Goal: Task Accomplishment & Management: Complete application form

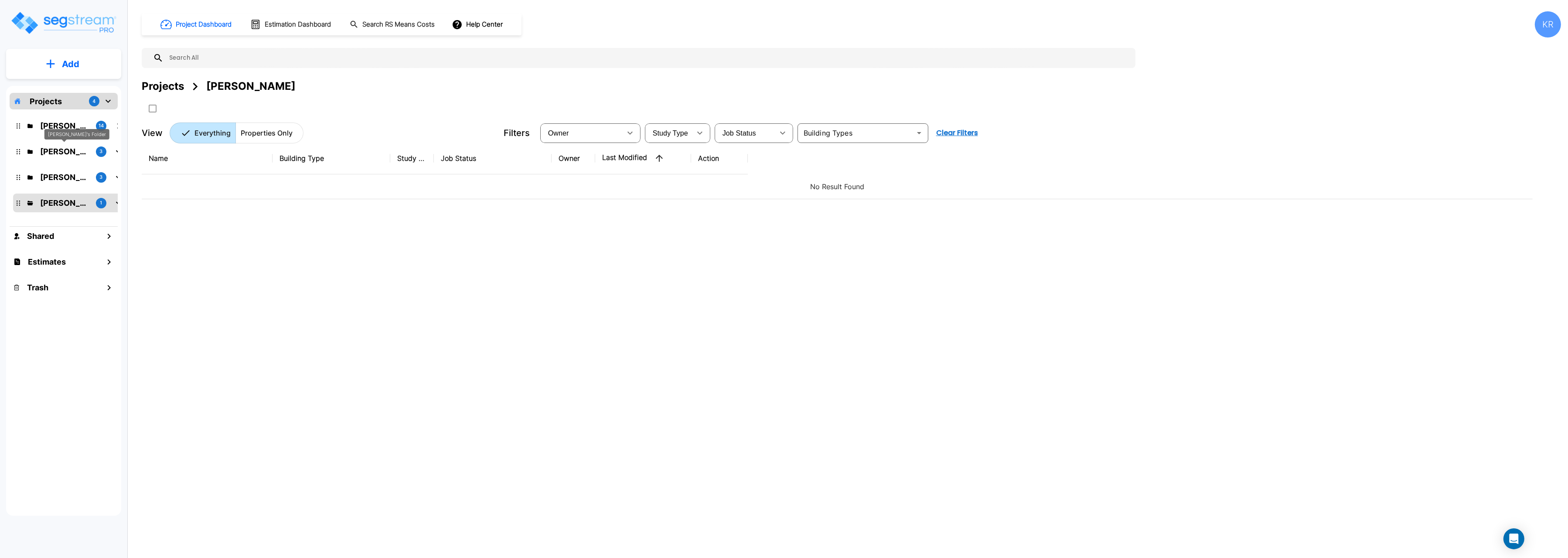
click at [64, 151] on p "Karina's Folder" at bounding box center [65, 151] width 49 height 12
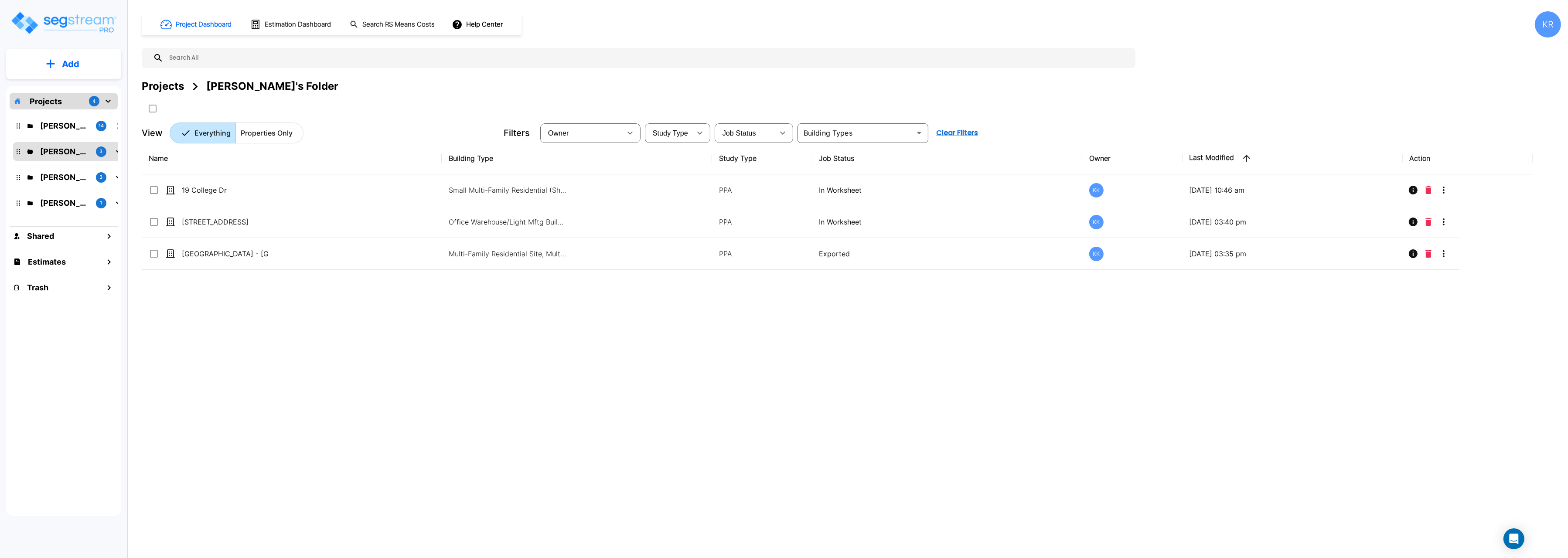
click at [59, 63] on button "Add" at bounding box center [64, 65] width 115 height 26
click at [336, 473] on div "Name Building Type Study Type Job Status Owner Last Modified Action 19 College …" at bounding box center [837, 316] width 1391 height 346
click at [61, 120] on p "Kristina's Folder (Finalized Reports)" at bounding box center [65, 126] width 49 height 12
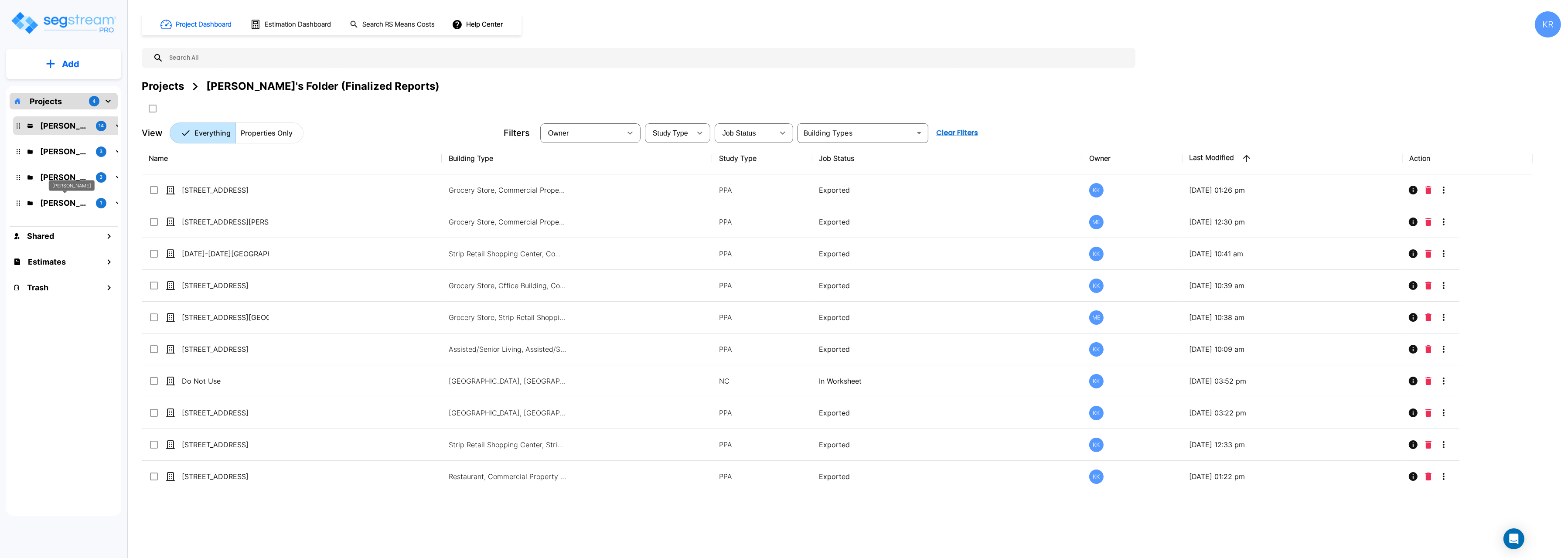
click at [56, 199] on p "M.E. Folder" at bounding box center [65, 203] width 49 height 12
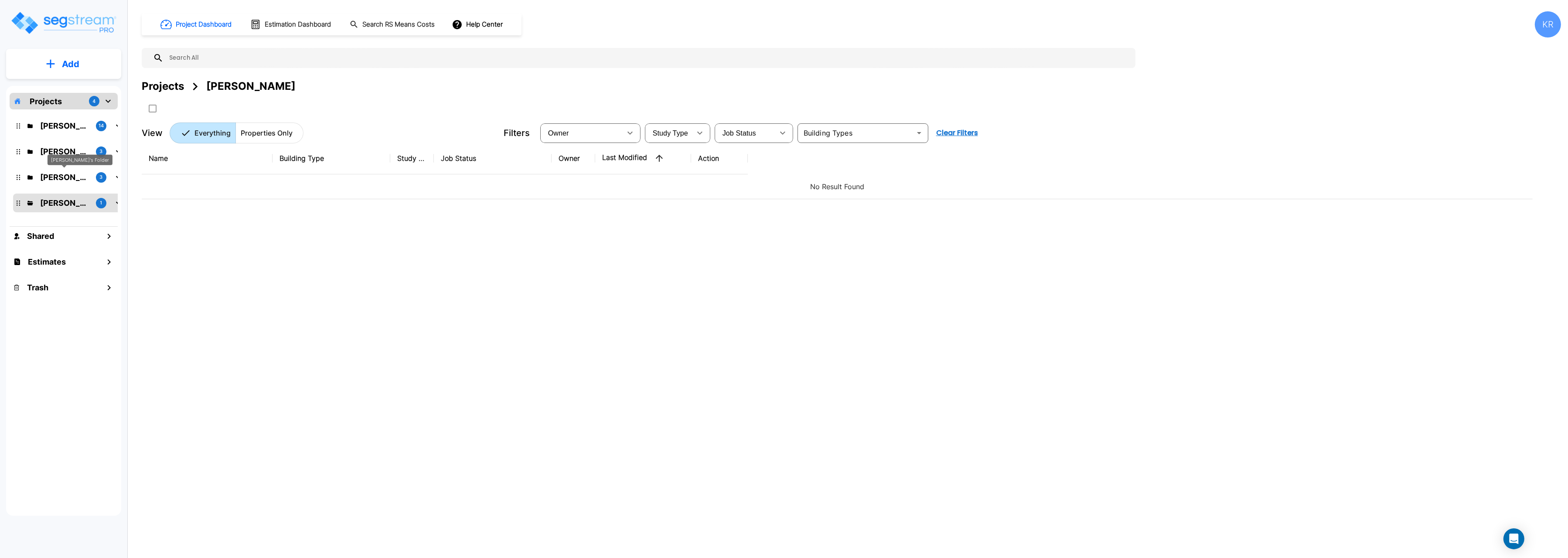
click at [54, 176] on p "[PERSON_NAME]'s Folder" at bounding box center [65, 177] width 49 height 12
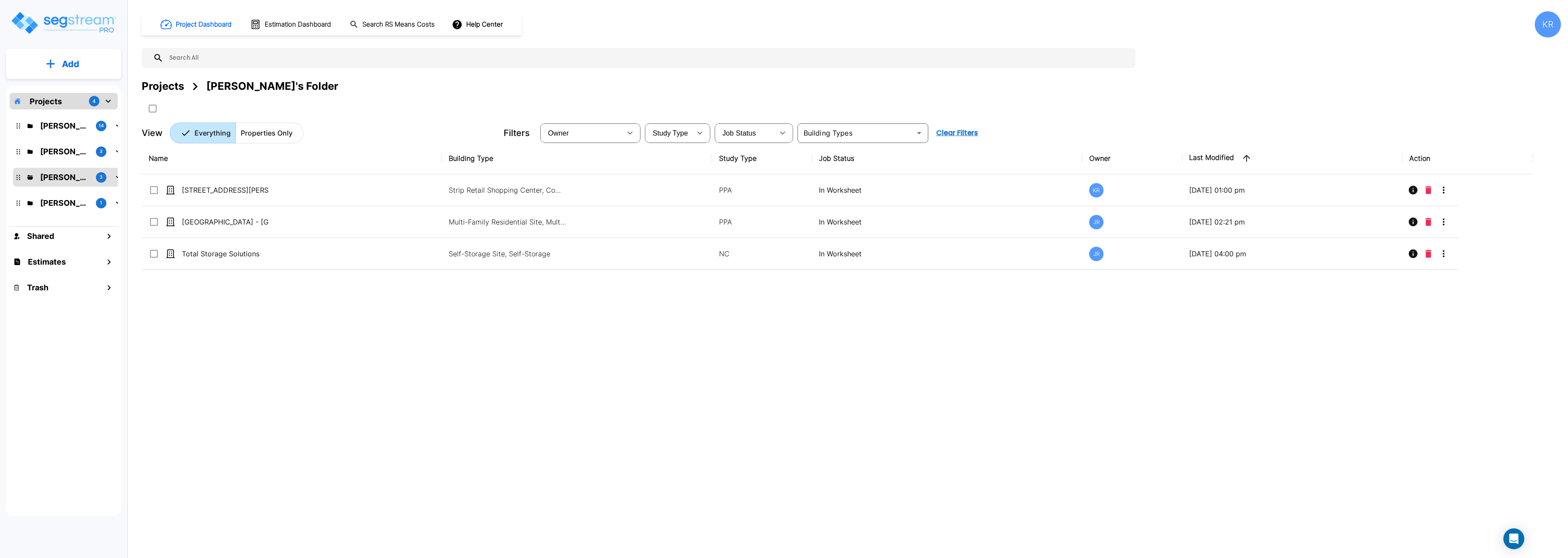
click at [65, 59] on p "Add" at bounding box center [70, 64] width 17 height 13
click at [65, 91] on p "Add Folder" at bounding box center [69, 88] width 36 height 10
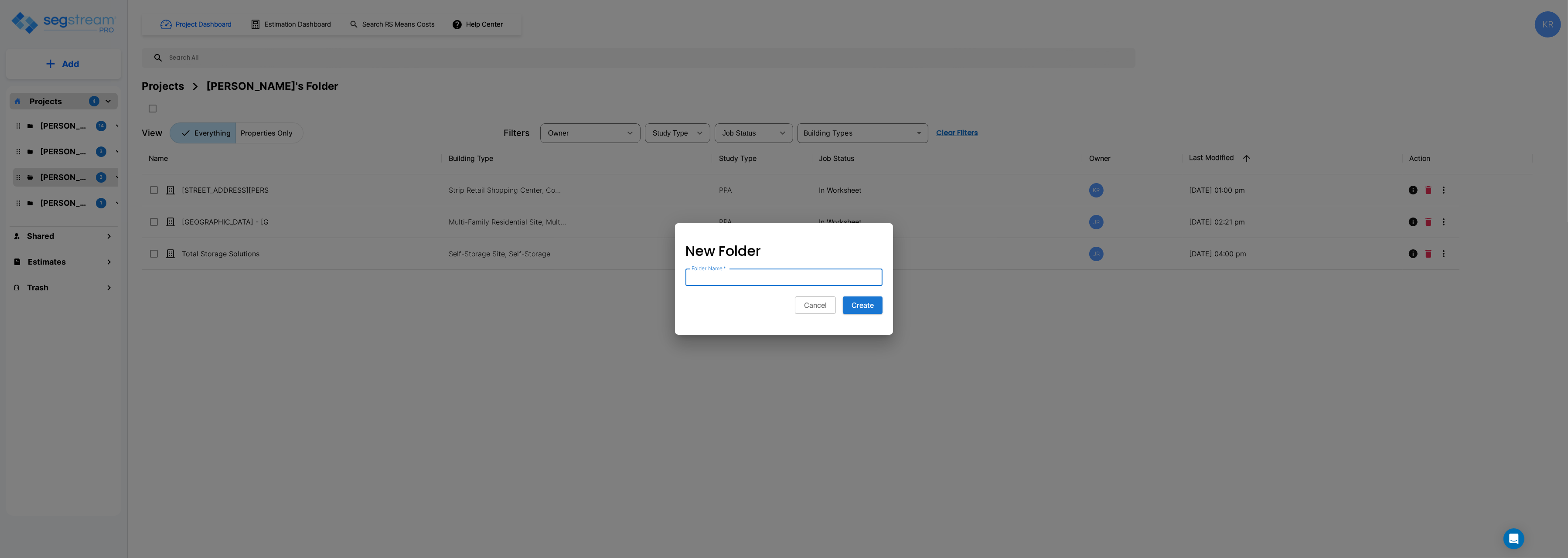
click at [747, 277] on input "Folder Name   *" at bounding box center [784, 277] width 197 height 17
type input "3000 N. Lamesa Rd - Family Dollar"
click at [865, 307] on button "Create" at bounding box center [863, 305] width 40 height 17
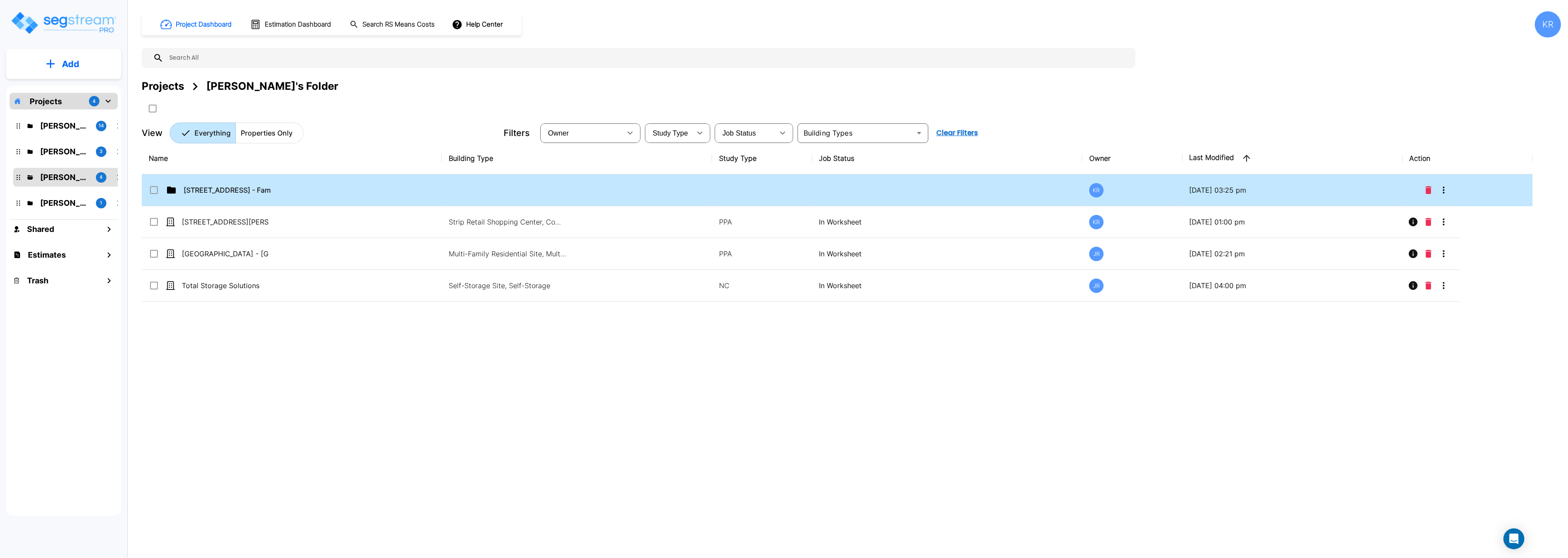
click at [155, 192] on input "select row 3000 N. Lamesa Rd - Family Dollar" at bounding box center [153, 189] width 9 height 8
checkbox input "true"
click at [1429, 192] on icon "Delete" at bounding box center [1428, 190] width 6 height 8
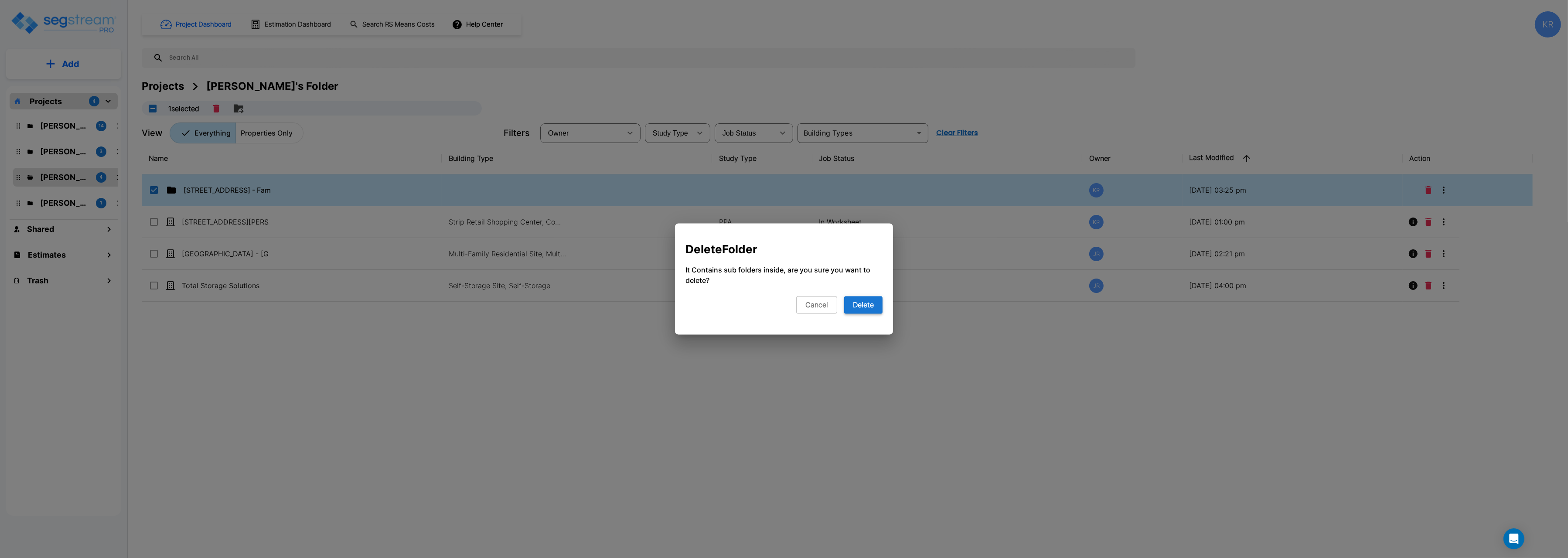
click at [875, 301] on button "Delete" at bounding box center [863, 305] width 38 height 17
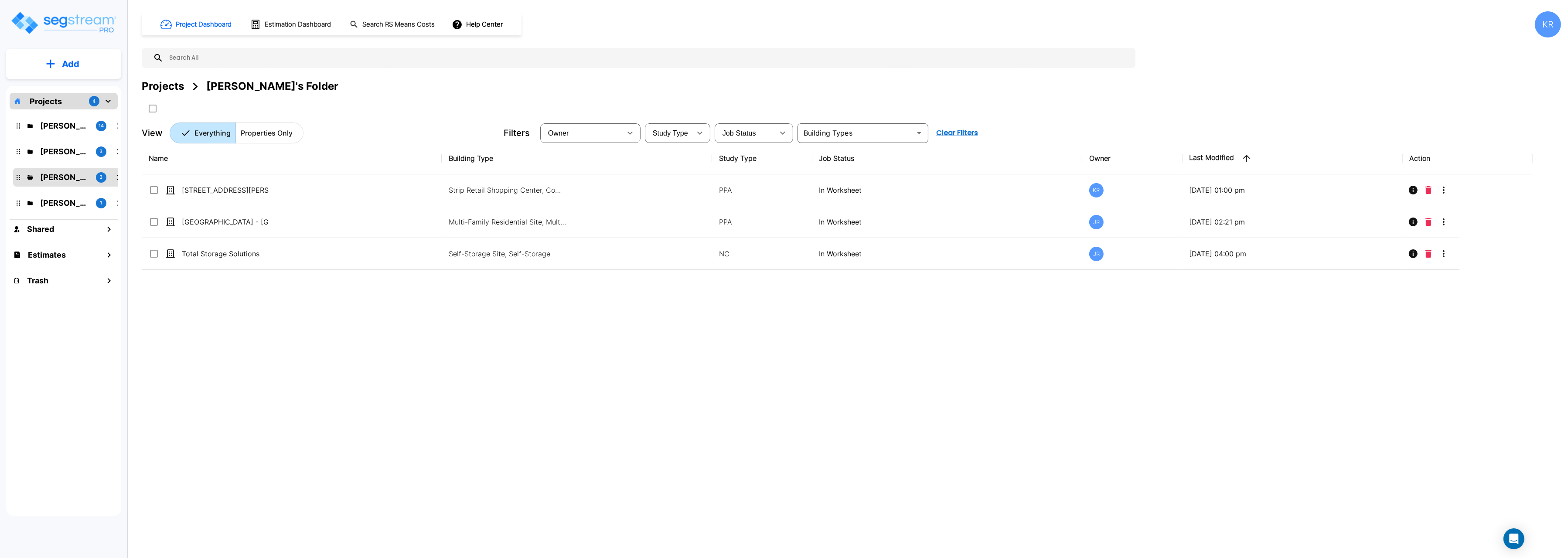
click at [81, 66] on button "Add" at bounding box center [64, 65] width 115 height 26
click at [71, 110] on p "Add Property" at bounding box center [69, 113] width 45 height 10
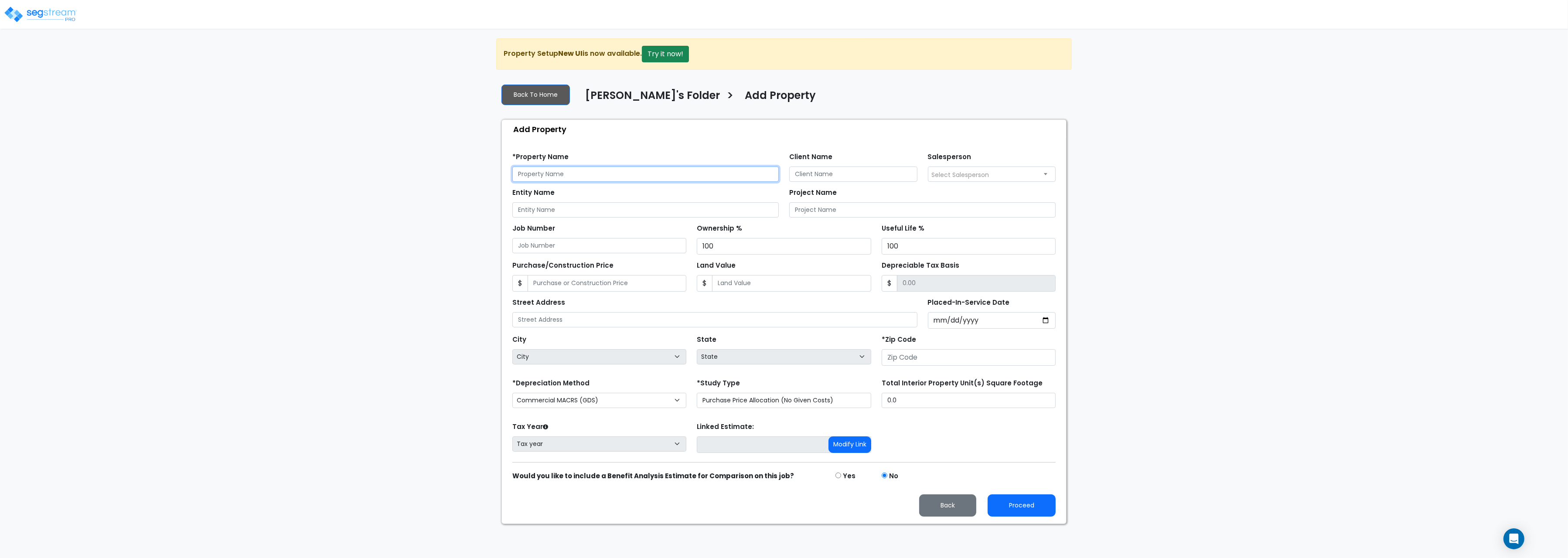
click at [552, 170] on input "text" at bounding box center [645, 174] width 266 height 15
paste input "[STREET_ADDRESS]"
type input "[STREET_ADDRESS]"
click at [831, 179] on input "Client Name" at bounding box center [853, 174] width 128 height 15
paste input "3000 North Lamesa Road"
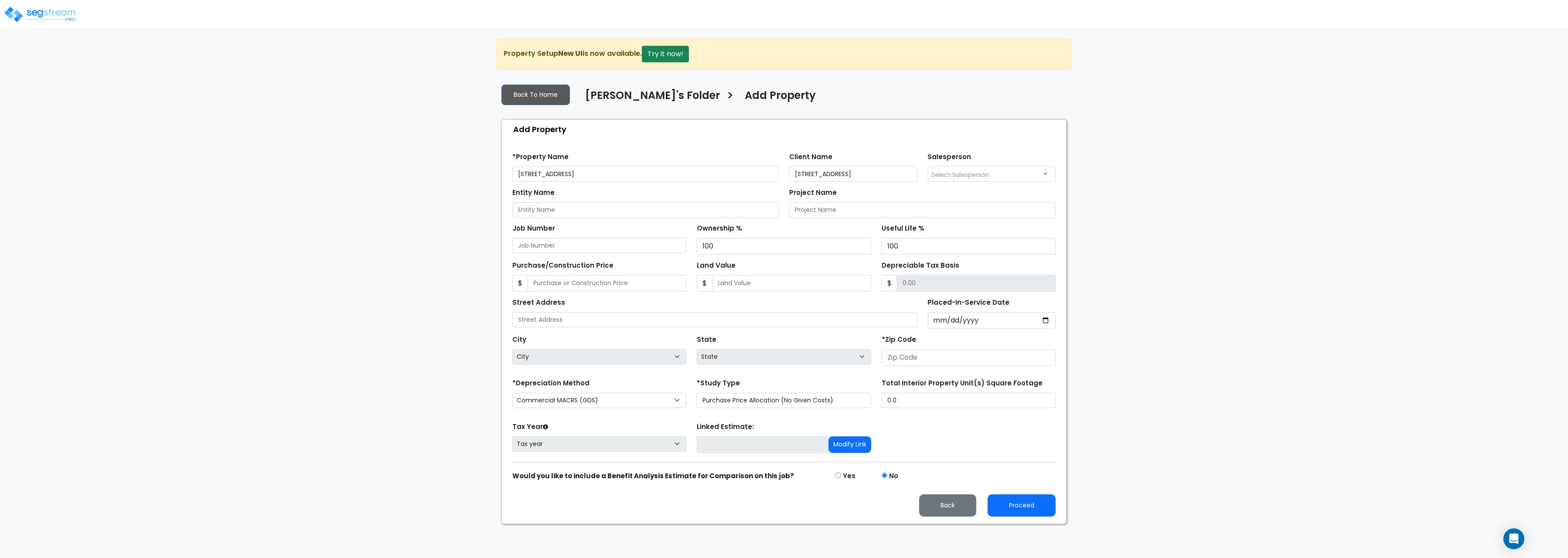
click at [948, 176] on span "Select Salesperson" at bounding box center [960, 175] width 58 height 9
drag, startPoint x: 876, startPoint y: 176, endPoint x: 668, endPoint y: 163, distance: 208.4
click at [789, 167] on input "3000 North Lamesa Road" at bounding box center [853, 174] width 128 height 15
click at [882, 173] on input "3000 North Lamesa Road" at bounding box center [853, 174] width 128 height 15
drag, startPoint x: 882, startPoint y: 173, endPoint x: 758, endPoint y: 171, distance: 124.0
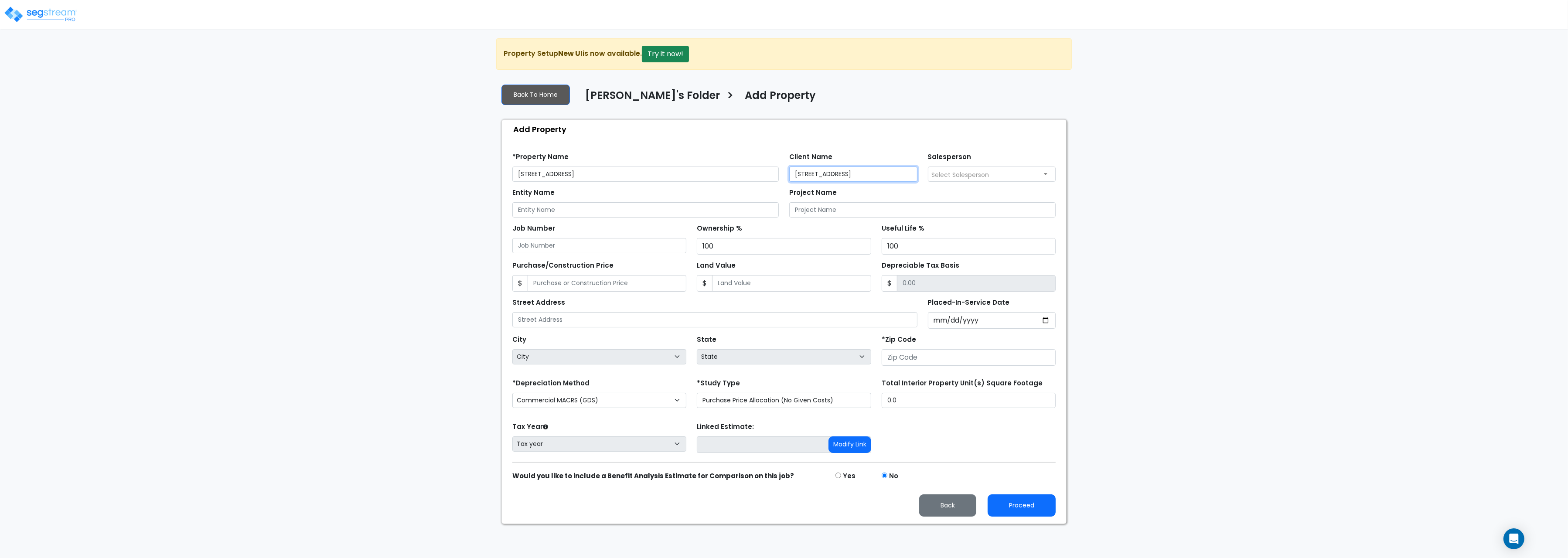
click at [789, 171] on input "3000 North Lamesa Road" at bounding box center [853, 174] width 128 height 15
paste input "Jamar, Inc."
type input "Jamar, Inc."
click at [550, 212] on input "Entity Name" at bounding box center [645, 210] width 266 height 15
paste input "Jamar, Inc."
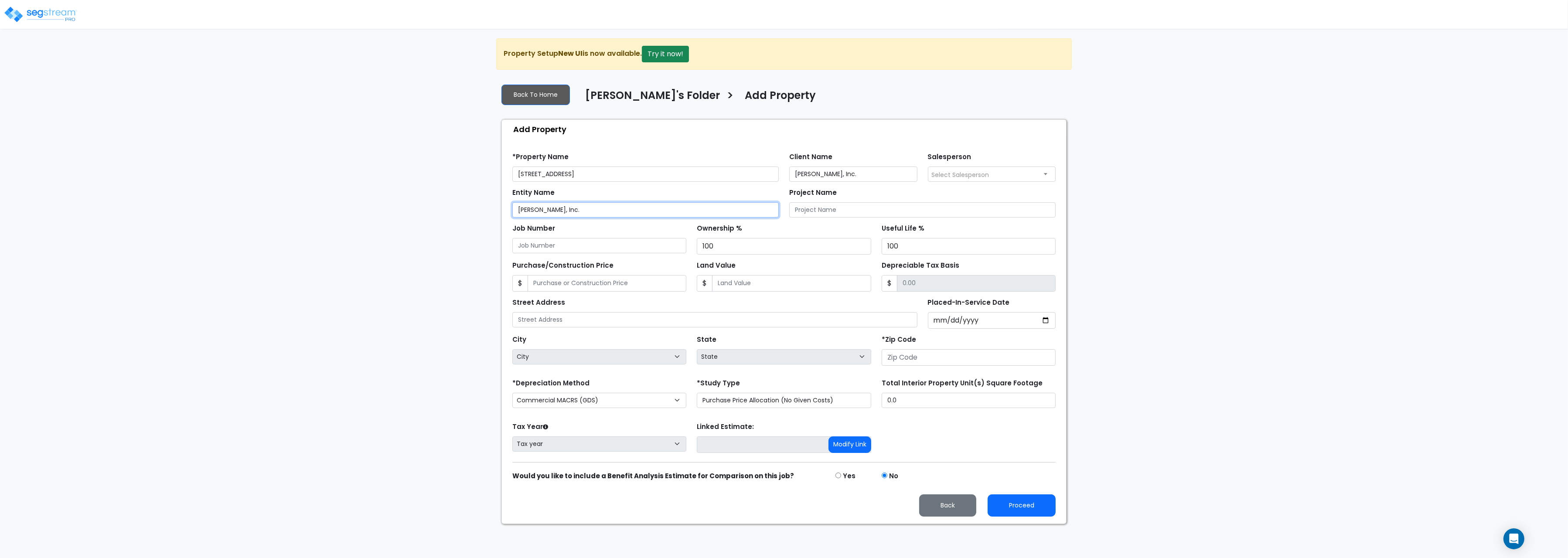
type input "Jamar, Inc."
click at [944, 175] on span "Select Salesperson" at bounding box center [960, 175] width 58 height 9
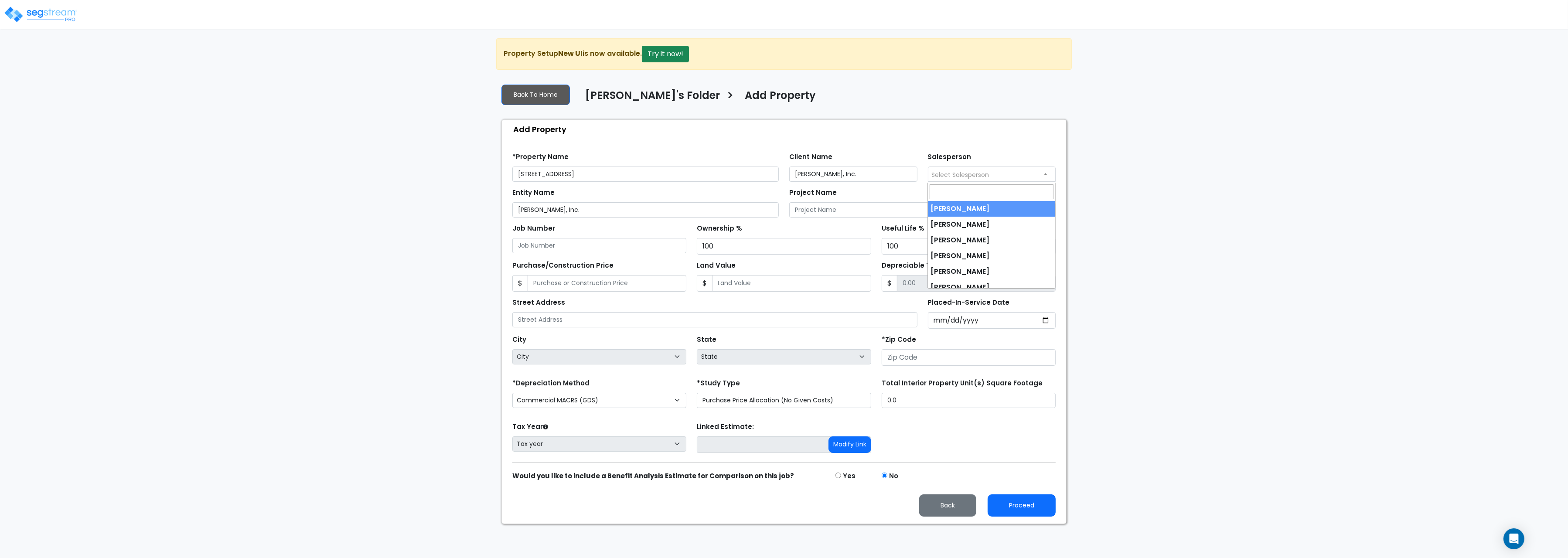
scroll to position [22, 0]
select select "245"
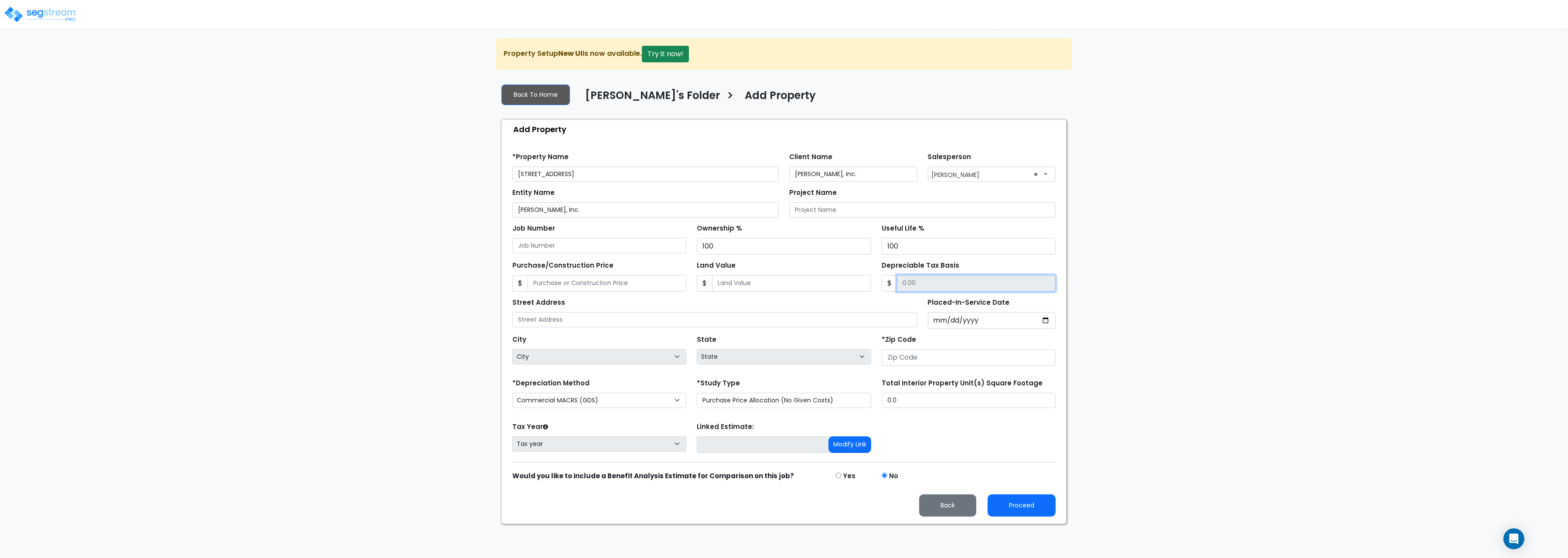
click at [939, 291] on input "Depreciable Tax Basis" at bounding box center [976, 284] width 158 height 17
click at [960, 326] on input "Placed-In-Service Date" at bounding box center [992, 321] width 128 height 17
click at [944, 325] on input "Placed-In-Service Date" at bounding box center [992, 321] width 128 height 17
type input "2019-09-30"
select select "2019"
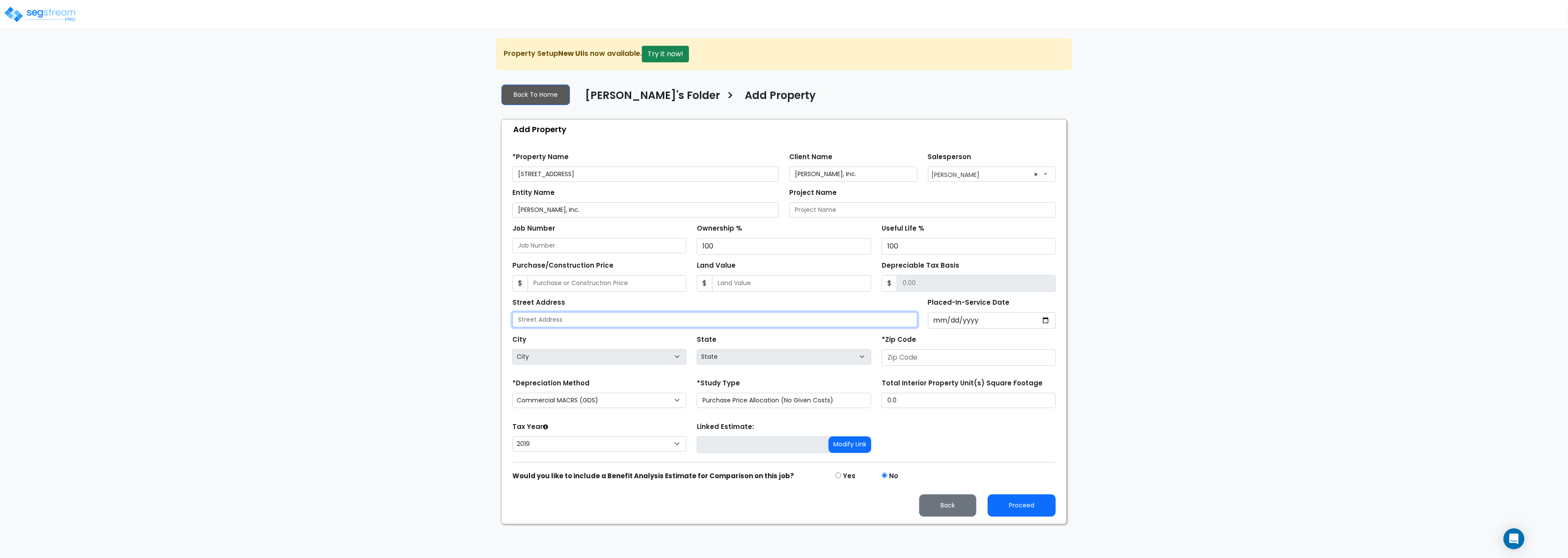
click at [583, 320] on input "text" at bounding box center [715, 320] width 405 height 15
click at [562, 327] on input "text" at bounding box center [715, 320] width 405 height 15
paste input "[STREET_ADDRESS]"
type input "[STREET_ADDRESS]"
click at [923, 362] on input "number" at bounding box center [969, 358] width 174 height 17
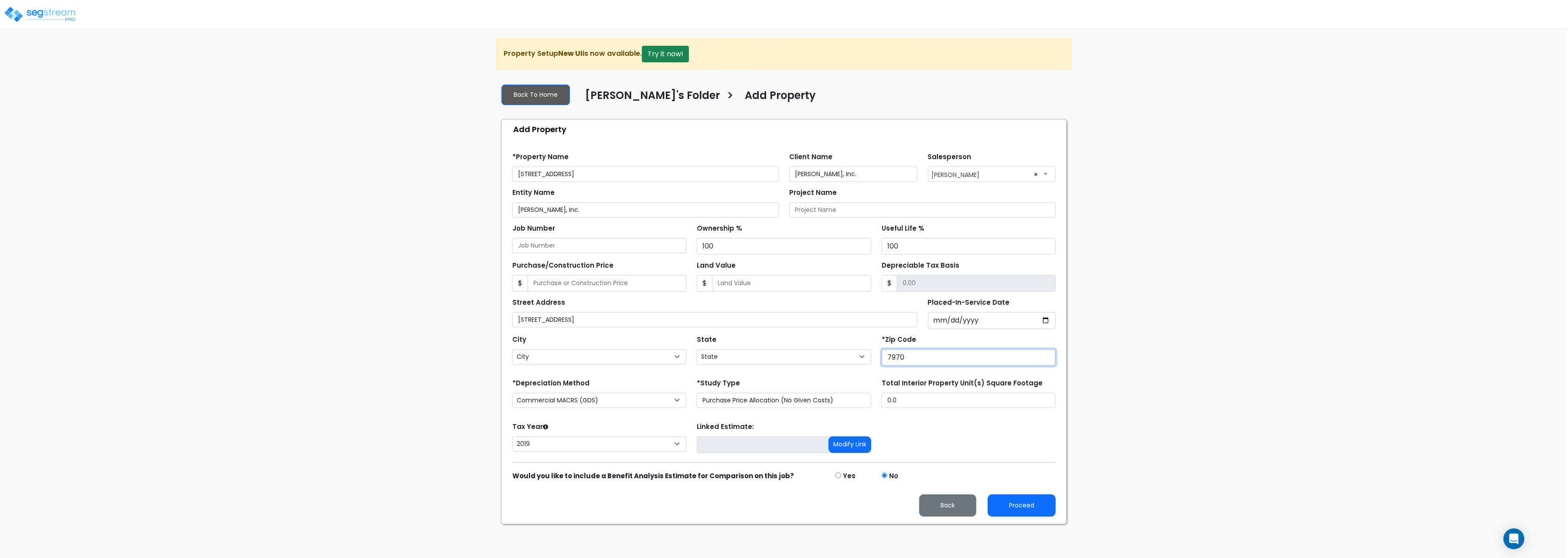
type input "79705"
select select "TX"
type input "79705"
drag, startPoint x: 909, startPoint y: 406, endPoint x: 836, endPoint y: 397, distance: 73.6
click at [882, 397] on input "0.0" at bounding box center [969, 401] width 174 height 15
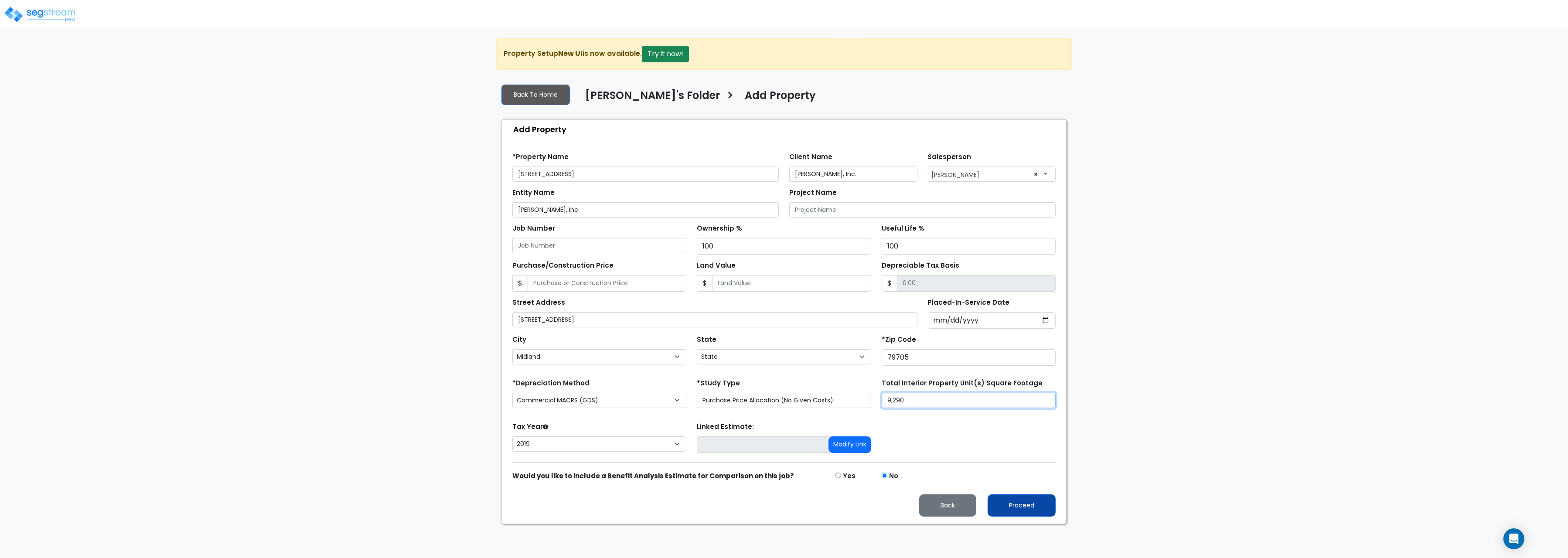
type input "9,290"
click at [1020, 513] on button "Proceed" at bounding box center [1021, 506] width 68 height 22
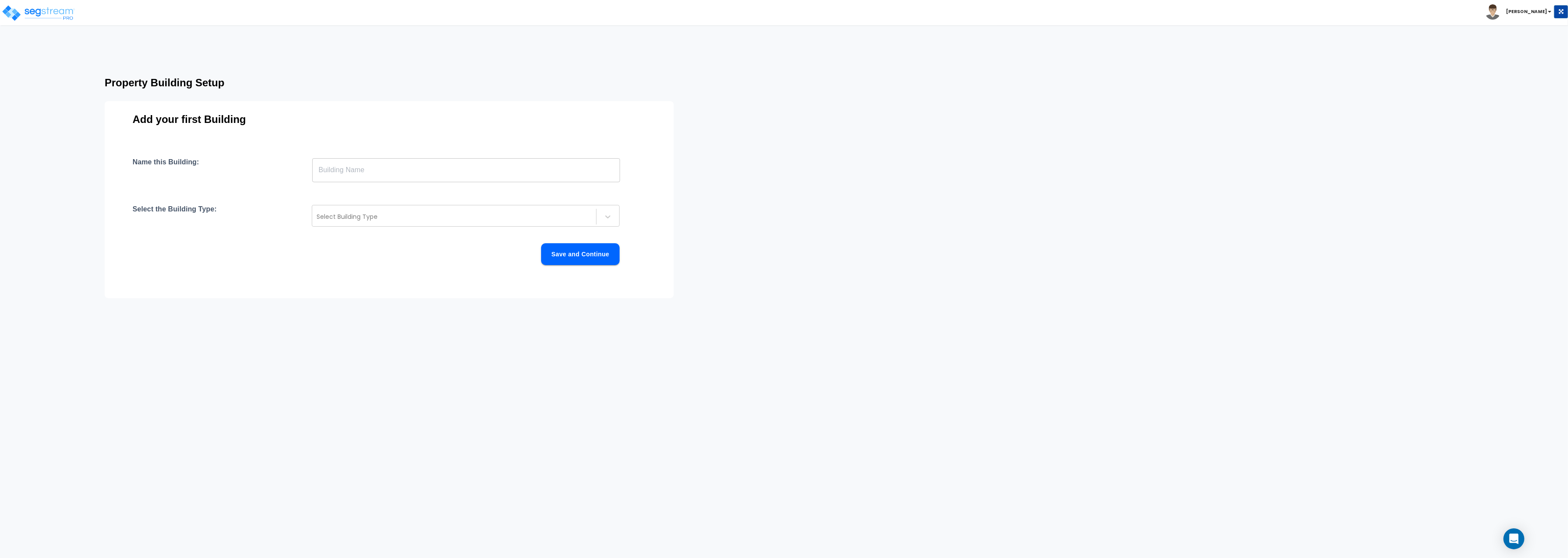
click at [345, 174] on input "text" at bounding box center [466, 170] width 308 height 24
click at [385, 171] on input "text" at bounding box center [466, 170] width 308 height 24
type input "3"
type input "Family Dollar"
click at [383, 217] on div at bounding box center [454, 217] width 275 height 10
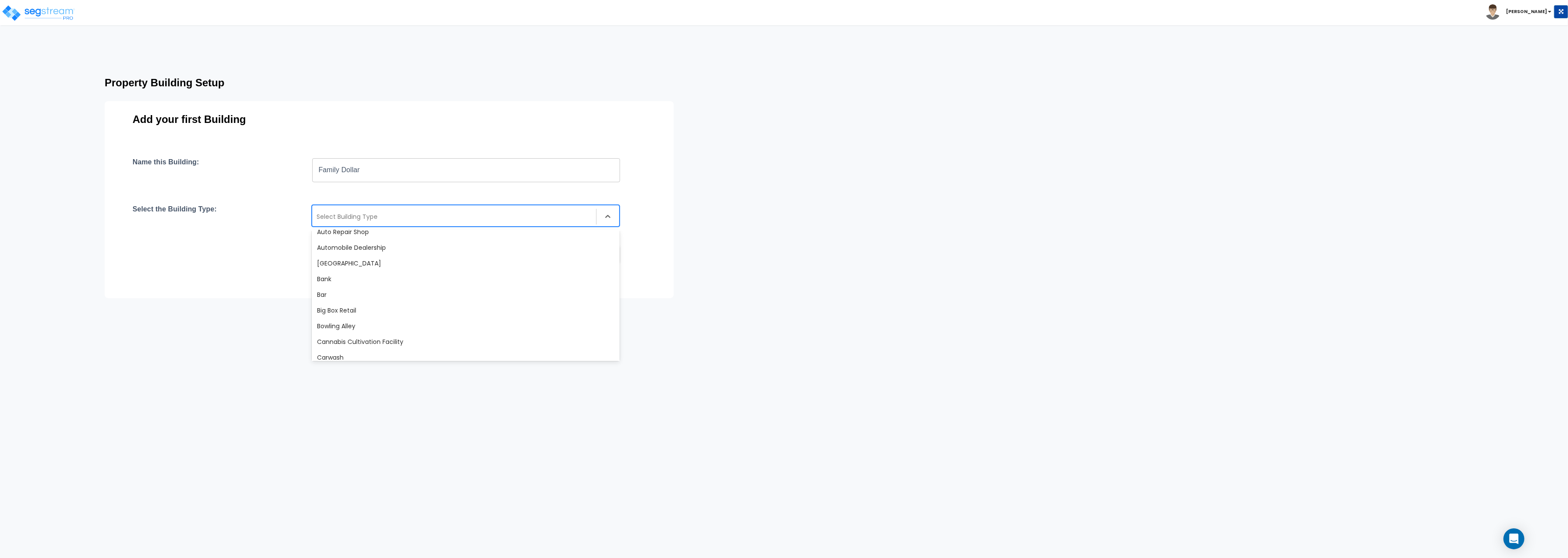
scroll to position [49, 0]
click at [358, 286] on div "Big Box Retail" at bounding box center [466, 286] width 308 height 16
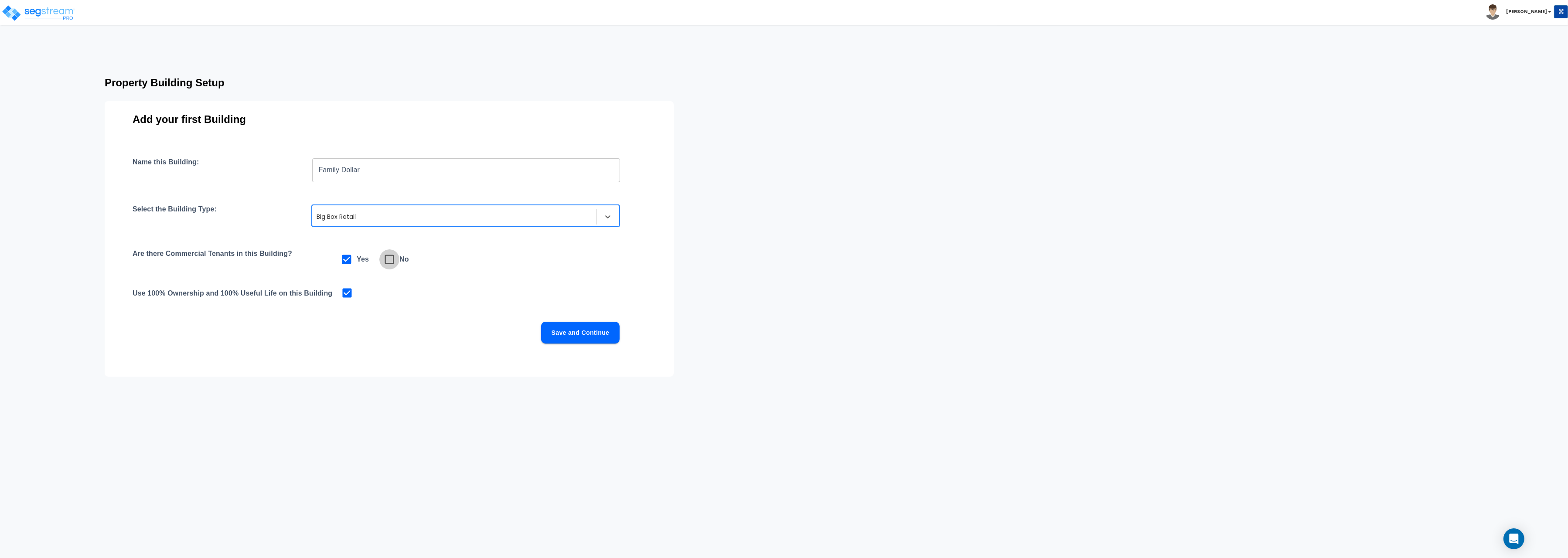
click at [390, 263] on icon at bounding box center [389, 259] width 12 height 12
checkbox input "false"
checkbox input "true"
click at [349, 213] on div at bounding box center [454, 217] width 275 height 10
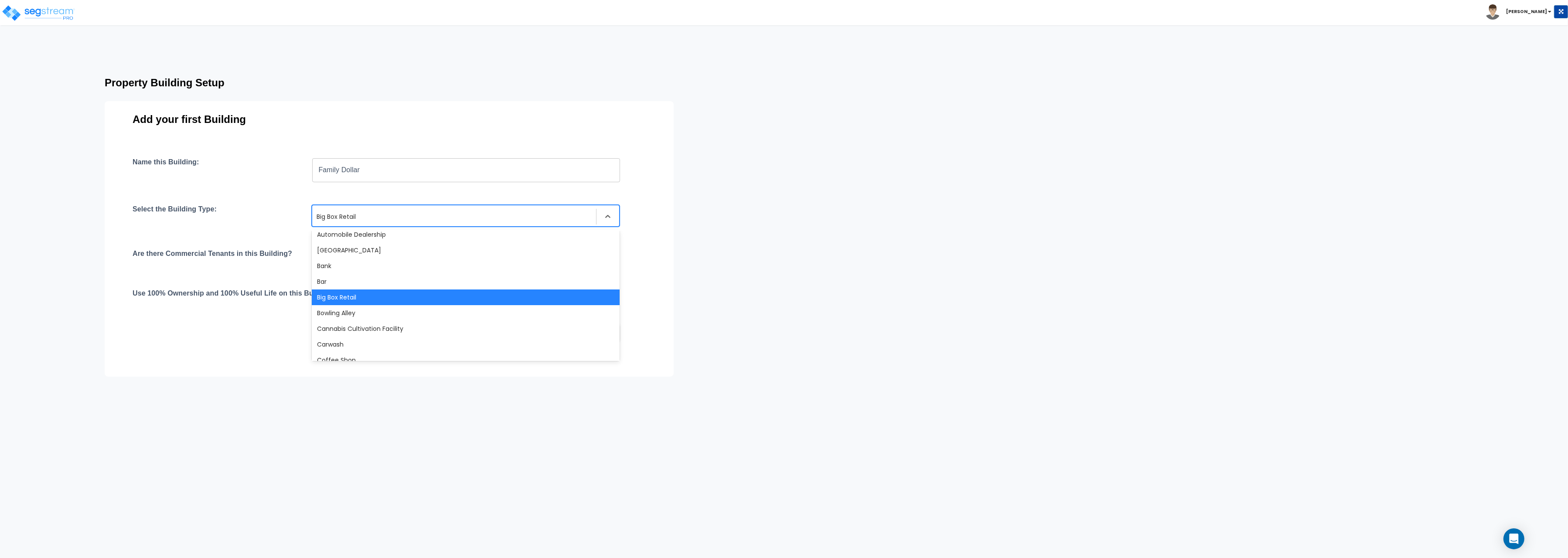
scroll to position [0, 0]
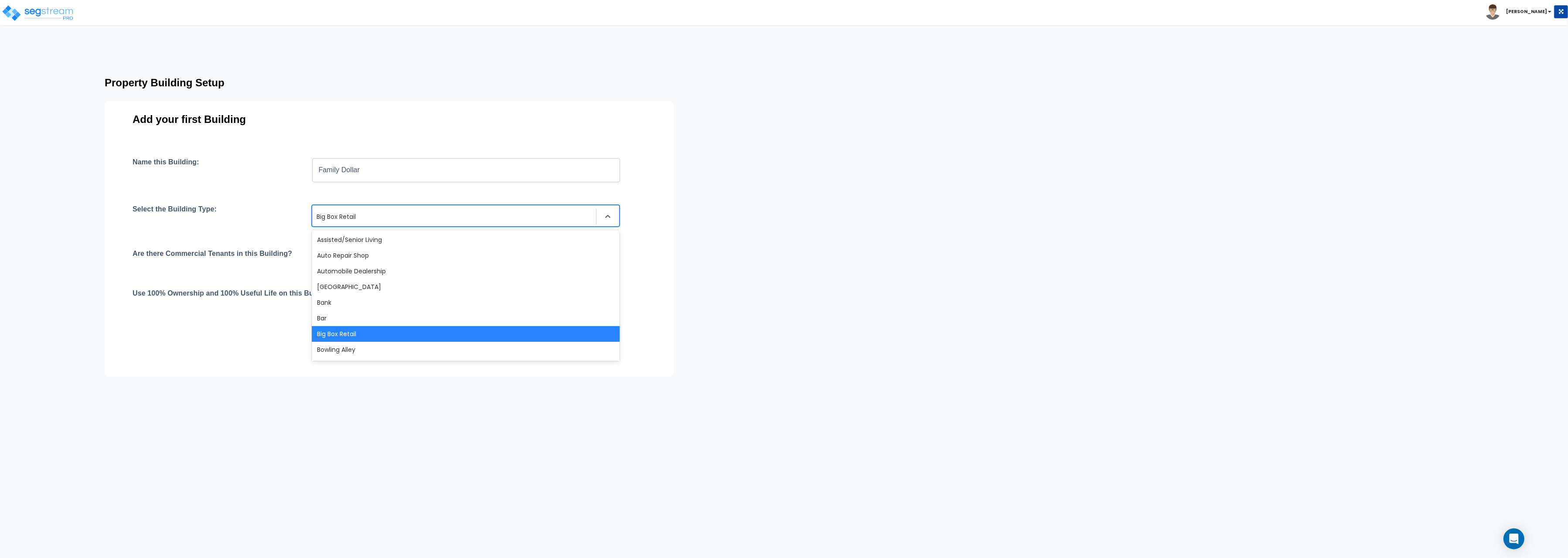
click at [342, 335] on div "Big Box Retail" at bounding box center [466, 334] width 308 height 16
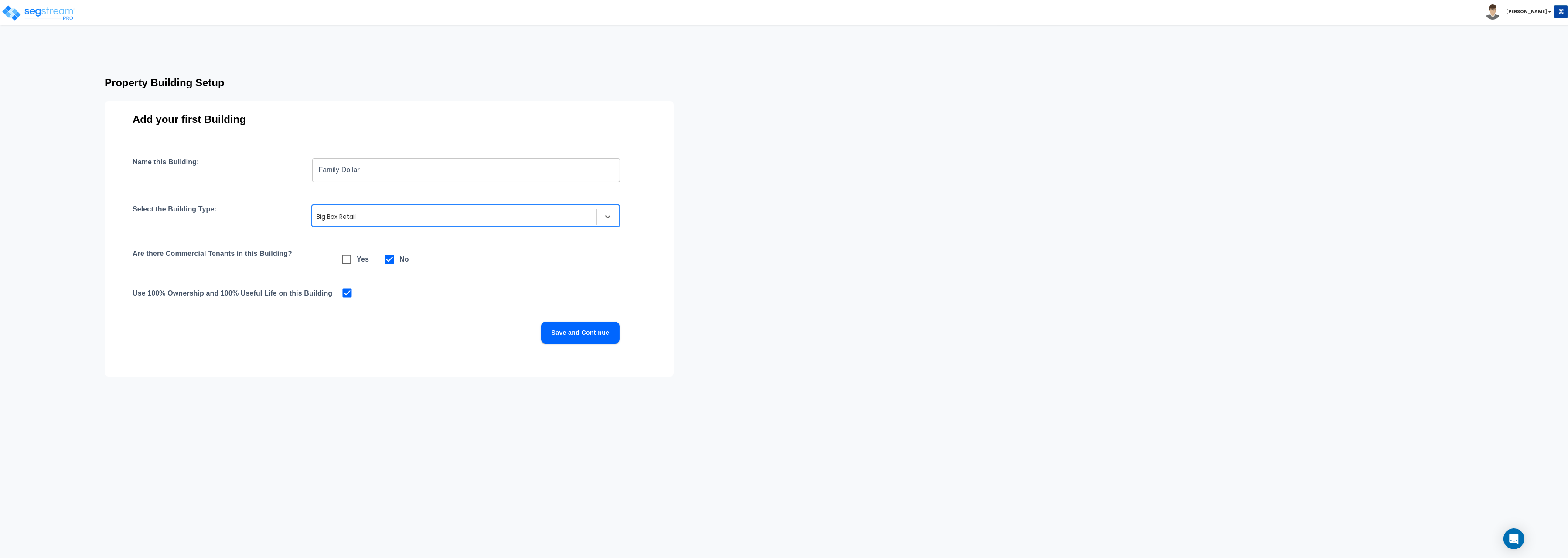
click at [565, 336] on button "Save and Continue" at bounding box center [580, 333] width 79 height 22
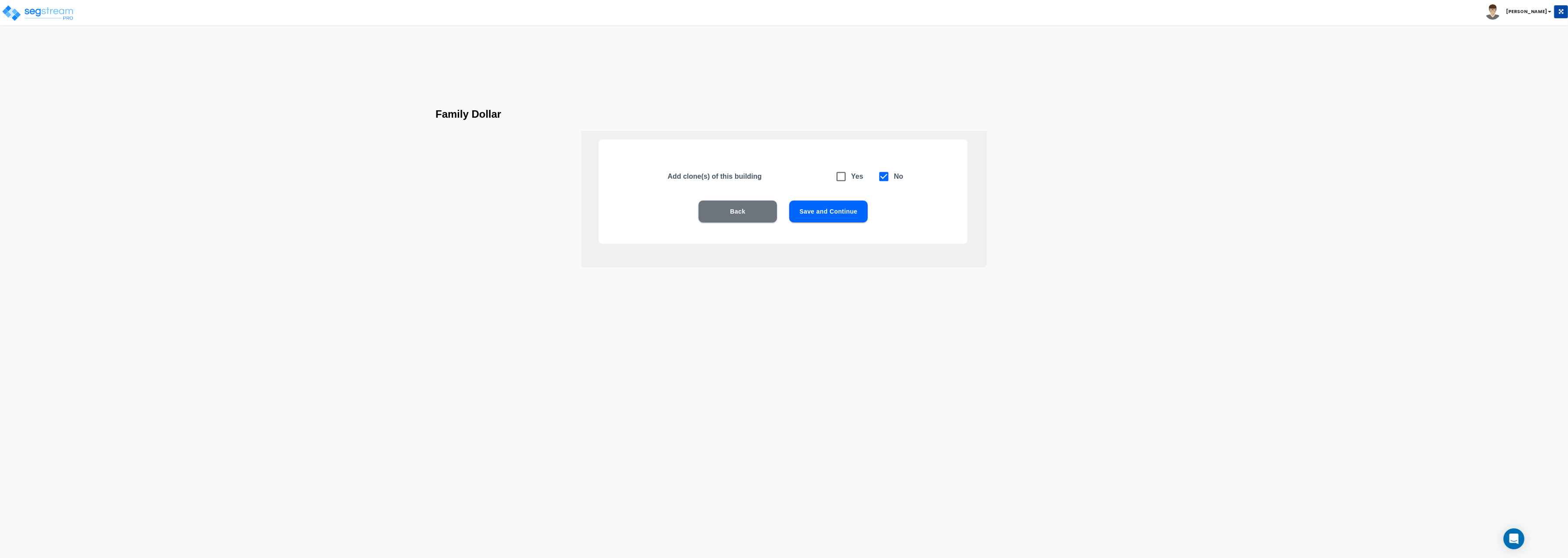
click at [813, 212] on button "Save and Continue" at bounding box center [828, 212] width 79 height 22
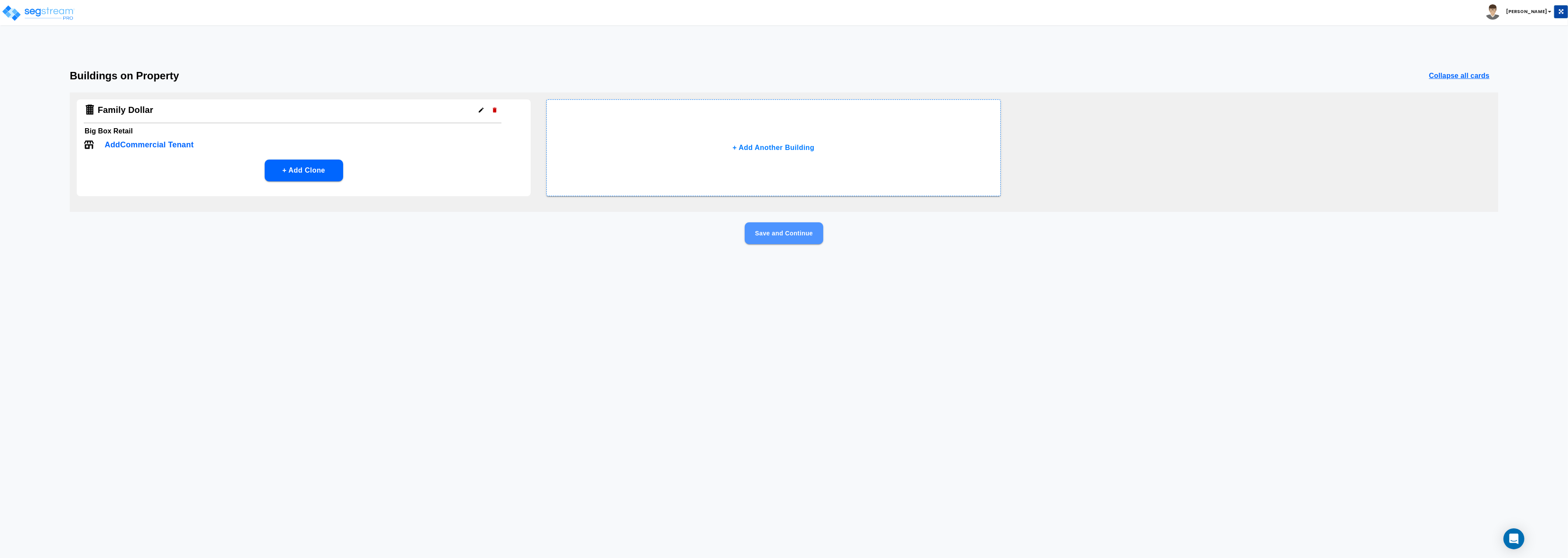
click at [790, 233] on button "Save and Continue" at bounding box center [783, 233] width 79 height 22
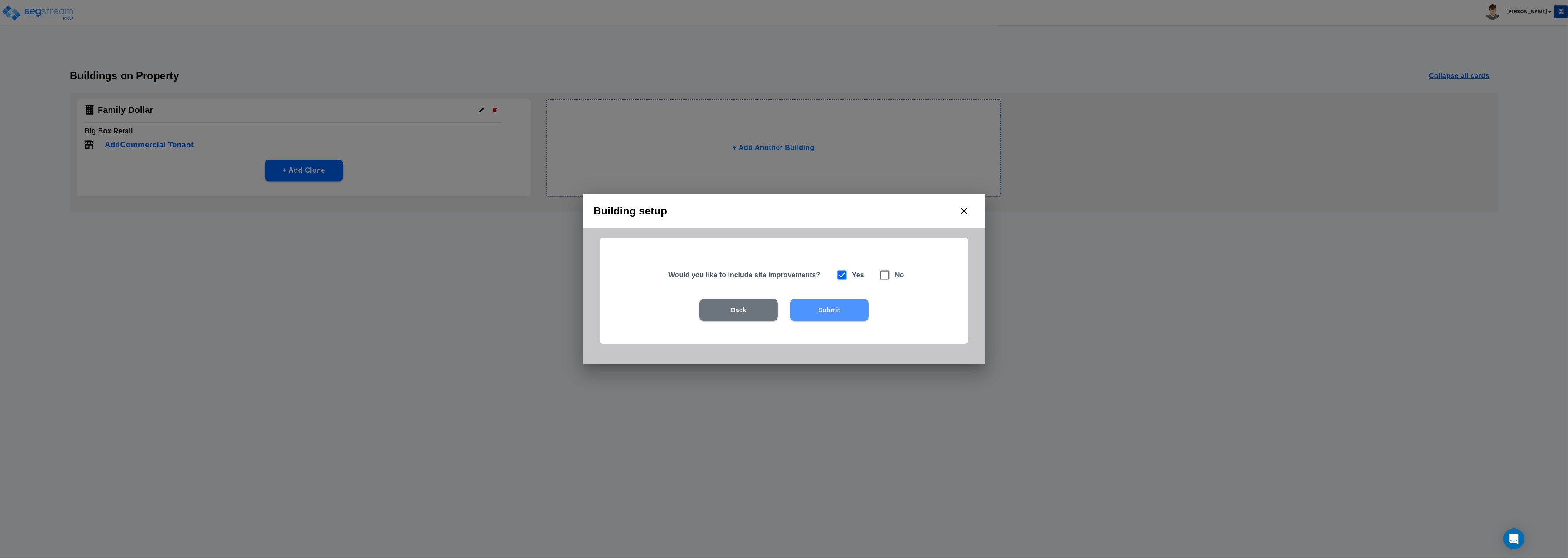
click at [824, 308] on button "Submit" at bounding box center [829, 310] width 79 height 22
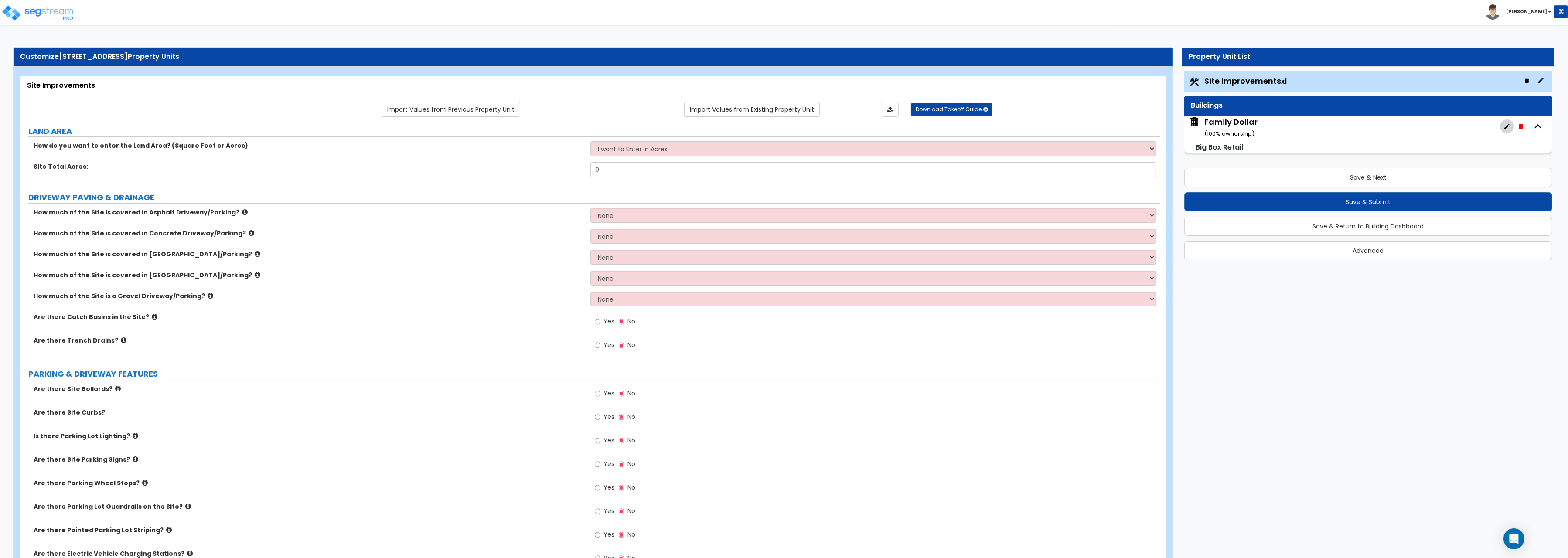
click at [1508, 127] on icon "button" at bounding box center [1507, 126] width 7 height 7
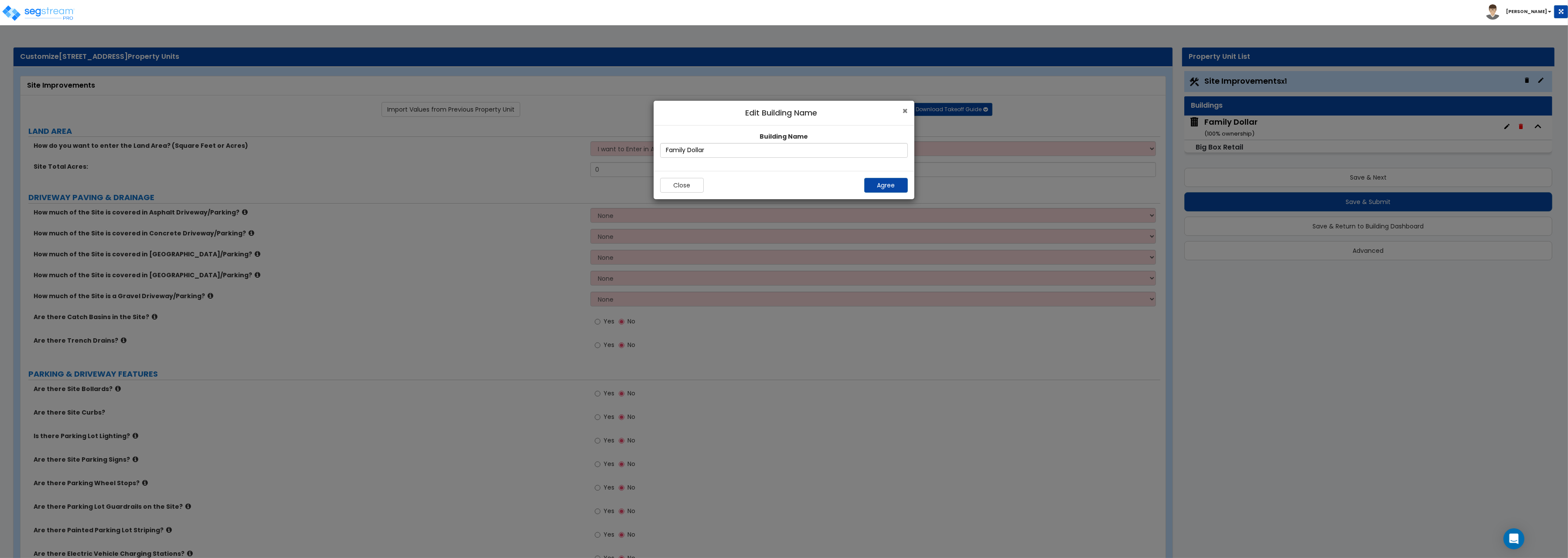
click at [902, 112] on span "×" at bounding box center [905, 111] width 6 height 13
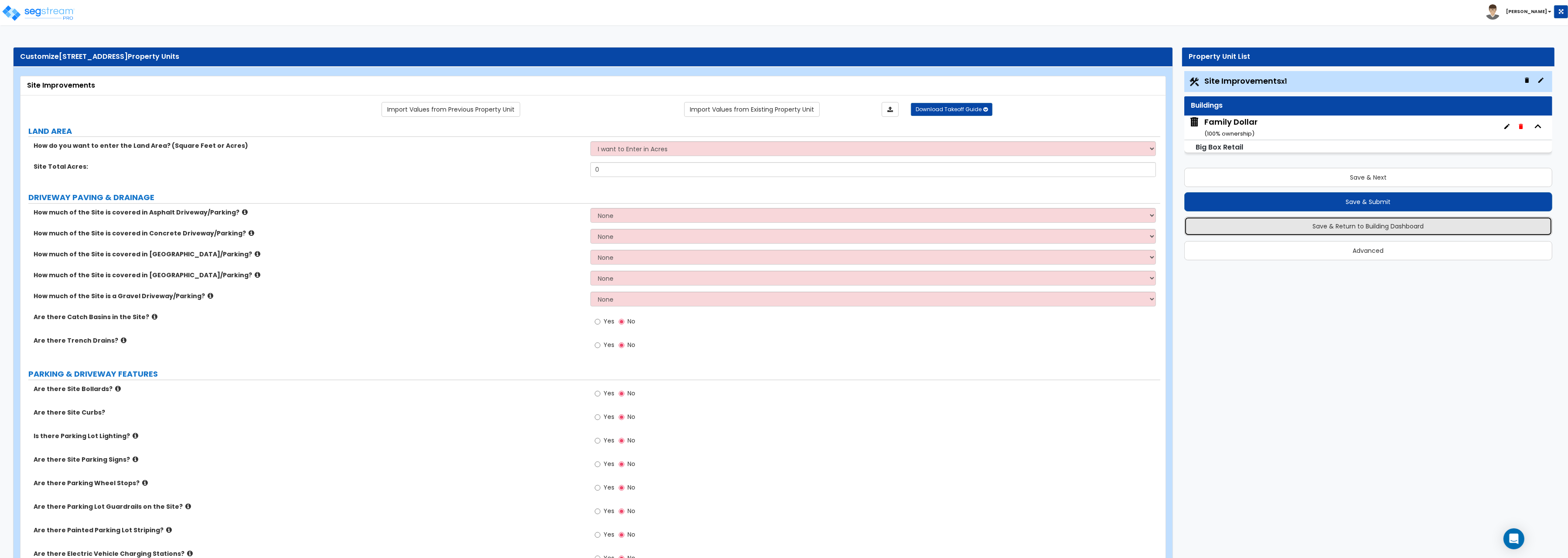
click at [1342, 229] on button "Save & Return to Building Dashboard" at bounding box center [1368, 226] width 368 height 19
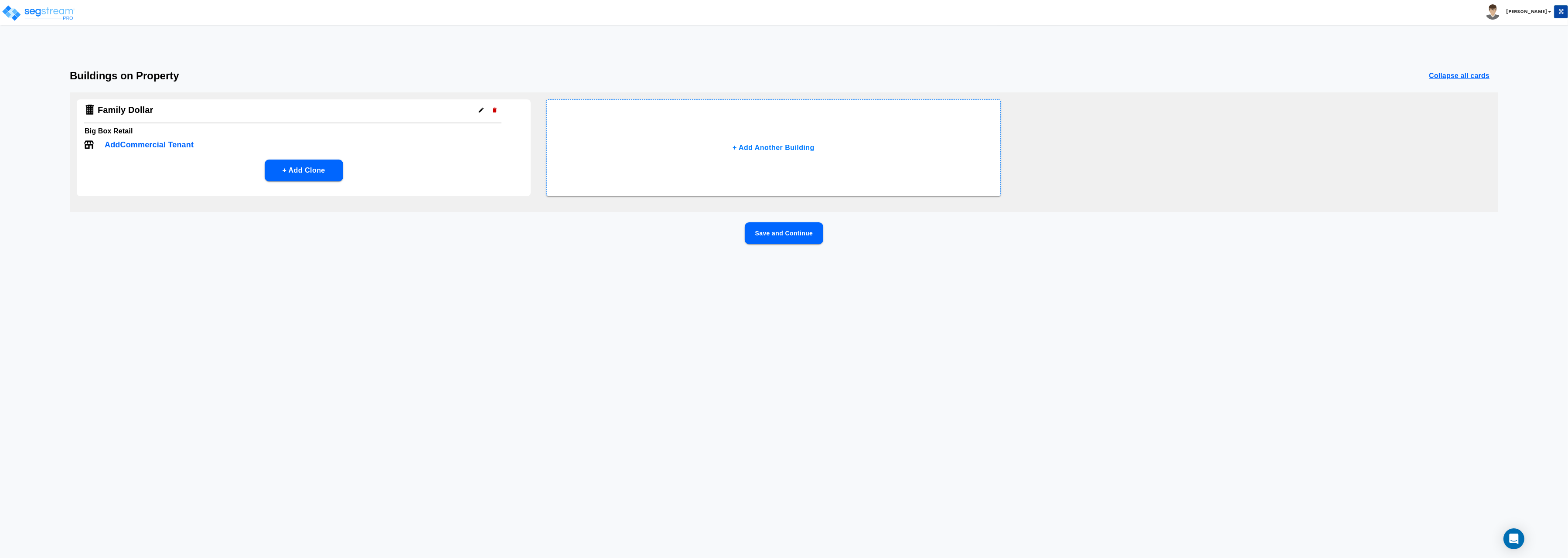
click at [167, 109] on div "Family Dollar" at bounding box center [293, 112] width 418 height 24
click at [479, 112] on icon "button" at bounding box center [481, 110] width 6 height 6
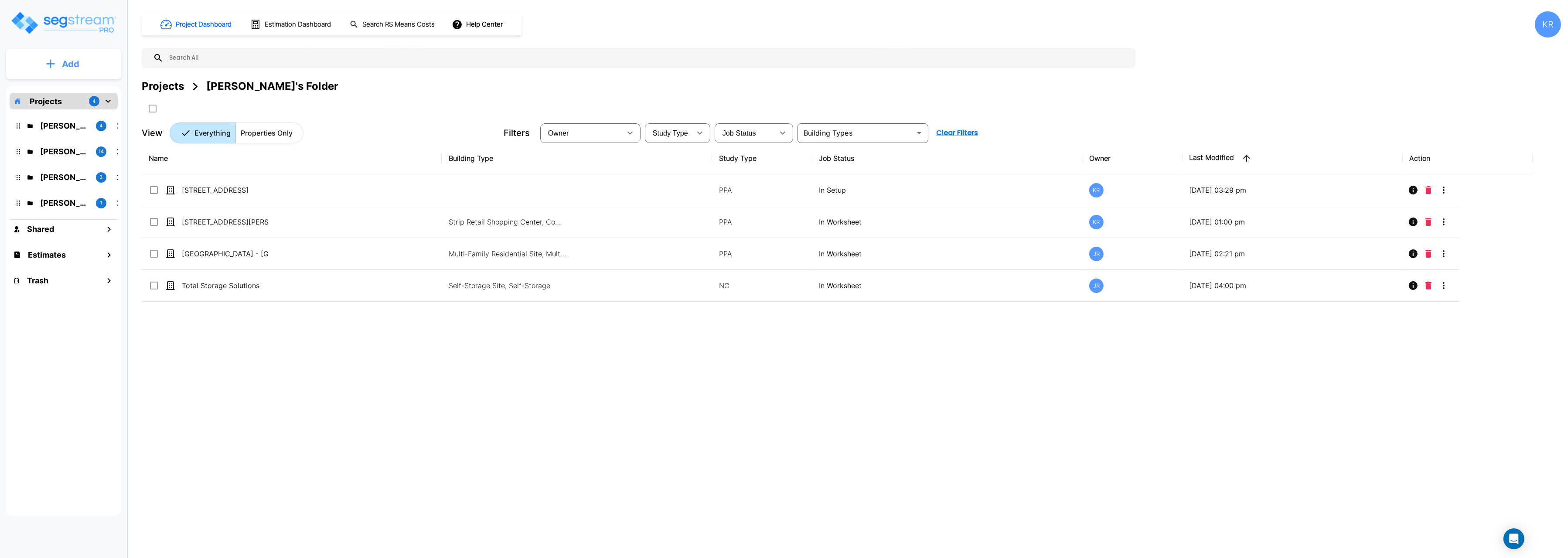
click at [66, 65] on p "Add" at bounding box center [70, 64] width 17 height 13
click at [66, 116] on p "Add Property" at bounding box center [69, 113] width 45 height 10
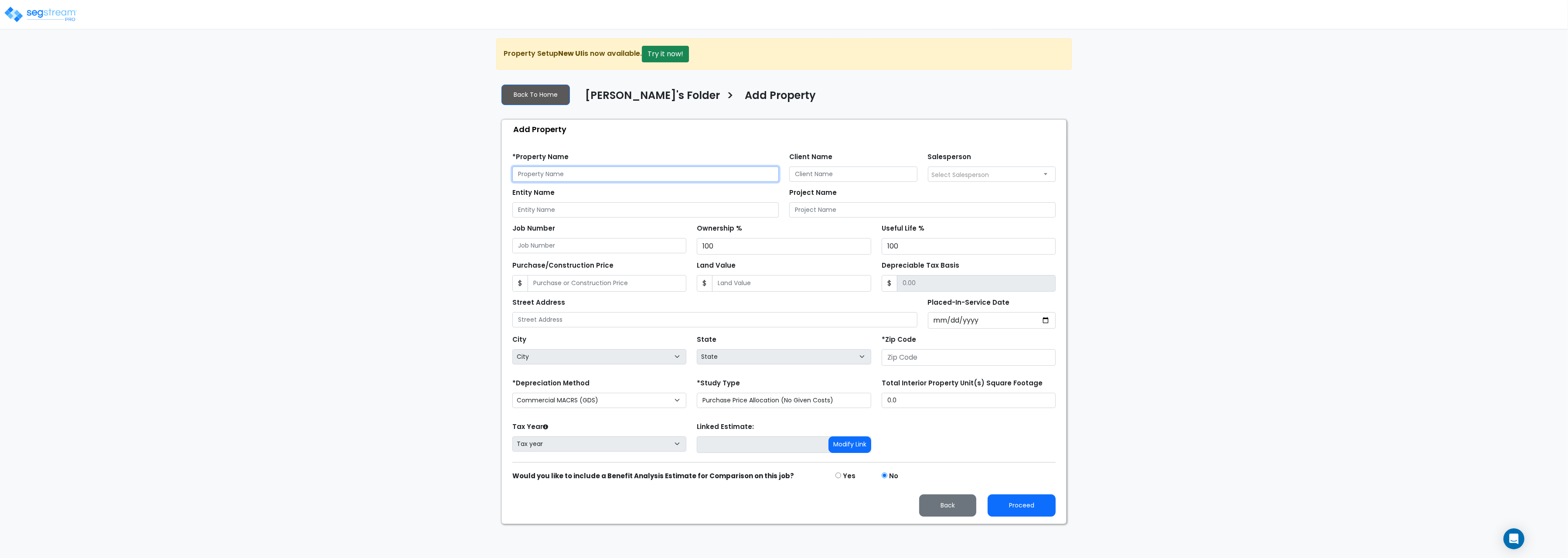
click at [525, 178] on input "text" at bounding box center [645, 174] width 266 height 15
paste input "[STREET_ADDRESS][PERSON_NAME]"
type input "[STREET_ADDRESS][PERSON_NAME]"
click at [808, 179] on input "Client Name" at bounding box center [853, 174] width 128 height 15
paste input "TBD"
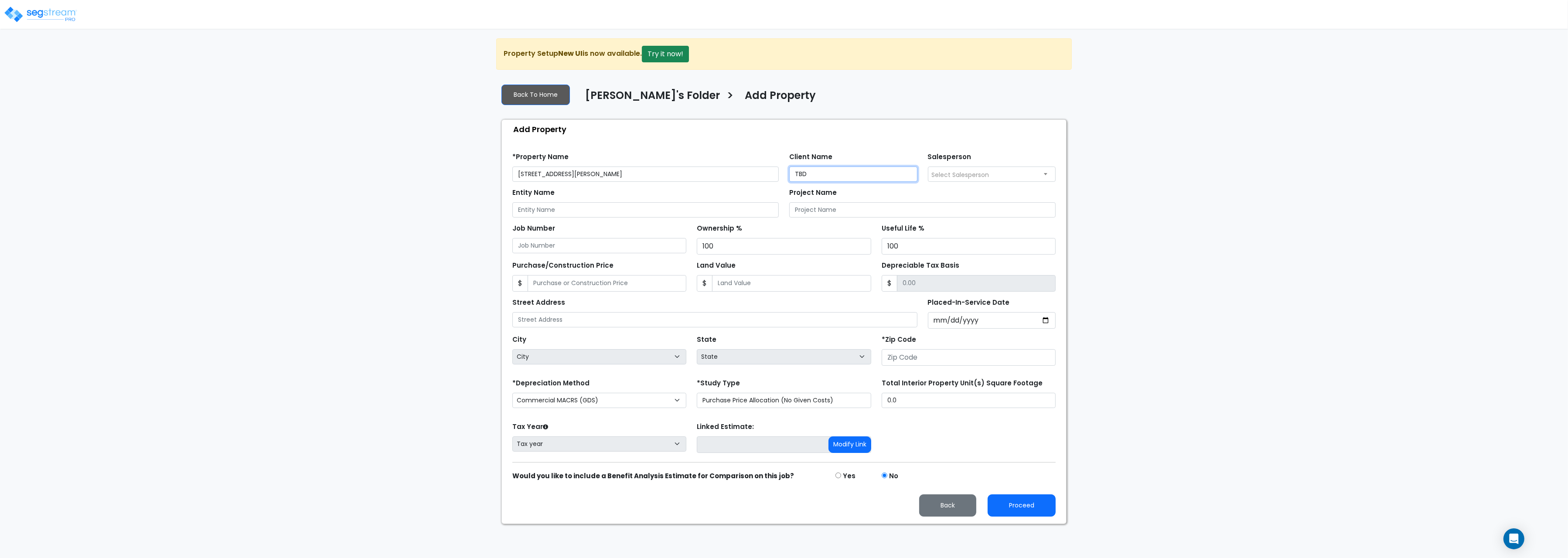
type input "TBD"
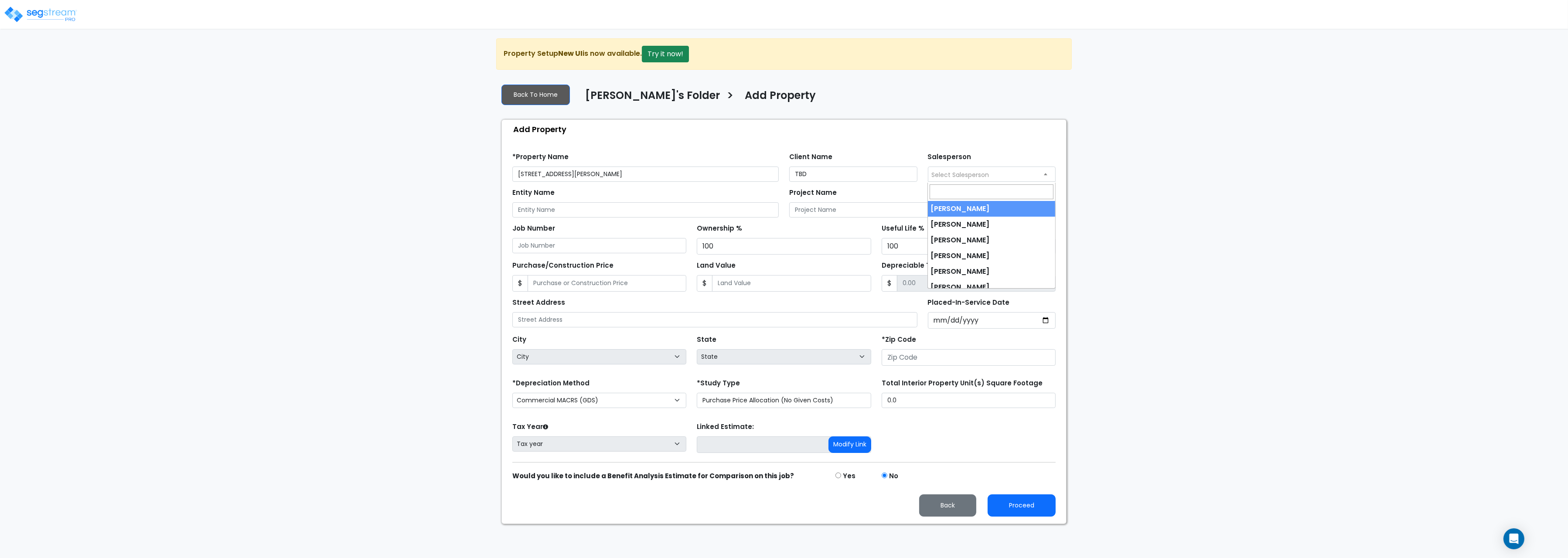
click at [957, 176] on span "Select Salesperson" at bounding box center [960, 175] width 58 height 9
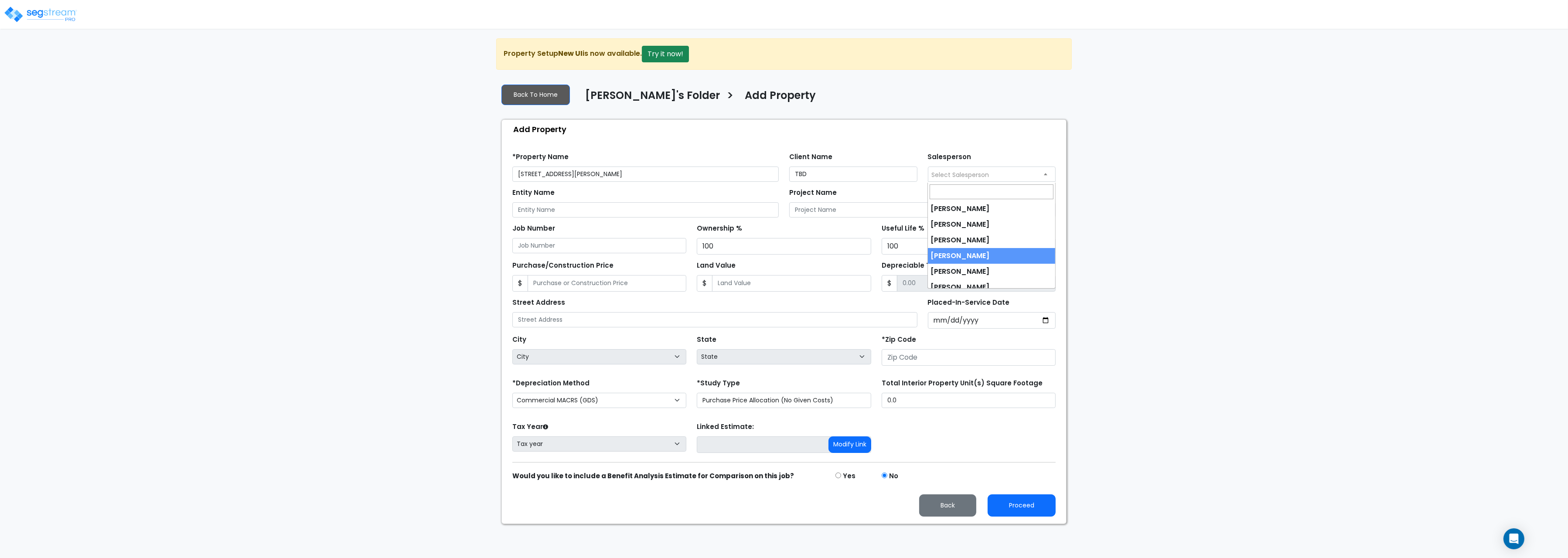
scroll to position [22, 0]
select select "245"
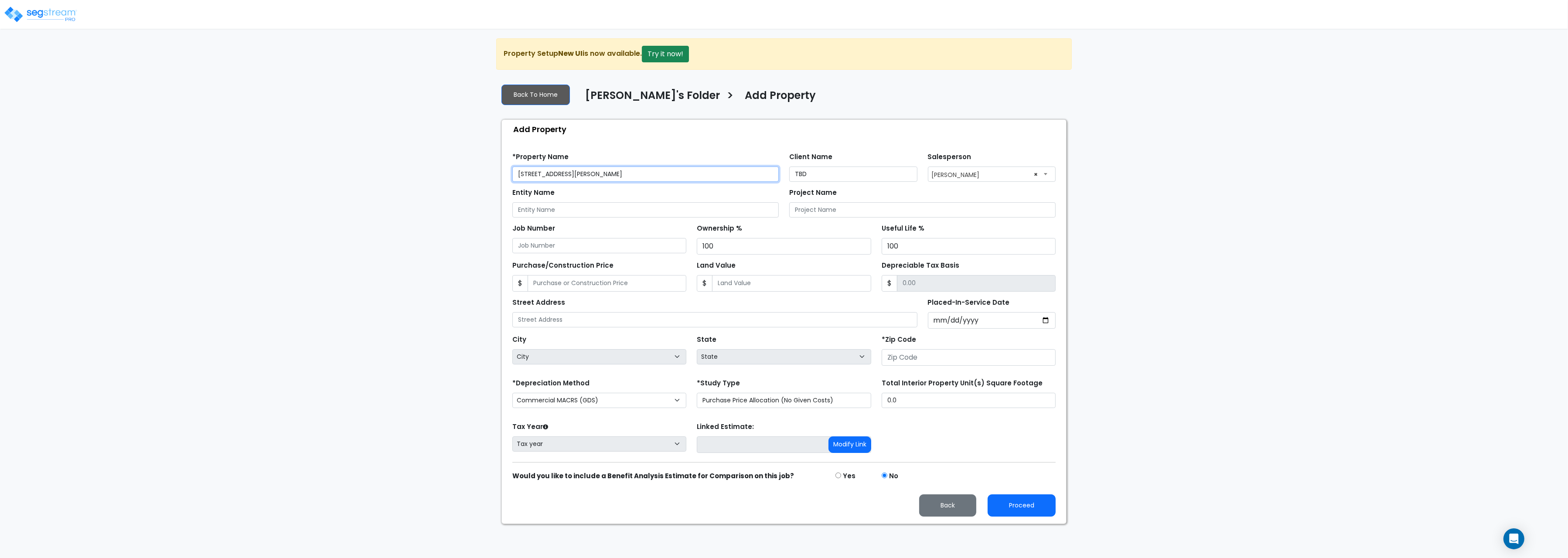
drag, startPoint x: 573, startPoint y: 174, endPoint x: 387, endPoint y: 169, distance: 186.1
click at [512, 169] on input "[STREET_ADDRESS][PERSON_NAME]" at bounding box center [645, 174] width 266 height 15
drag, startPoint x: 836, startPoint y: 173, endPoint x: 721, endPoint y: 169, distance: 115.1
click at [789, 169] on input "TBD" at bounding box center [853, 174] width 128 height 15
click at [522, 211] on input "Entity Name" at bounding box center [645, 210] width 266 height 15
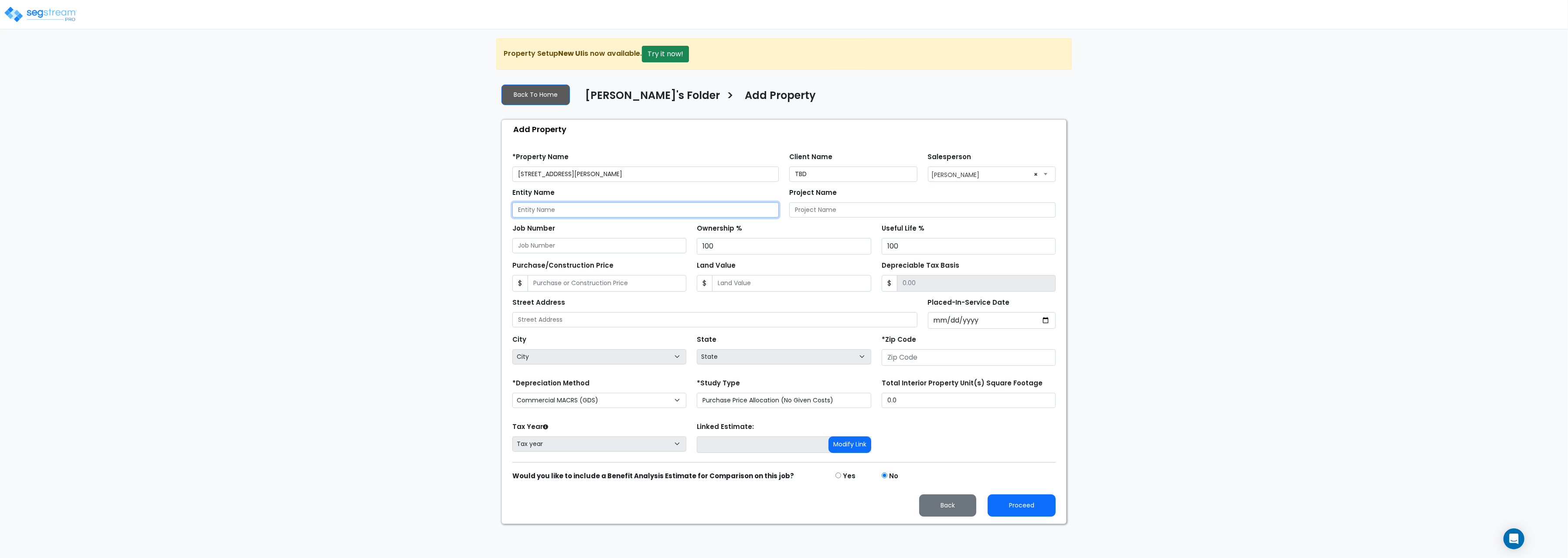
paste input "TBD"
type input "TBD"
drag, startPoint x: 568, startPoint y: 169, endPoint x: 426, endPoint y: 173, distance: 142.1
click at [512, 173] on input "[STREET_ADDRESS][PERSON_NAME]" at bounding box center [645, 174] width 266 height 15
click at [842, 212] on input "Project Name" at bounding box center [922, 210] width 266 height 15
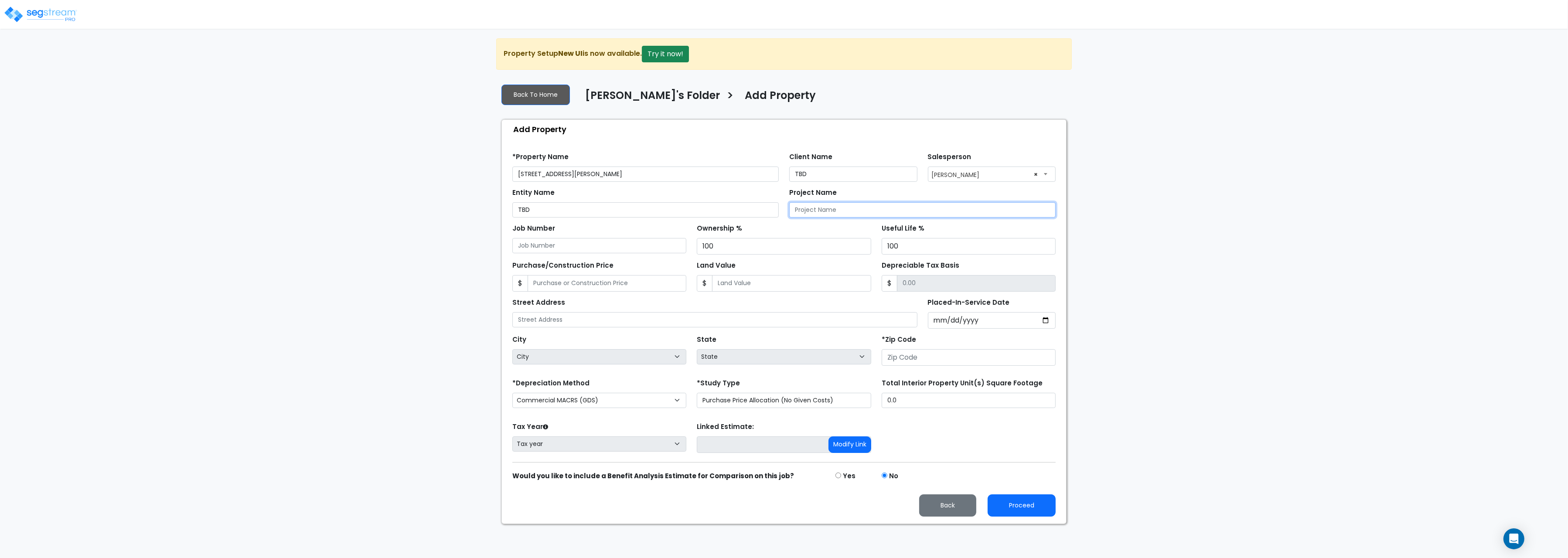
paste input "[STREET_ADDRESS][PERSON_NAME]"
type input "[STREET_ADDRESS][PERSON_NAME]"
click at [547, 248] on input "Job Number" at bounding box center [599, 246] width 174 height 15
click at [942, 329] on input "Placed-In-Service Date" at bounding box center [992, 321] width 128 height 17
type input "2024-11-14"
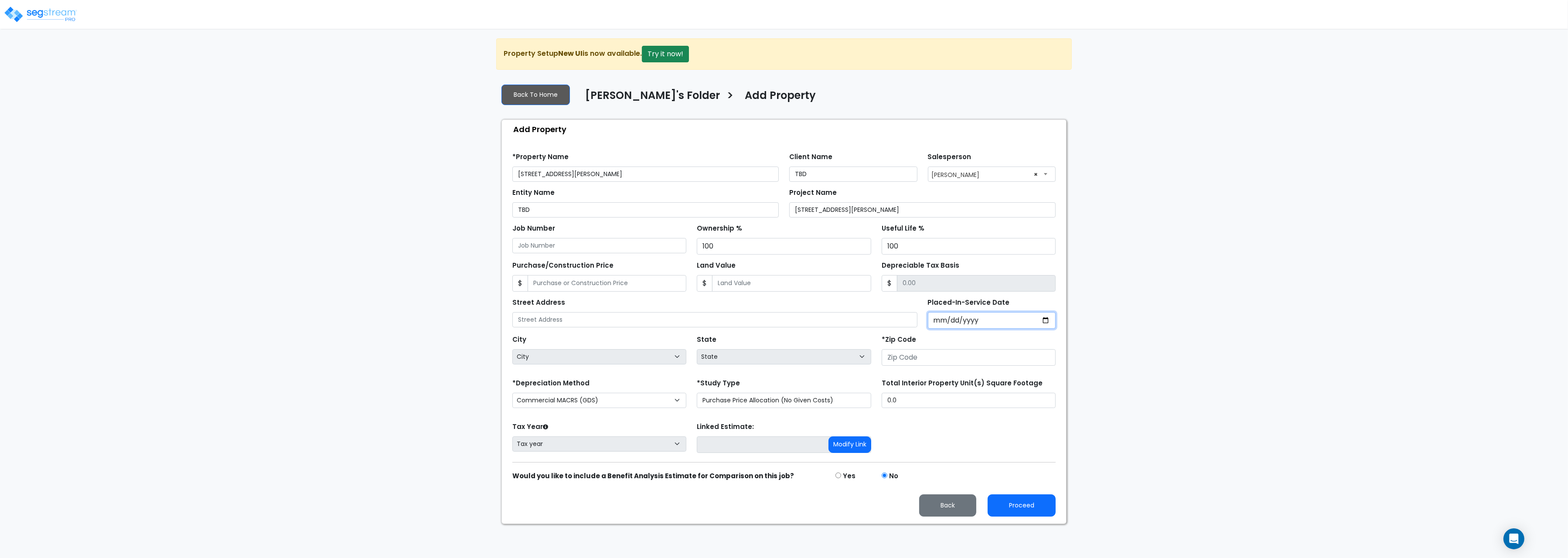
select select "2024"
click at [900, 362] on input "number" at bounding box center [969, 358] width 174 height 17
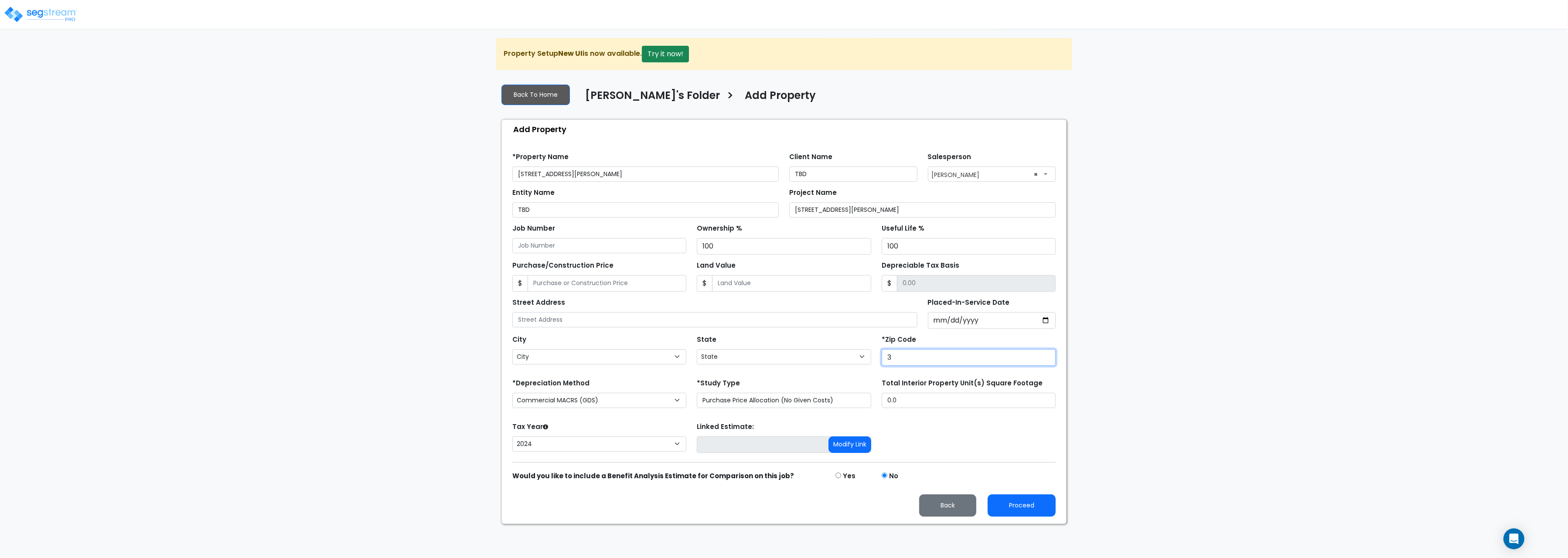
type input "34"
select select "GA"
type input "341"
select select
type input "34104"
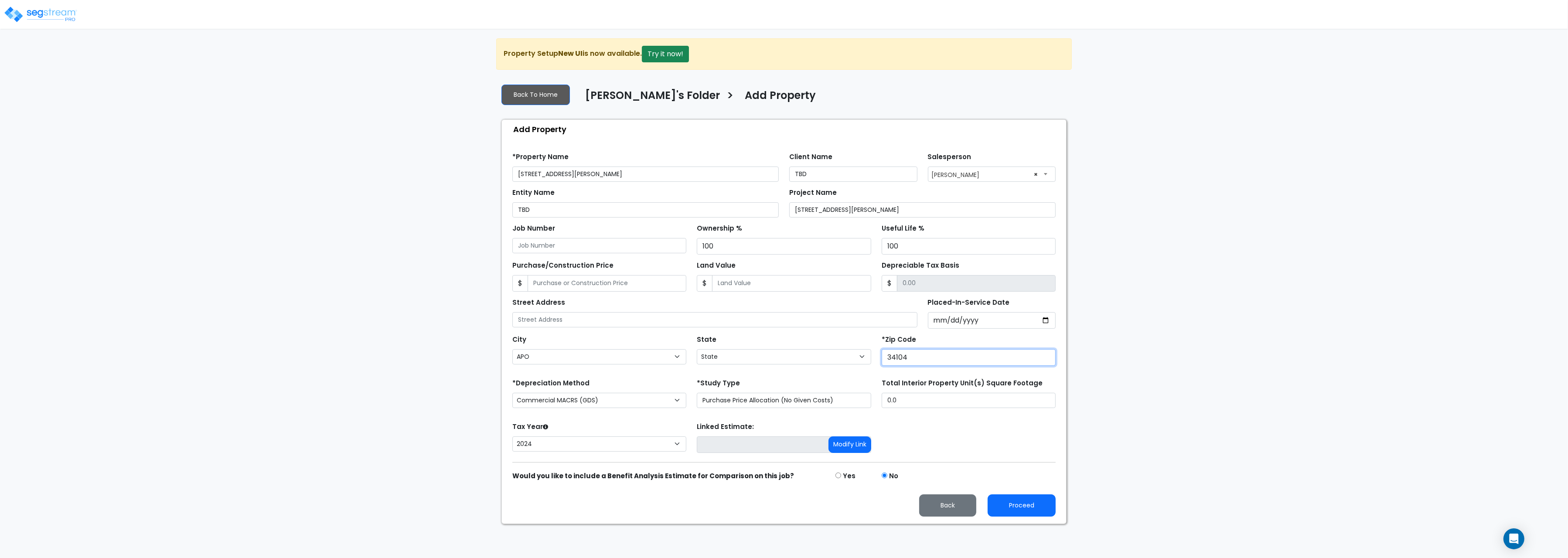
select select "FL"
type input "34104"
click at [512, 393] on select "Commercial MACRS (GDS) Residential Rental MACRS (GDS) Commercial MACRS (GDS) QI…" at bounding box center [599, 401] width 174 height 15
click at [540, 407] on select "Commercial MACRS (GDS) Residential Rental MACRS (GDS) Commercial MACRS (GDS) QI…" at bounding box center [599, 401] width 174 height 15
drag, startPoint x: 931, startPoint y: 410, endPoint x: 680, endPoint y: 403, distance: 251.1
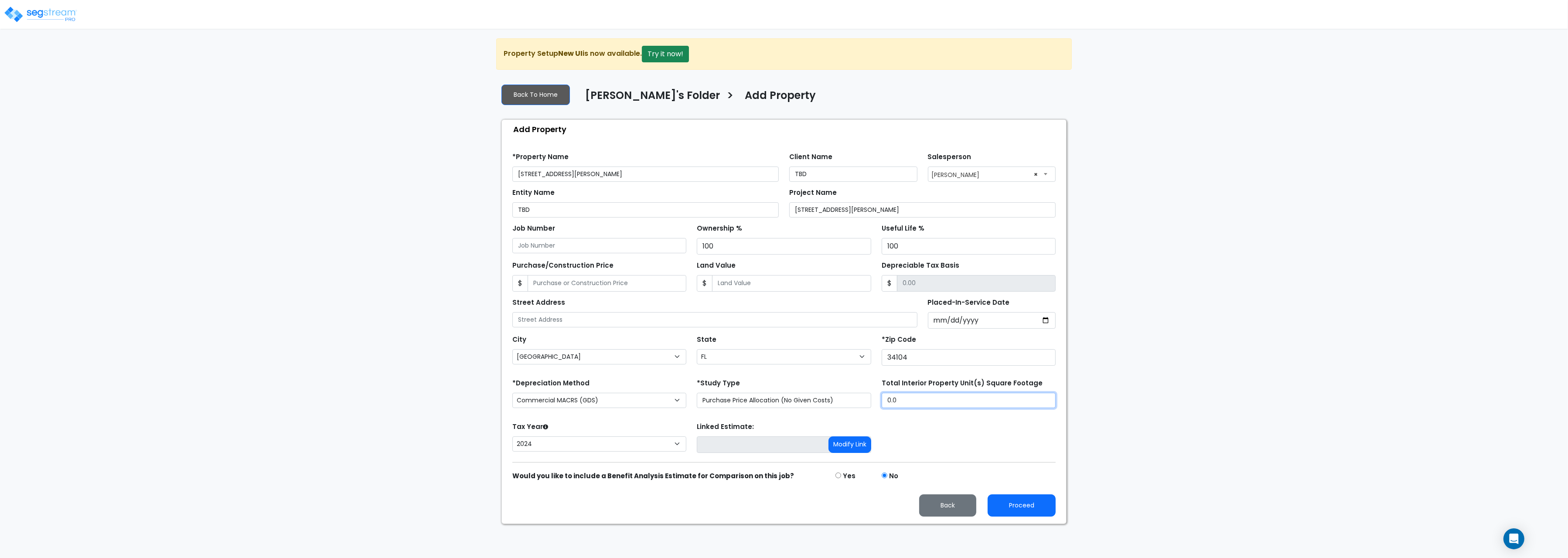
click at [882, 403] on input "0.0" at bounding box center [969, 401] width 174 height 15
drag, startPoint x: 904, startPoint y: 408, endPoint x: 858, endPoint y: 394, distance: 48.1
click at [882, 394] on input "0.0" at bounding box center [969, 401] width 174 height 15
type input "17,304.4"
click at [1033, 517] on button "Proceed" at bounding box center [1021, 506] width 68 height 22
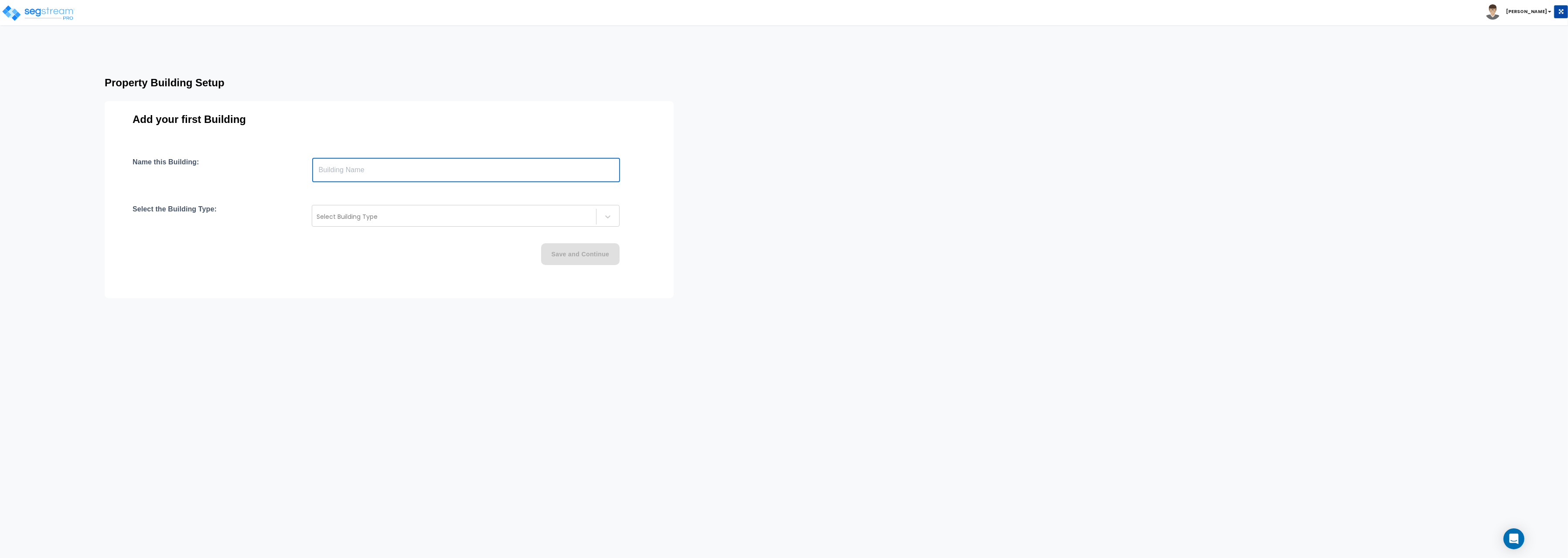
click at [323, 163] on input "text" at bounding box center [466, 170] width 308 height 24
paste input "text"
type input "[STREET_ADDRESS][PERSON_NAME]"
click at [434, 222] on div at bounding box center [454, 217] width 275 height 10
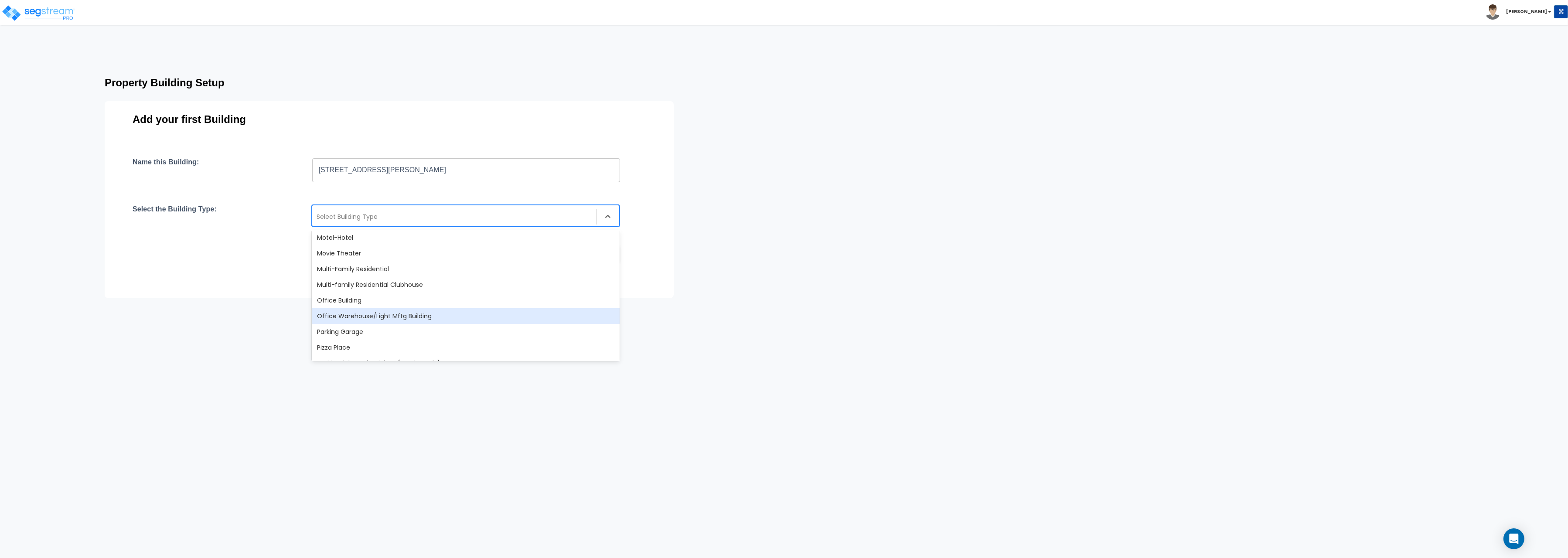
scroll to position [585, 0]
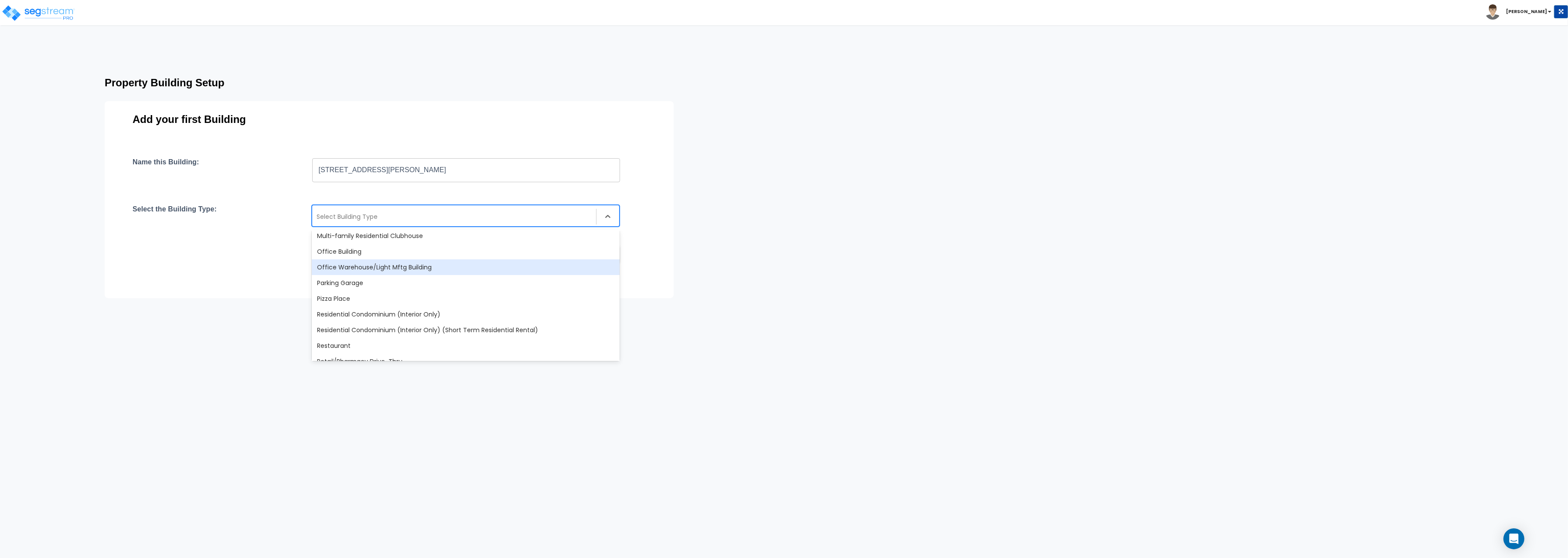
click at [428, 270] on div "Office Warehouse/Light Mftg Building" at bounding box center [466, 267] width 308 height 16
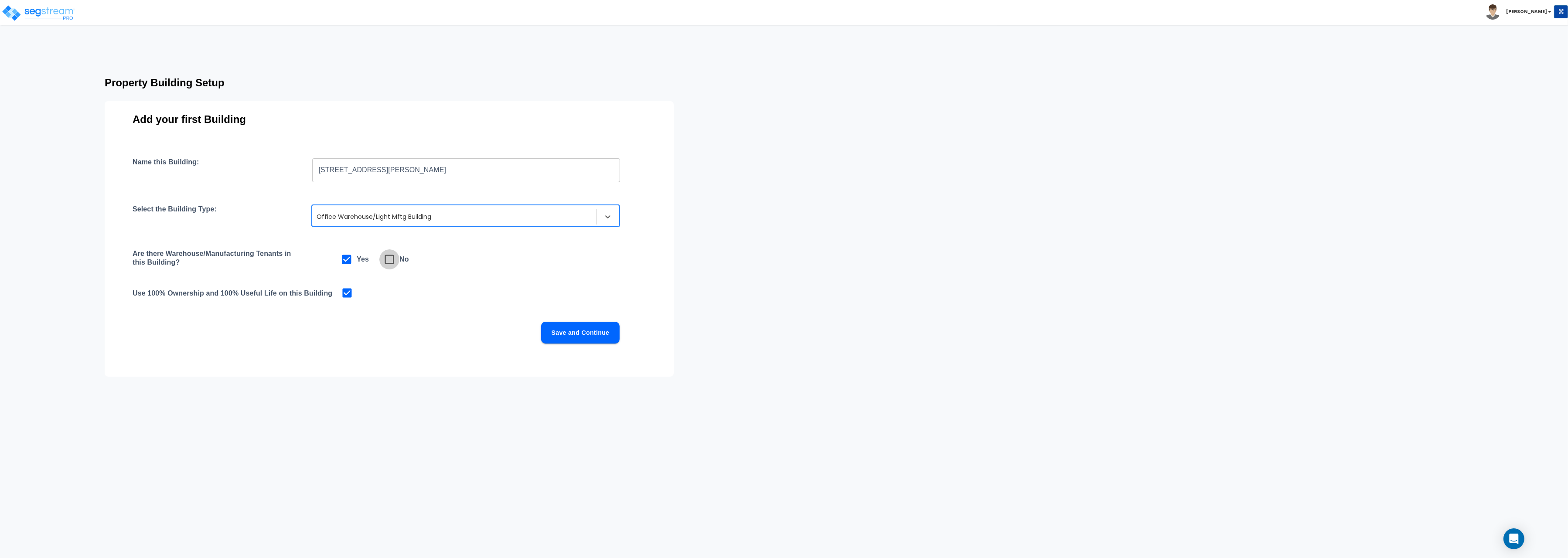
click at [392, 262] on icon at bounding box center [389, 259] width 12 height 12
checkbox input "false"
checkbox input "true"
click at [572, 323] on button "Save and Continue" at bounding box center [580, 333] width 79 height 22
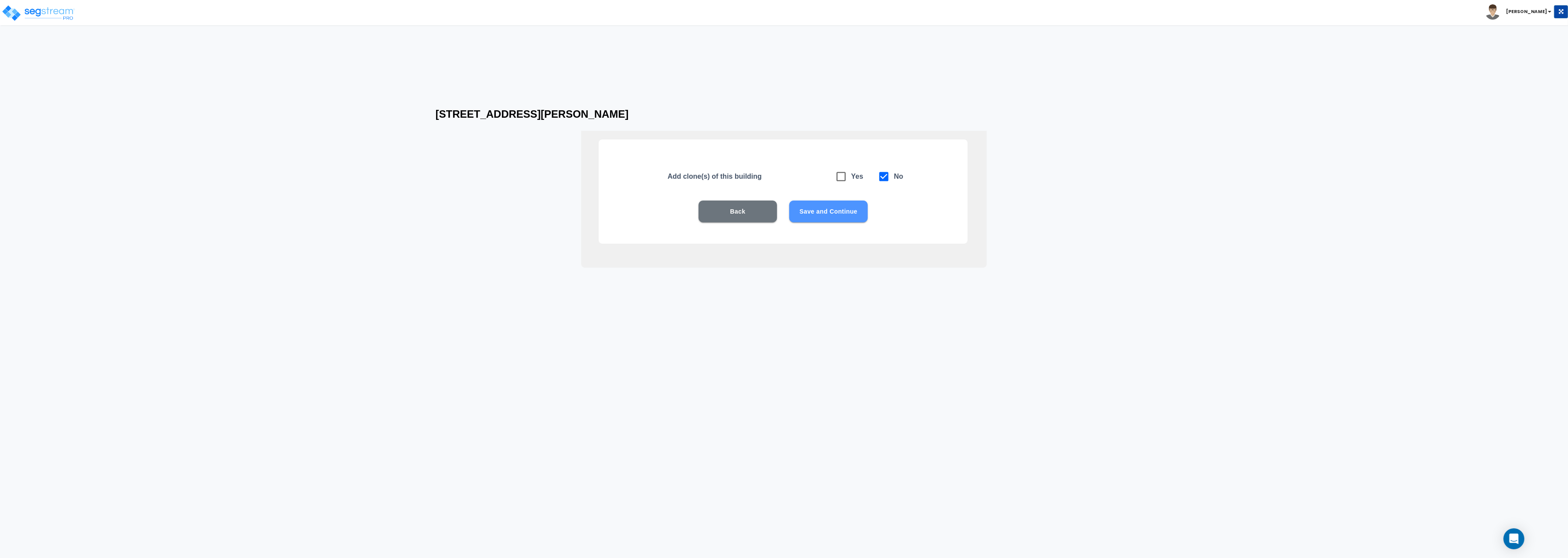
click at [820, 213] on button "Save and Continue" at bounding box center [828, 212] width 79 height 22
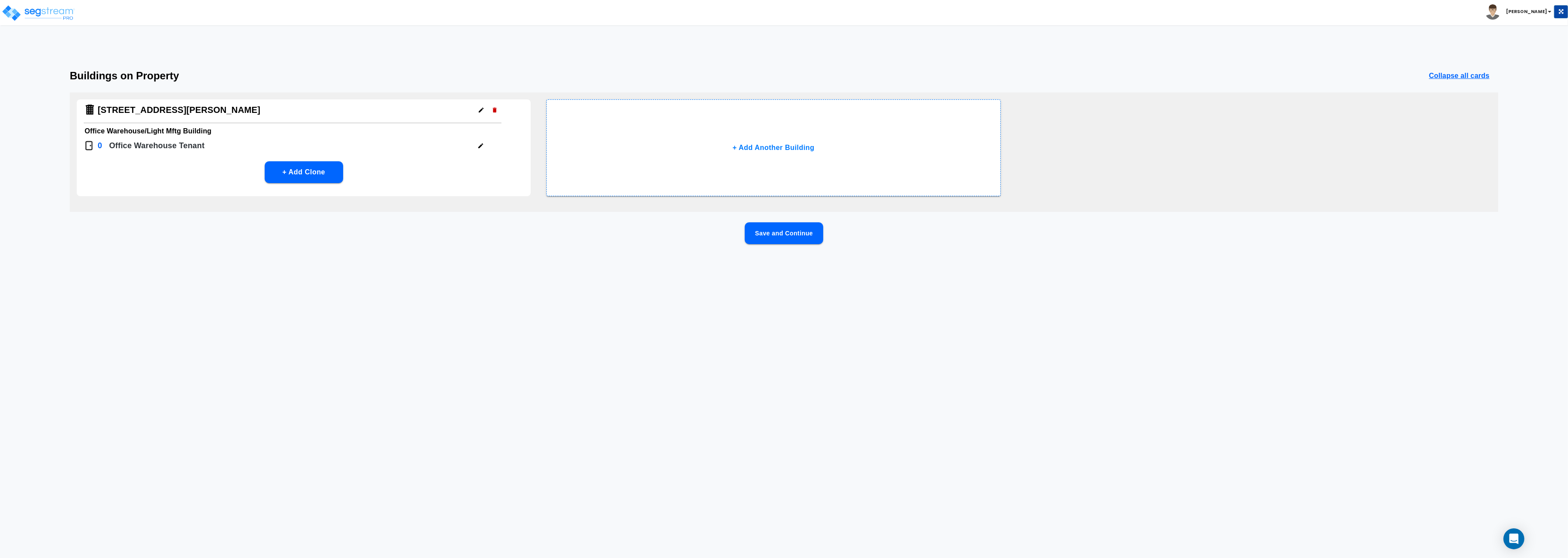
click at [795, 232] on button "Save and Continue" at bounding box center [783, 233] width 79 height 22
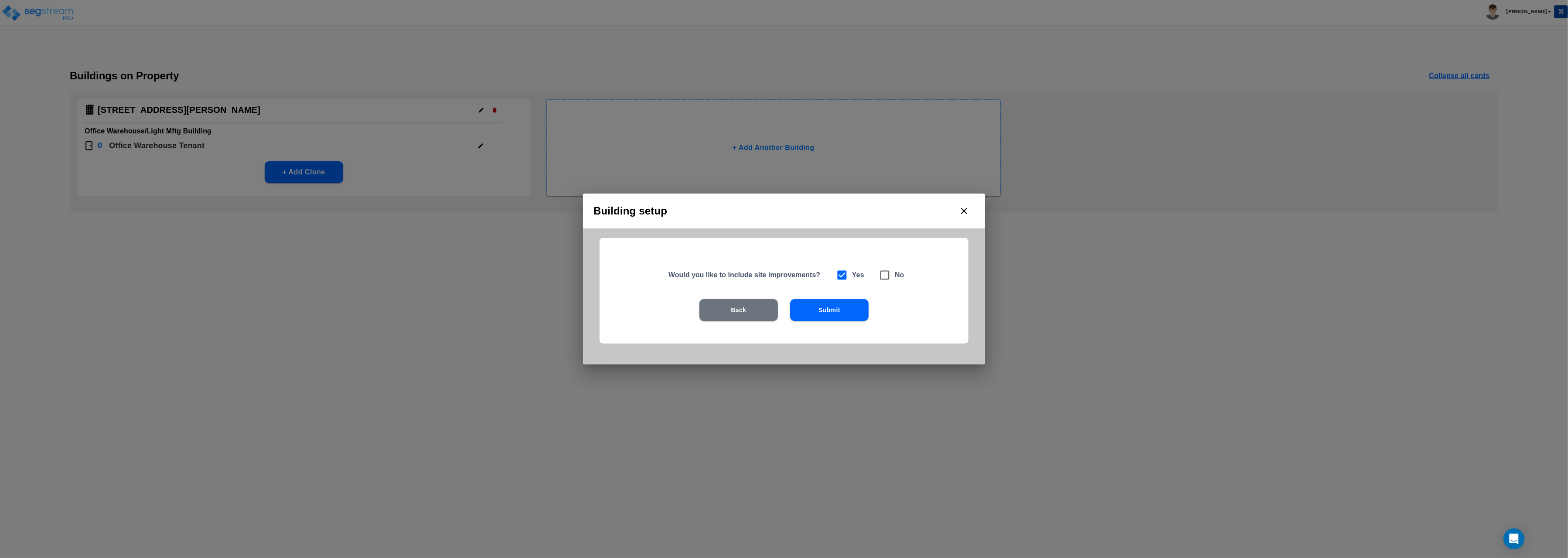
click at [818, 311] on button "Submit" at bounding box center [829, 310] width 79 height 22
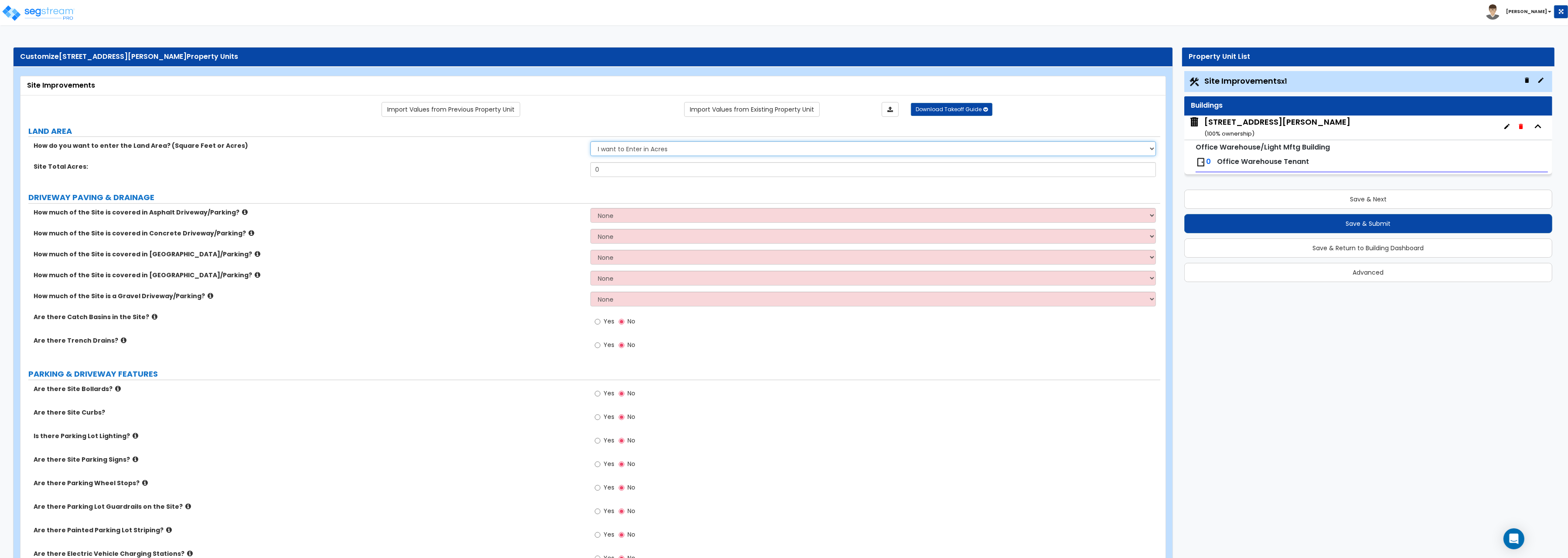
click at [590, 141] on select "I want to Enter in Acres I want to Enter in Square Feet" at bounding box center [873, 148] width 565 height 15
select select "2"
click option "I want to Enter in Square Feet" at bounding box center [0, 0] width 0 height 0
click at [611, 177] on input "0" at bounding box center [873, 169] width 565 height 15
drag, startPoint x: 607, startPoint y: 173, endPoint x: 564, endPoint y: 168, distance: 43.3
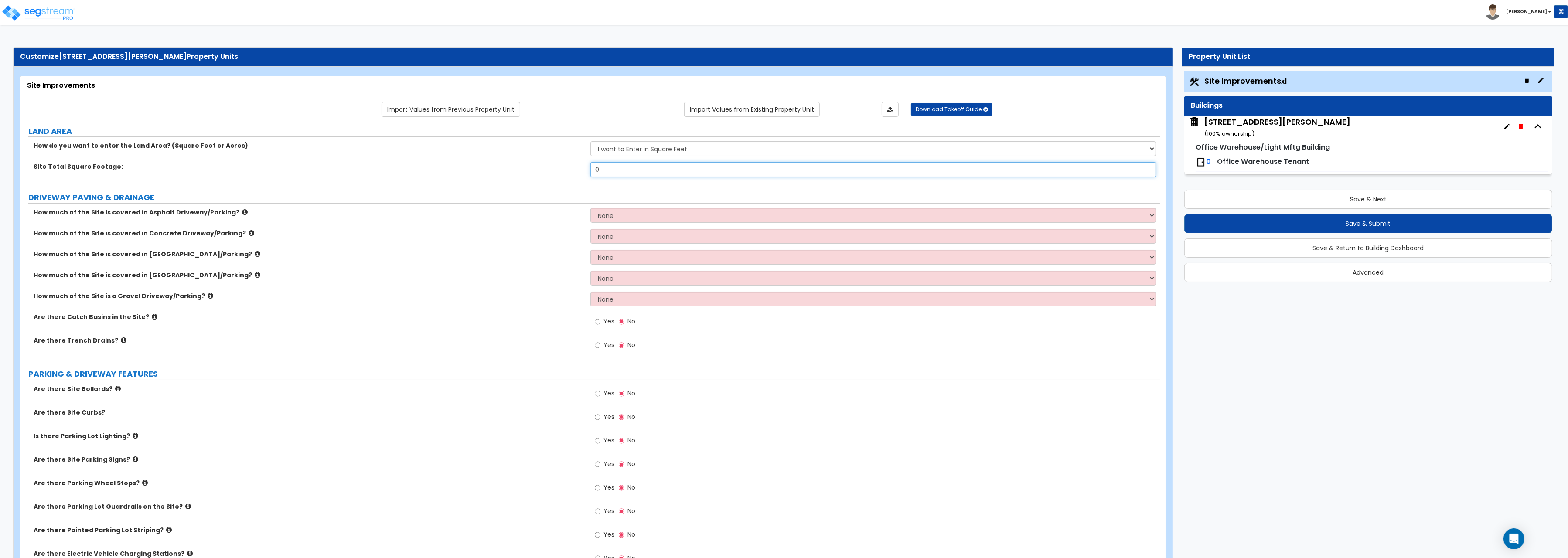
click at [590, 168] on input "0" at bounding box center [873, 169] width 565 height 15
type input "61,577.5"
click at [590, 208] on select "None I want to Enter an Approximate Percentage I want to Enter the Square Foota…" at bounding box center [873, 215] width 565 height 15
select select "2"
click option "I want to Enter the Square Footage" at bounding box center [0, 0] width 0 height 0
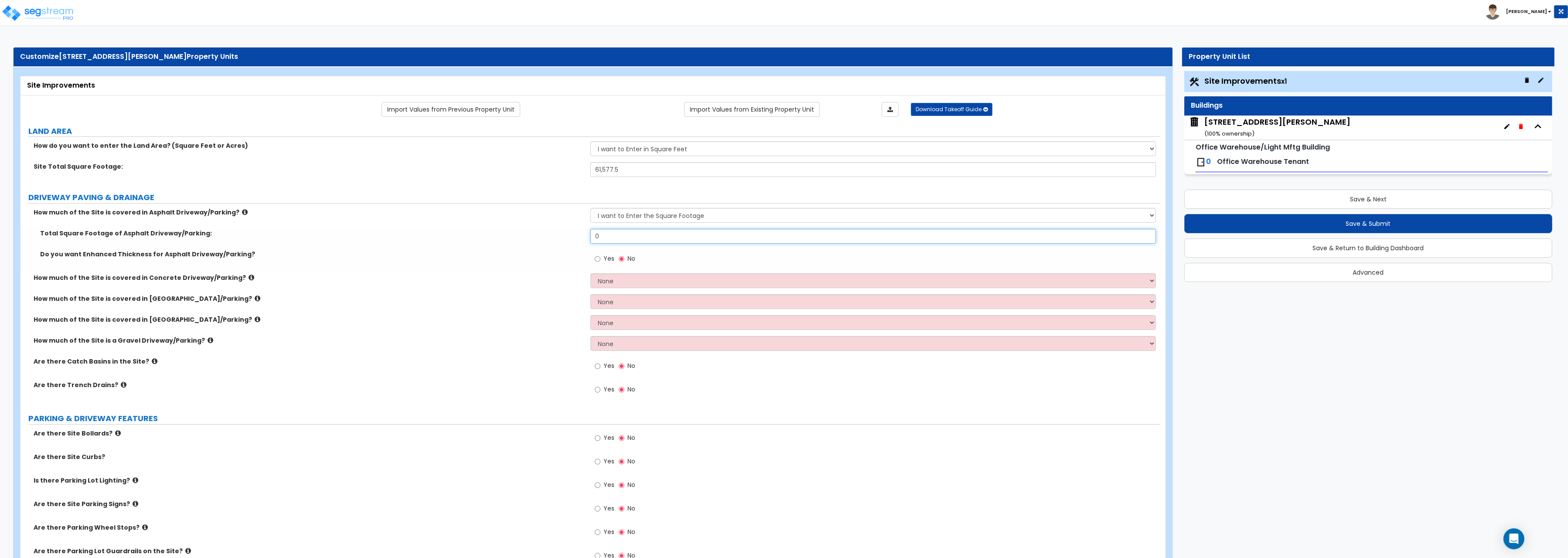
drag, startPoint x: 616, startPoint y: 238, endPoint x: 550, endPoint y: 233, distance: 66.2
click at [590, 233] on input "0" at bounding box center [873, 236] width 565 height 15
type input "34,493.1"
click at [590, 274] on select "None I want to Enter an Approximate Percentage I want to Enter the Square Foota…" at bounding box center [873, 281] width 565 height 15
select select "2"
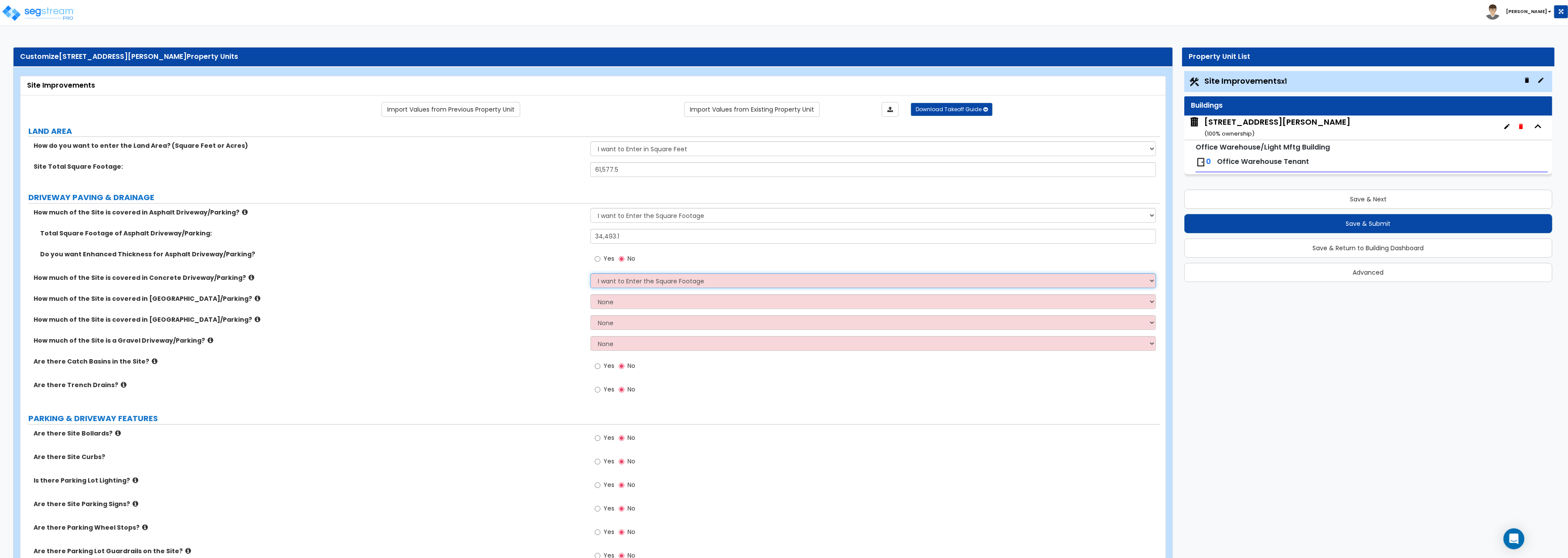
click option "I want to Enter the Square Footage" at bounding box center [0, 0] width 0 height 0
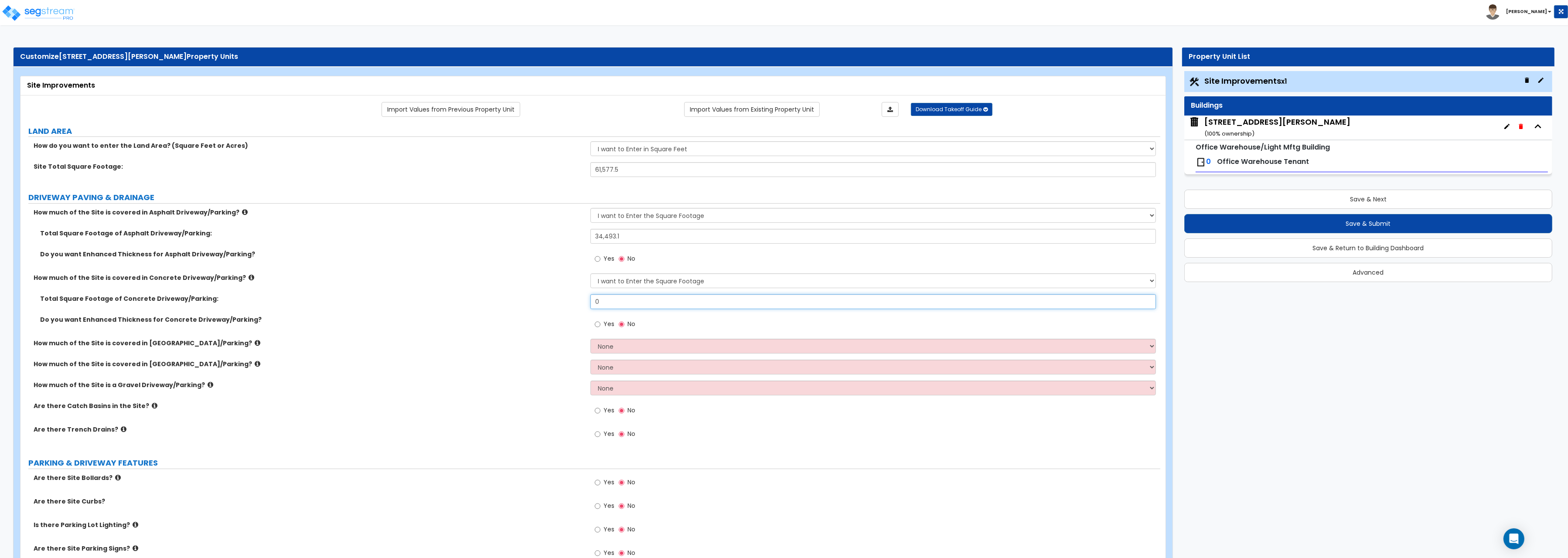
drag, startPoint x: 602, startPoint y: 303, endPoint x: 542, endPoint y: 297, distance: 60.3
click at [590, 297] on input "0" at bounding box center [873, 302] width 565 height 15
type input "3,578.9"
click at [590, 339] on select "None I want to Enter an Approximate Percentage I want to Enter the Square Foota…" at bounding box center [873, 346] width 565 height 15
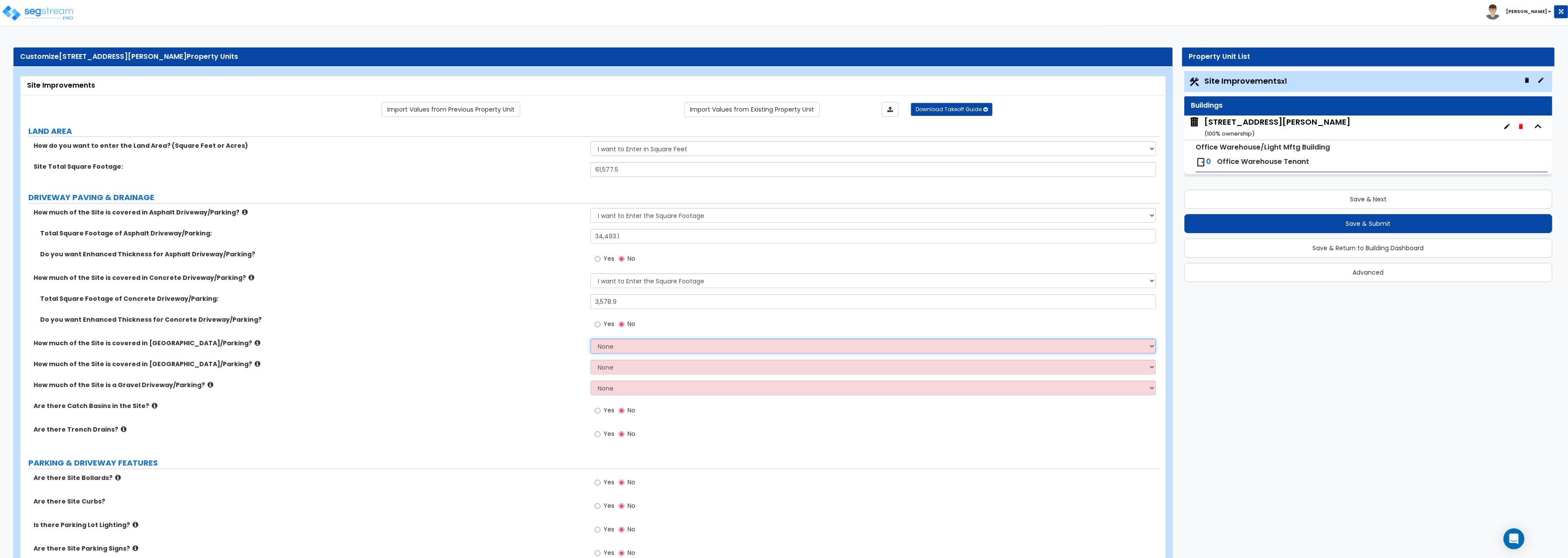
click at [602, 346] on select "None I want to Enter an Approximate Percentage I want to Enter the Square Foota…" at bounding box center [873, 346] width 565 height 15
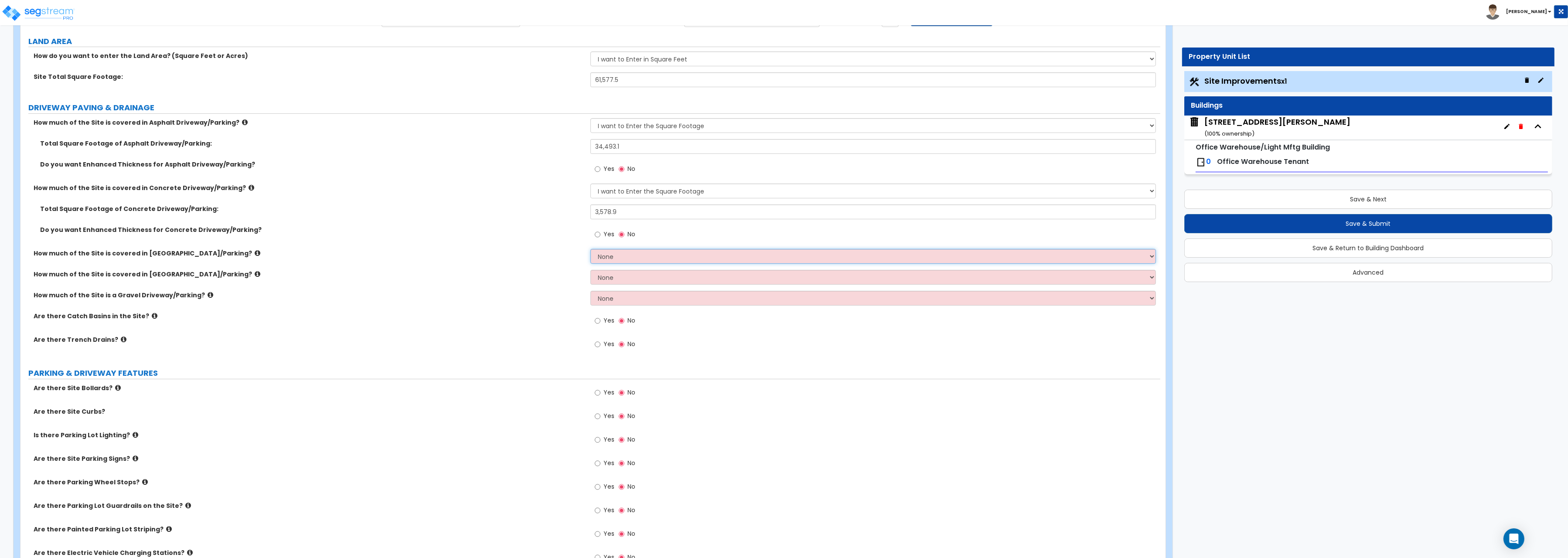
scroll to position [135, 0]
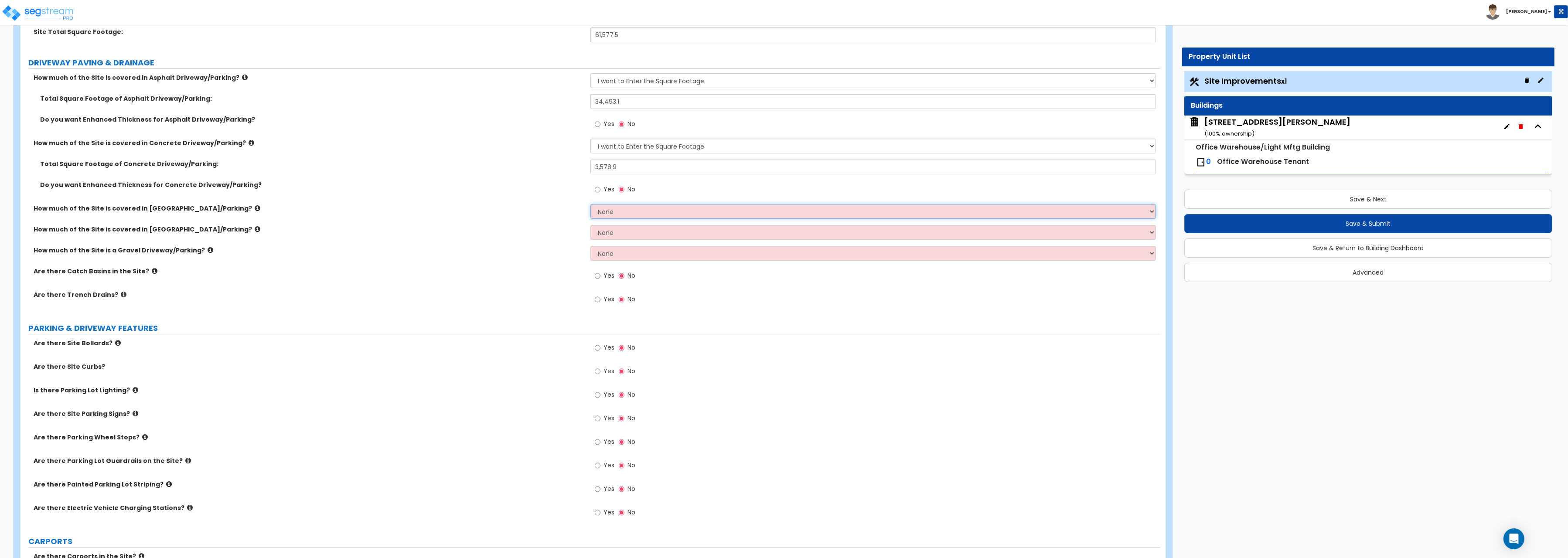
click at [590, 204] on select "None I want to Enter an Approximate Percentage I want to Enter the Square Foota…" at bounding box center [873, 211] width 565 height 15
click at [626, 212] on select "None I want to Enter an Approximate Percentage I want to Enter the Square Foota…" at bounding box center [873, 211] width 565 height 15
click at [598, 277] on input "Yes" at bounding box center [597, 275] width 6 height 10
radio input "true"
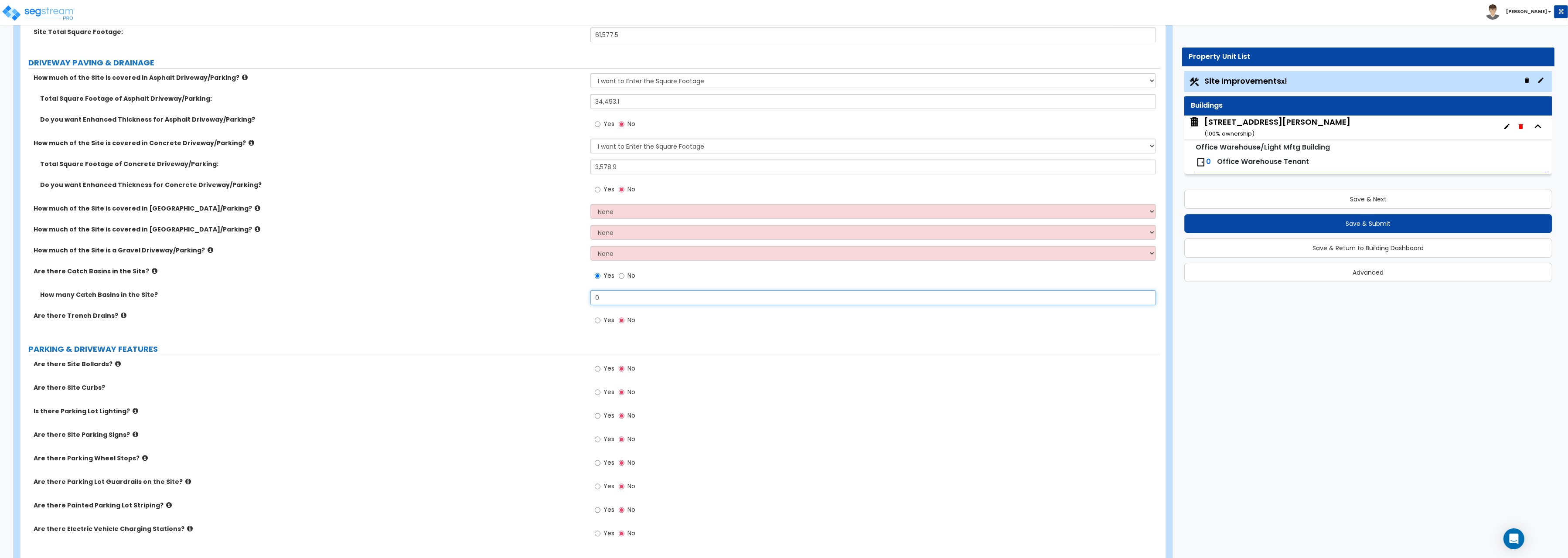
drag, startPoint x: 603, startPoint y: 293, endPoint x: 573, endPoint y: 296, distance: 30.1
click at [590, 296] on input "0" at bounding box center [873, 297] width 565 height 15
type input "1"
click at [546, 333] on div "Are there Trench Drains? Yes No" at bounding box center [590, 323] width 1140 height 24
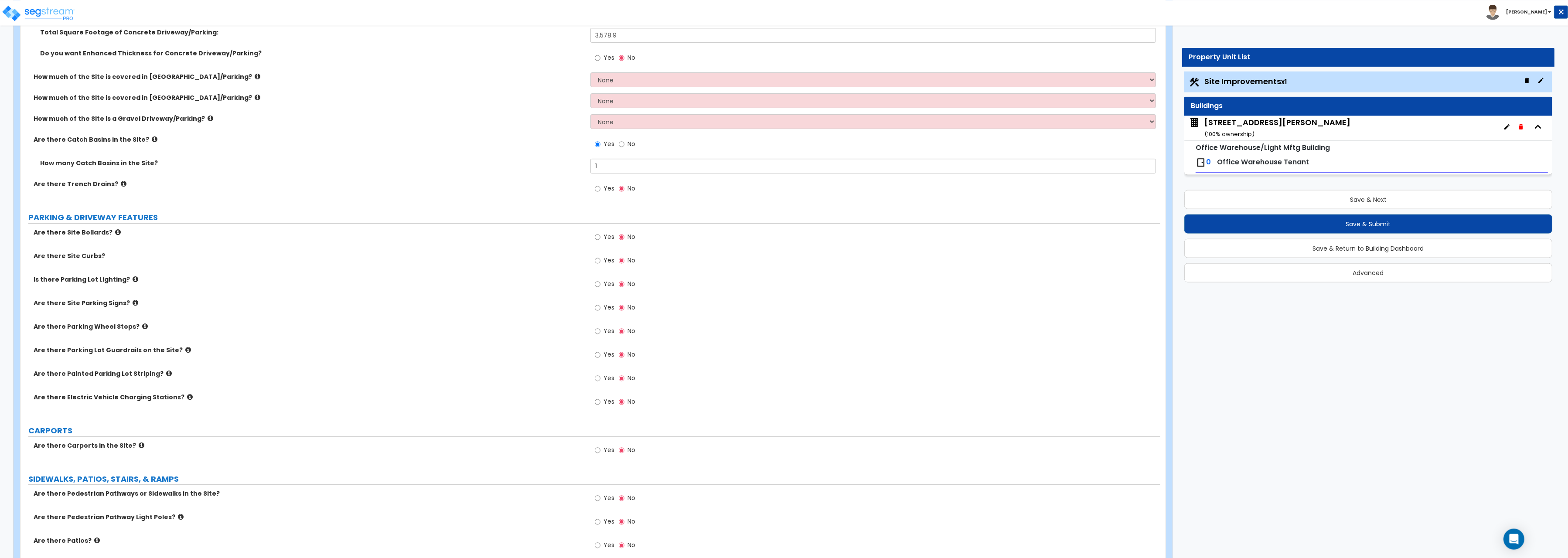
scroll to position [270, 0]
click at [599, 236] on input "Yes" at bounding box center [597, 233] width 6 height 10
radio input "true"
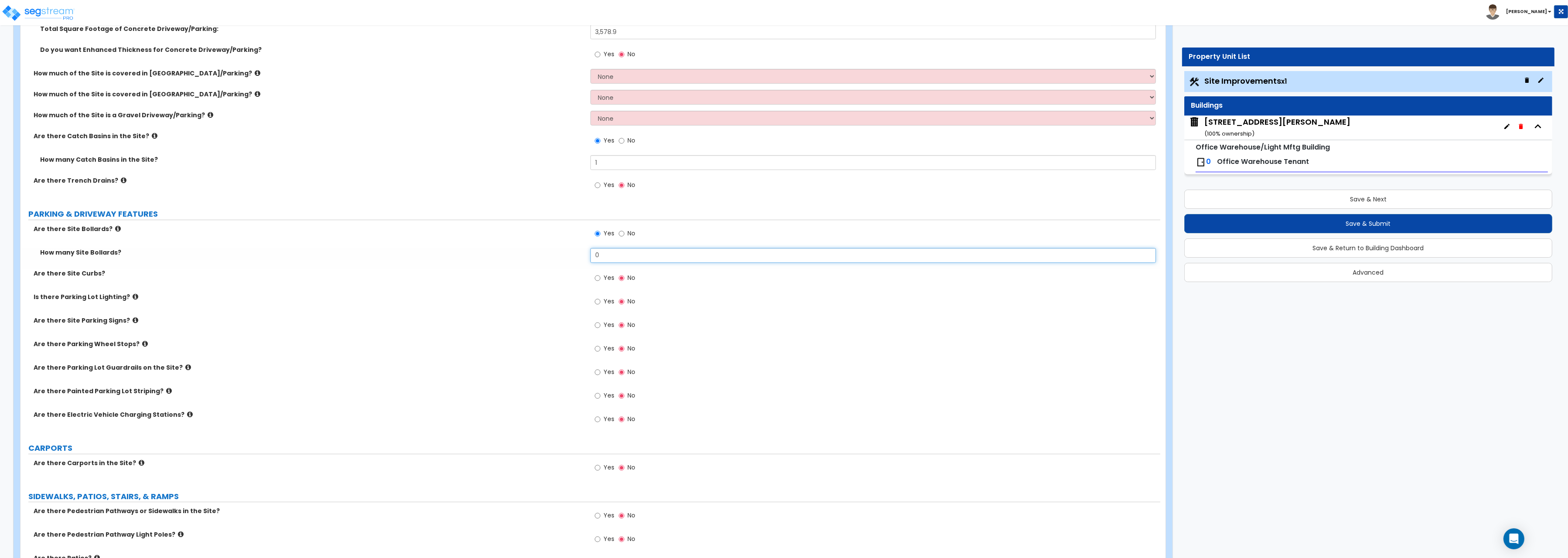
drag, startPoint x: 601, startPoint y: 254, endPoint x: 551, endPoint y: 251, distance: 50.1
click at [590, 251] on input "0" at bounding box center [873, 255] width 565 height 15
type input "7"
click at [598, 278] on input "Yes" at bounding box center [597, 278] width 6 height 10
radio input "true"
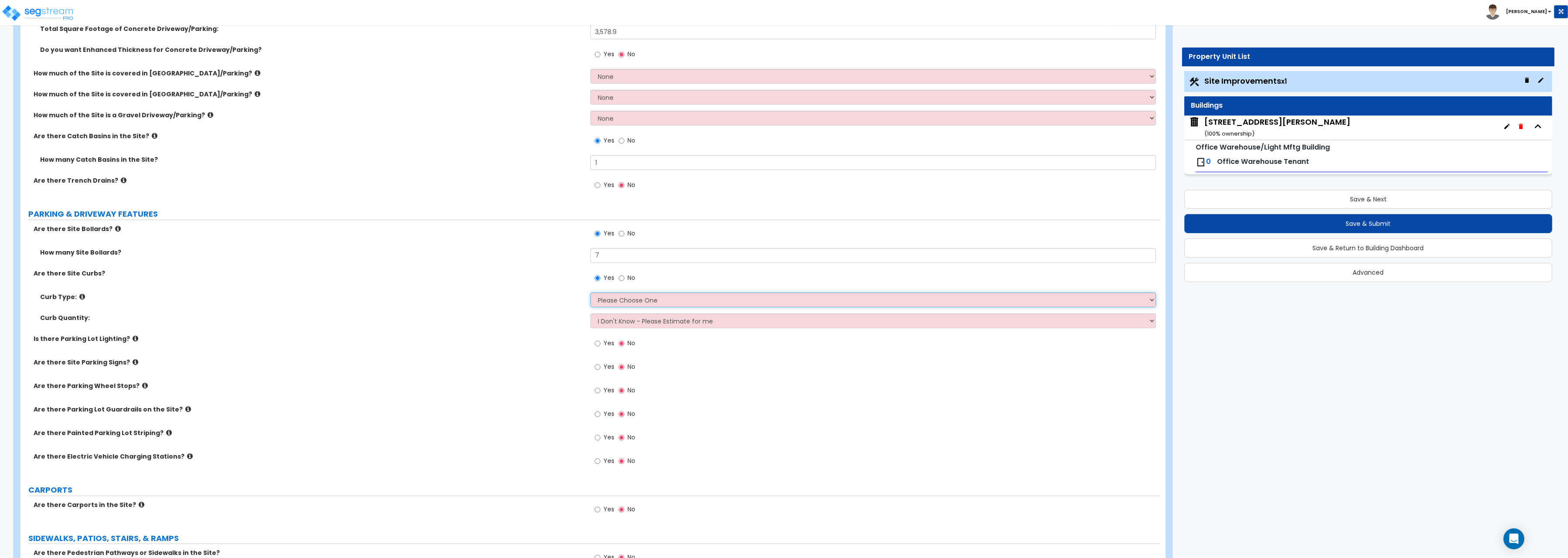
click at [590, 293] on select "Please Choose One Curb (Only) Curb & Gutter Asphalt Berm" at bounding box center [873, 300] width 565 height 15
select select "2"
click option "Curb & Gutter" at bounding box center [0, 0] width 0 height 0
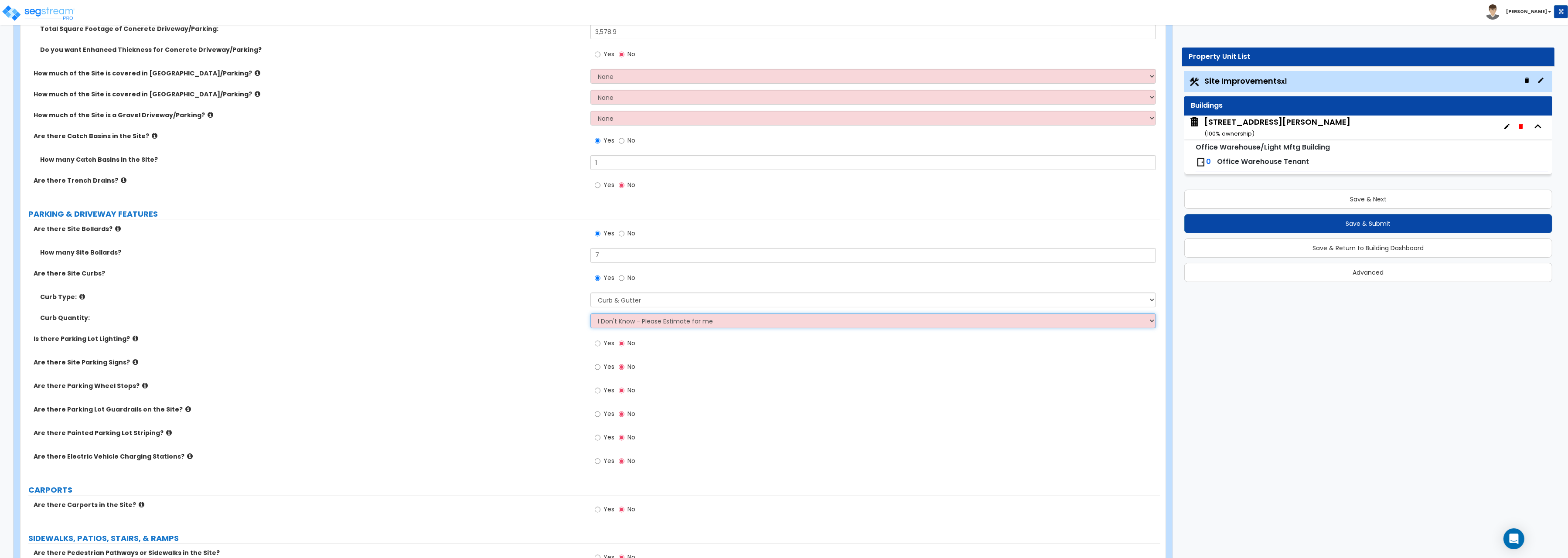
click at [590, 314] on select "I Don't Know - Please Estimate for me I want to Enter the Linear Footage" at bounding box center [873, 321] width 565 height 15
select select "1"
click option "I want to Enter the Linear Footage" at bounding box center [0, 0] width 0 height 0
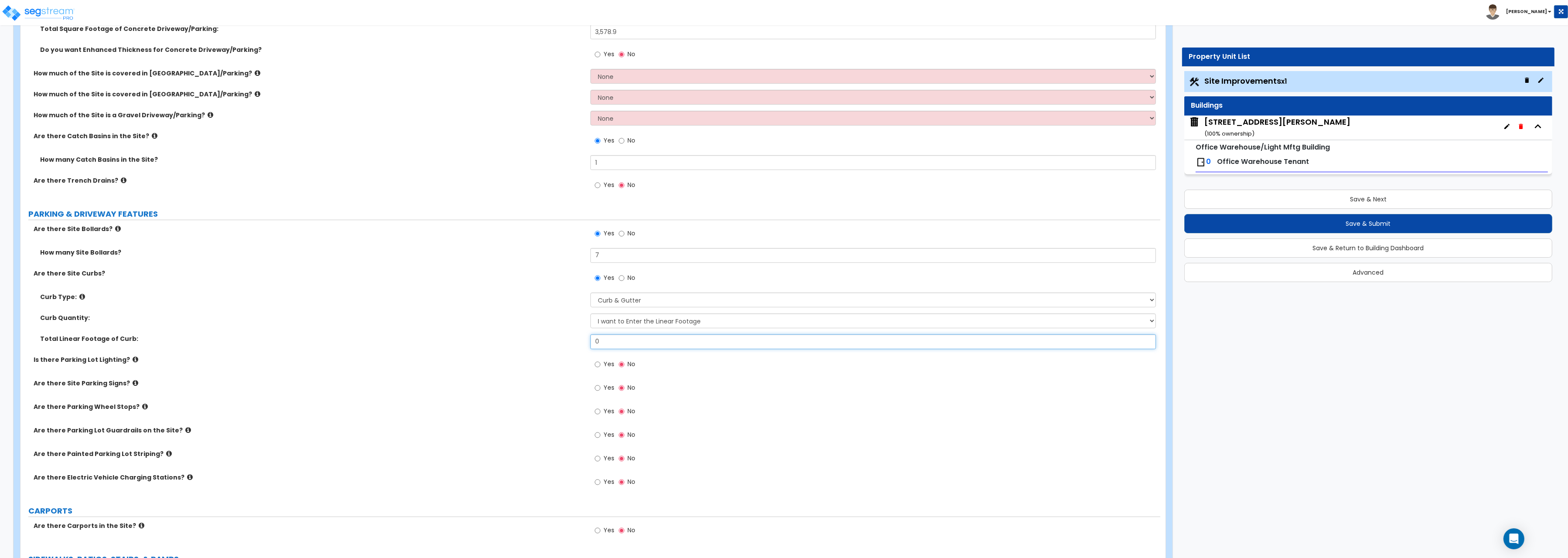
drag, startPoint x: 601, startPoint y: 345, endPoint x: 581, endPoint y: 341, distance: 20.4
click at [590, 341] on input "0" at bounding box center [873, 341] width 565 height 15
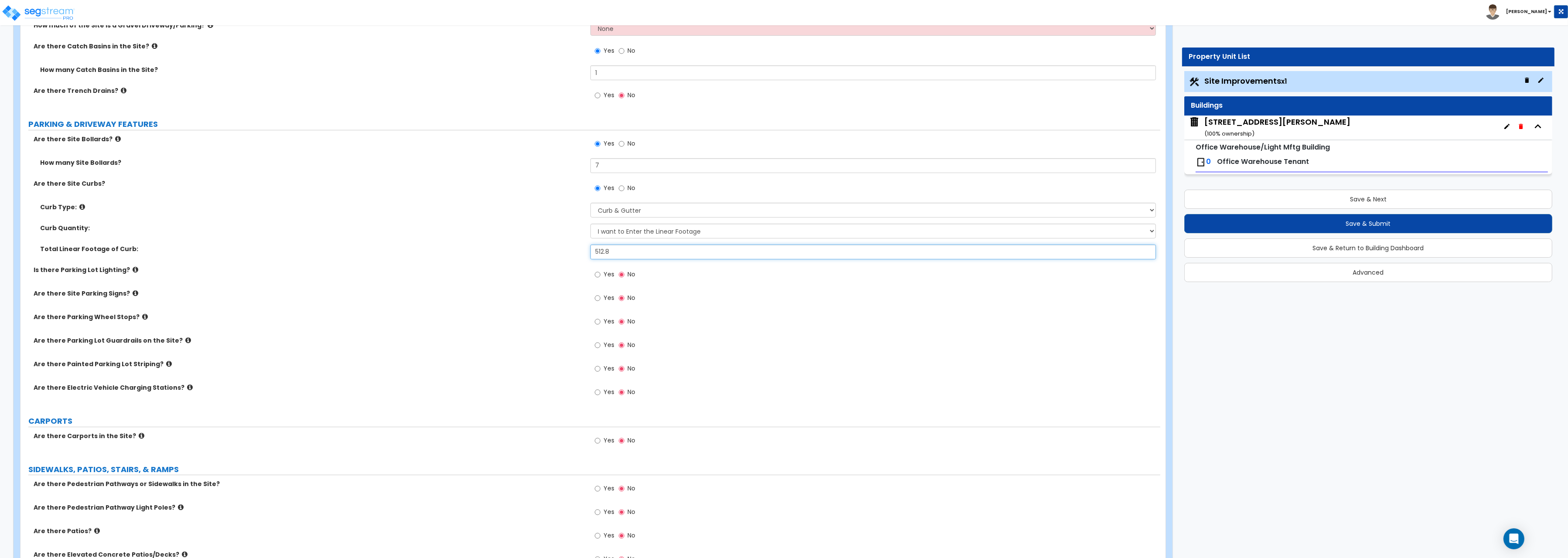
type input "512.8"
click at [598, 323] on input "Yes" at bounding box center [597, 322] width 6 height 10
radio input "true"
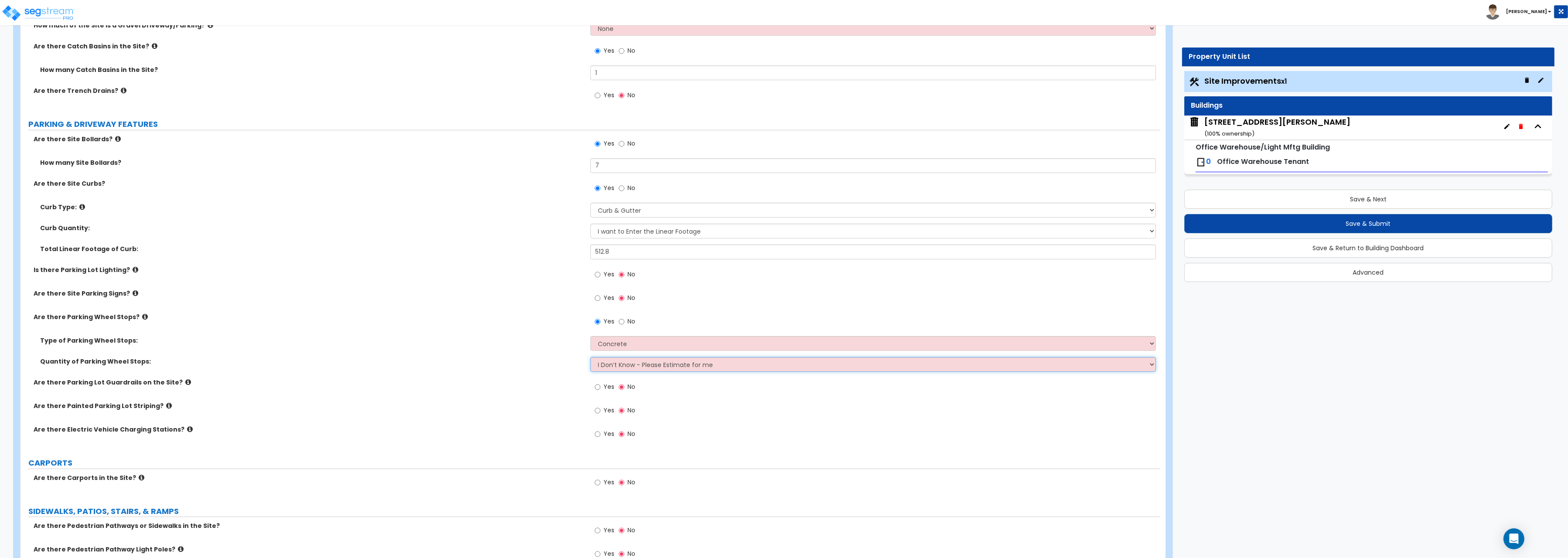
click at [590, 357] on select "I Don’t Know - Please Estimate for me I Want to Enter the Number of Wheel Stops" at bounding box center [873, 364] width 565 height 15
select select "1"
click option "I Want to Enter the Number of Wheel Stops" at bounding box center [0, 0] width 0 height 0
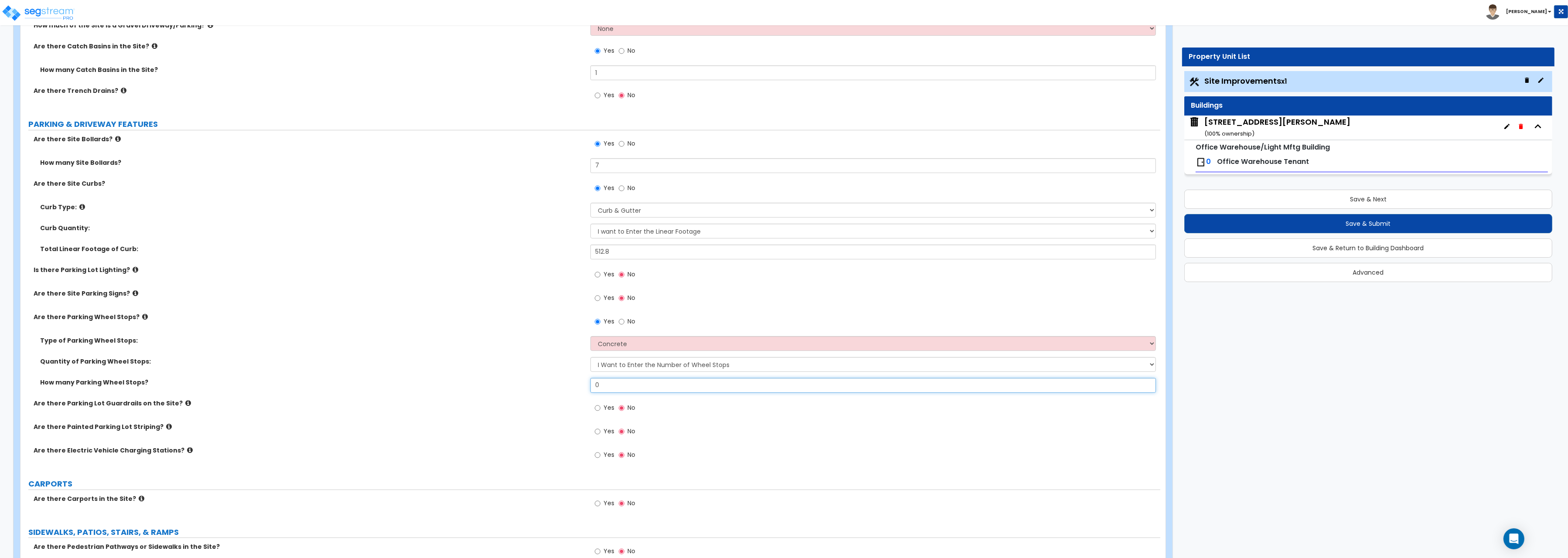
drag, startPoint x: 602, startPoint y: 388, endPoint x: 573, endPoint y: 385, distance: 29.2
click at [590, 385] on input "0" at bounding box center [873, 385] width 565 height 15
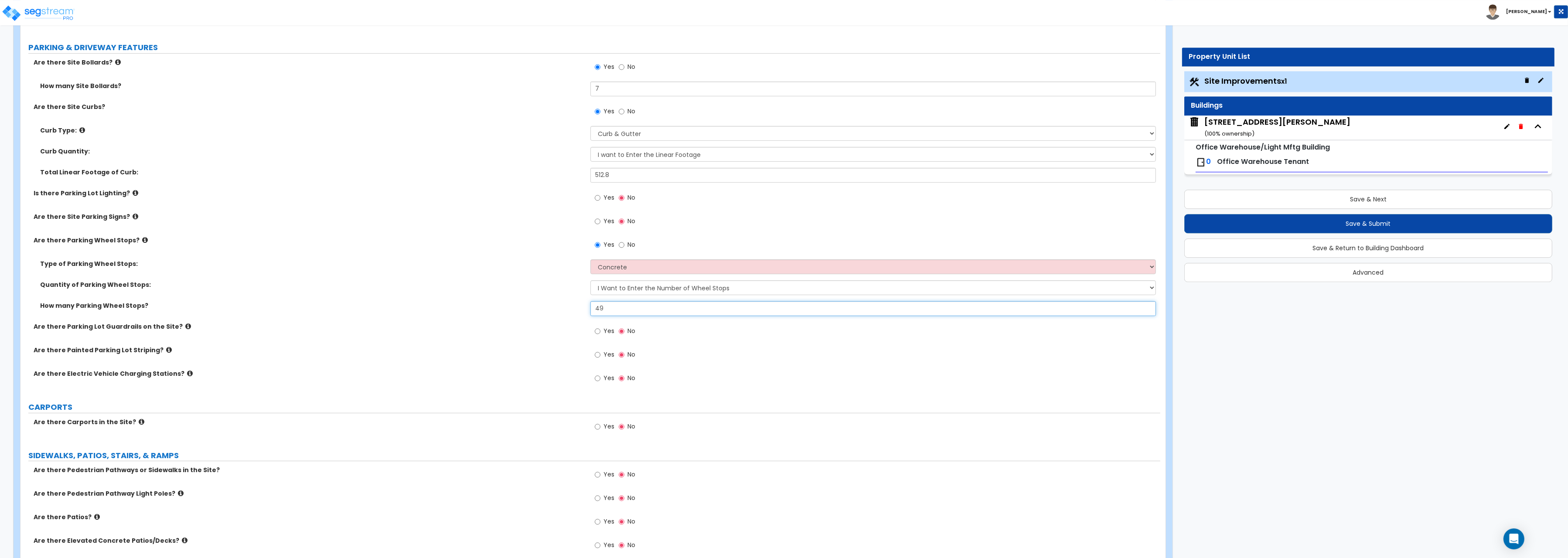
scroll to position [450, 0]
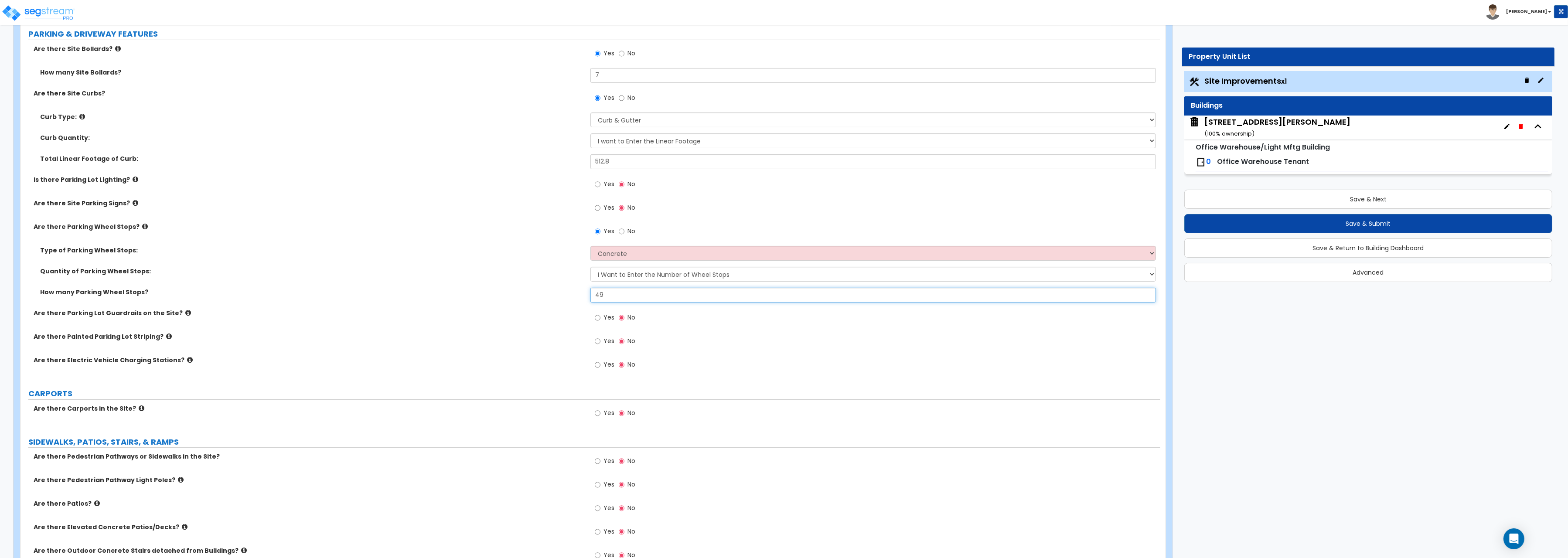
type input "49"
click at [597, 345] on input "Yes" at bounding box center [597, 341] width 6 height 10
radio input "true"
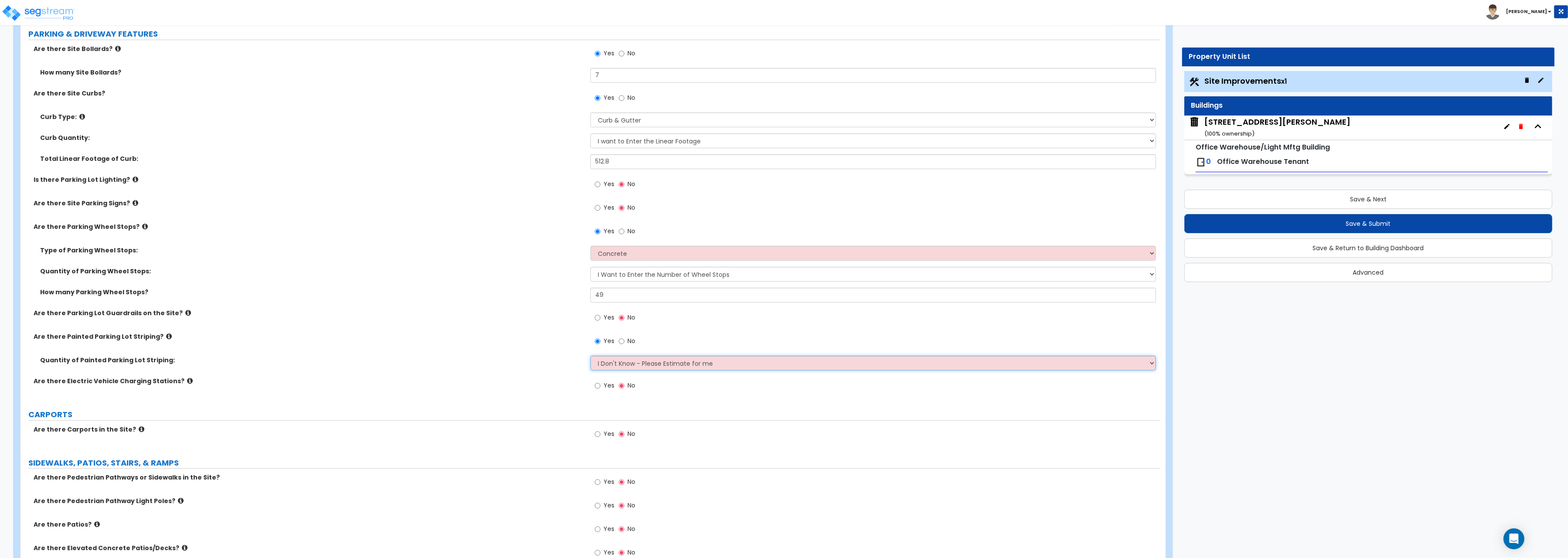
click at [590, 356] on select "I Don't Know - Please Estimate for me I Want to Enter the Number of Parking Spa…" at bounding box center [873, 363] width 565 height 15
select select "1"
click option "I Want to Enter the Number of Parking Spaces that have Striping" at bounding box center [0, 0] width 0 height 0
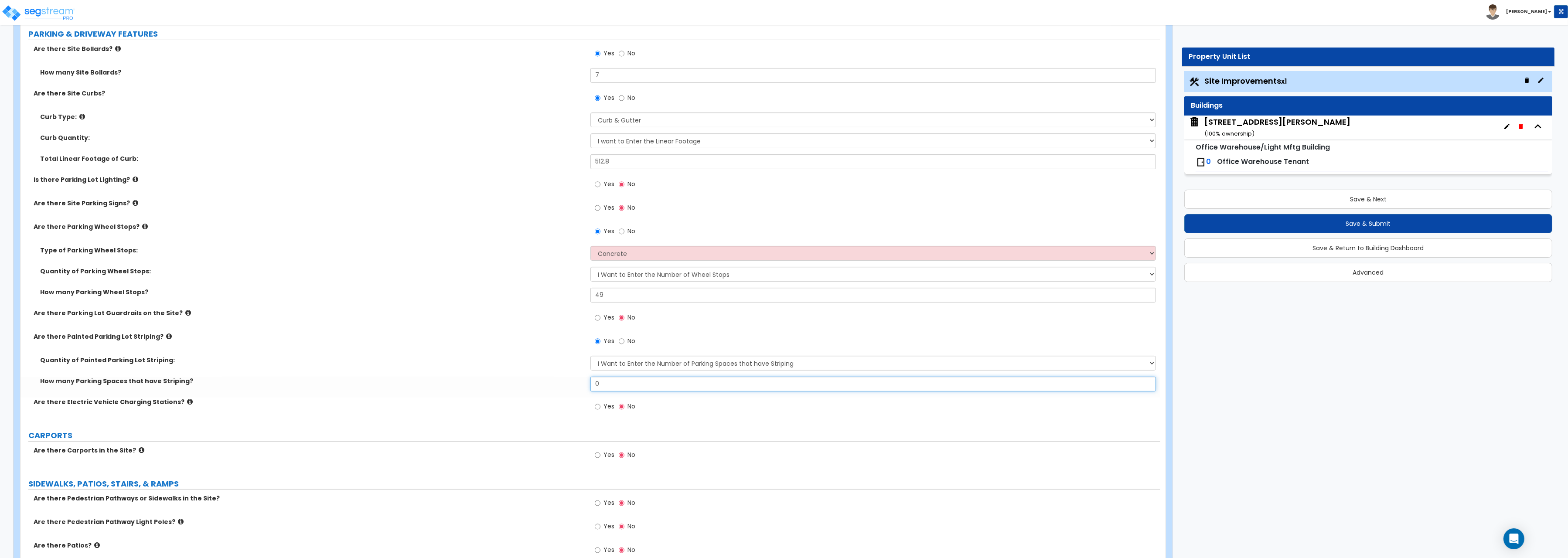
drag, startPoint x: 611, startPoint y: 390, endPoint x: 569, endPoint y: 381, distance: 43.0
click at [590, 381] on input "0" at bounding box center [873, 384] width 565 height 15
type input "100"
click at [477, 352] on div "Are there Painted Parking Lot Striping? Yes No" at bounding box center [590, 344] width 1140 height 24
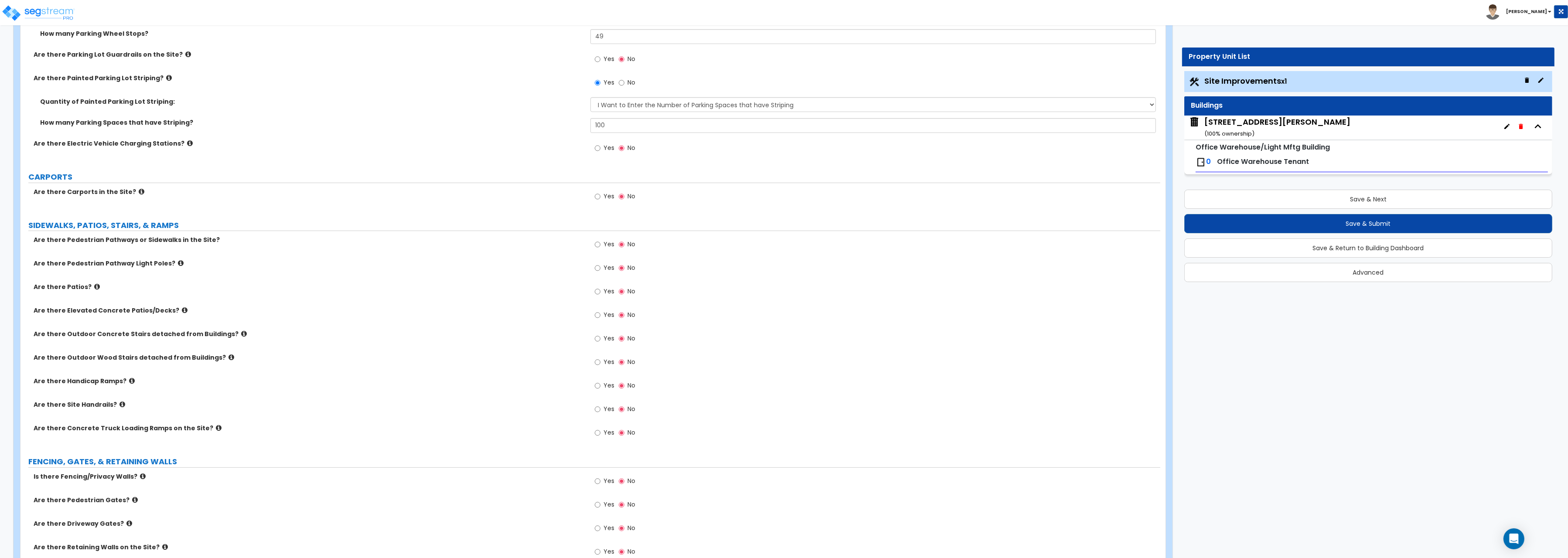
scroll to position [720, 0]
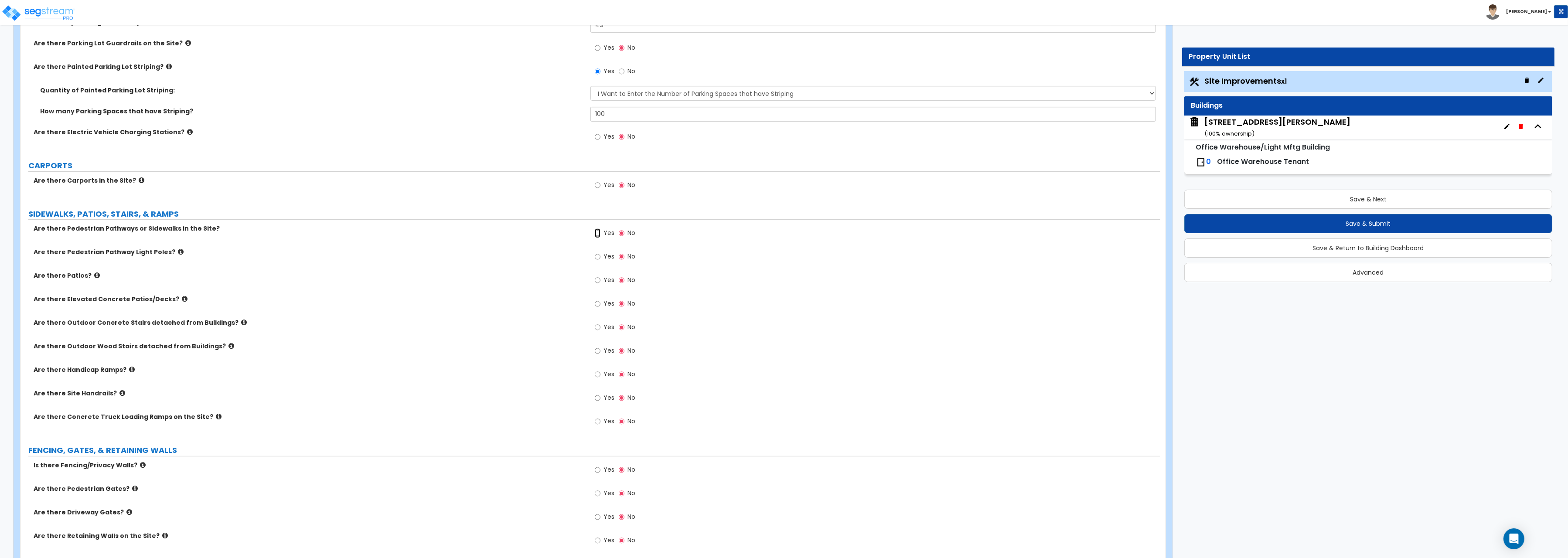
click at [597, 234] on input "Yes" at bounding box center [597, 233] width 6 height 10
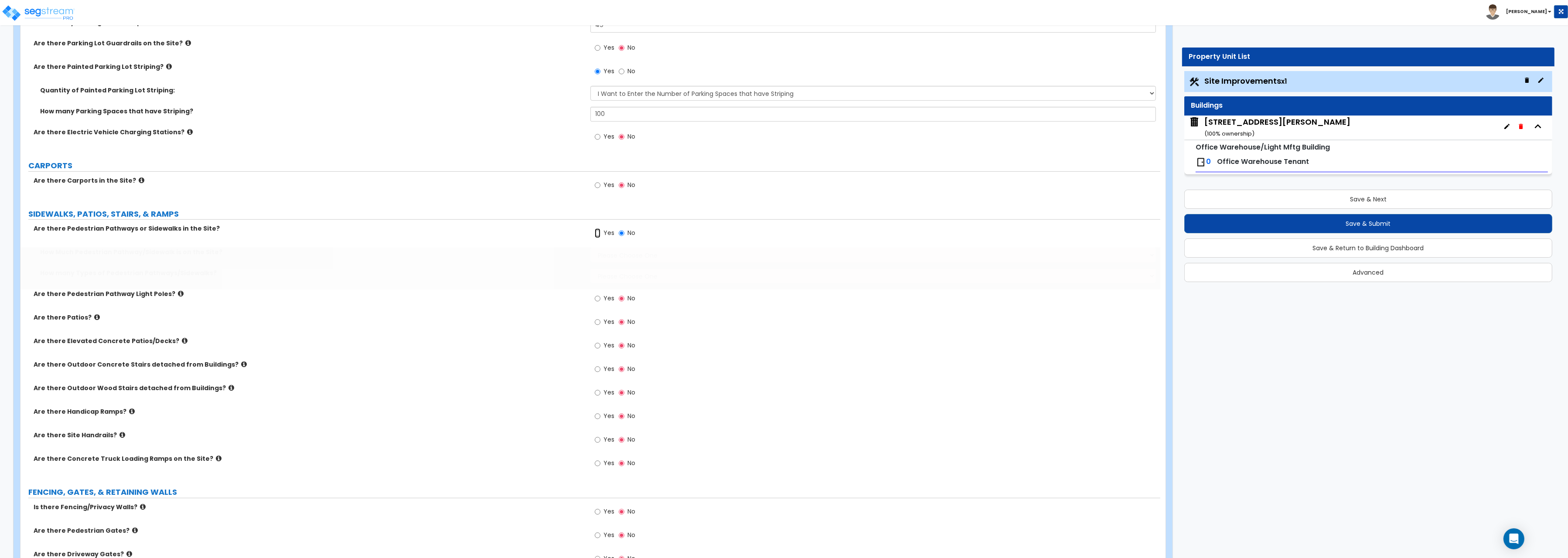
radio input "true"
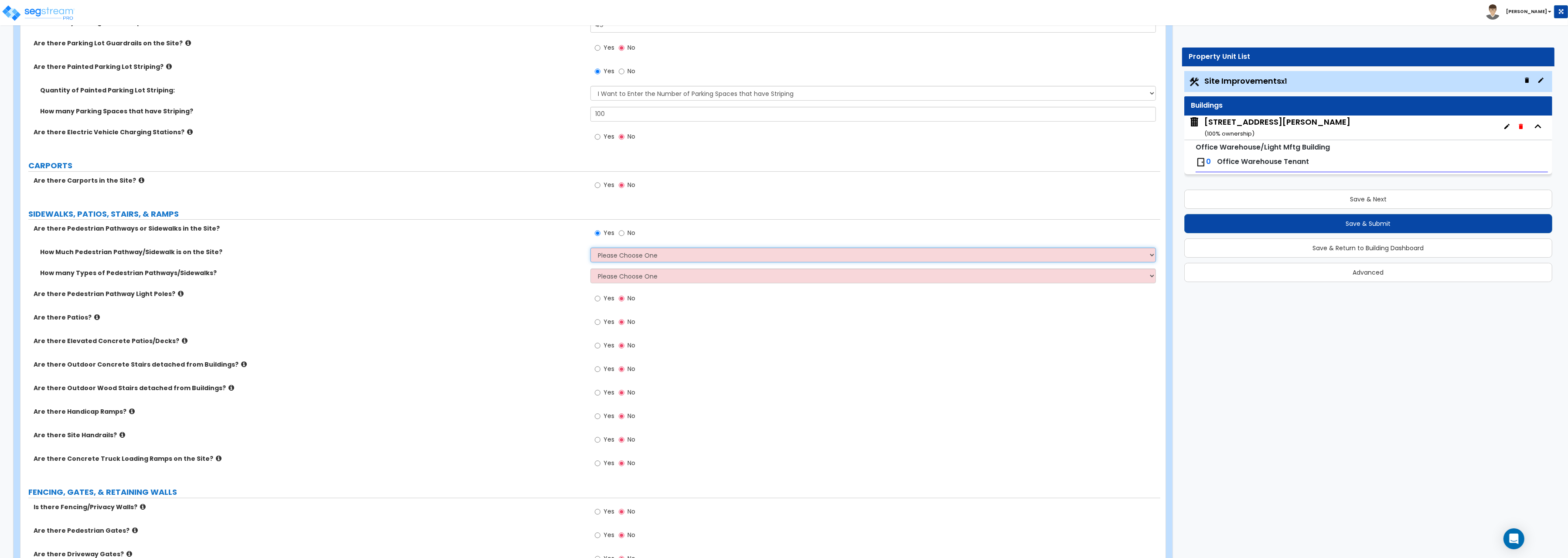
click at [590, 248] on select "Please Choose One I Don't Know, Please Estimate For Me Enter Linear Footage" at bounding box center [873, 255] width 565 height 15
select select "2"
click option "Enter Linear Footage" at bounding box center [0, 0] width 0 height 0
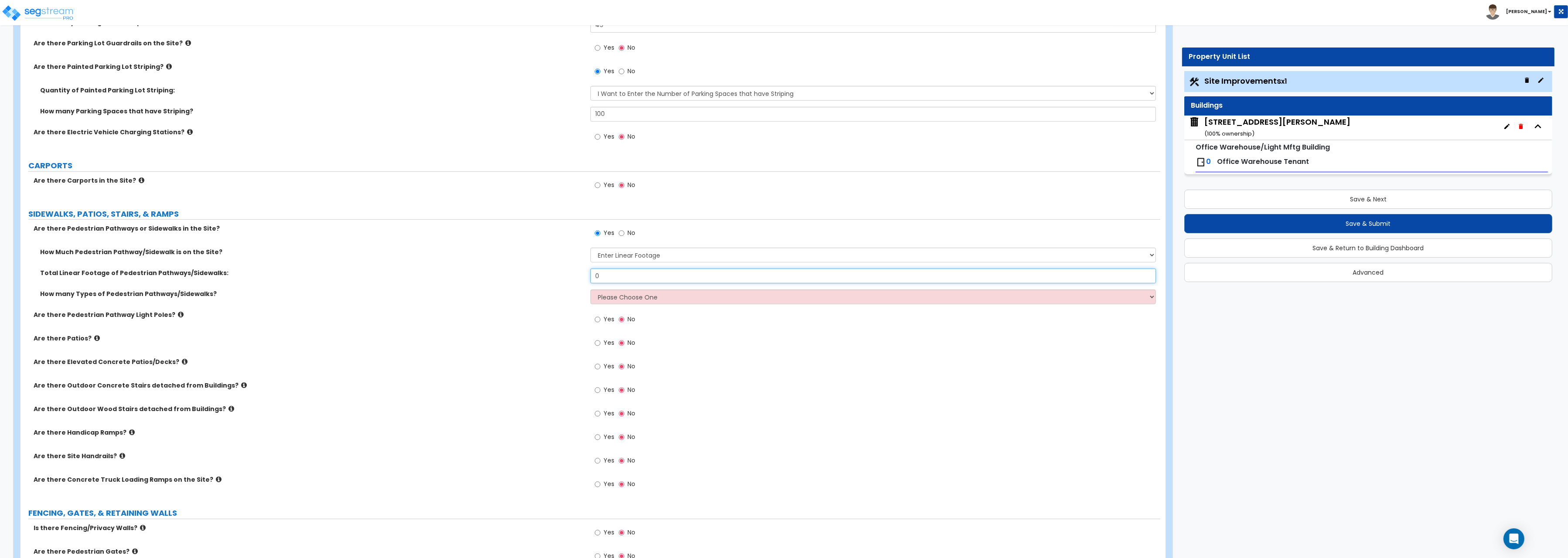
drag, startPoint x: 604, startPoint y: 277, endPoint x: 490, endPoint y: 270, distance: 114.2
click at [590, 270] on input "0" at bounding box center [873, 275] width 565 height 15
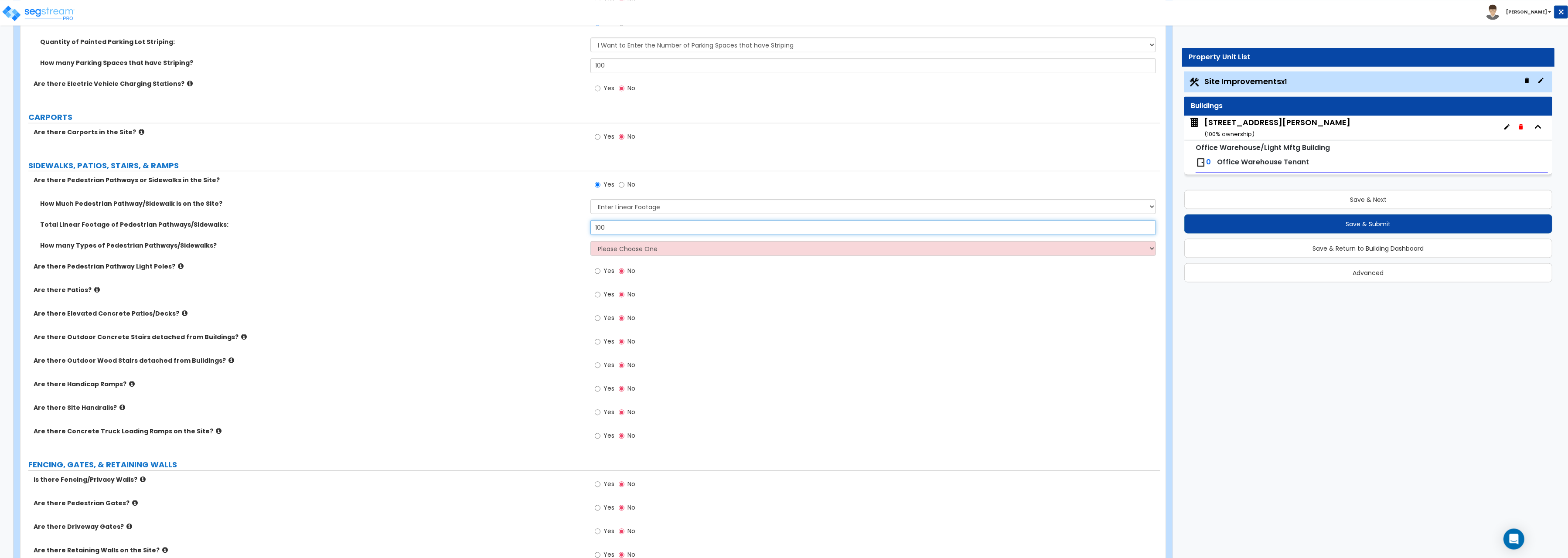
scroll to position [810, 0]
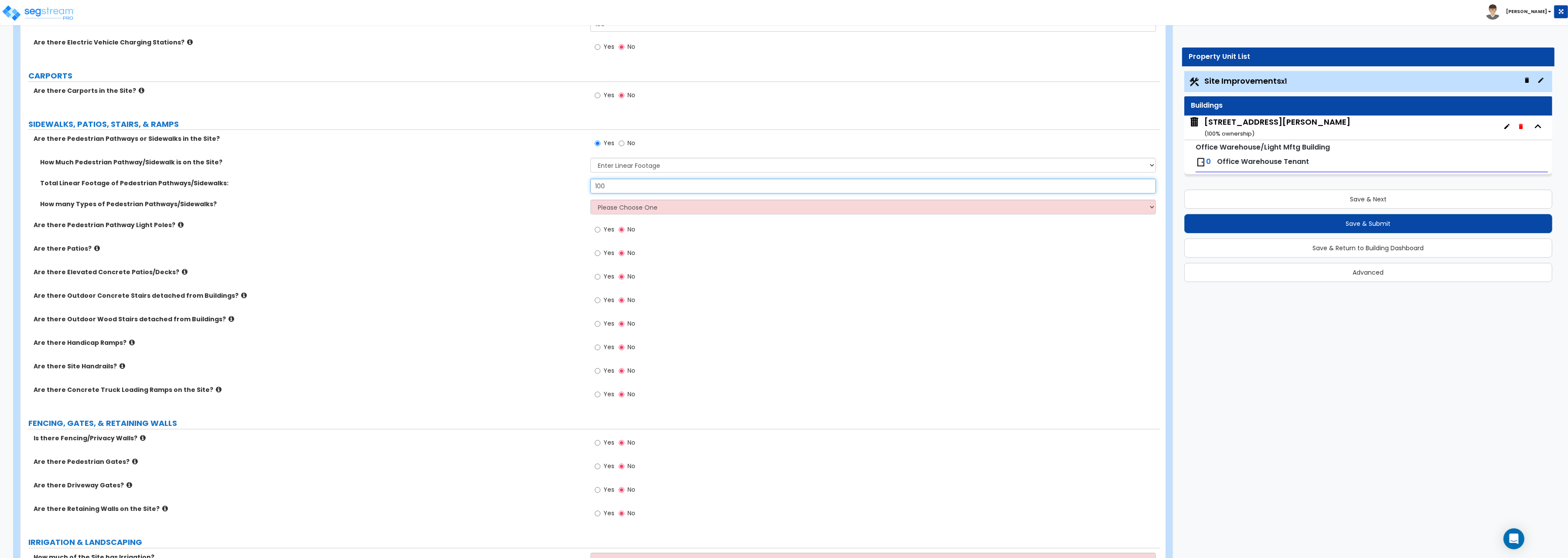
type input "100"
click at [598, 255] on input "Yes" at bounding box center [597, 253] width 6 height 10
radio input "true"
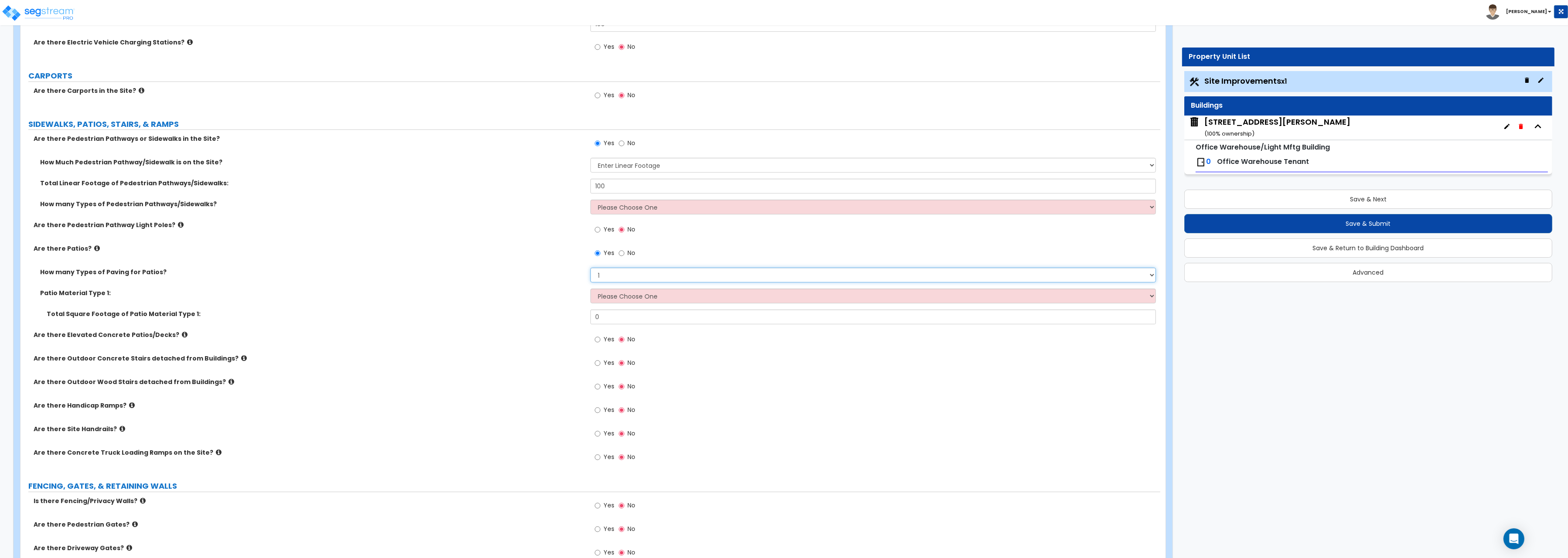
select select "2"
click option "2" at bounding box center [0, 0] width 0 height 0
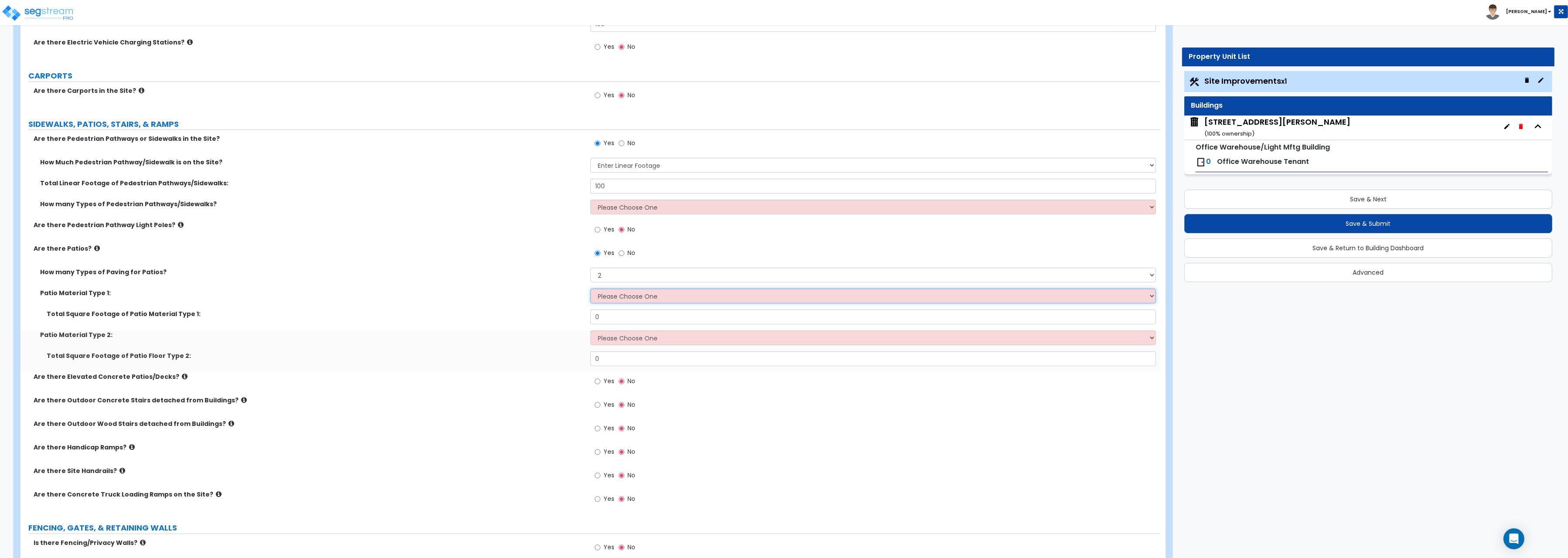
click at [590, 289] on select "Please Choose One Bare Concrete Stamped Concrete Brick Pavers Stone Pavers Tile…" at bounding box center [873, 296] width 565 height 15
select select "1"
click option "Bare Concrete" at bounding box center [0, 0] width 0 height 0
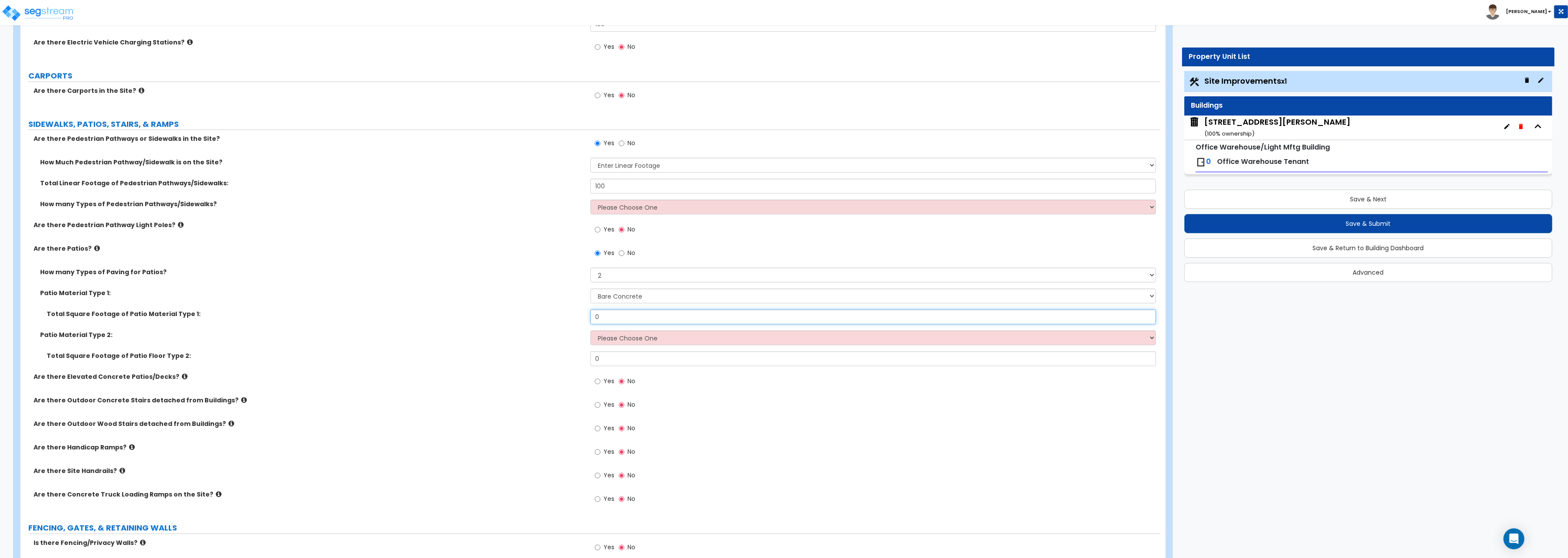
drag, startPoint x: 601, startPoint y: 321, endPoint x: 541, endPoint y: 314, distance: 60.4
click at [590, 314] on input "0" at bounding box center [873, 316] width 565 height 15
type input "619.8"
click at [590, 330] on select "Please Choose One Bare Concrete Stamped Concrete Brick Pavers Stone Pavers Tile…" at bounding box center [873, 337] width 565 height 15
click at [548, 373] on div "Total Square Footage of Patio Floor Type 2: 0" at bounding box center [590, 362] width 1140 height 21
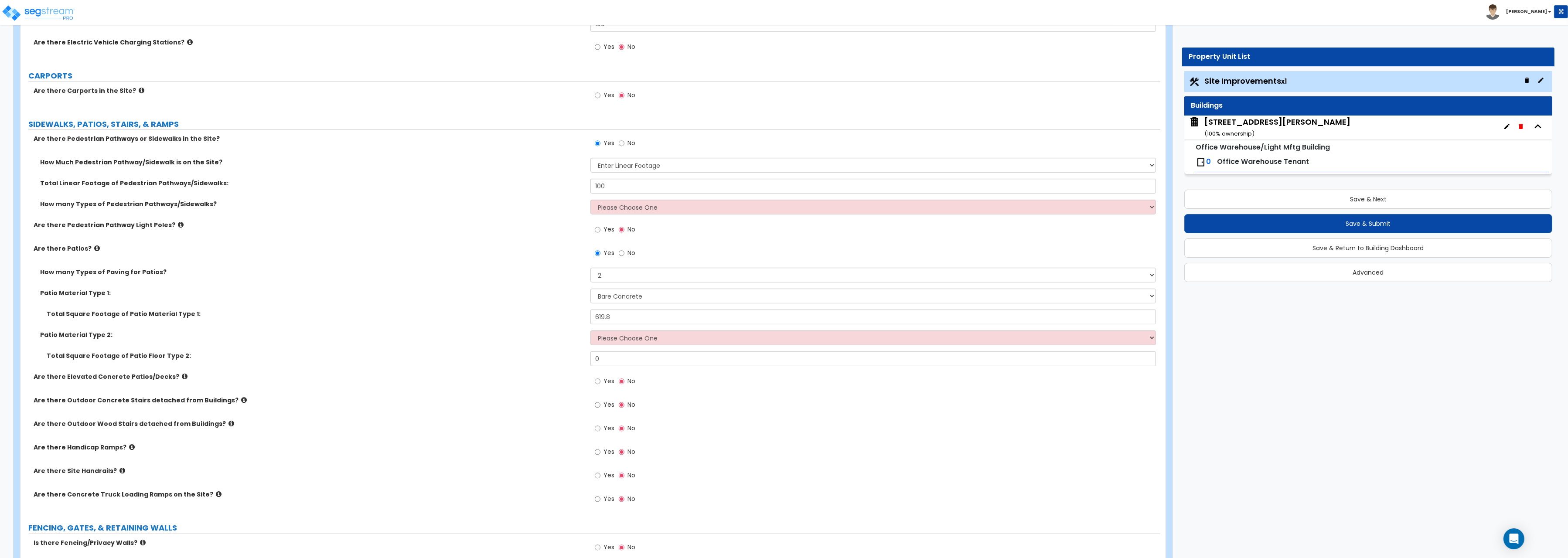
drag, startPoint x: 616, startPoint y: 270, endPoint x: 606, endPoint y: 277, distance: 12.2
click at [614, 270] on div "Are there Pedestrian Pathways or Sidewalks in the Site? Yes No How Much Pedestr…" at bounding box center [590, 324] width 1126 height 380
select select "1"
click option "1" at bounding box center [0, 0] width 0 height 0
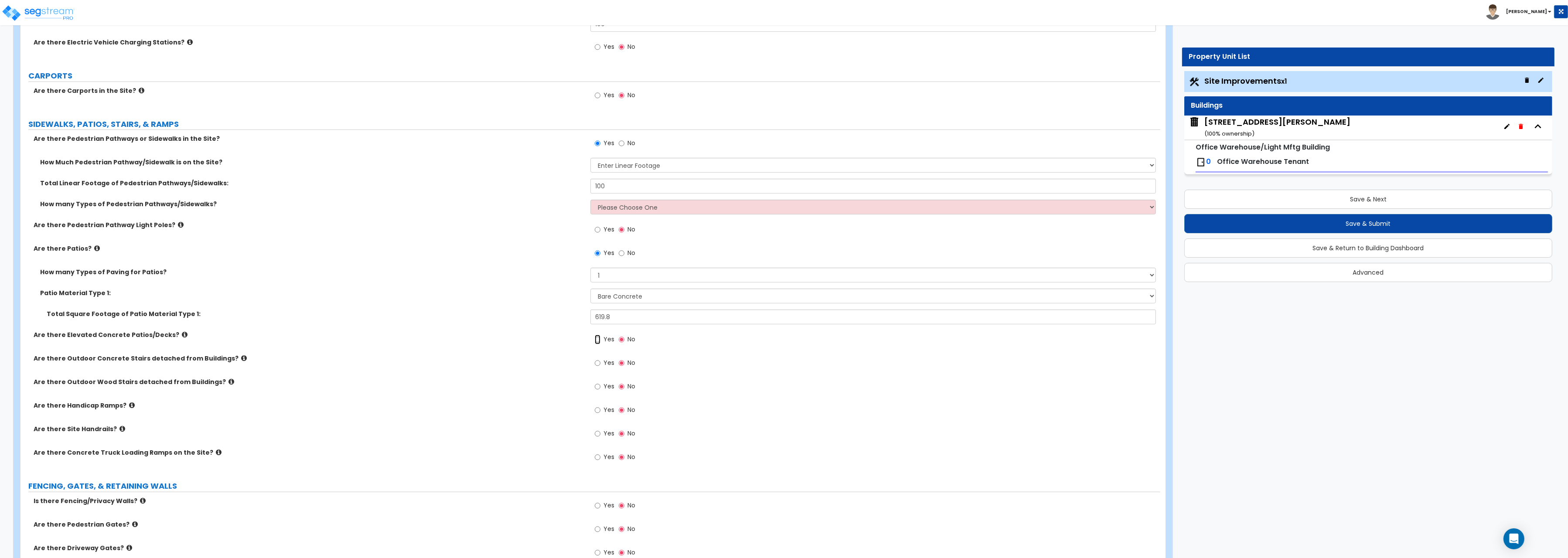
click at [599, 343] on input "Yes" at bounding box center [597, 339] width 6 height 10
radio input "true"
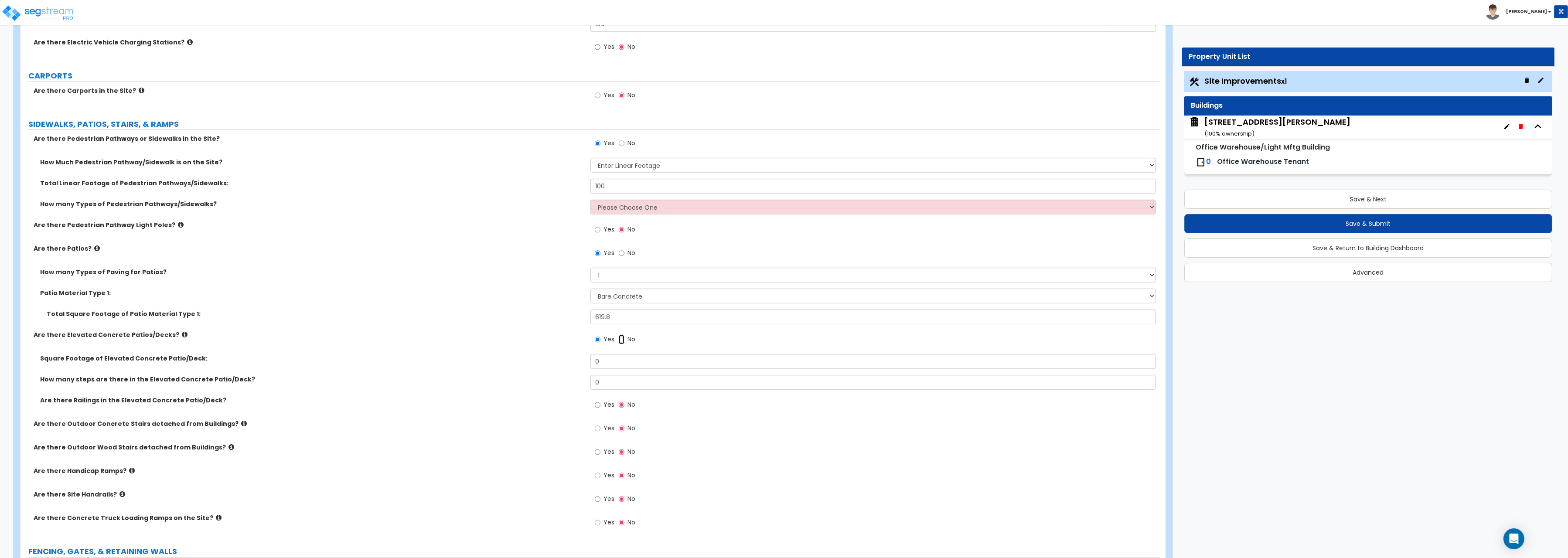
click at [622, 341] on input "No" at bounding box center [621, 339] width 6 height 10
radio input "false"
radio input "true"
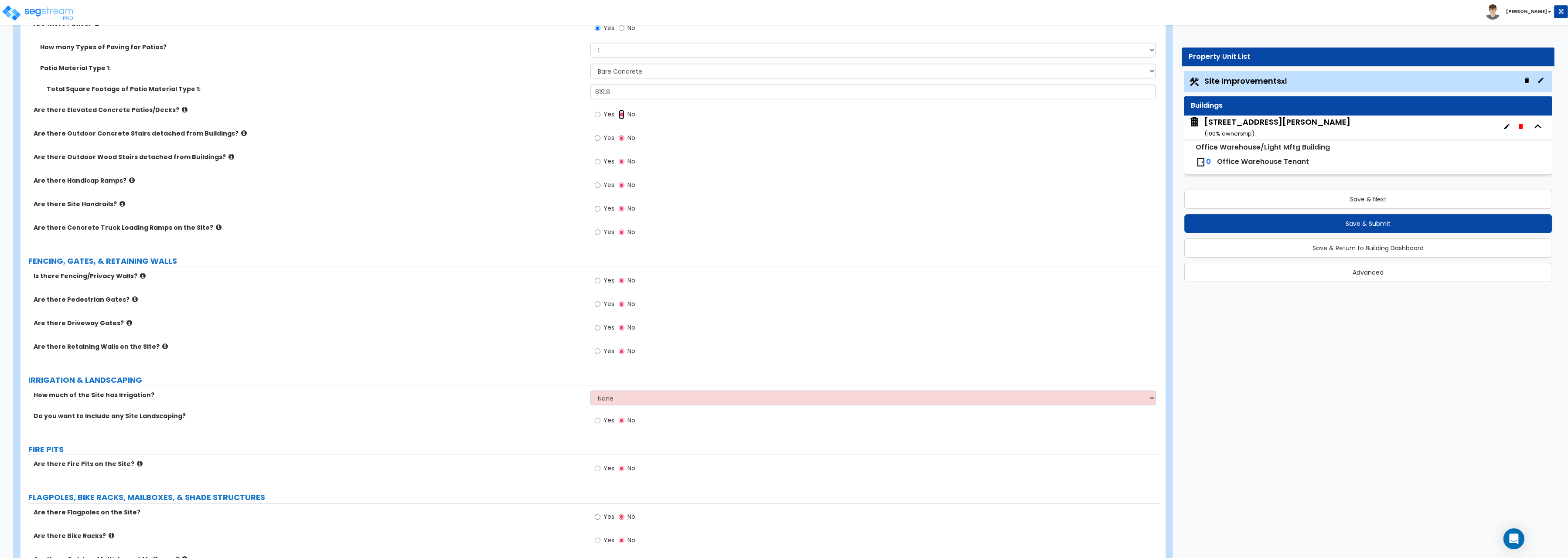
scroll to position [1080, 0]
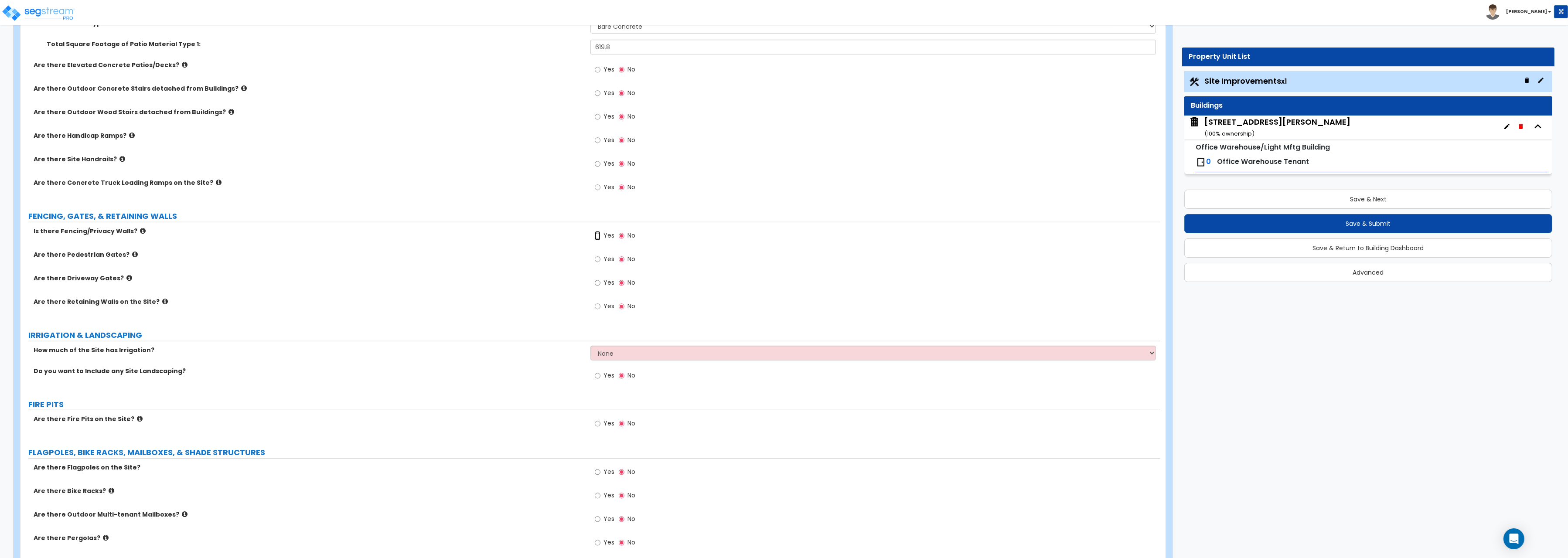
click at [596, 236] on input "Yes" at bounding box center [597, 236] width 6 height 10
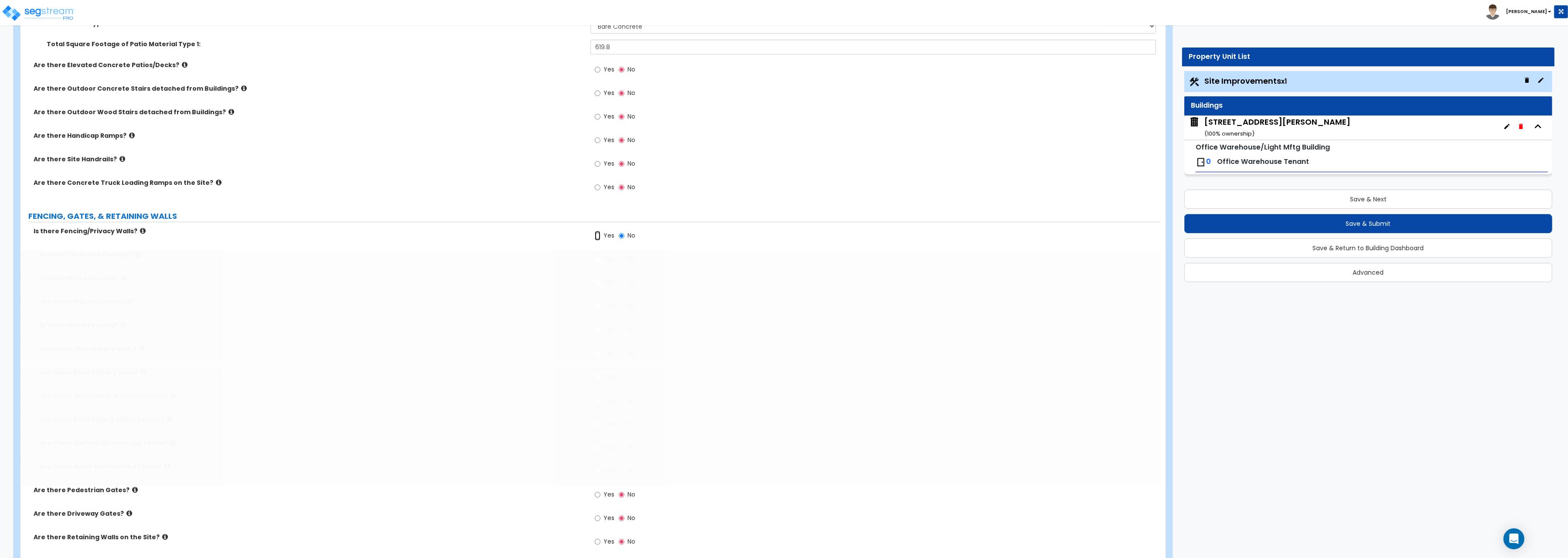
radio input "true"
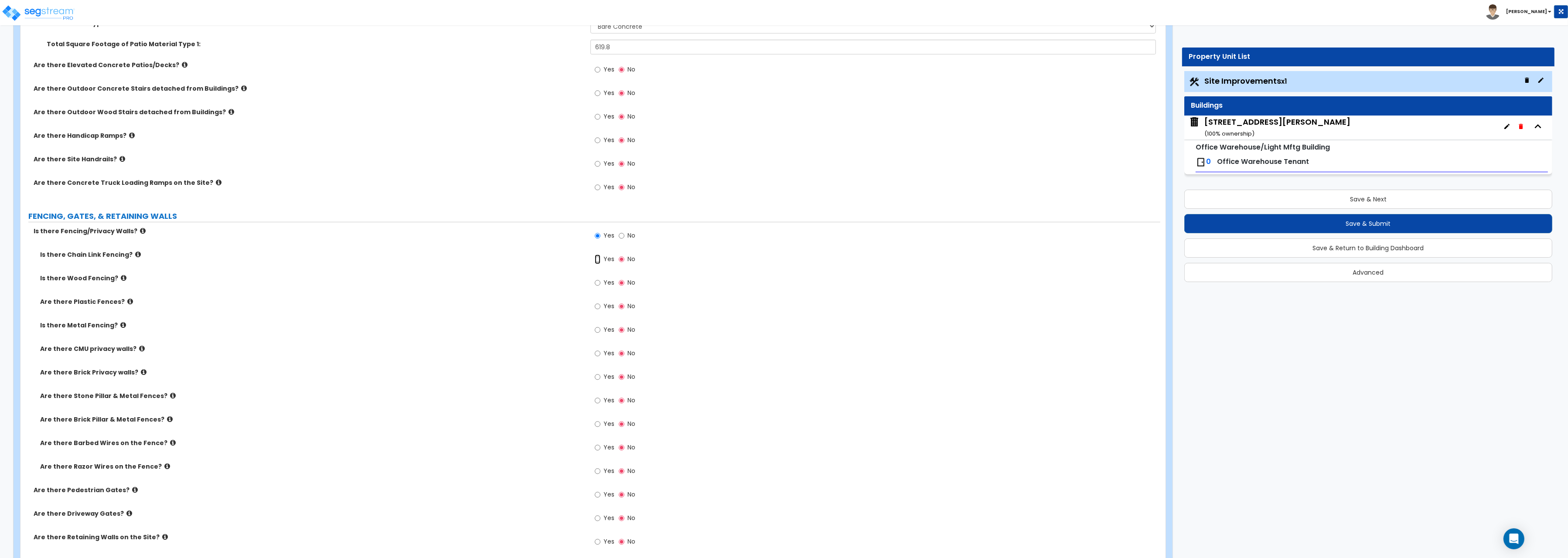
click at [599, 262] on input "Yes" at bounding box center [597, 259] width 6 height 10
radio input "true"
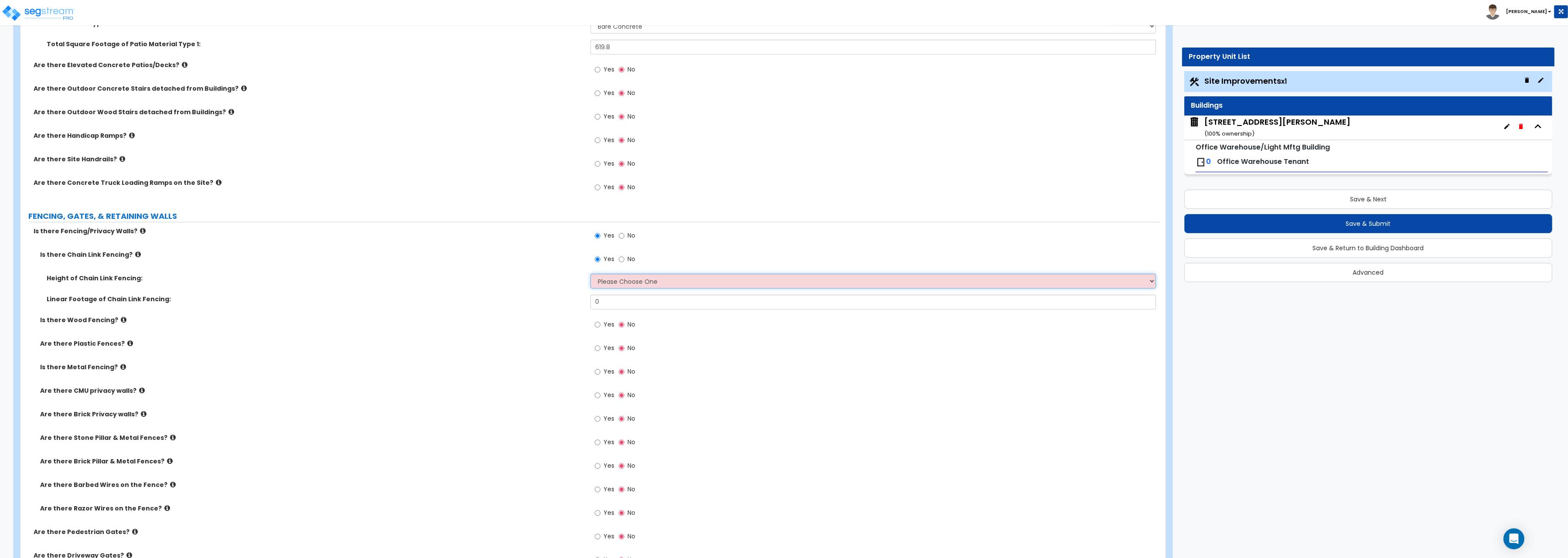
click at [590, 274] on select "Please Choose One 3 feet 4 feet 5 feet 6 feet 10 feet 12 feet" at bounding box center [873, 281] width 565 height 15
select select "4"
click option "6 feet" at bounding box center [0, 0] width 0 height 0
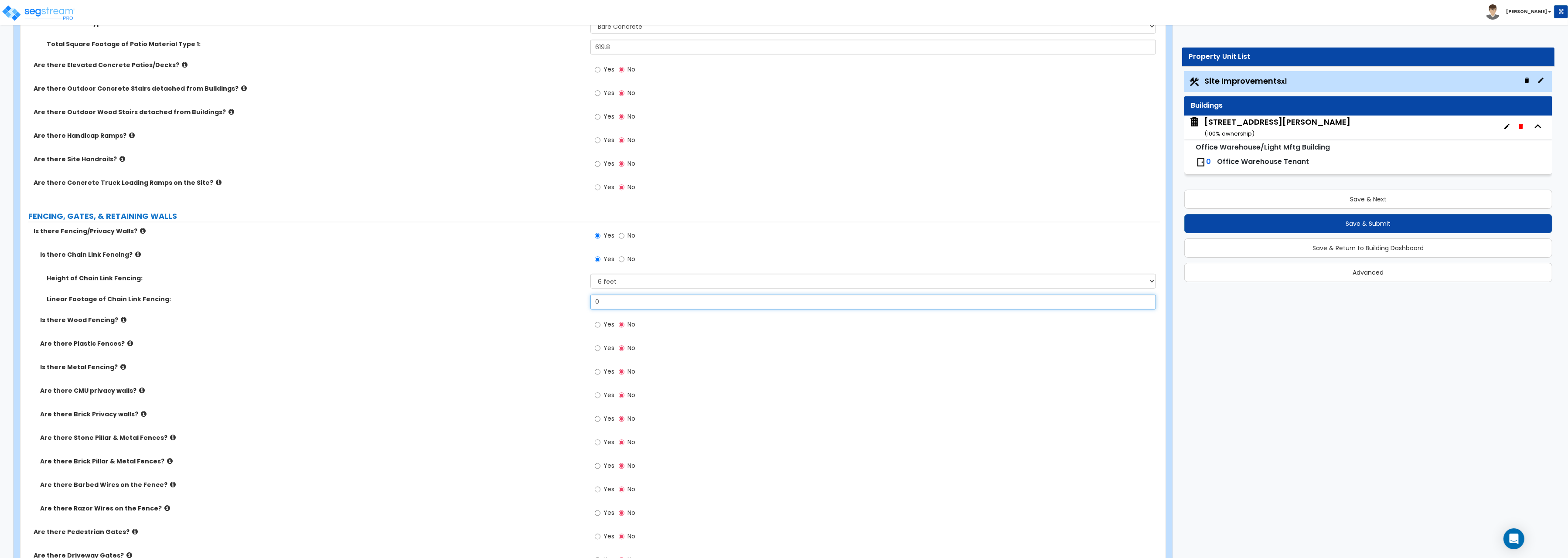
drag, startPoint x: 607, startPoint y: 307, endPoint x: 510, endPoint y: 296, distance: 97.6
click at [590, 296] on input "0" at bounding box center [873, 302] width 565 height 15
type input "306.6"
click at [481, 352] on div "Are there Plastic Fences? Yes No" at bounding box center [590, 351] width 1140 height 24
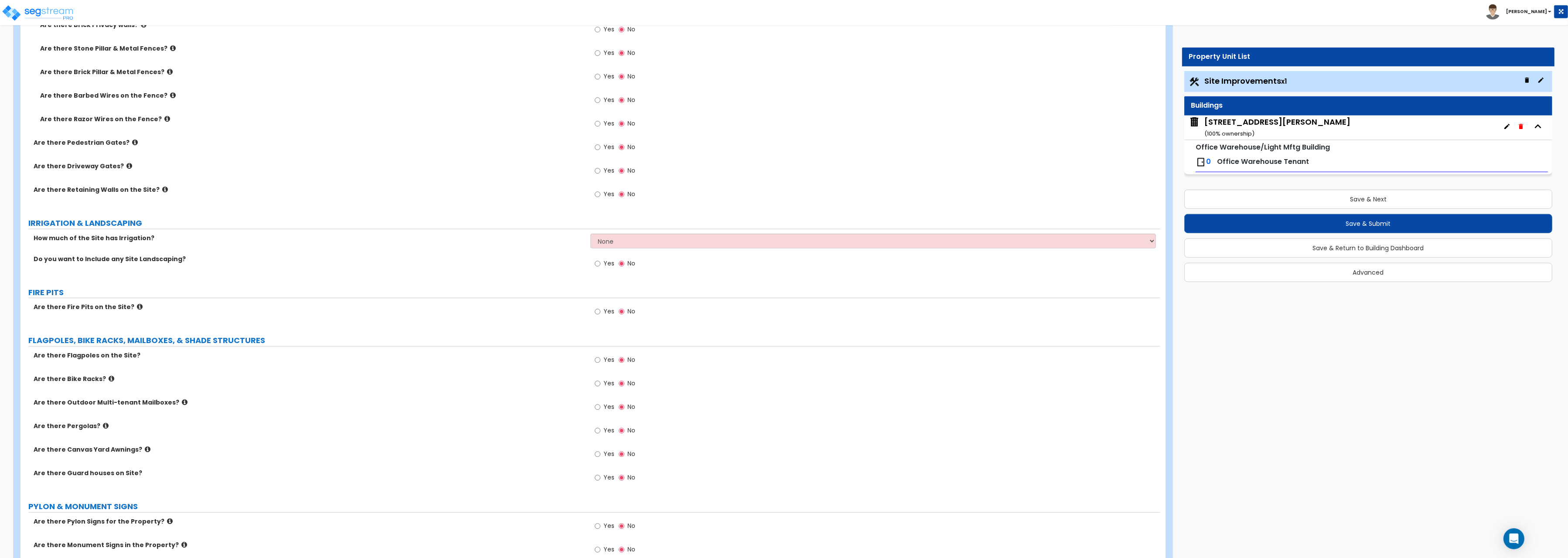
scroll to position [1485, 0]
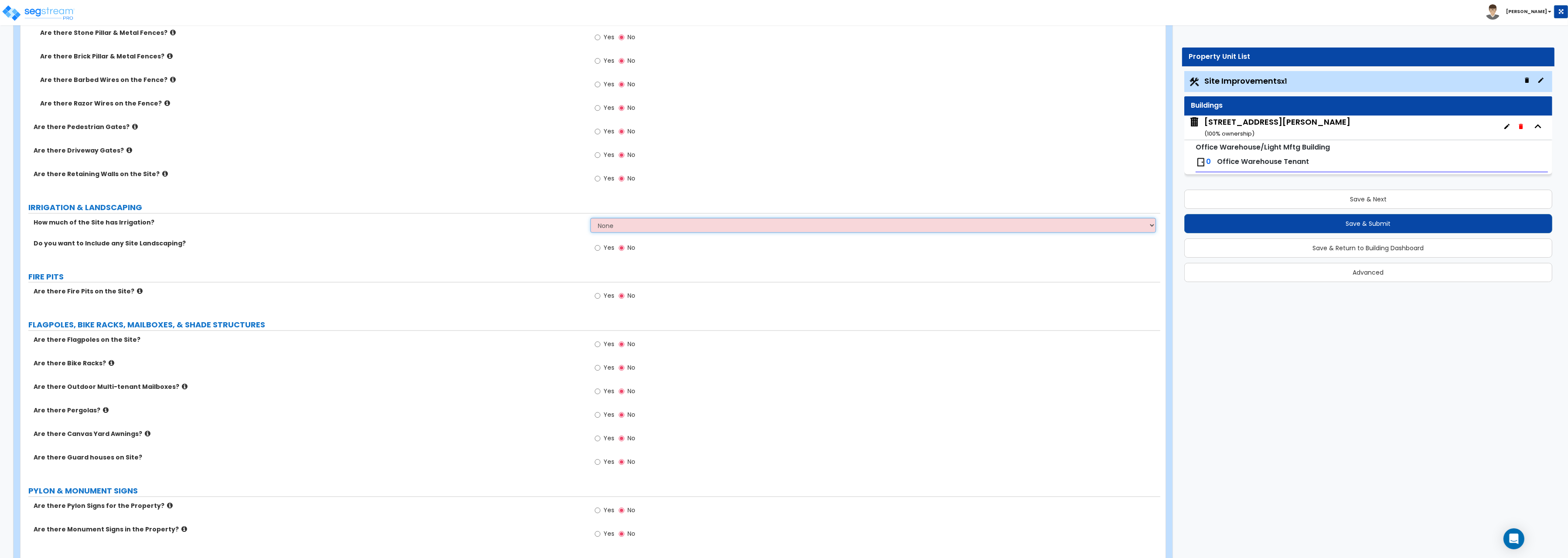
click at [590, 218] on select "None I want to Enter an Approximate Percentage I want to Enter the Square Foota…" at bounding box center [873, 225] width 565 height 15
click at [616, 230] on select "None I want to Enter an Approximate Percentage I want to Enter the Square Foota…" at bounding box center [873, 225] width 565 height 15
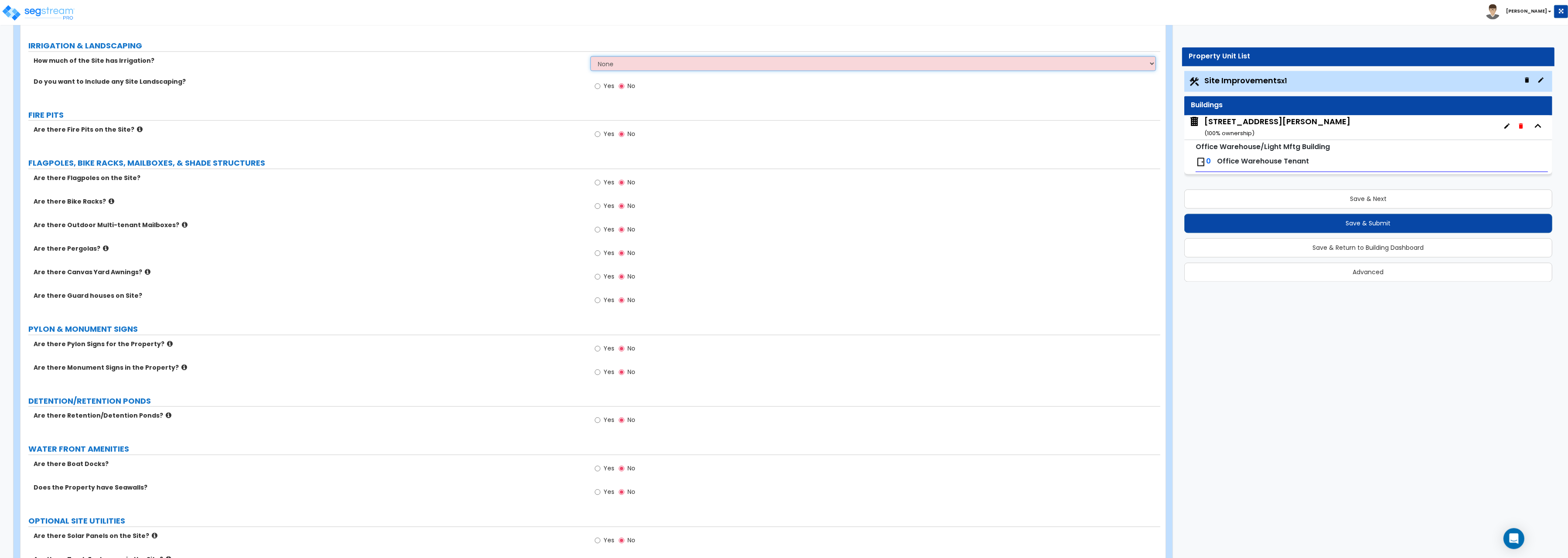
scroll to position [1665, 0]
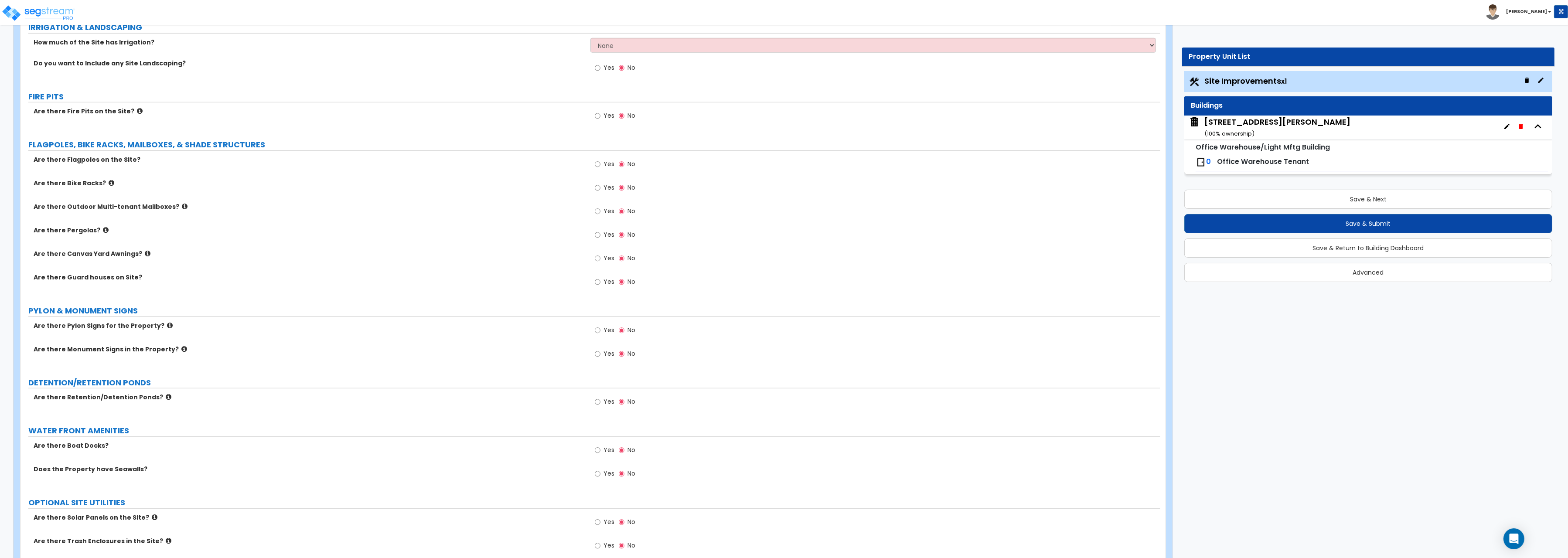
click at [603, 165] on label "Yes" at bounding box center [604, 165] width 20 height 15
click at [601, 165] on input "Yes" at bounding box center [597, 164] width 6 height 10
radio input "true"
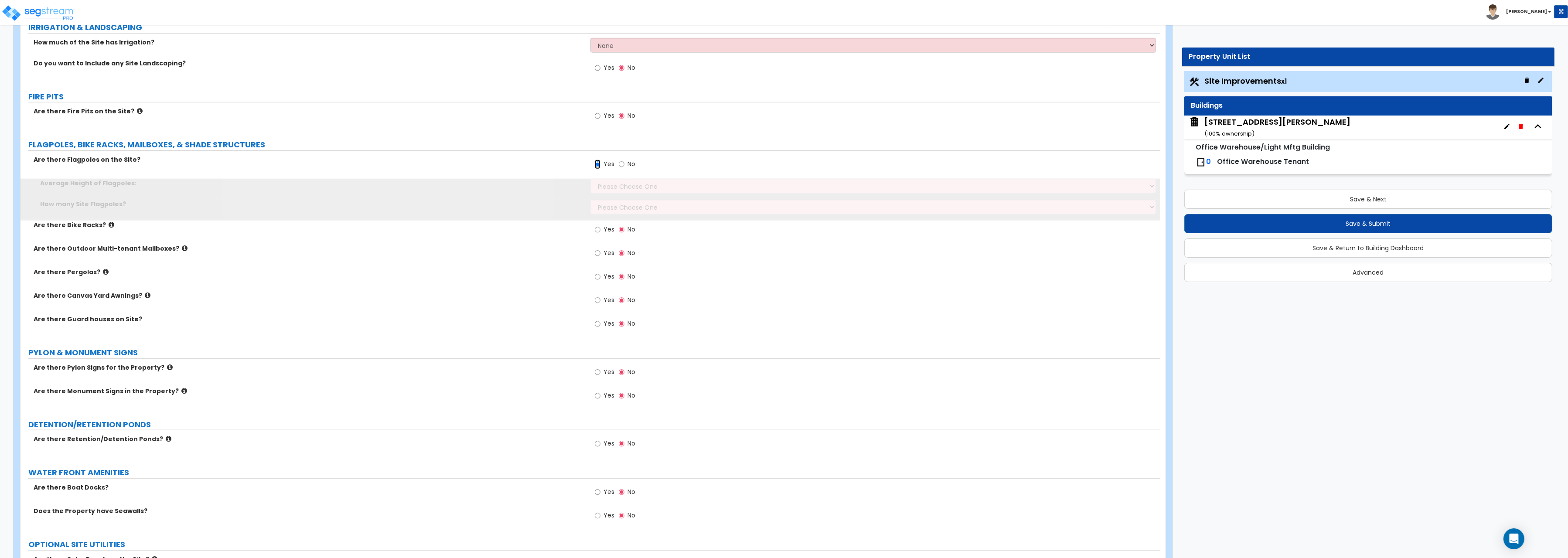
click at [600, 169] on input "Yes" at bounding box center [597, 164] width 6 height 10
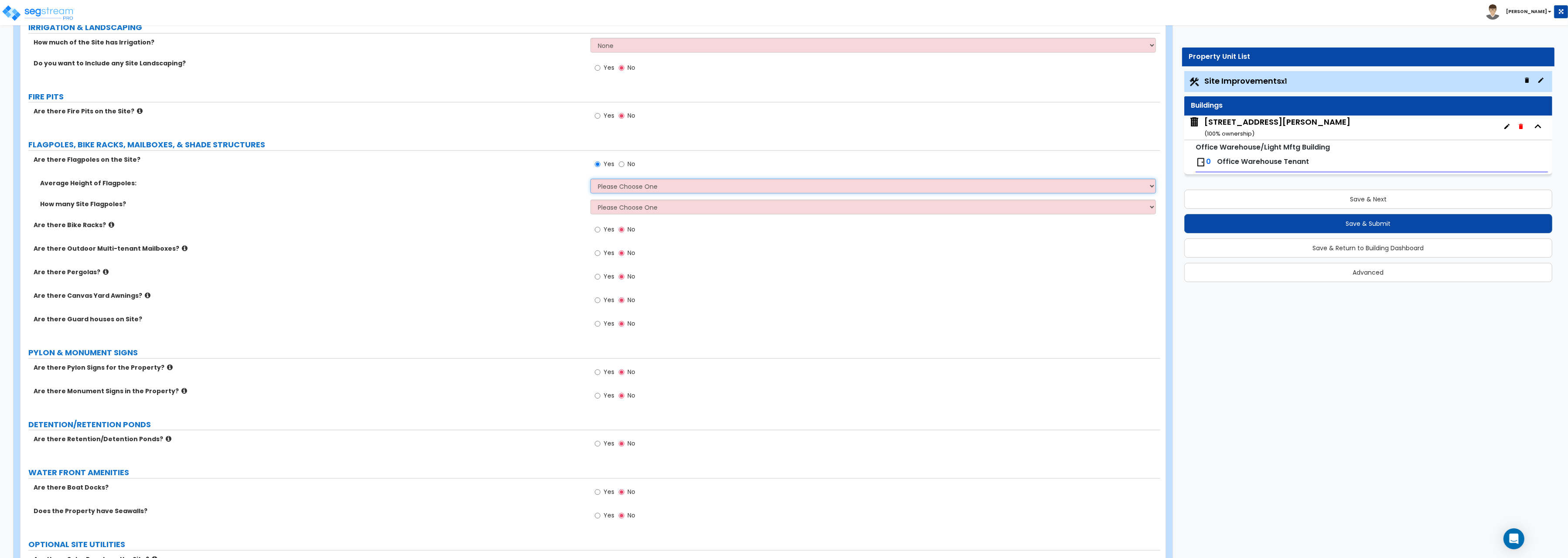
click at [590, 179] on select "Please Choose One 20 ft 59 ft 70 ft 100 ft" at bounding box center [873, 186] width 565 height 15
select select "1"
click option "20 ft" at bounding box center [0, 0] width 0 height 0
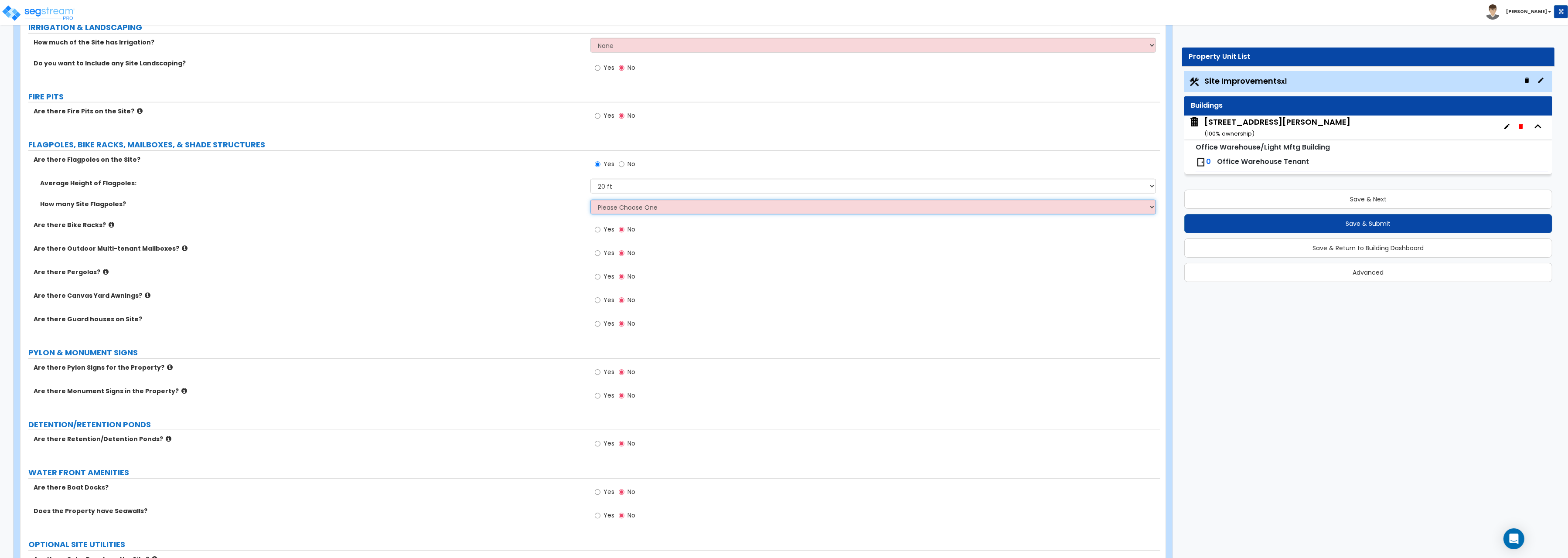
click at [590, 200] on select "Please Choose One 1 2 3 4 5" at bounding box center [873, 207] width 565 height 15
select select "1"
click option "1" at bounding box center [0, 0] width 0 height 0
click at [597, 231] on input "Yes" at bounding box center [597, 229] width 6 height 10
radio input "true"
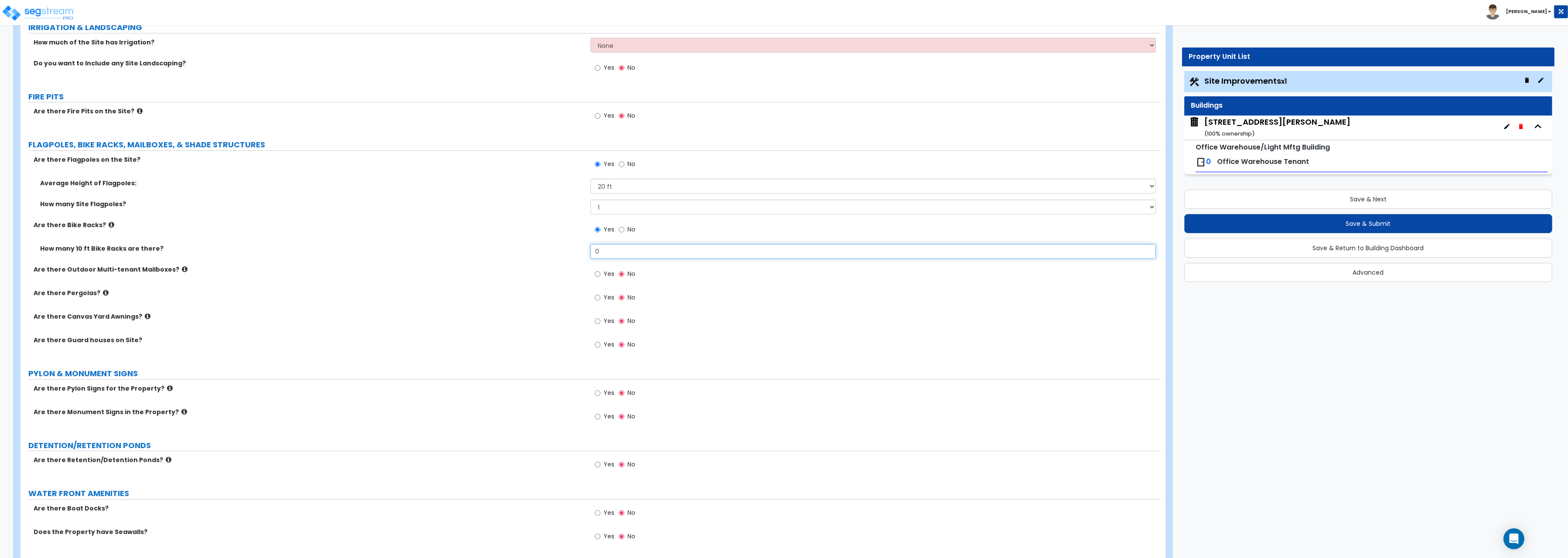
drag, startPoint x: 601, startPoint y: 251, endPoint x: 567, endPoint y: 252, distance: 34.0
click at [590, 252] on input "0" at bounding box center [873, 251] width 565 height 15
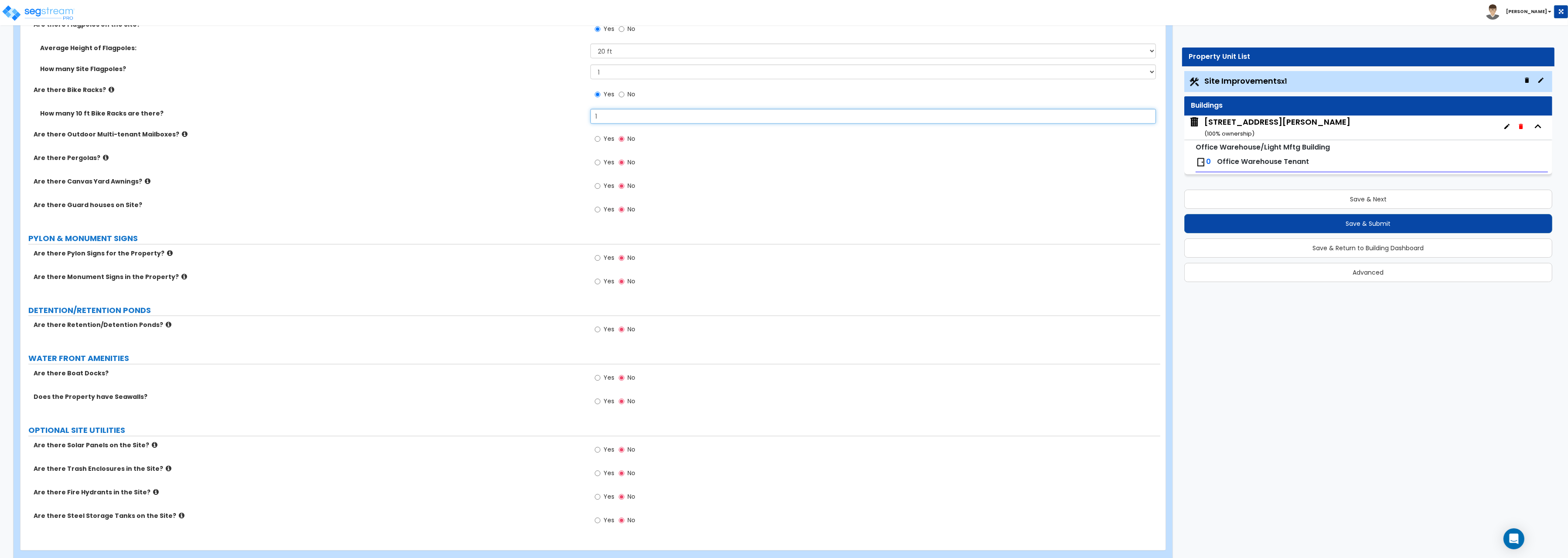
scroll to position [1821, 0]
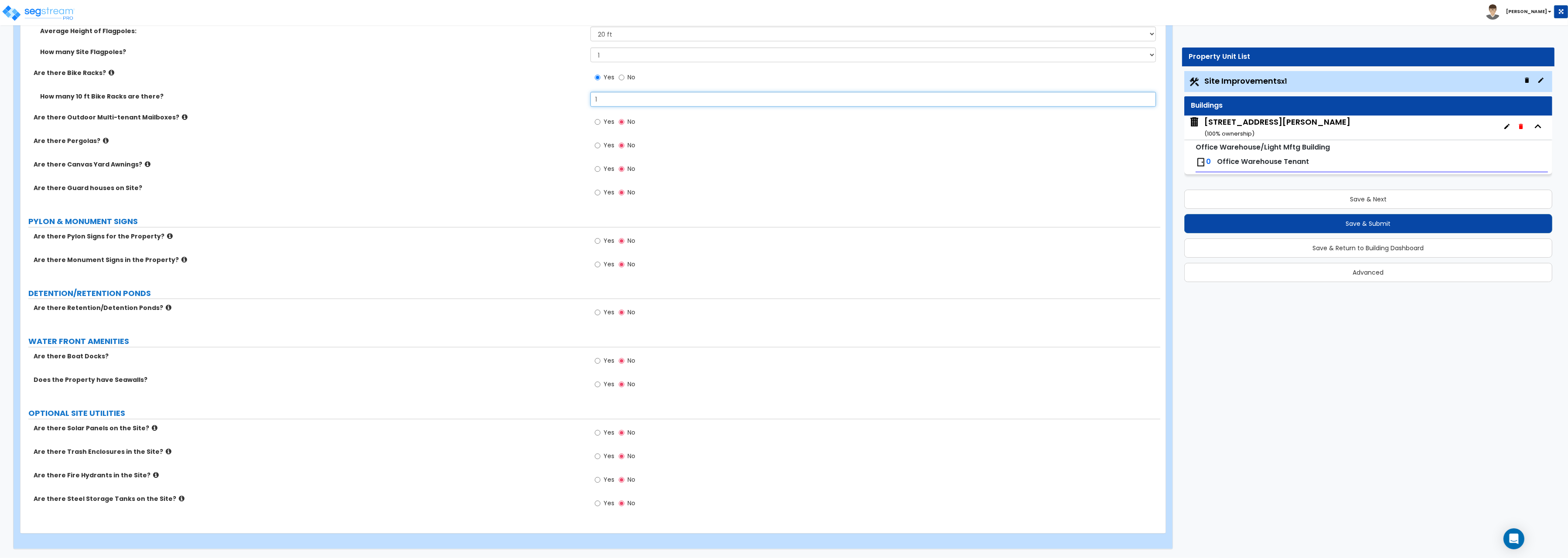
type input "1"
click at [597, 481] on input "Yes" at bounding box center [597, 480] width 6 height 10
radio input "true"
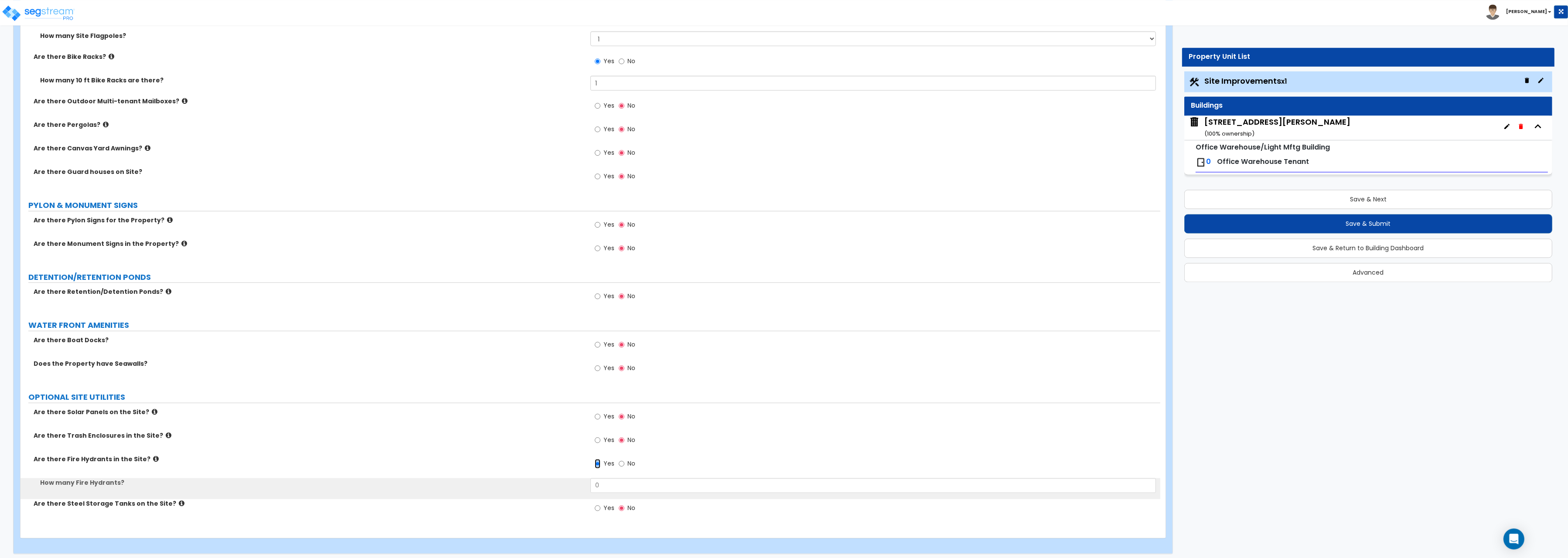
scroll to position [1842, 0]
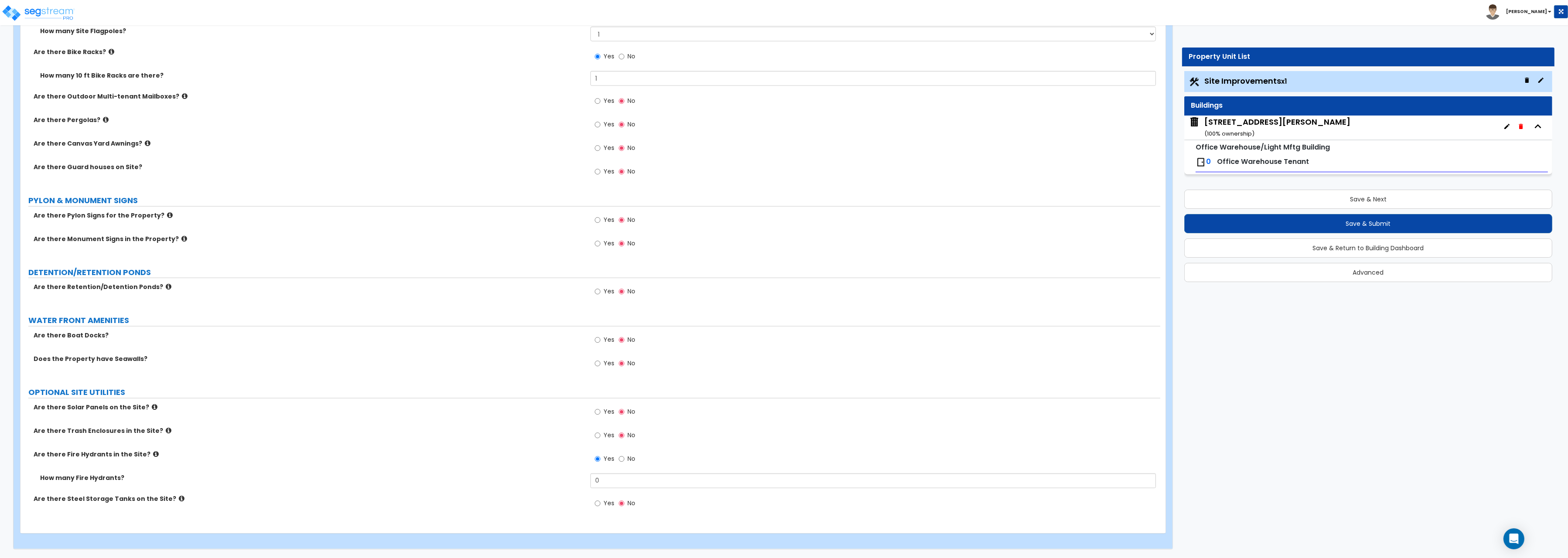
click at [596, 473] on div "Yes No" at bounding box center [875, 461] width 570 height 24
drag, startPoint x: 601, startPoint y: 482, endPoint x: 569, endPoint y: 479, distance: 32.1
click at [590, 479] on input "0" at bounding box center [873, 481] width 565 height 15
type input "1"
click at [1381, 199] on button "Save & Next" at bounding box center [1368, 199] width 368 height 19
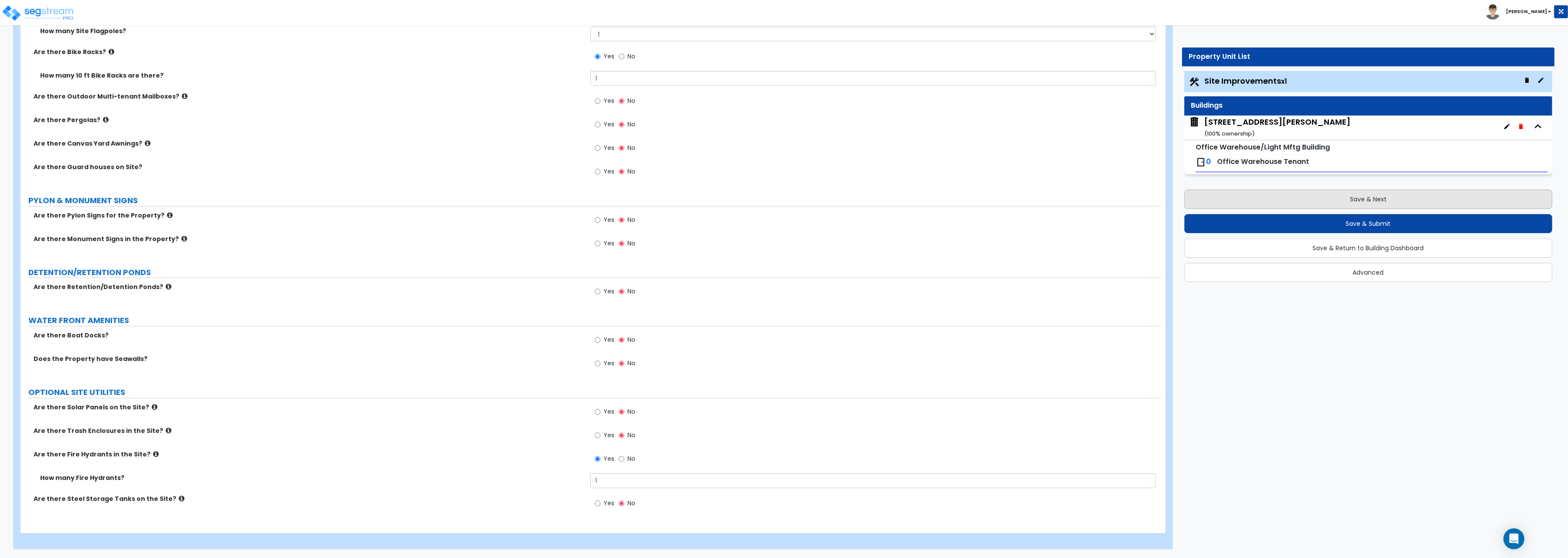
scroll to position [0, 0]
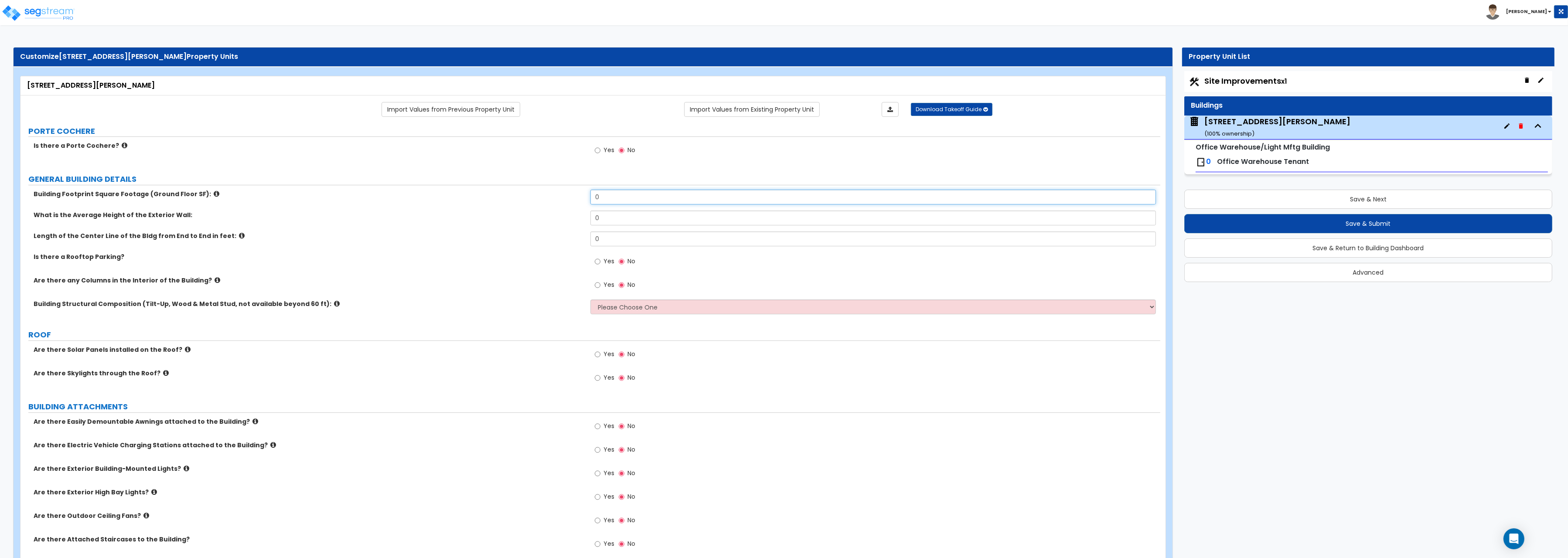
drag, startPoint x: 613, startPoint y: 200, endPoint x: 530, endPoint y: 197, distance: 83.1
click at [590, 197] on input "0" at bounding box center [873, 197] width 565 height 15
type input "17,304.4"
drag, startPoint x: 602, startPoint y: 219, endPoint x: 554, endPoint y: 222, distance: 48.1
click at [590, 222] on input "0" at bounding box center [873, 218] width 565 height 15
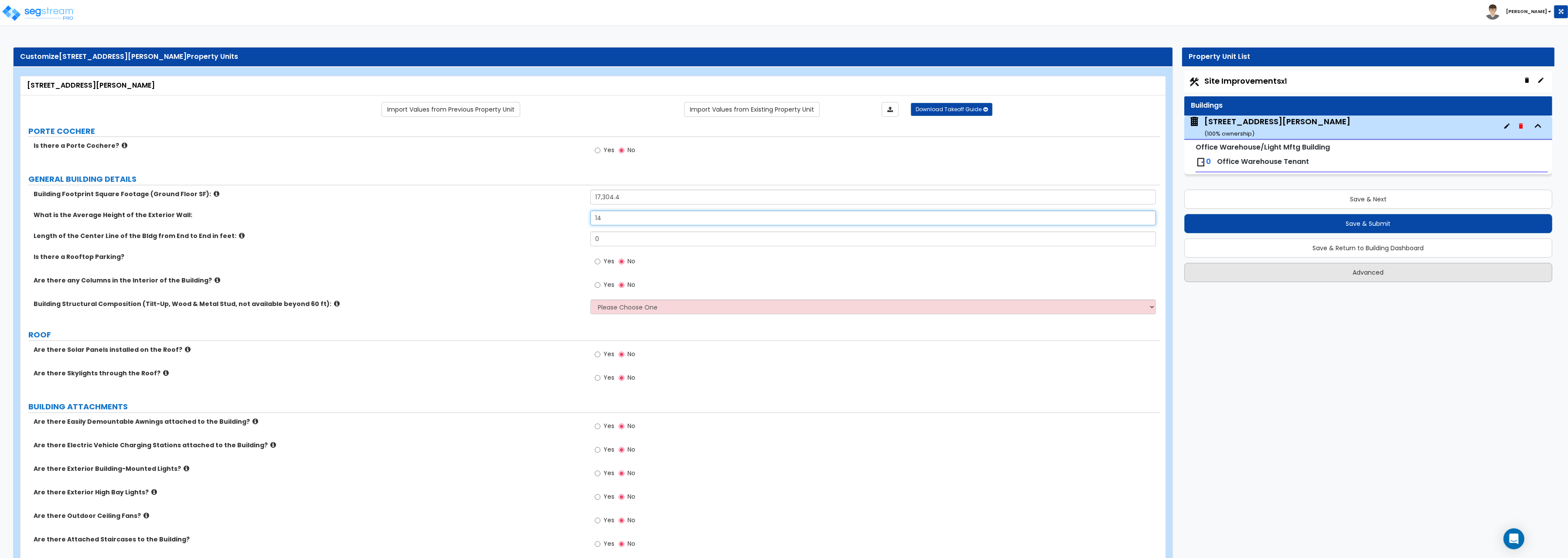
type input "14"
drag, startPoint x: 604, startPoint y: 240, endPoint x: 560, endPoint y: 236, distance: 44.2
click at [590, 236] on input "0" at bounding box center [873, 238] width 565 height 15
type input "117.9"
click at [599, 286] on input "Yes" at bounding box center [597, 285] width 6 height 10
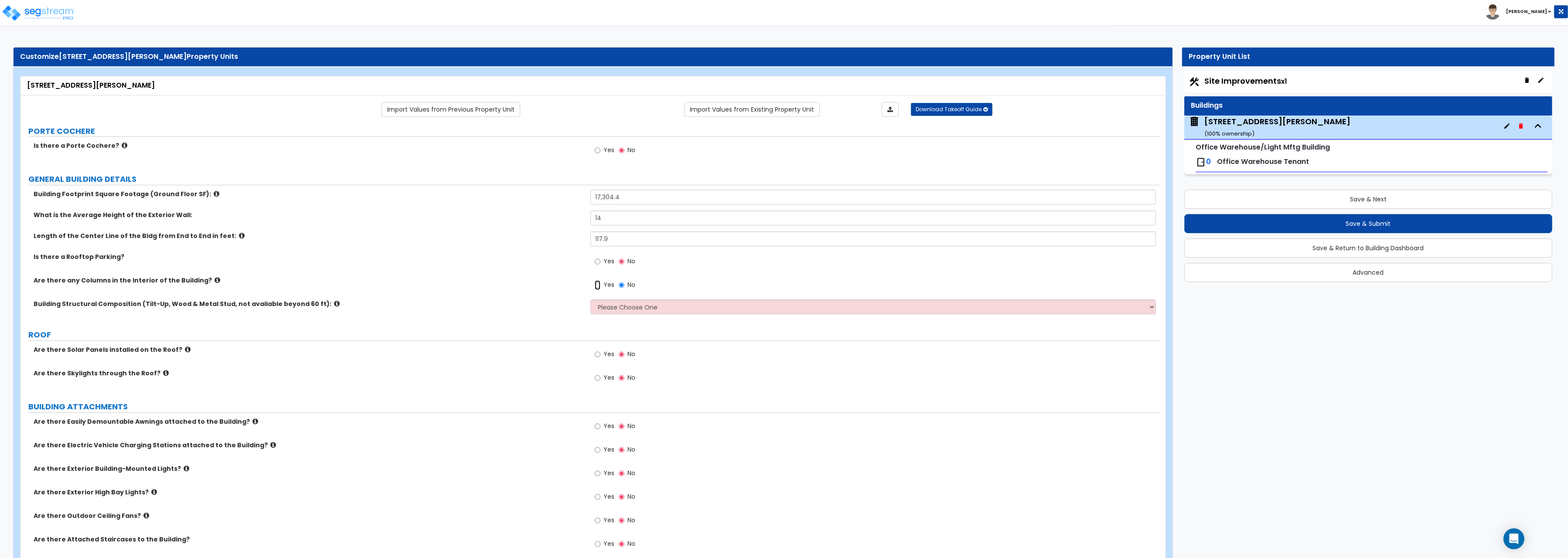
radio input "true"
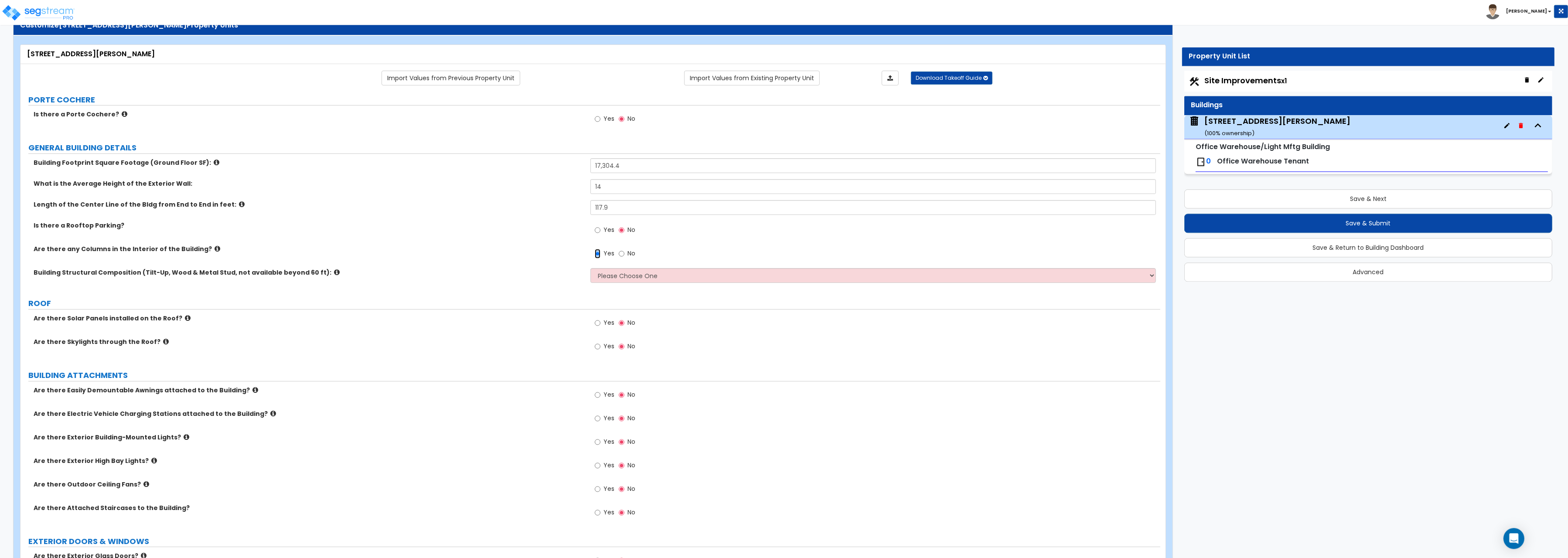
scroll to position [90, 0]
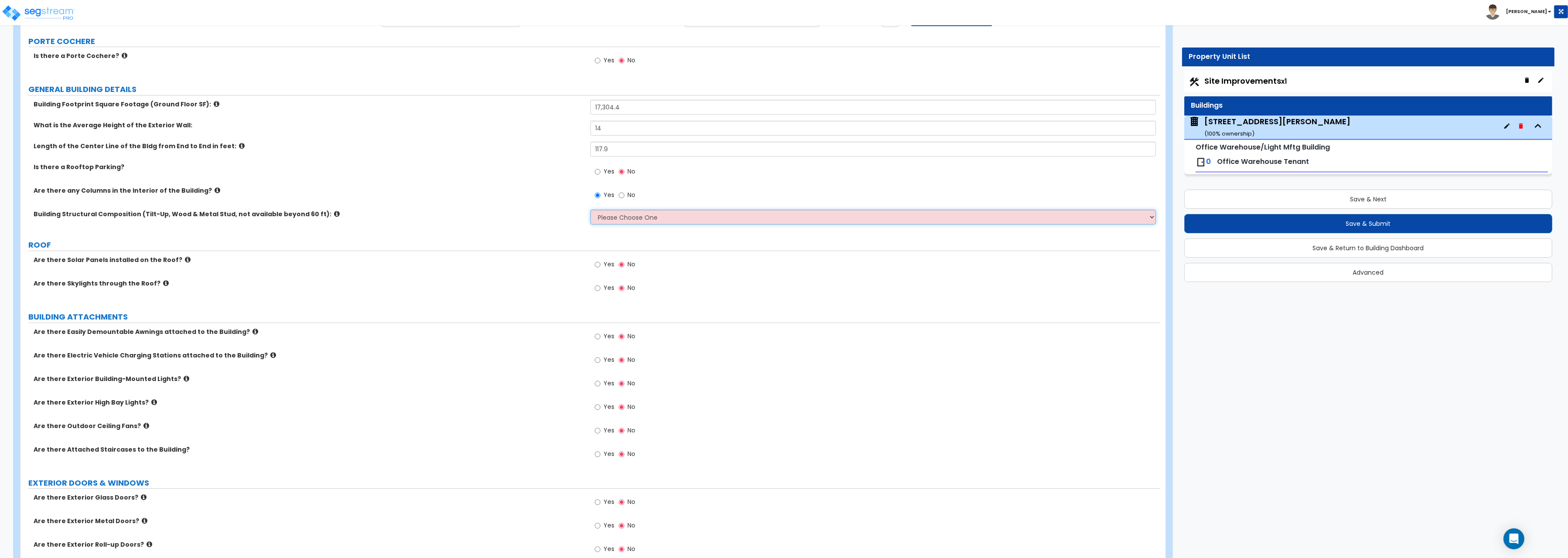
click at [590, 210] on select "Please Choose One Pre-Engineered Metal Building Tilt-up Wall Construction Reinf…" at bounding box center [873, 217] width 565 height 15
select select "1"
click option "Pre-Engineered Metal Building" at bounding box center [0, 0] width 0 height 0
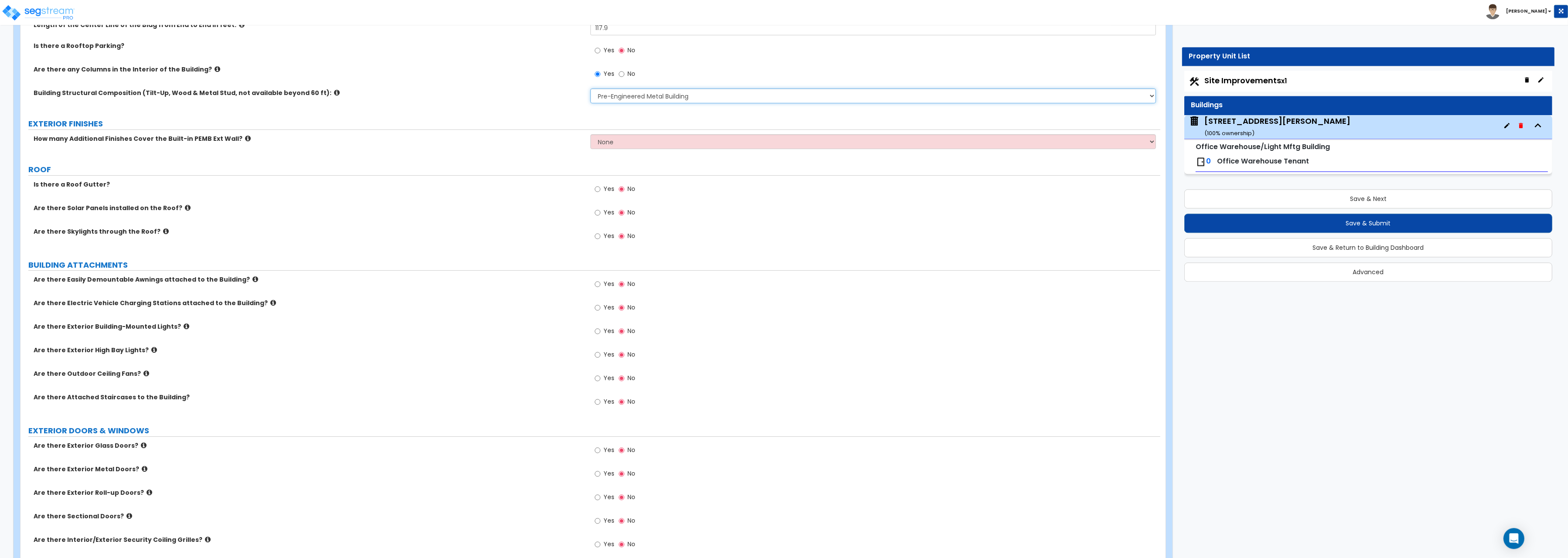
scroll to position [225, 0]
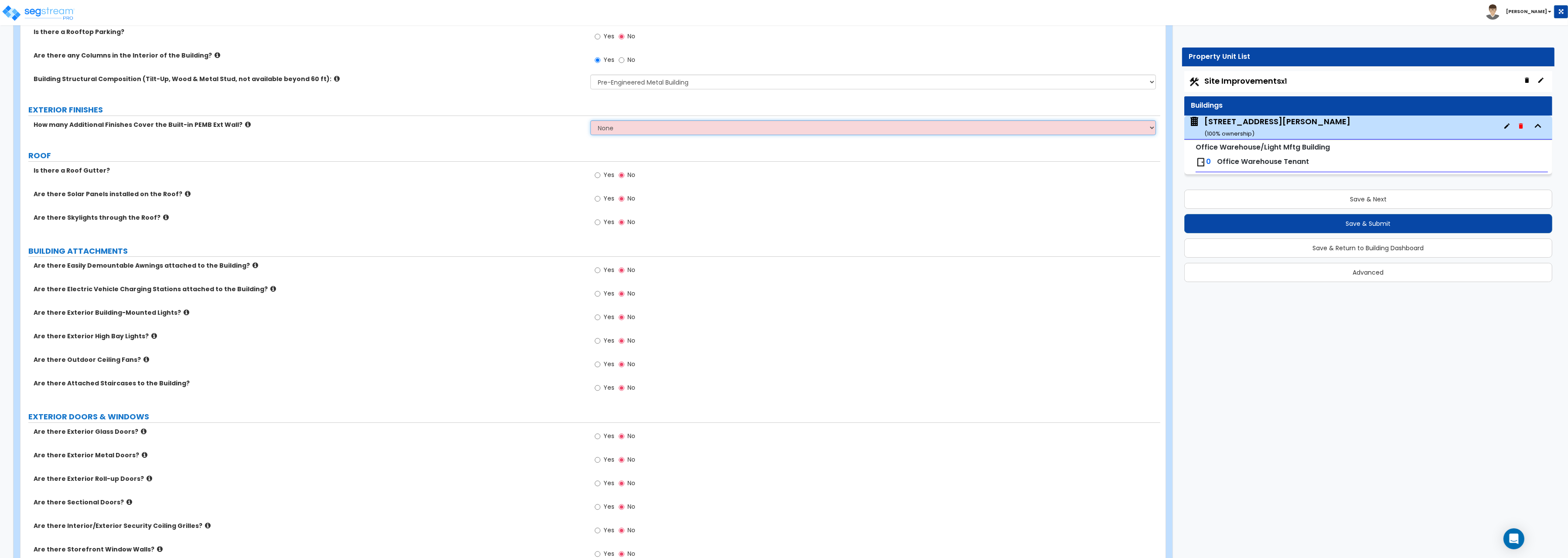
click at [590, 120] on select "None 1 2 3" at bounding box center [873, 127] width 565 height 15
select select "1"
click option "1" at bounding box center [0, 0] width 0 height 0
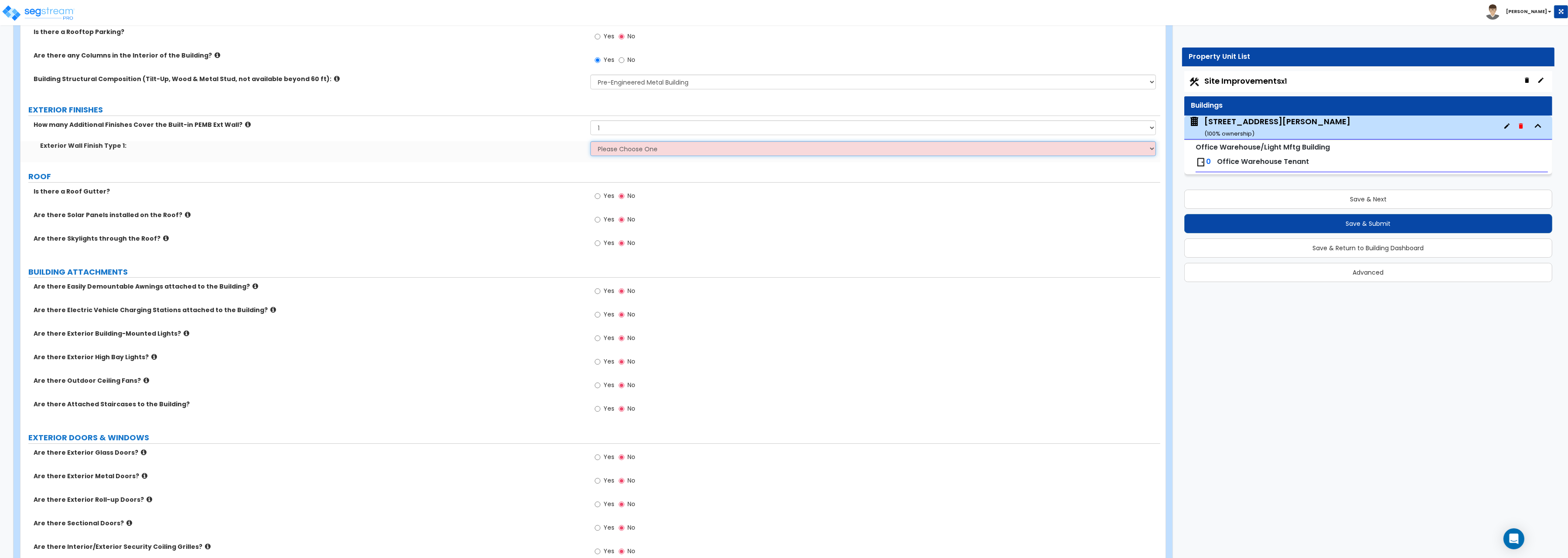
click at [590, 141] on select "Please Choose One No Finish/Shared Wall No Wall Brick Veneer Stone Veneer Wood …" at bounding box center [873, 148] width 565 height 15
select select "4"
click option "Wood Siding" at bounding box center [0, 0] width 0 height 0
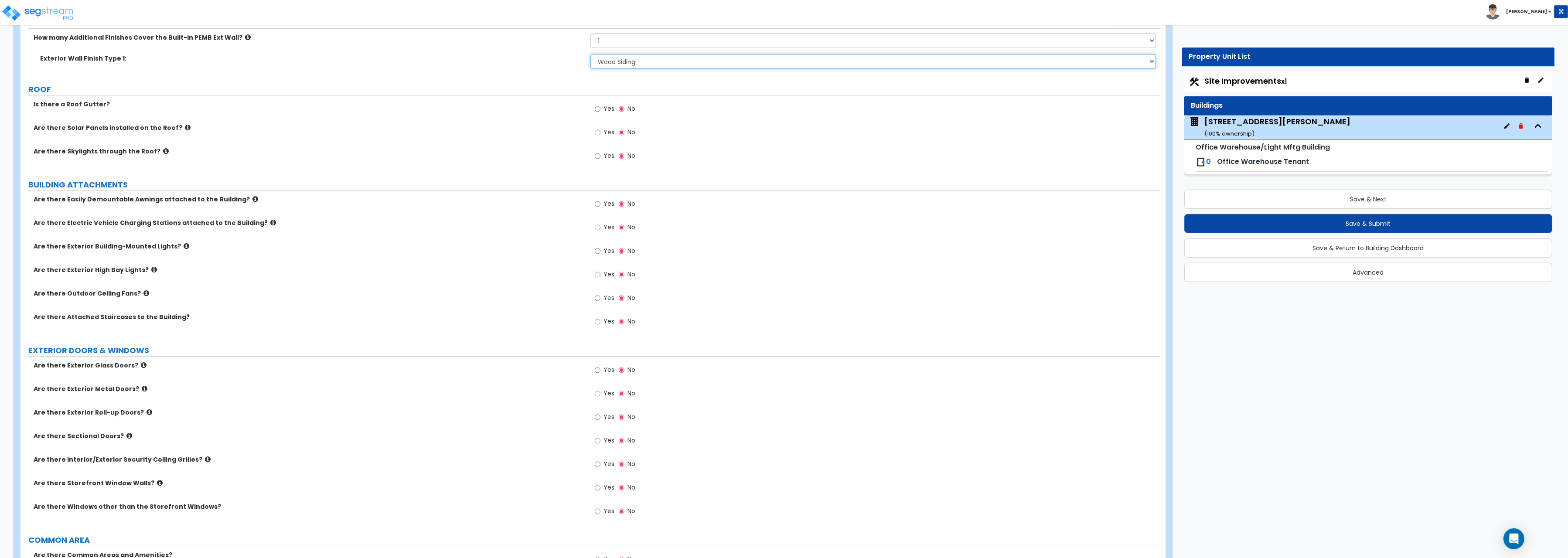
scroll to position [360, 0]
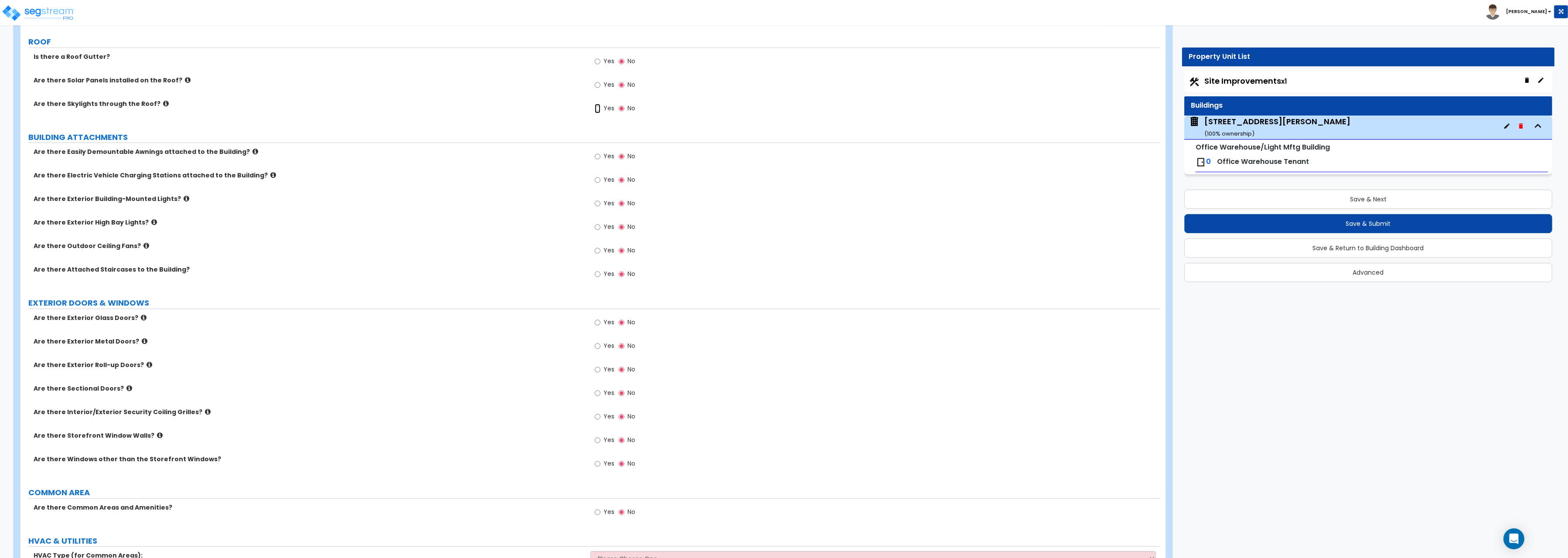
click at [599, 111] on input "Yes" at bounding box center [597, 108] width 6 height 10
radio input "true"
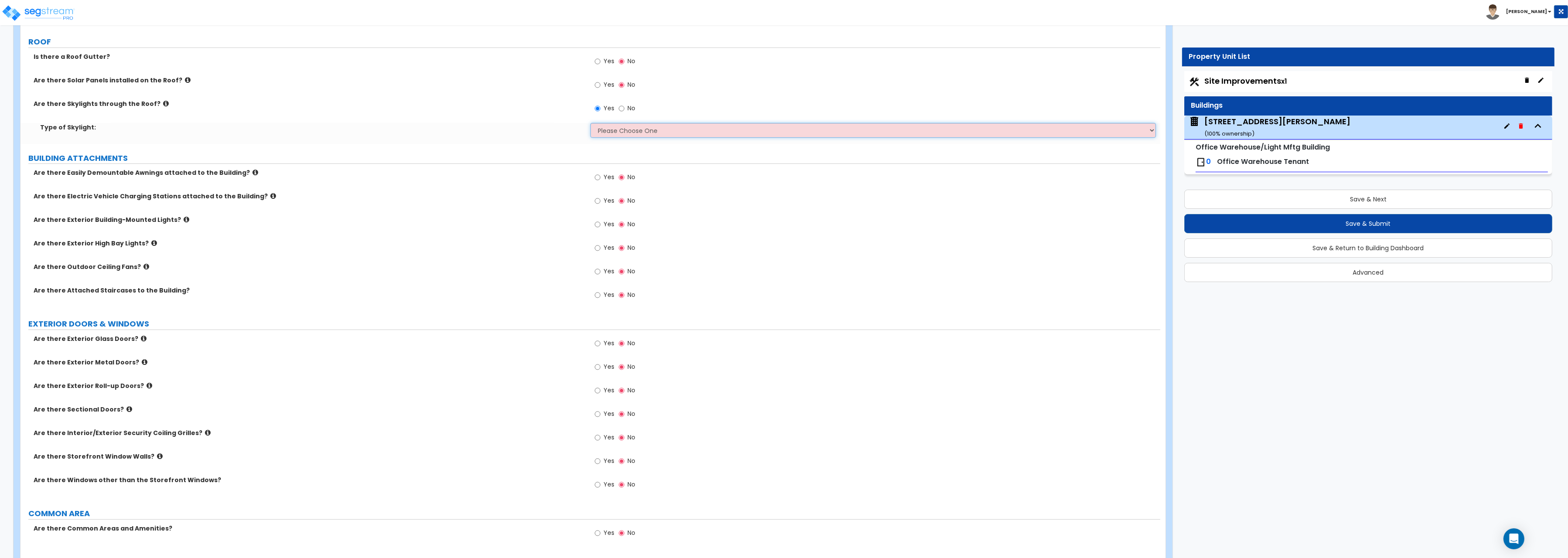
click at [590, 123] on select "Please Choose One Sandwich Panels Fixed Rectangular Glass Barrel Vault Dome Squ…" at bounding box center [873, 130] width 565 height 15
select select "4"
click option "Dome" at bounding box center [0, 0] width 0 height 0
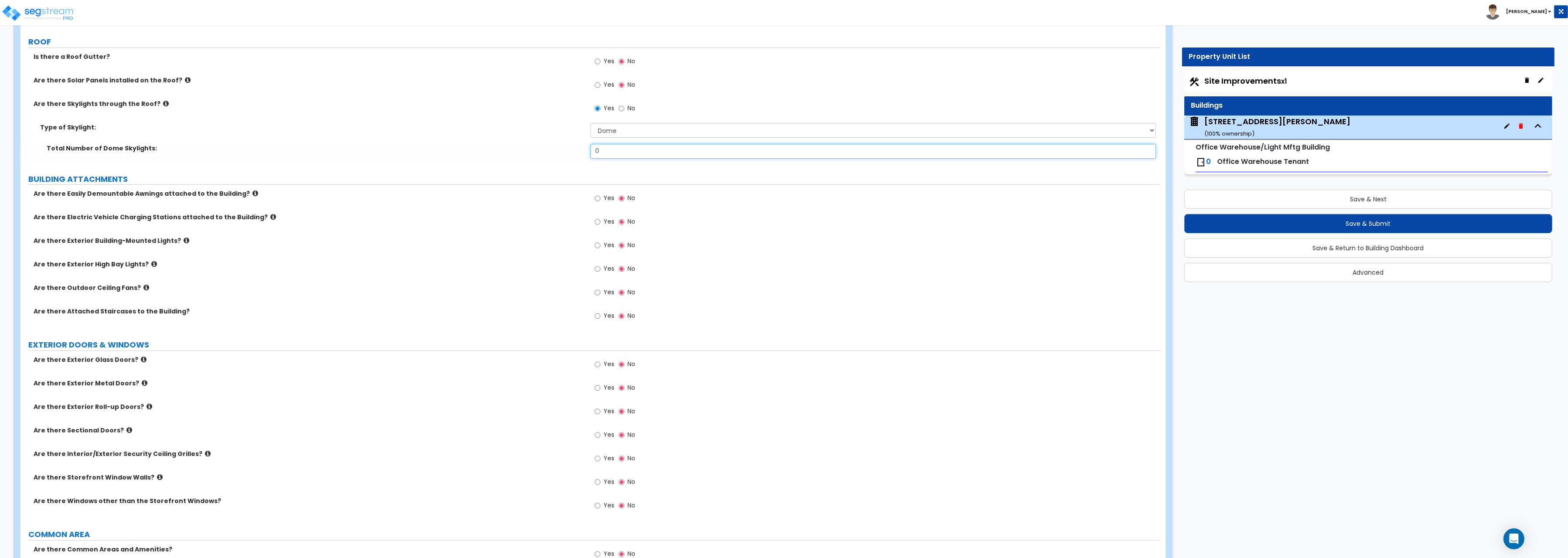
drag, startPoint x: 610, startPoint y: 155, endPoint x: 535, endPoint y: 149, distance: 75.2
click at [590, 149] on input "0" at bounding box center [873, 151] width 565 height 15
type input "10"
click at [598, 247] on input "Yes" at bounding box center [597, 245] width 6 height 10
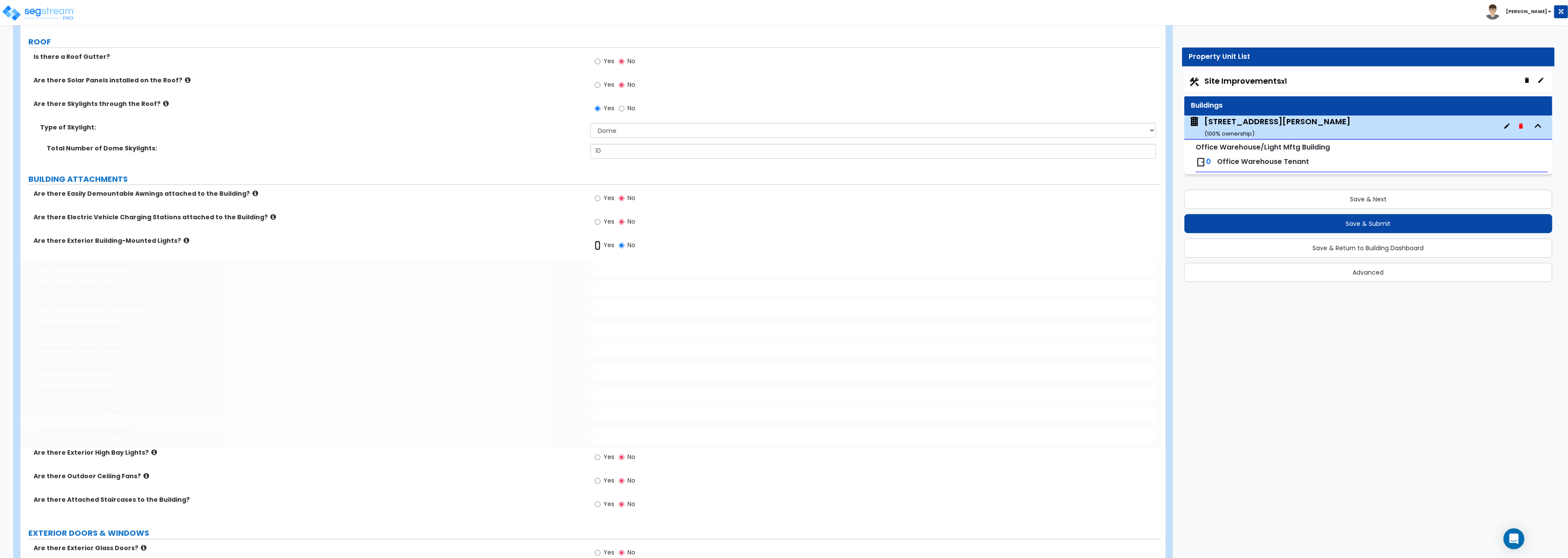
radio input "true"
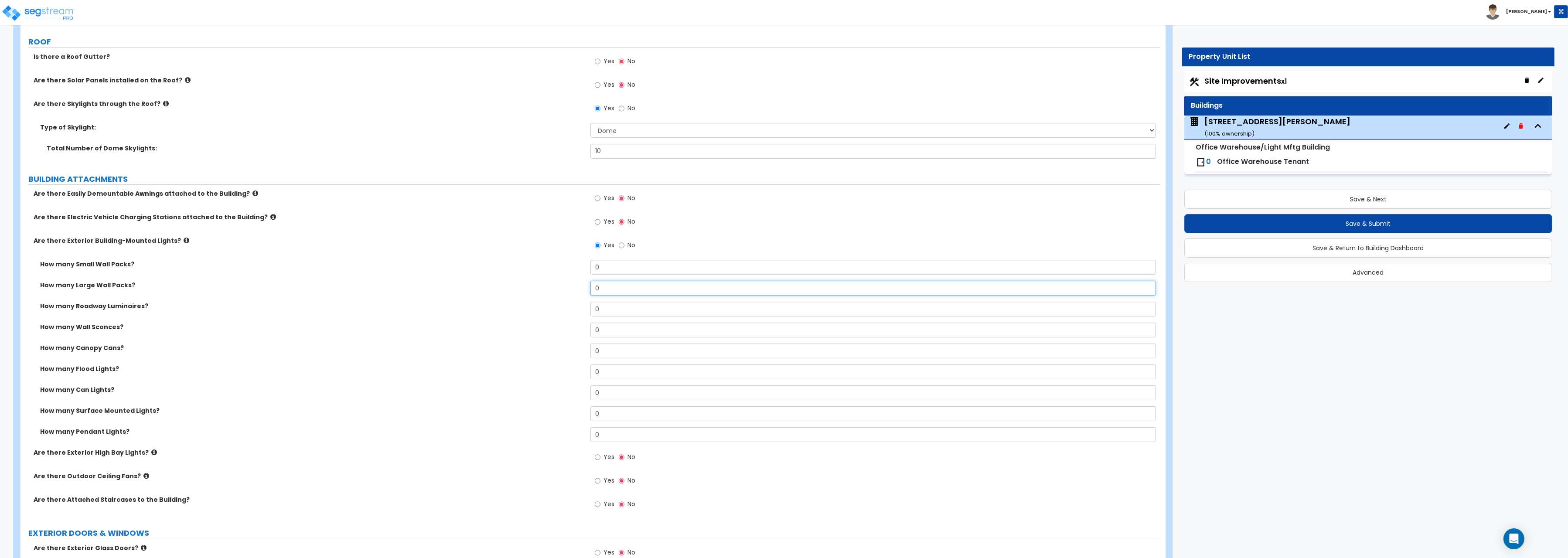
drag, startPoint x: 604, startPoint y: 291, endPoint x: 535, endPoint y: 286, distance: 69.2
click at [590, 286] on input "0" at bounding box center [873, 288] width 565 height 15
type input "7"
drag, startPoint x: 604, startPoint y: 397, endPoint x: 536, endPoint y: 389, distance: 68.5
click at [590, 389] on input "0" at bounding box center [873, 392] width 565 height 15
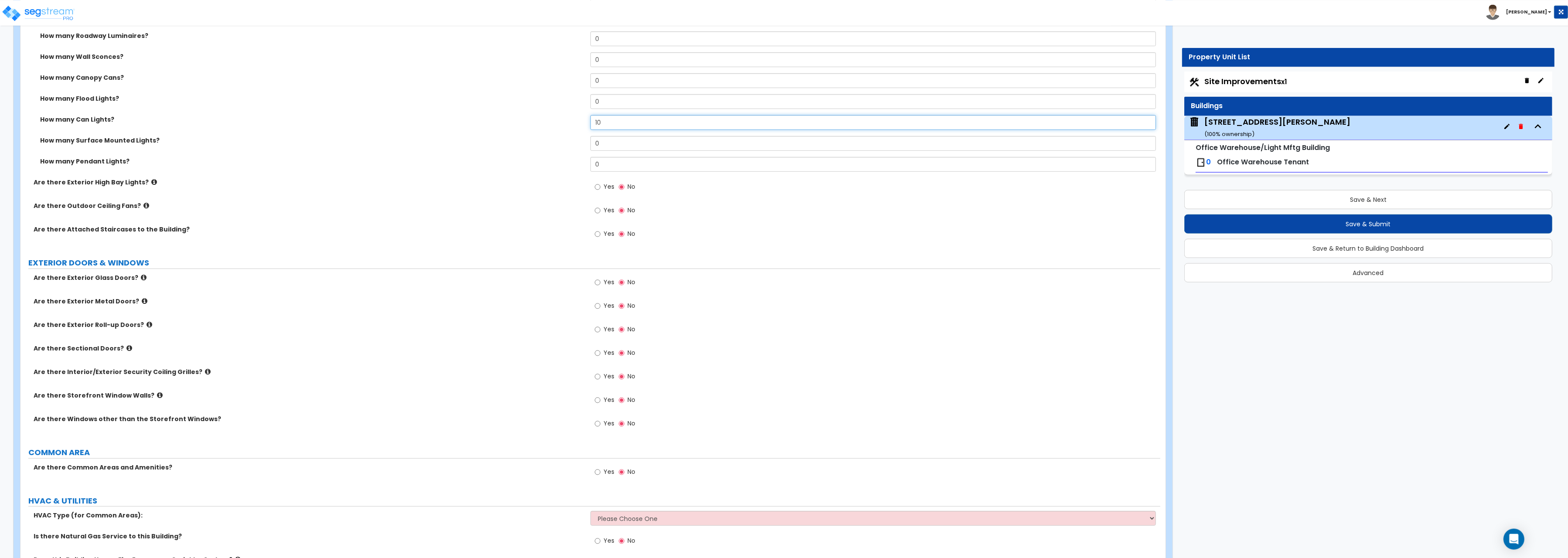
scroll to position [675, 0]
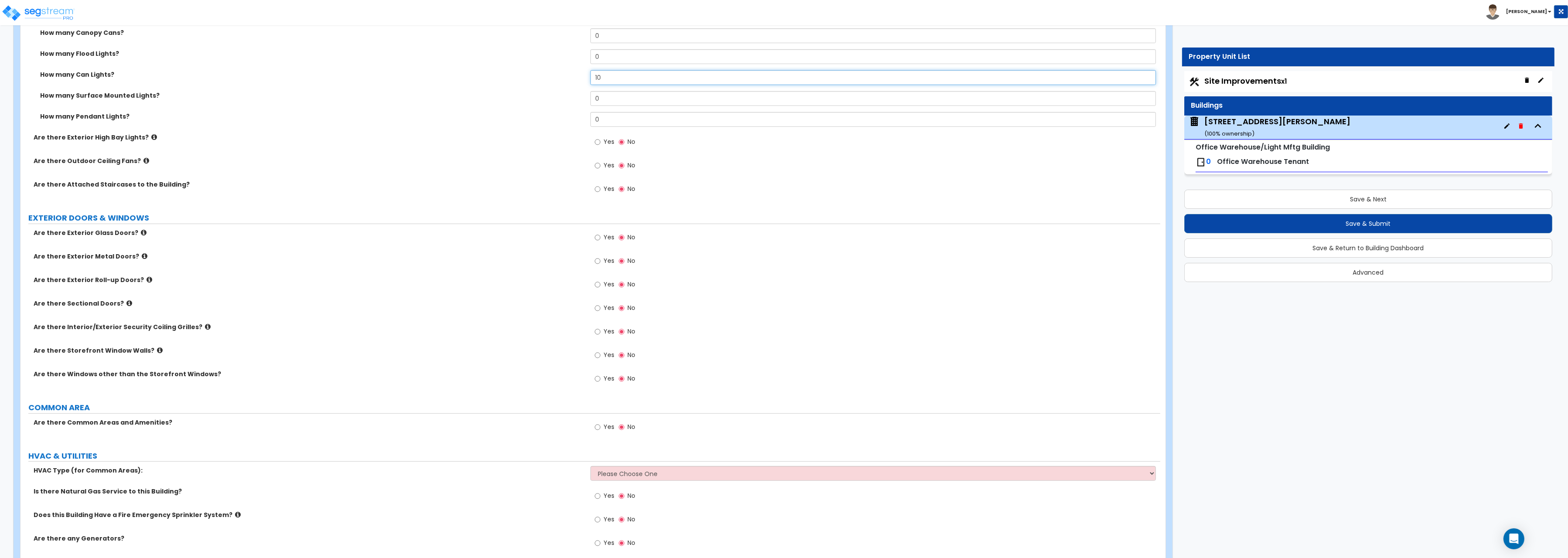
type input "10"
click at [597, 241] on input "Yes" at bounding box center [597, 237] width 6 height 10
radio input "true"
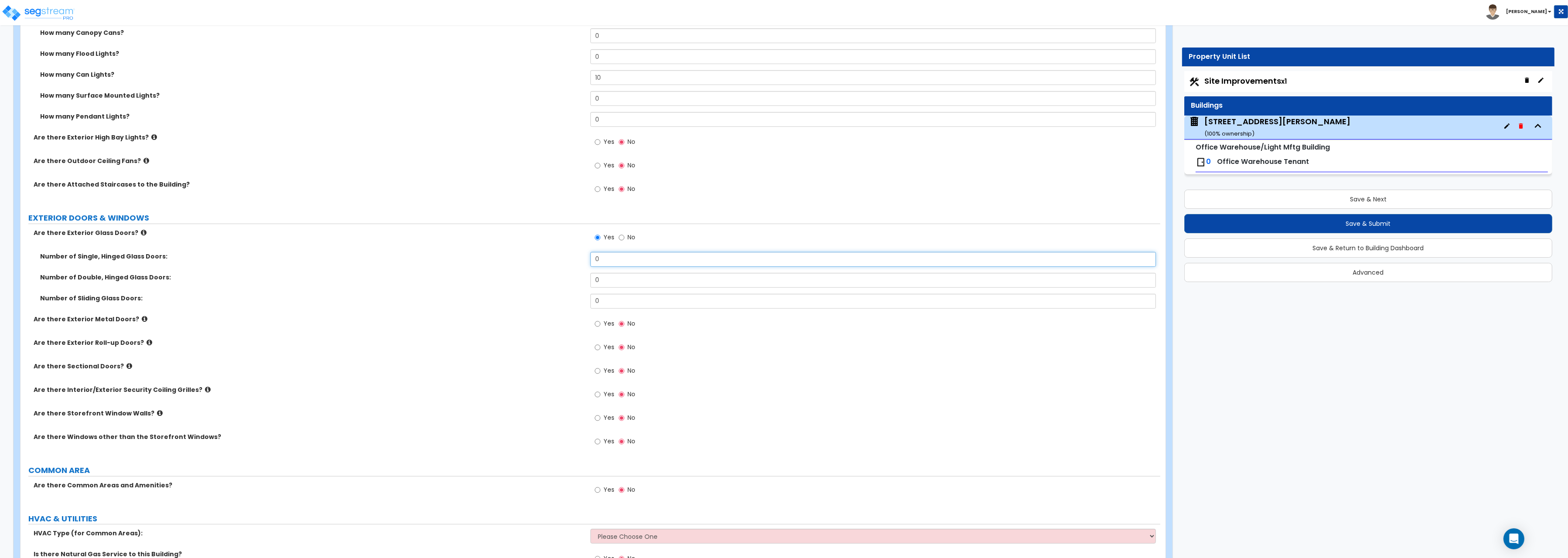
drag, startPoint x: 603, startPoint y: 262, endPoint x: 535, endPoint y: 260, distance: 68.0
click at [590, 260] on input "0" at bounding box center [873, 259] width 565 height 15
type input "1"
drag, startPoint x: 603, startPoint y: 277, endPoint x: 557, endPoint y: 281, distance: 46.2
click at [590, 281] on input "0" at bounding box center [873, 280] width 565 height 15
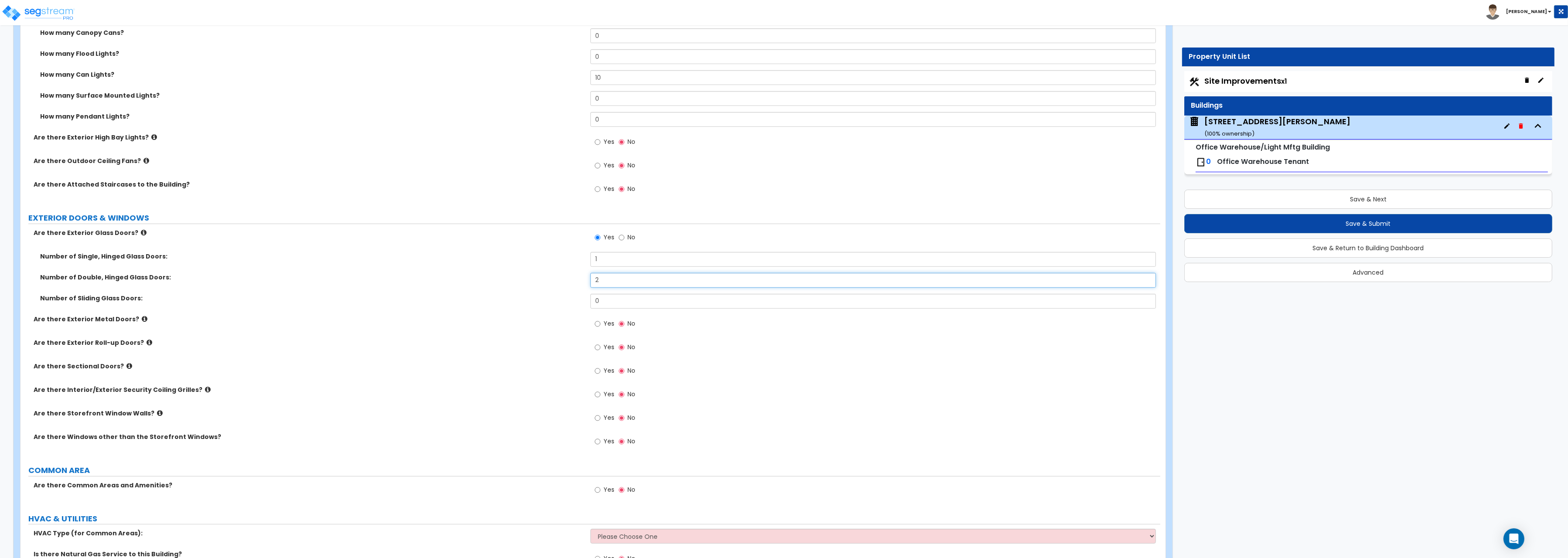
scroll to position [765, 0]
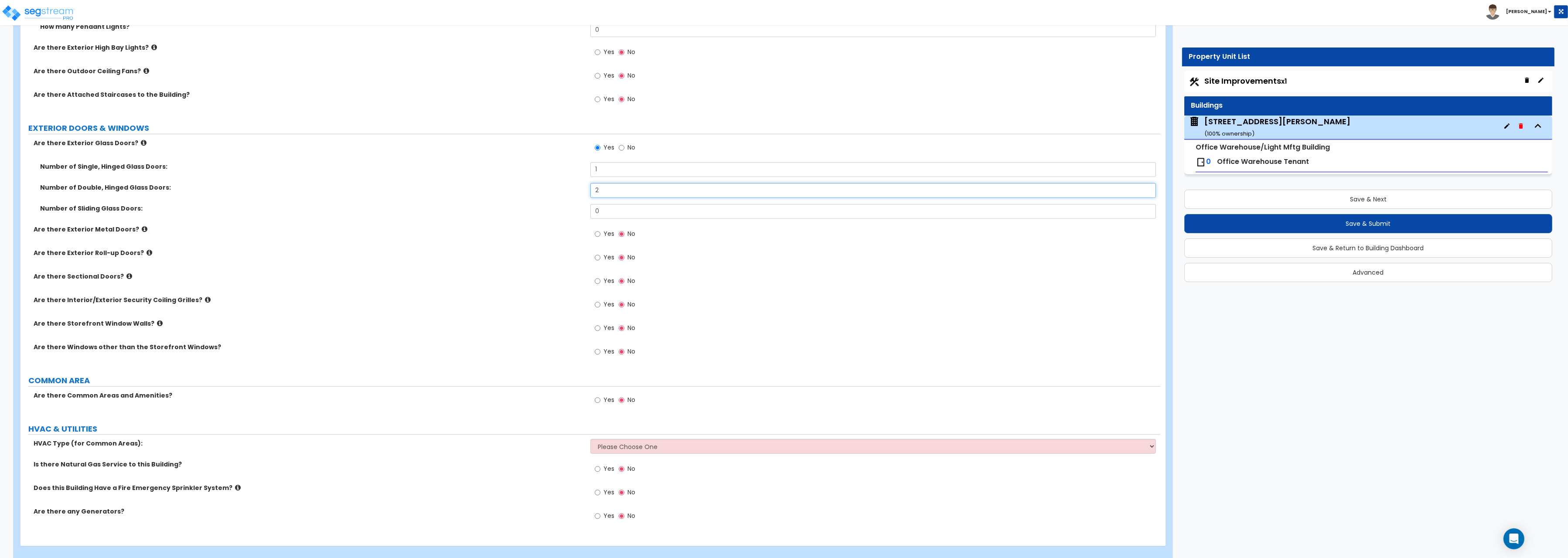
type input "2"
click at [597, 238] on input "Yes" at bounding box center [597, 234] width 6 height 10
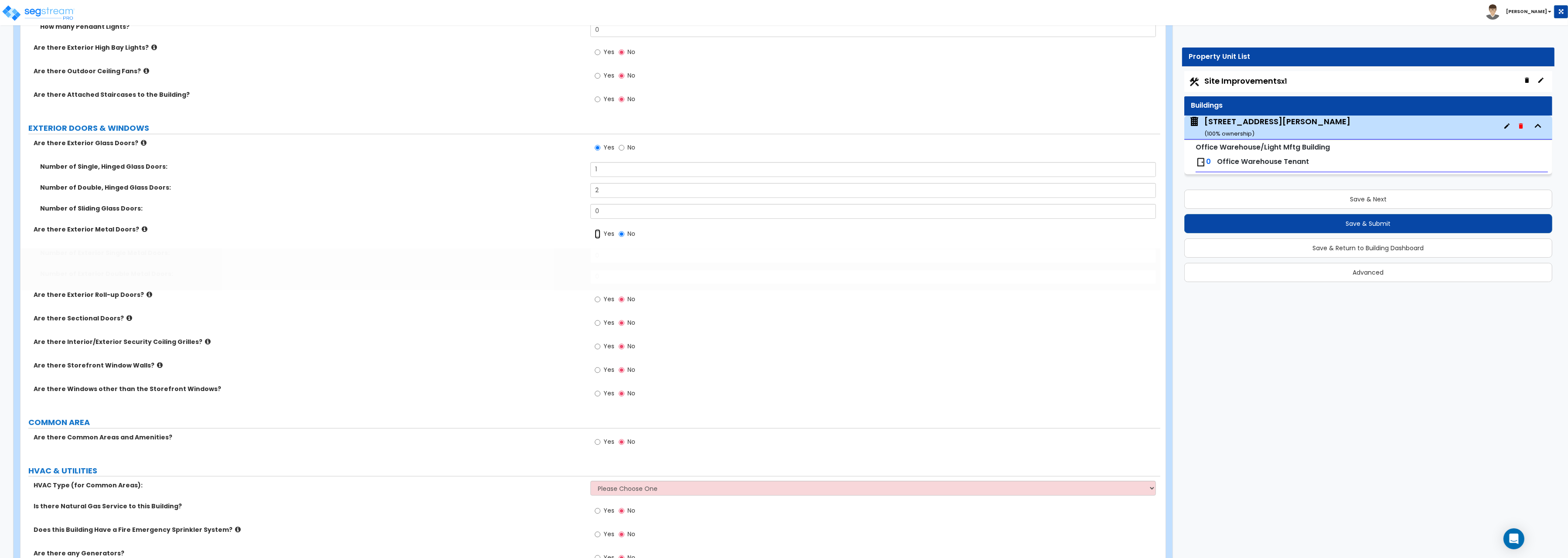
radio input "true"
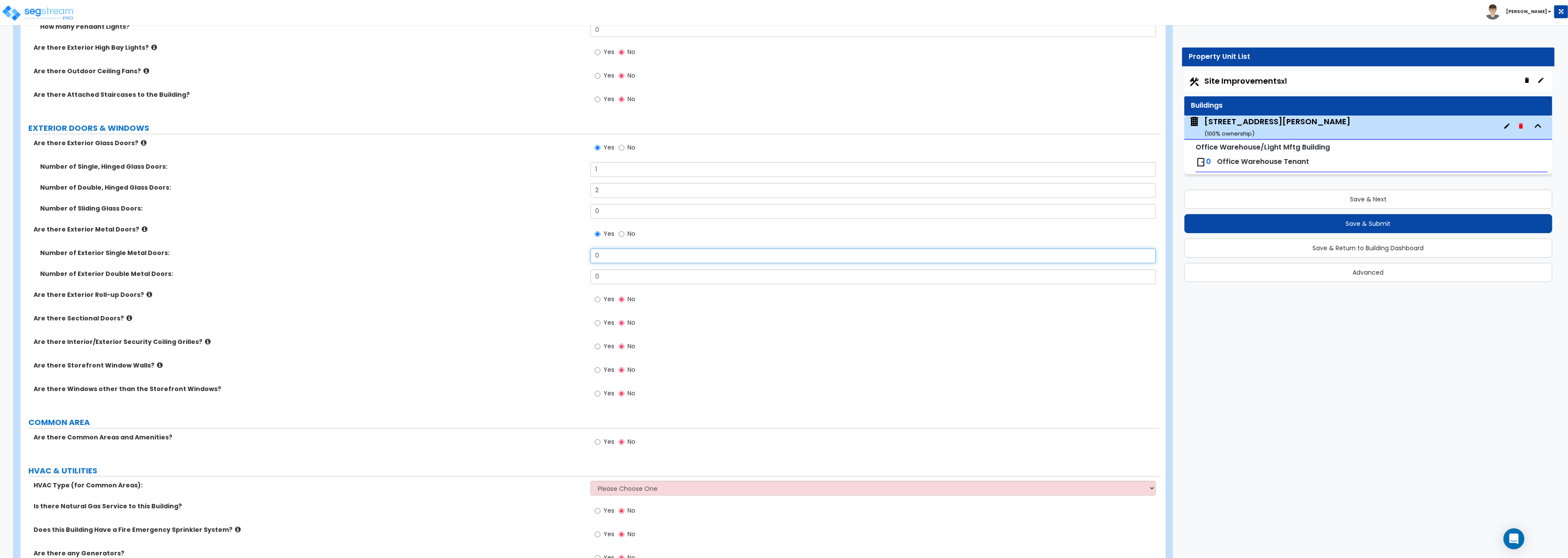
drag, startPoint x: 606, startPoint y: 259, endPoint x: 527, endPoint y: 252, distance: 79.3
click at [590, 252] on input "0" at bounding box center [873, 256] width 565 height 15
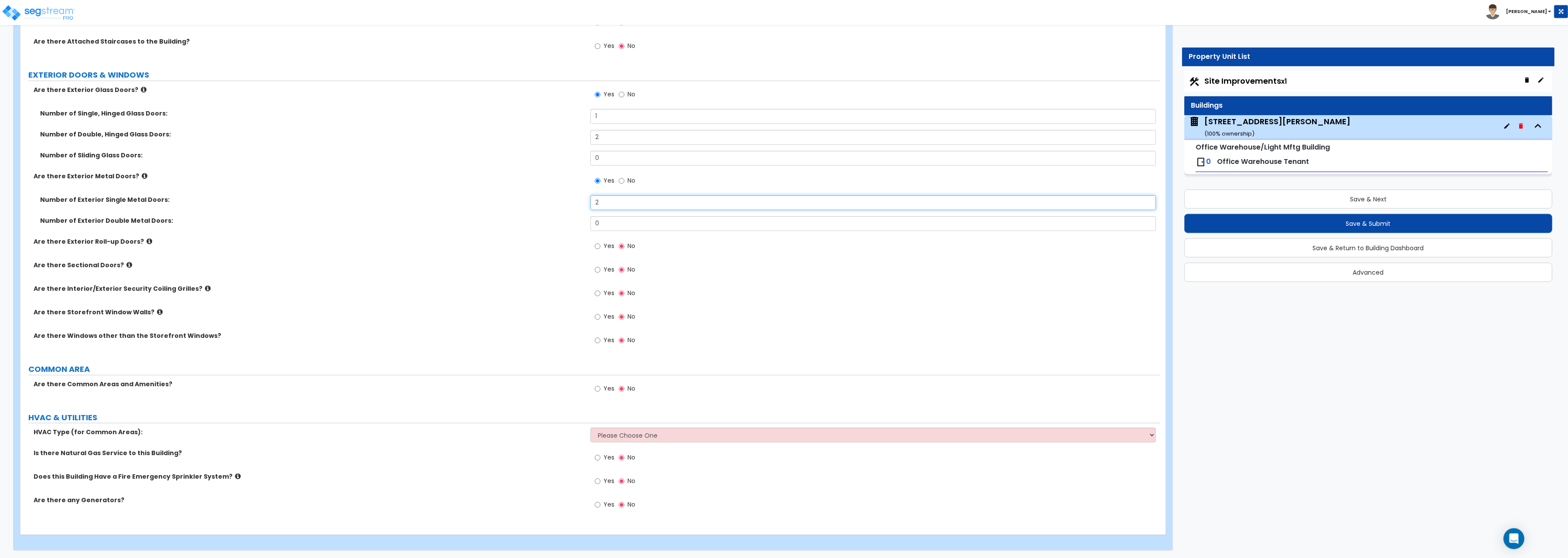
scroll to position [823, 0]
type input "2"
click at [598, 270] on input "Yes" at bounding box center [597, 268] width 6 height 10
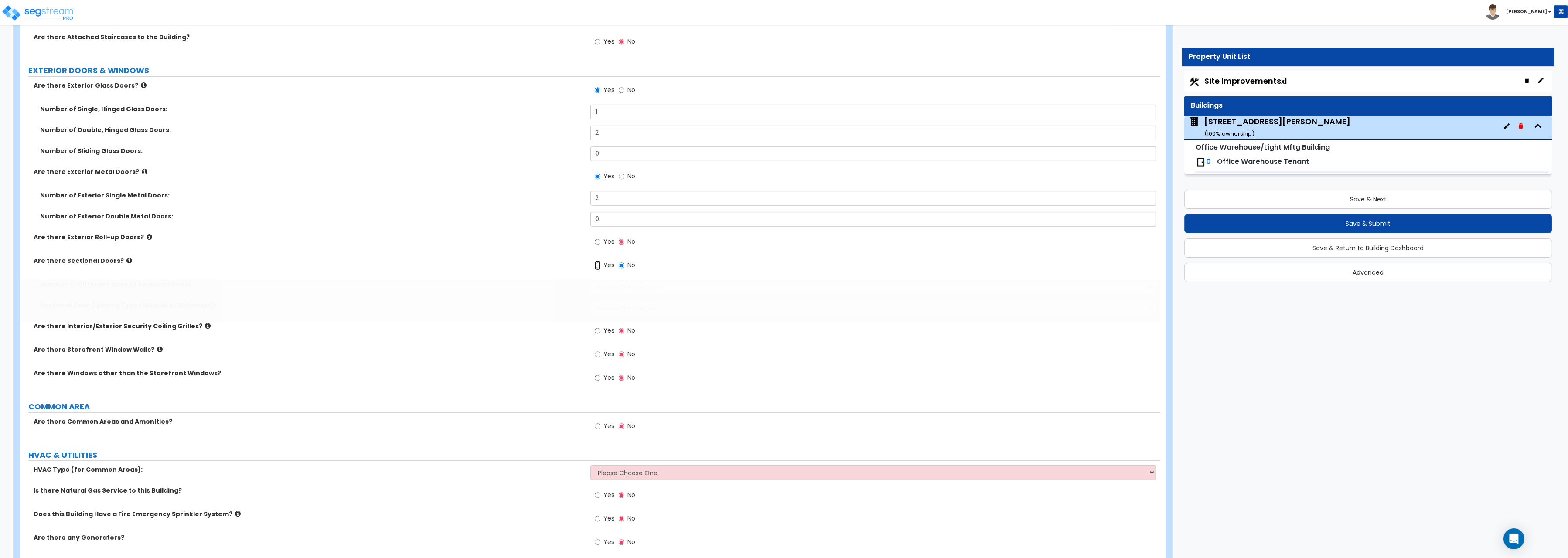
radio input "true"
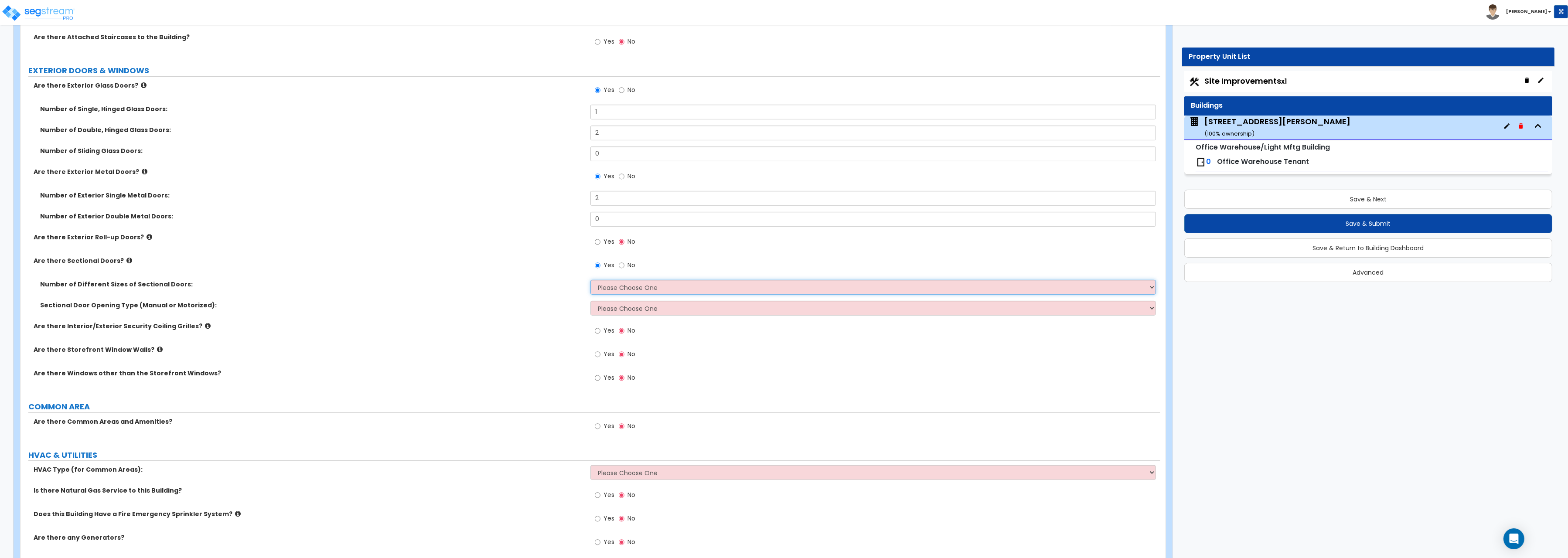
click at [590, 280] on select "Please Choose One 1 2 3" at bounding box center [873, 287] width 565 height 15
select select "1"
click option "1" at bounding box center [0, 0] width 0 height 0
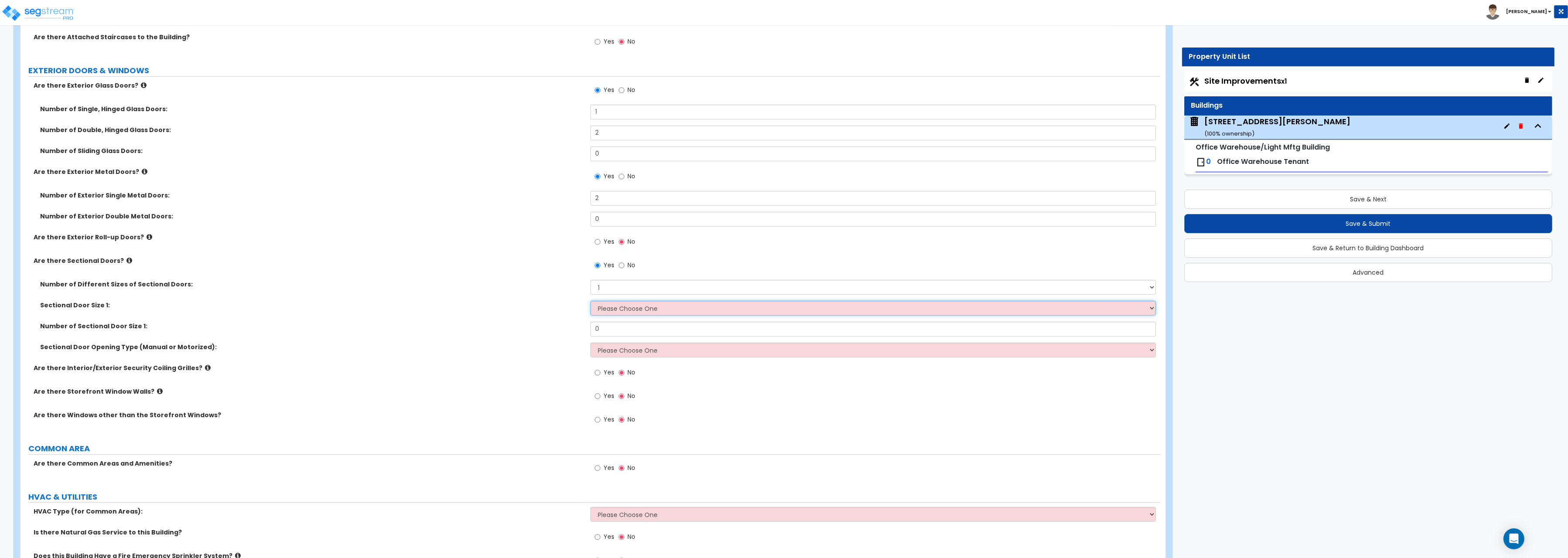
click at [590, 301] on select "Please Choose One 8' x 8' 10' x 10' 12' x 12' 20' x 14'" at bounding box center [873, 308] width 565 height 15
select select "3"
click option "12' x 12'" at bounding box center [0, 0] width 0 height 0
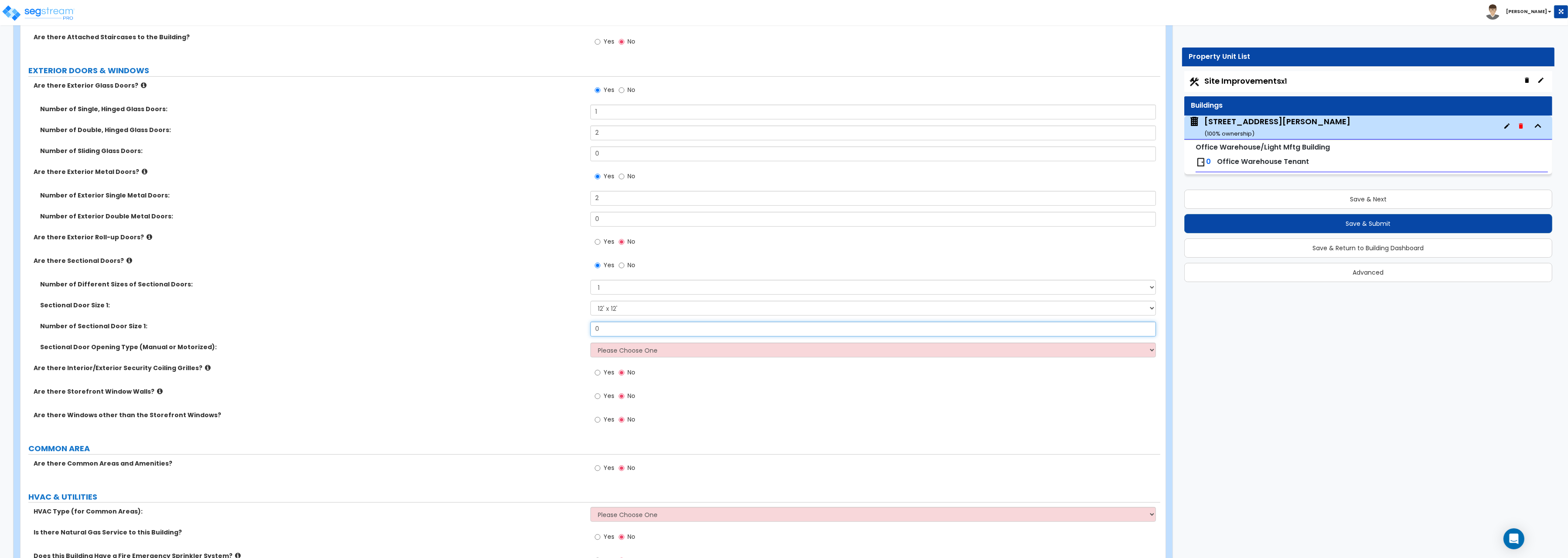
drag, startPoint x: 600, startPoint y: 330, endPoint x: 555, endPoint y: 321, distance: 45.9
click at [590, 322] on input "0" at bounding box center [873, 329] width 565 height 15
type input "1"
click at [590, 343] on select "Please Choose One All Manual All Motorized Some are Motorized" at bounding box center [873, 350] width 565 height 15
select select "1"
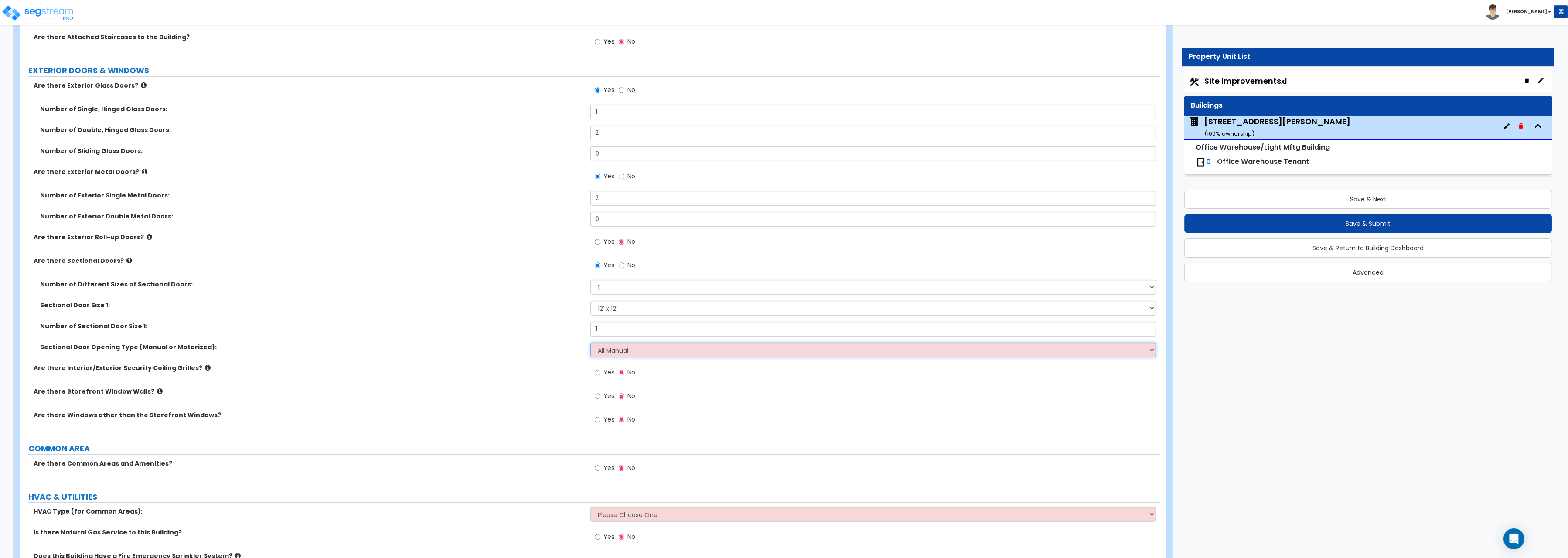
click option "All Manual" at bounding box center [0, 0] width 0 height 0
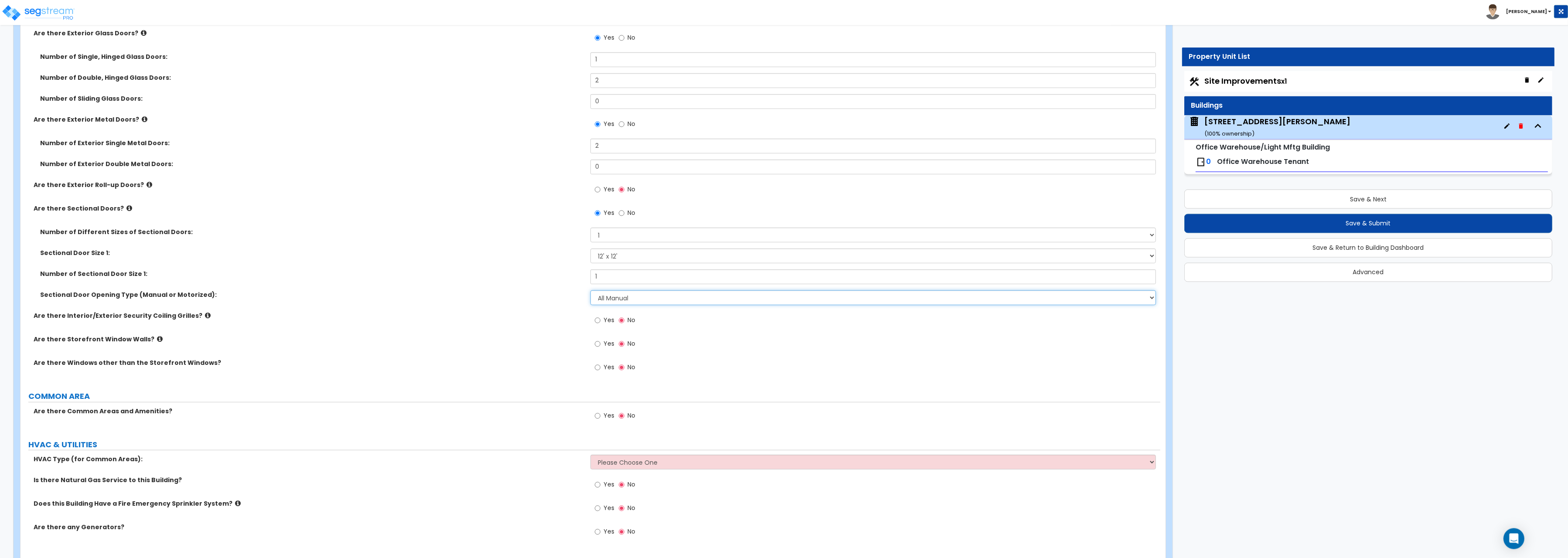
scroll to position [906, 0]
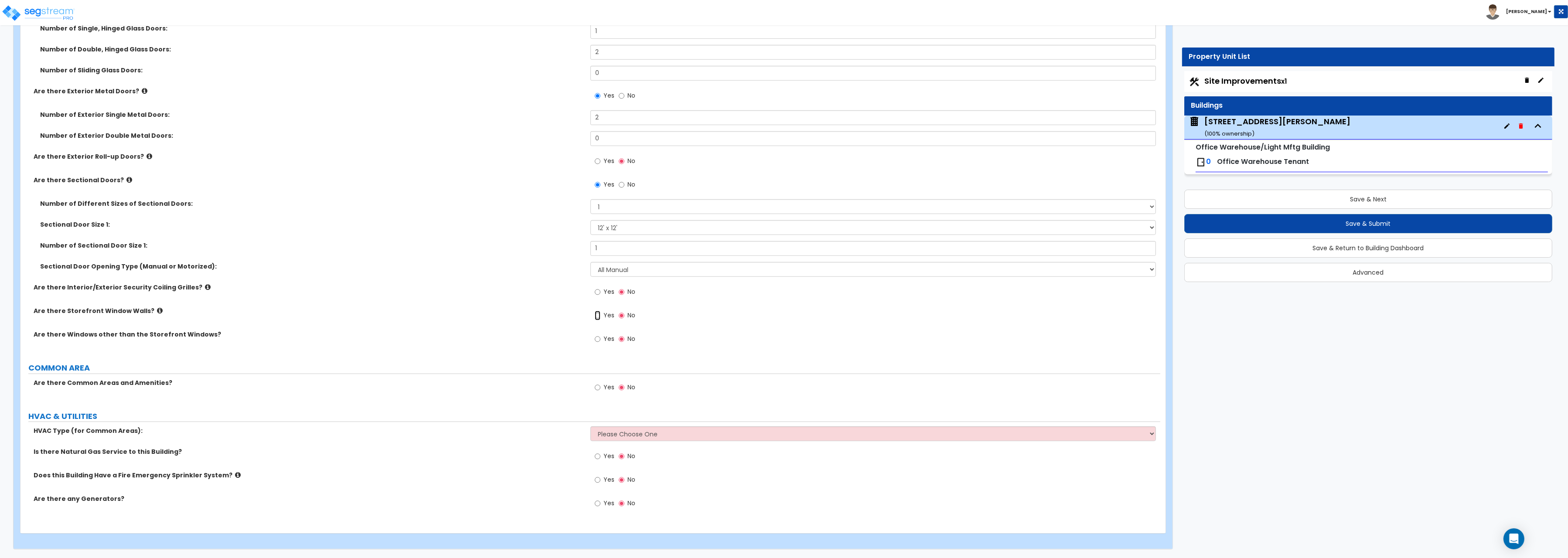
click at [597, 316] on input "Yes" at bounding box center [597, 315] width 6 height 10
radio input "true"
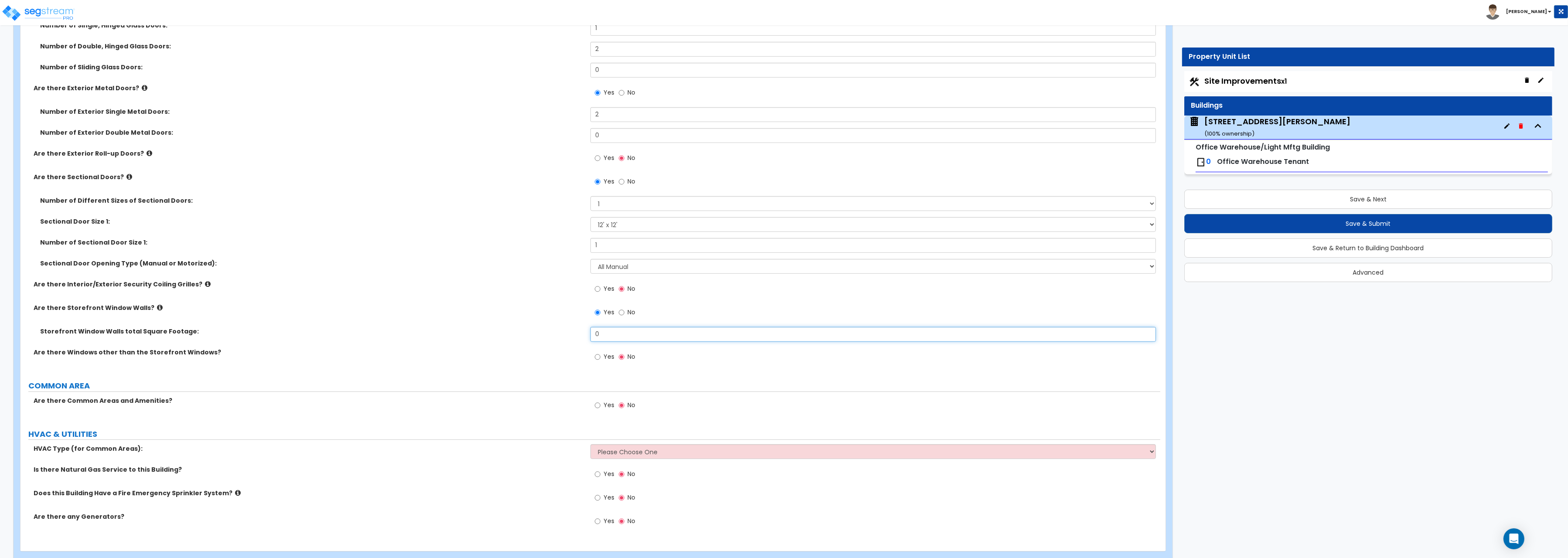
drag, startPoint x: 600, startPoint y: 336, endPoint x: 573, endPoint y: 336, distance: 27.0
click at [590, 336] on input "0" at bounding box center [873, 334] width 565 height 15
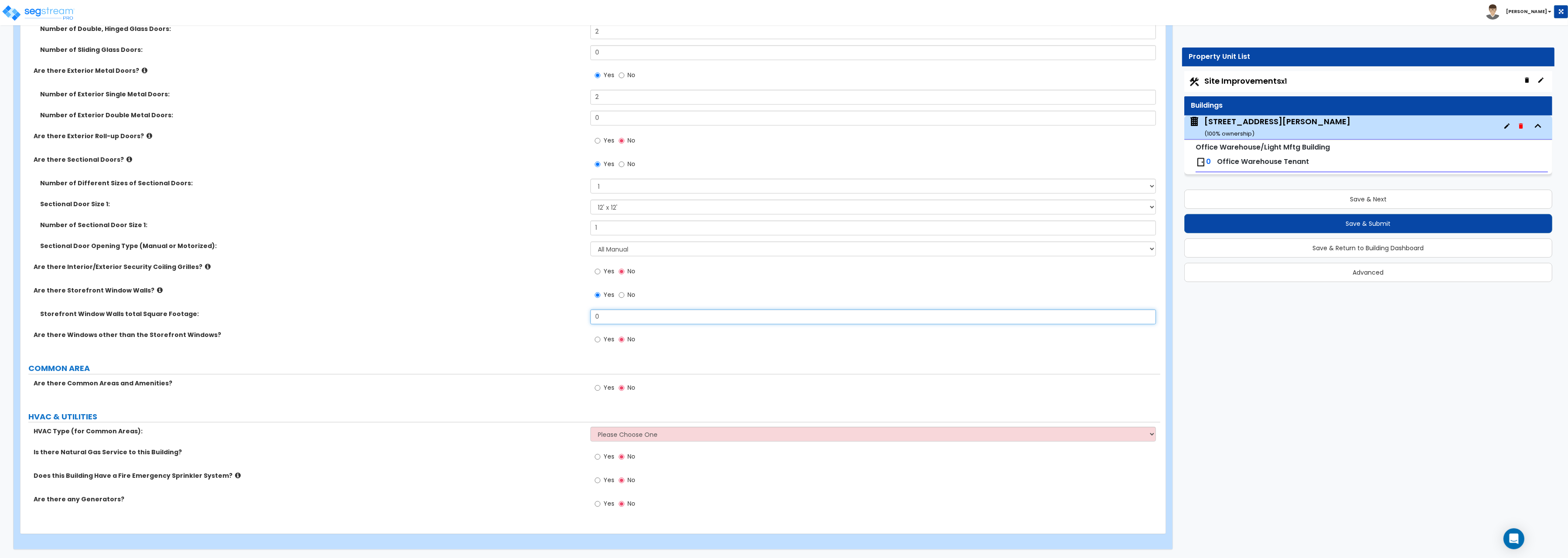
scroll to position [927, 0]
drag, startPoint x: 617, startPoint y: 319, endPoint x: 555, endPoint y: 309, distance: 62.8
click at [590, 309] on input "0" at bounding box center [873, 316] width 565 height 15
type input "387"
click at [590, 426] on select "Please Choose One Rooftop Unit Furnace-Condenser Forced Air Split Heating/Cooli…" at bounding box center [873, 433] width 565 height 15
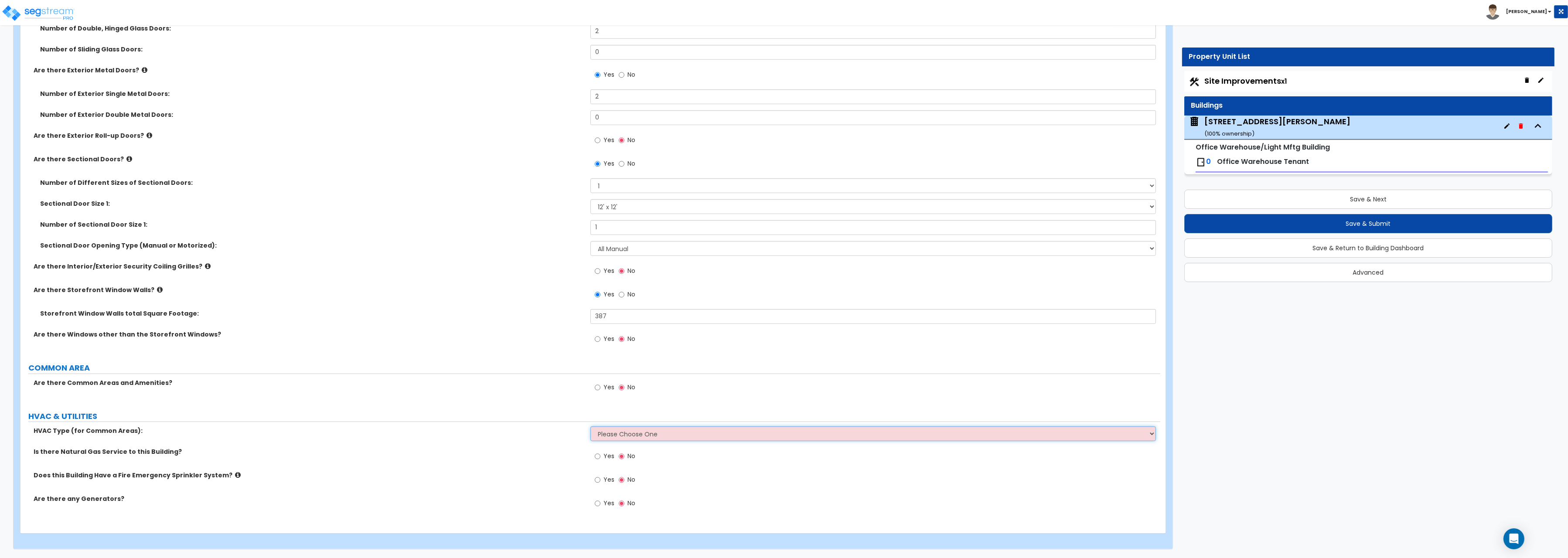
select select "1"
click option "Rooftop Unit" at bounding box center [0, 0] width 0 height 0
click at [597, 455] on input "Yes" at bounding box center [597, 456] width 6 height 10
radio input "true"
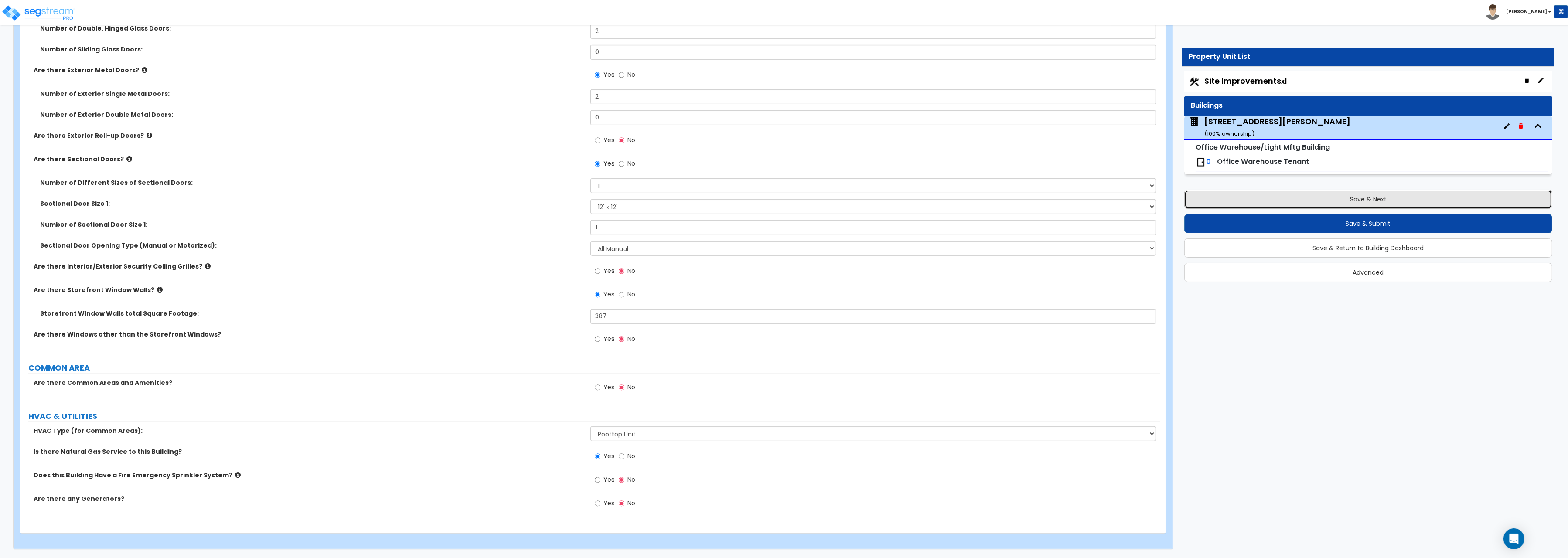
click at [1337, 198] on button "Save & Next" at bounding box center [1368, 199] width 368 height 19
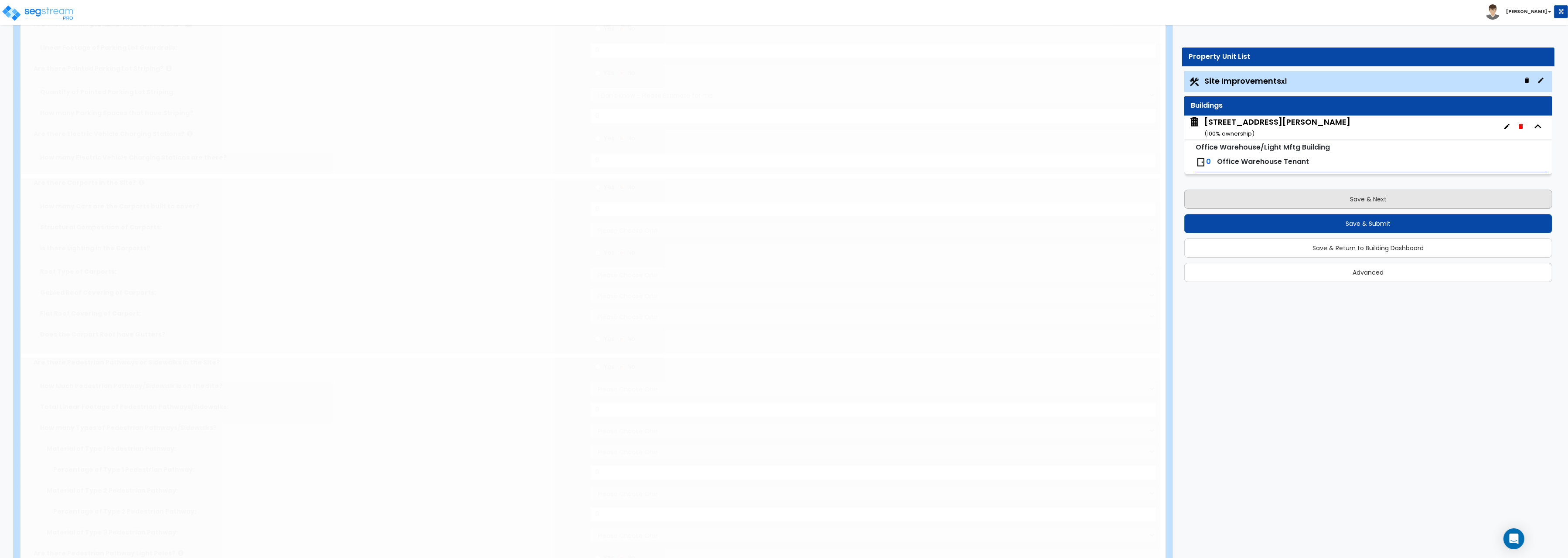
select select "2"
type input "61577.5"
select select "2"
type input "34493.1"
select select "2"
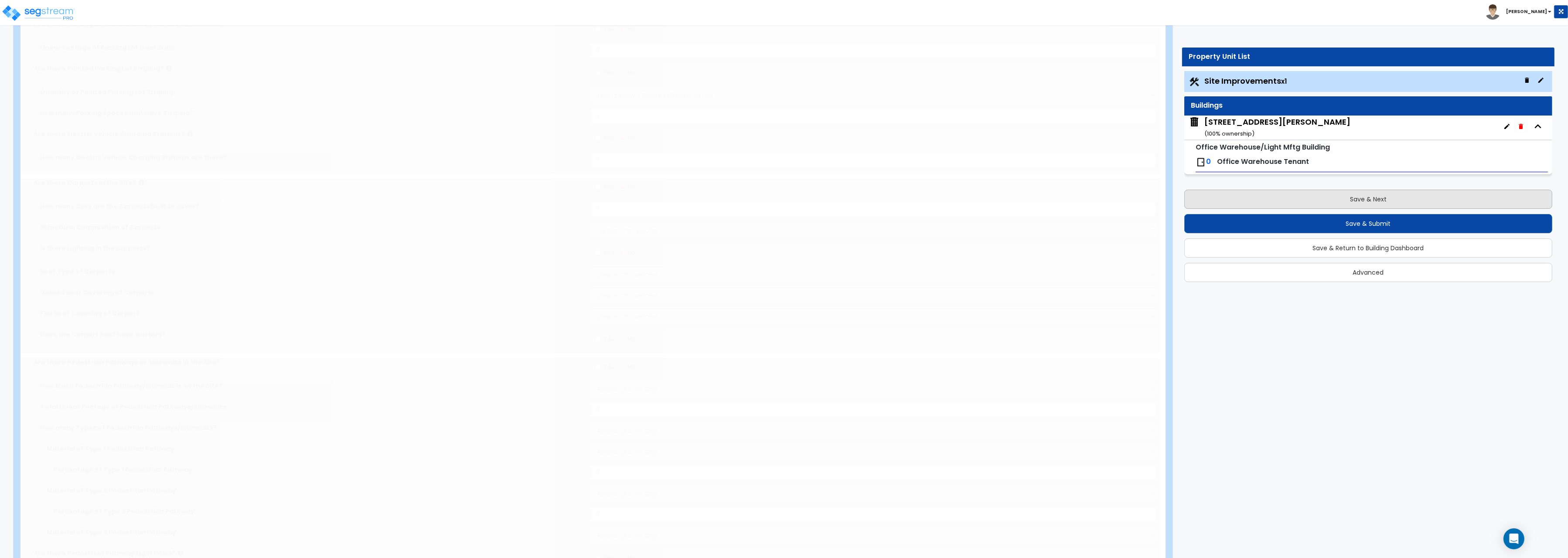
type input "3578.9"
radio input "true"
type input "1"
radio input "true"
type input "7"
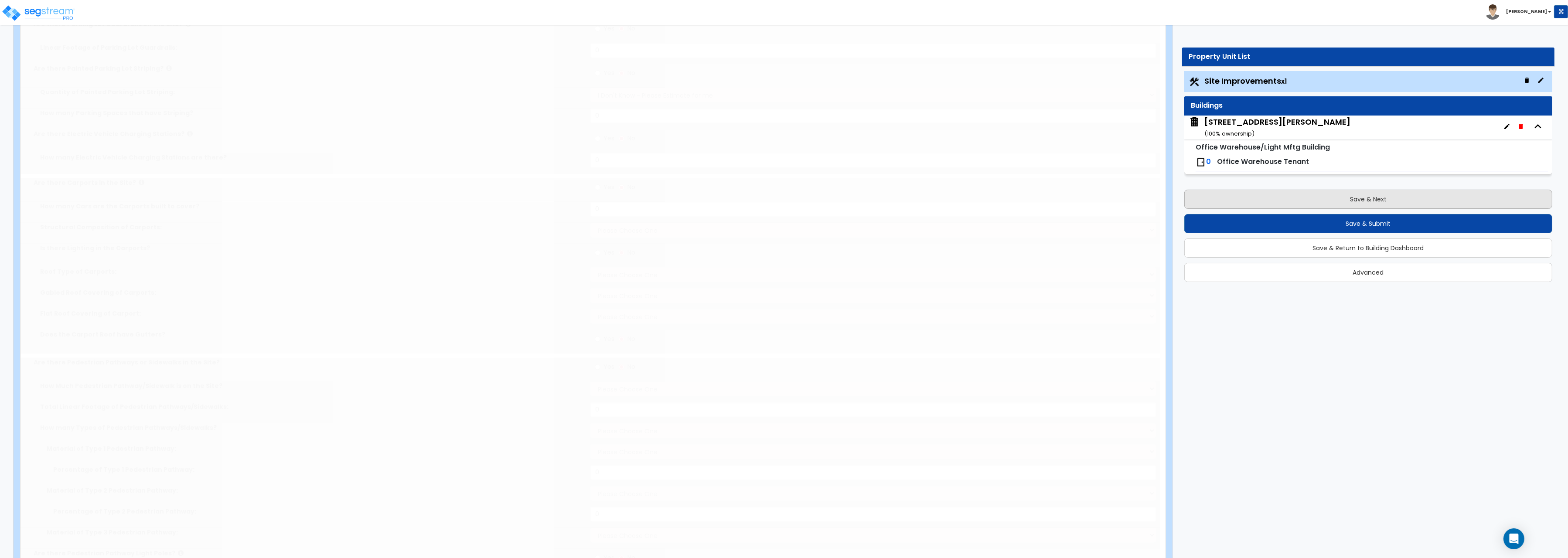
radio input "true"
select select "2"
select select "1"
type input "512.8"
radio input "true"
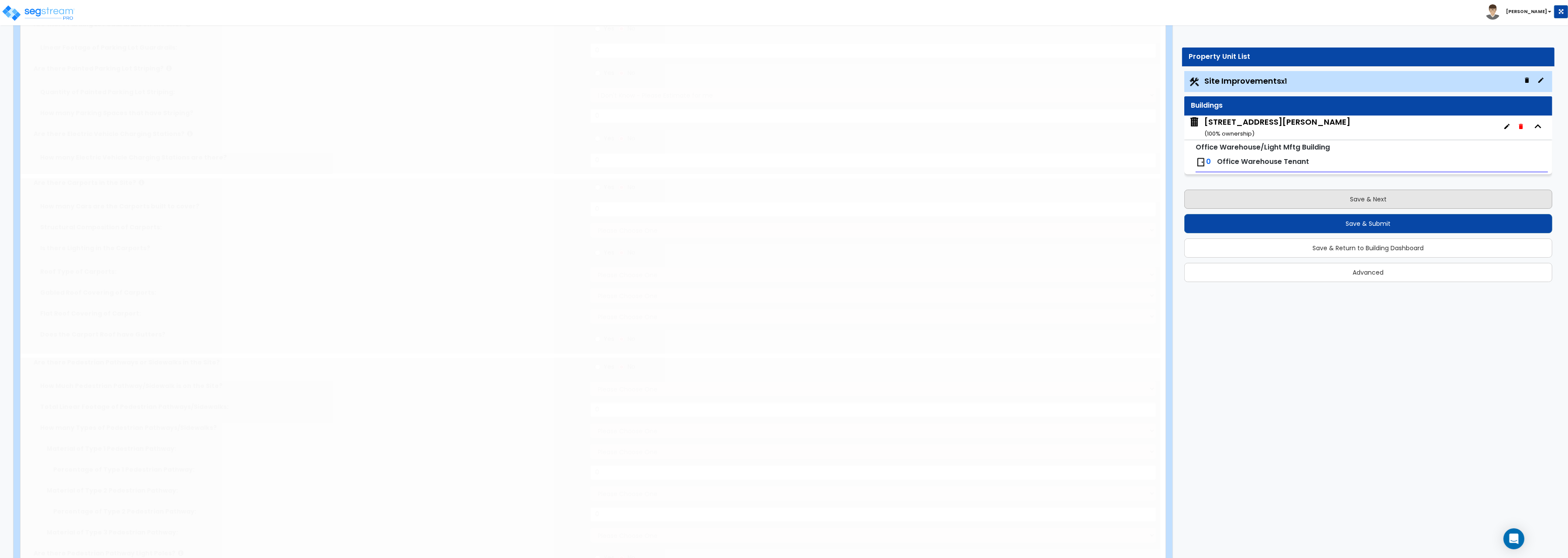
select select "1"
type input "100"
radio input "true"
select select "2"
type input "100"
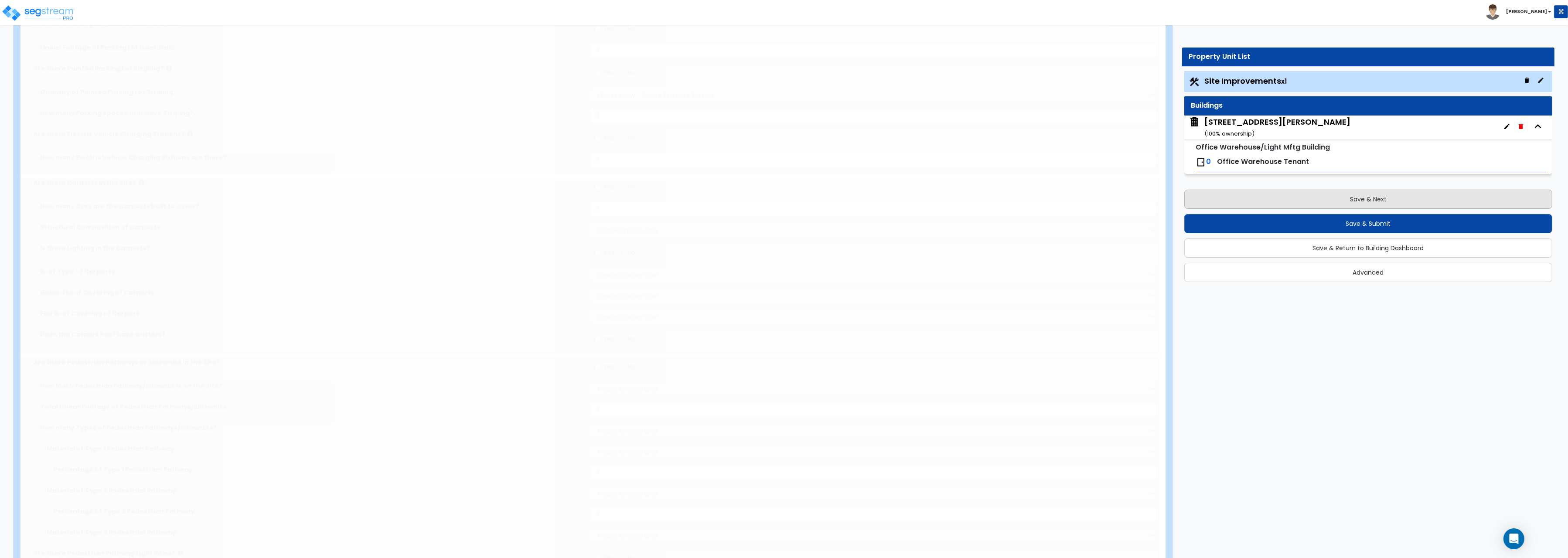
radio input "true"
select select "1"
type input "619.8"
radio input "true"
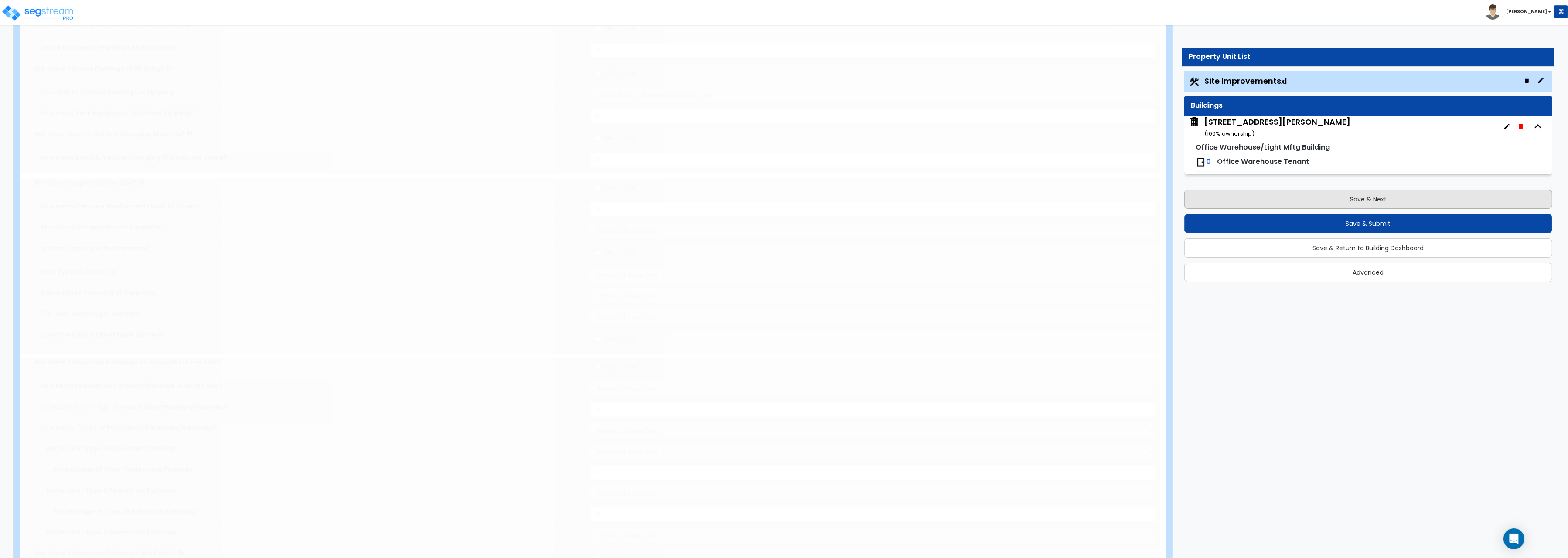
select select "4"
type input "306.6"
radio input "true"
select select "1"
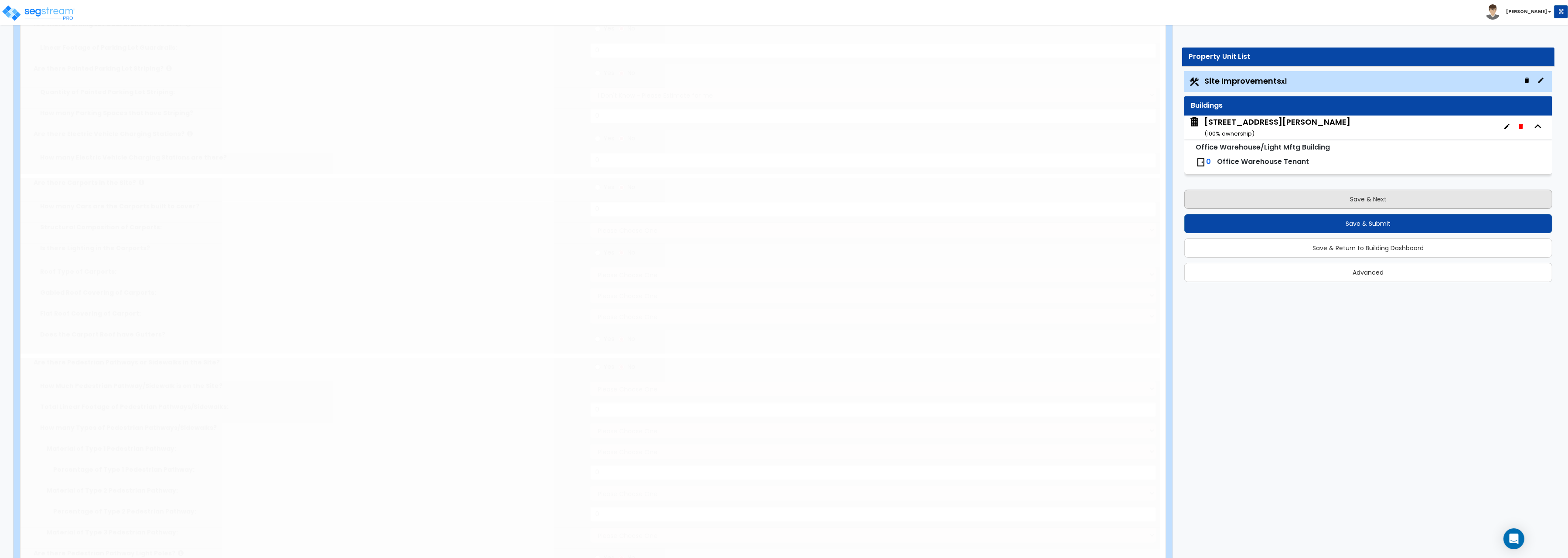
radio input "true"
type input "1"
radio input "true"
type input "1"
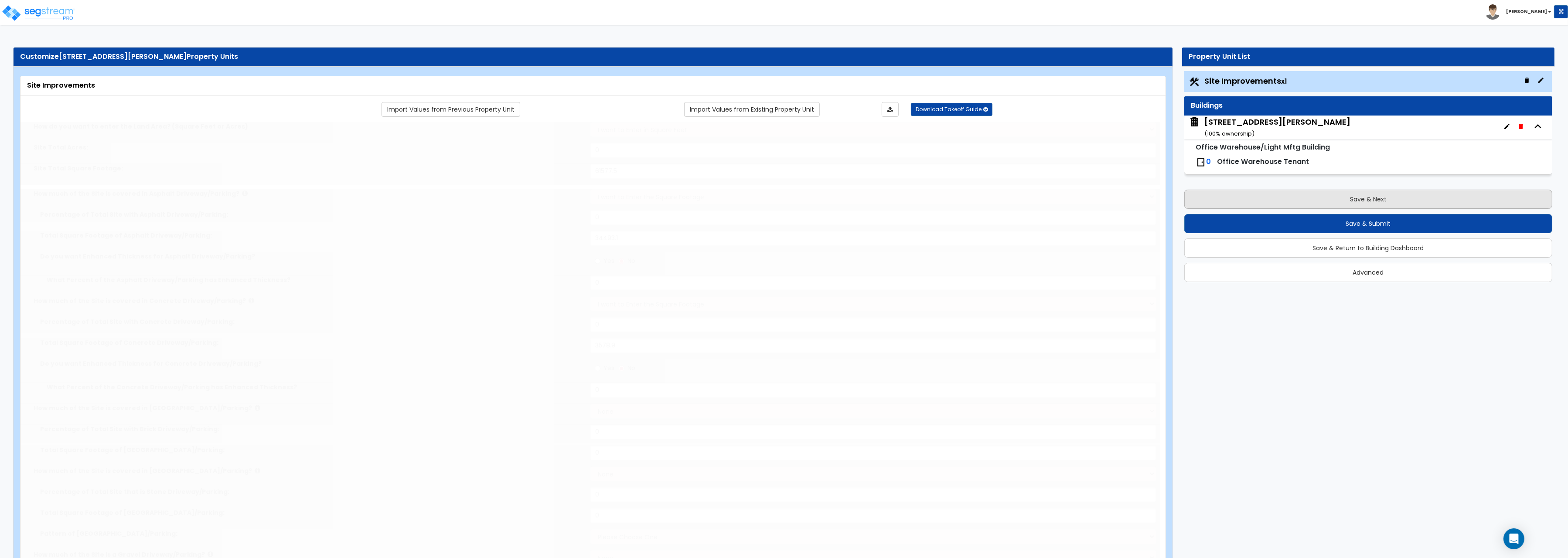
select select "1"
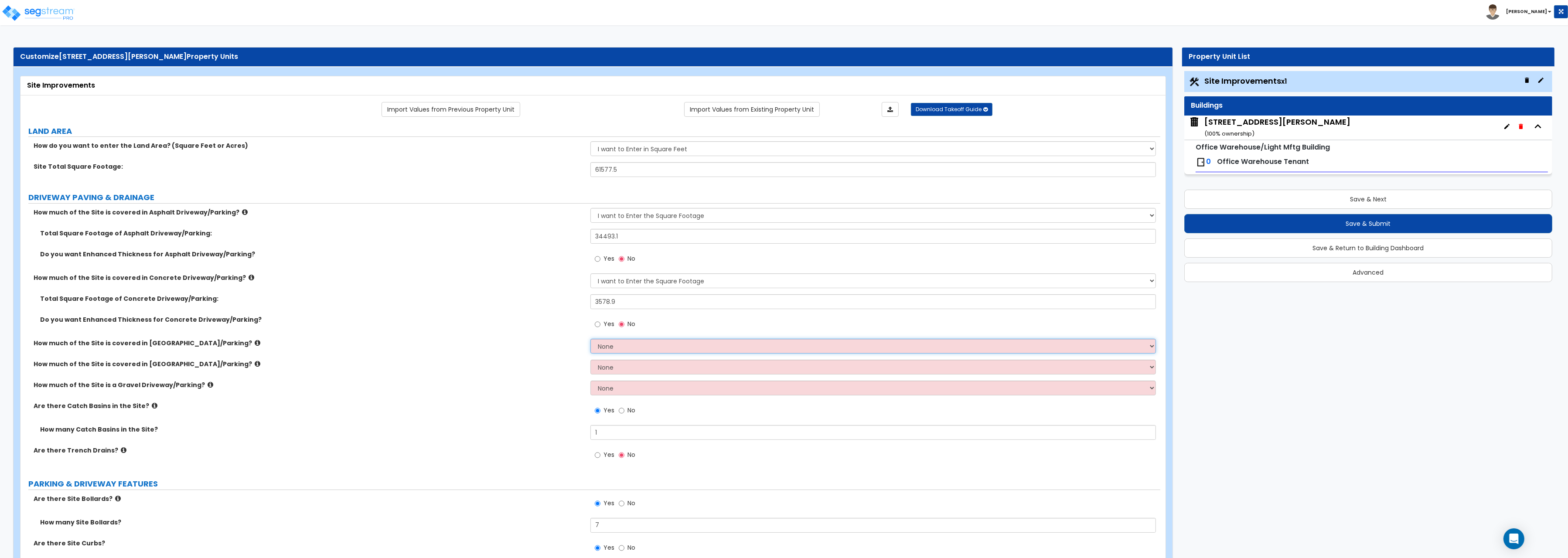
click at [590, 339] on select "None I want to Enter an Approximate Percentage I want to Enter the Square Foota…" at bounding box center [873, 346] width 565 height 15
click at [620, 349] on select "None I want to Enter an Approximate Percentage I want to Enter the Square Foota…" at bounding box center [873, 346] width 565 height 15
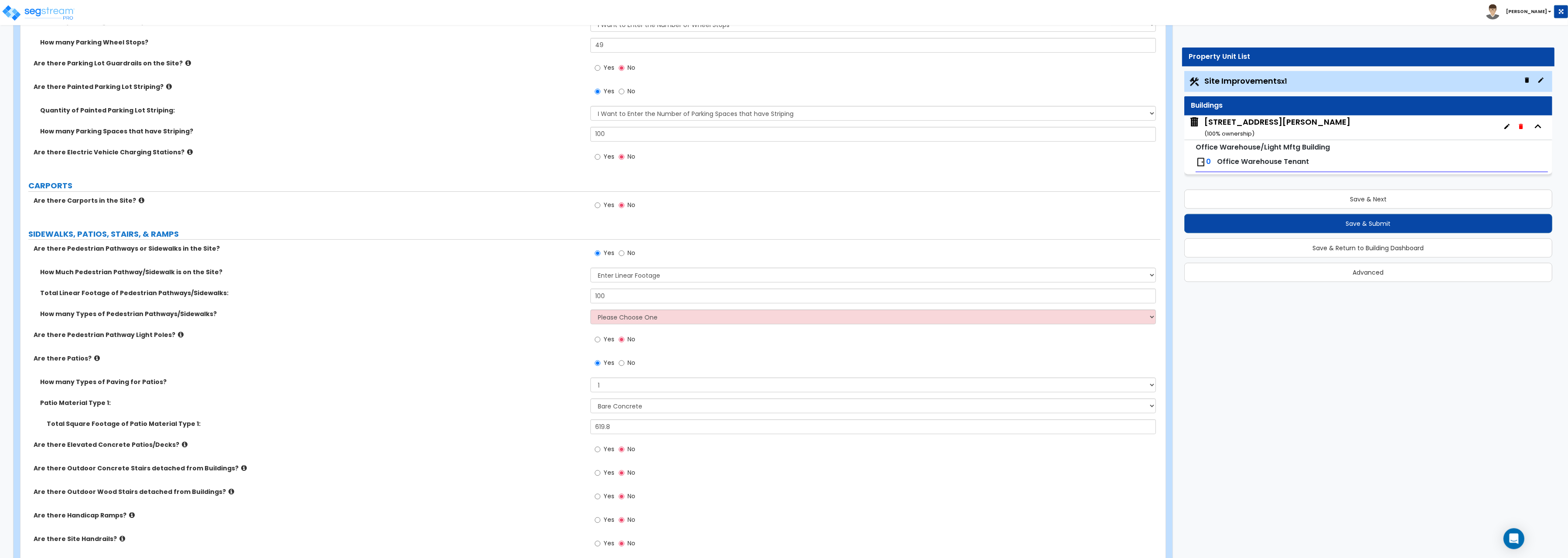
scroll to position [765, 0]
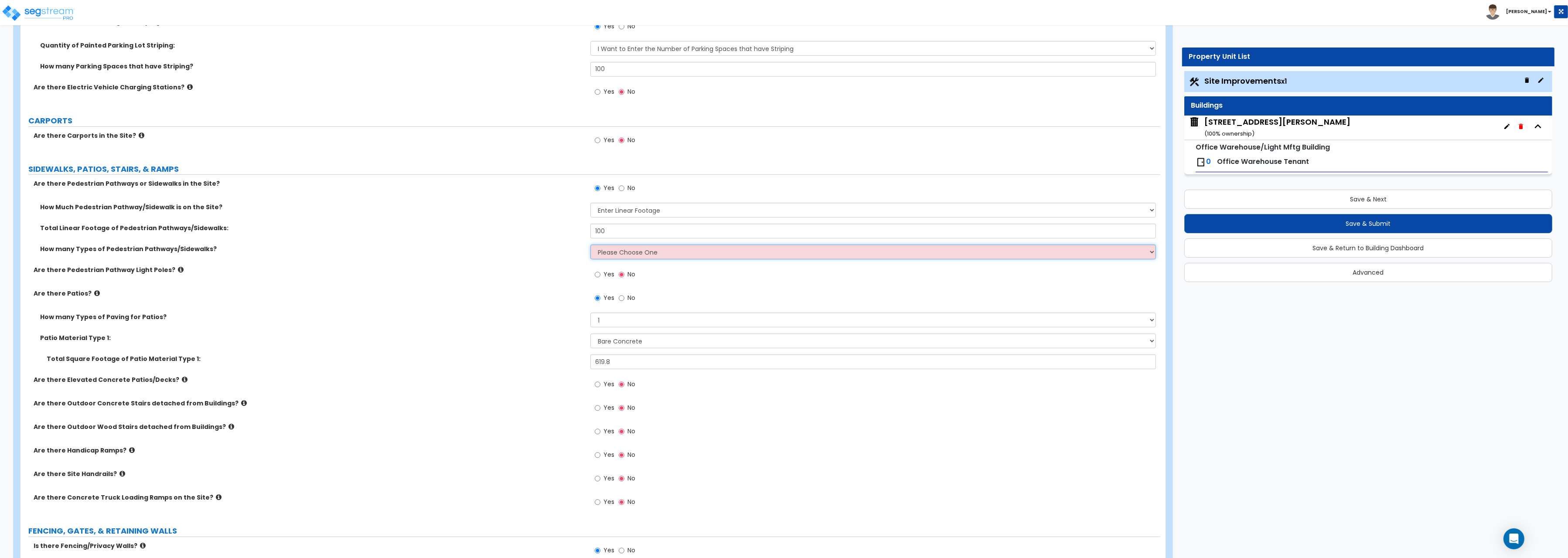
click at [590, 245] on select "Please Choose One 1 2 3" at bounding box center [873, 252] width 565 height 15
click at [552, 245] on div "Total Linear Footage of Pedestrian Pathways/Sidewalks: 100" at bounding box center [590, 234] width 1140 height 21
click at [624, 278] on input "No" at bounding box center [621, 274] width 6 height 10
click at [590, 245] on select "Please Choose One 1 2 3" at bounding box center [873, 252] width 565 height 15
select select "1"
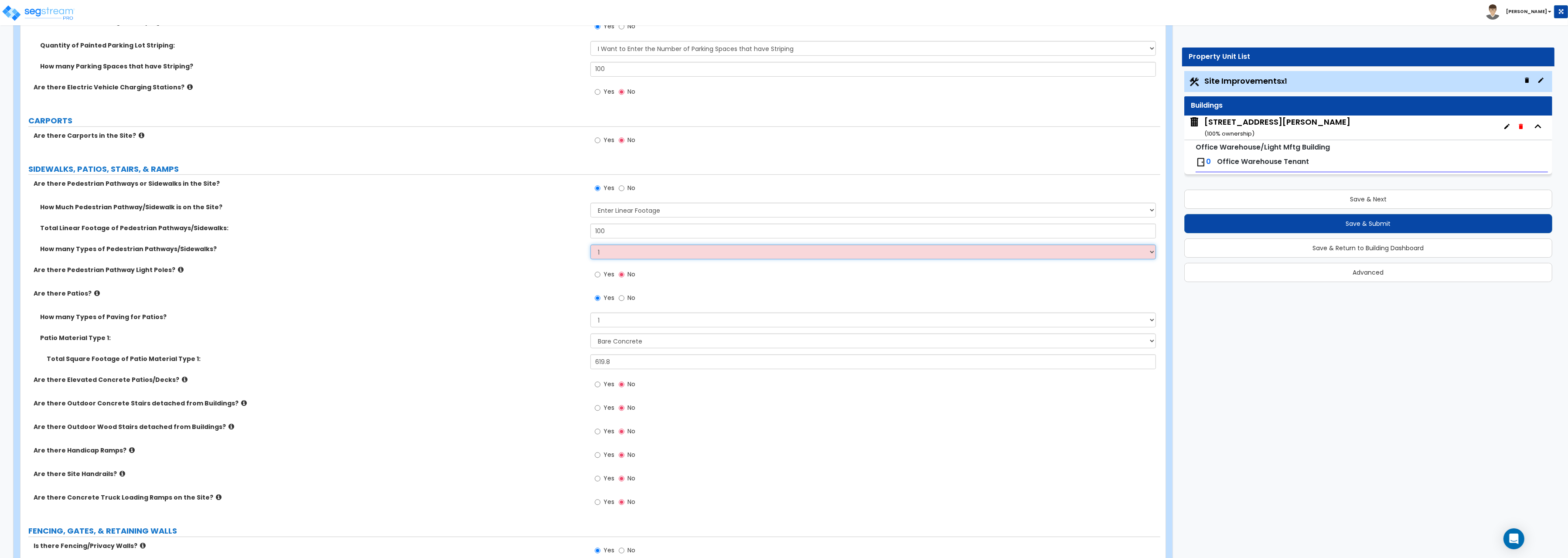
click option "1" at bounding box center [0, 0] width 0 height 0
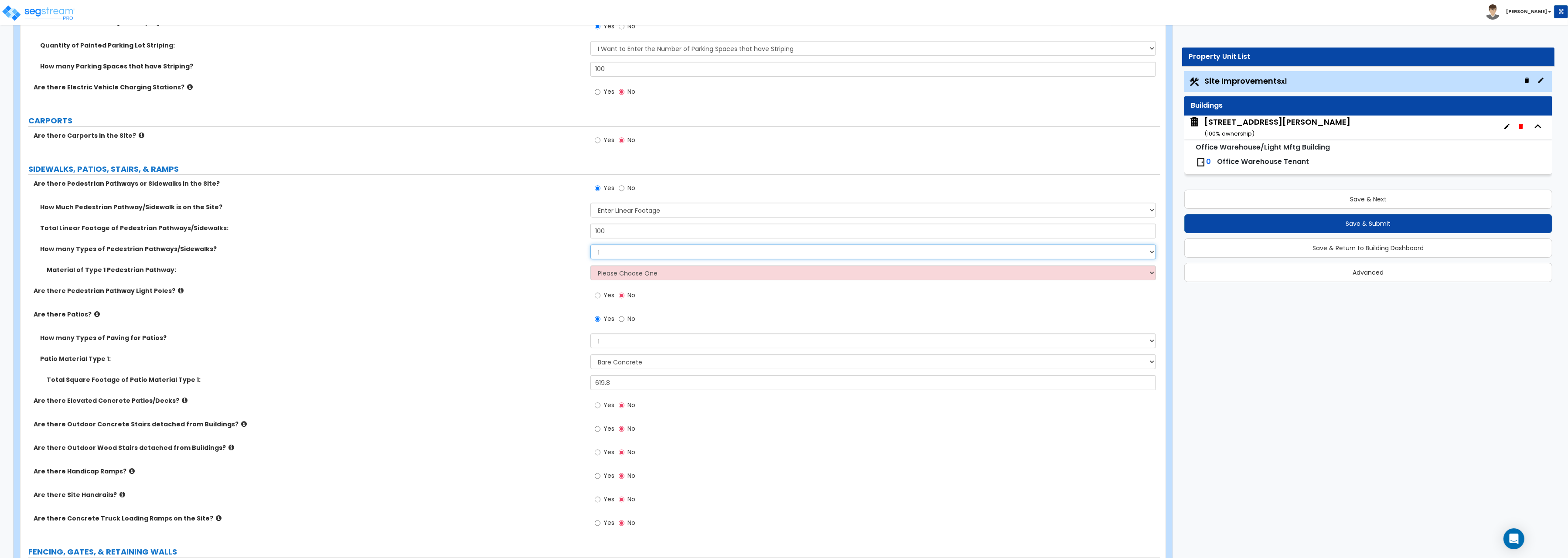
click at [590, 245] on select "Please Choose One 1 2 3" at bounding box center [873, 252] width 565 height 15
click option "1" at bounding box center [0, 0] width 0 height 0
click at [590, 266] on select "Please Choose One Bare Concrete Stamped Concrete Brick Pavers Stone Pavers Wood…" at bounding box center [873, 273] width 565 height 15
select select "1"
click option "Bare Concrete" at bounding box center [0, 0] width 0 height 0
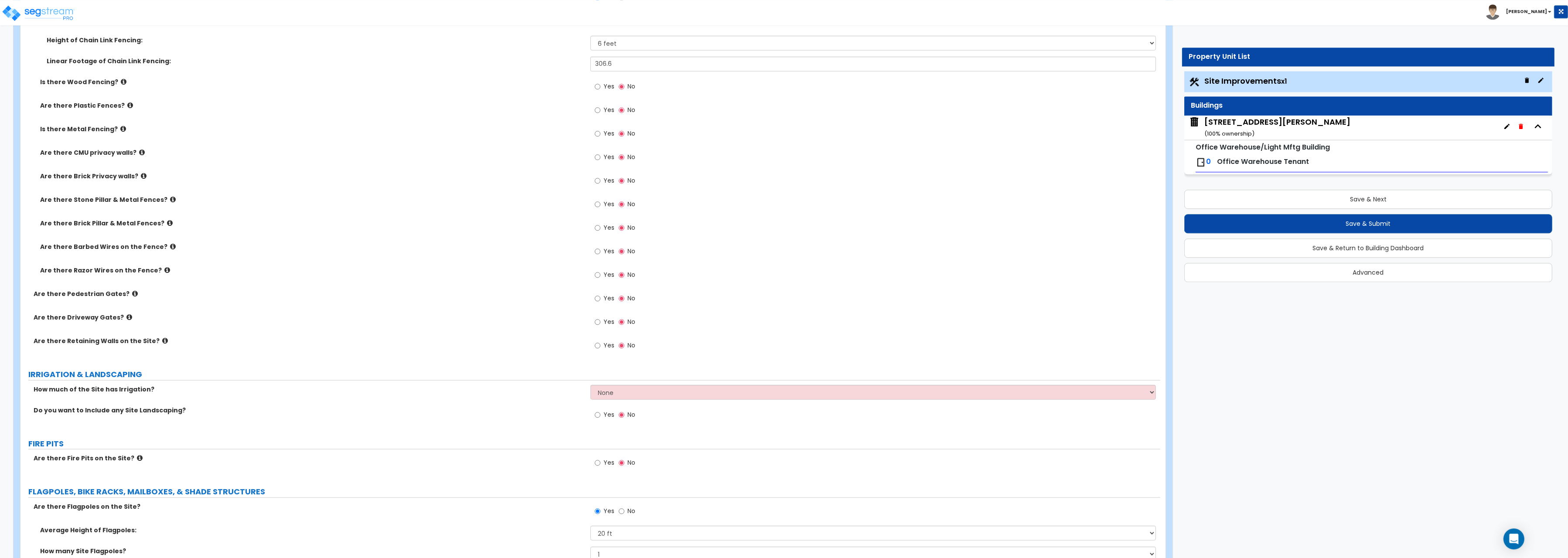
scroll to position [1620, 0]
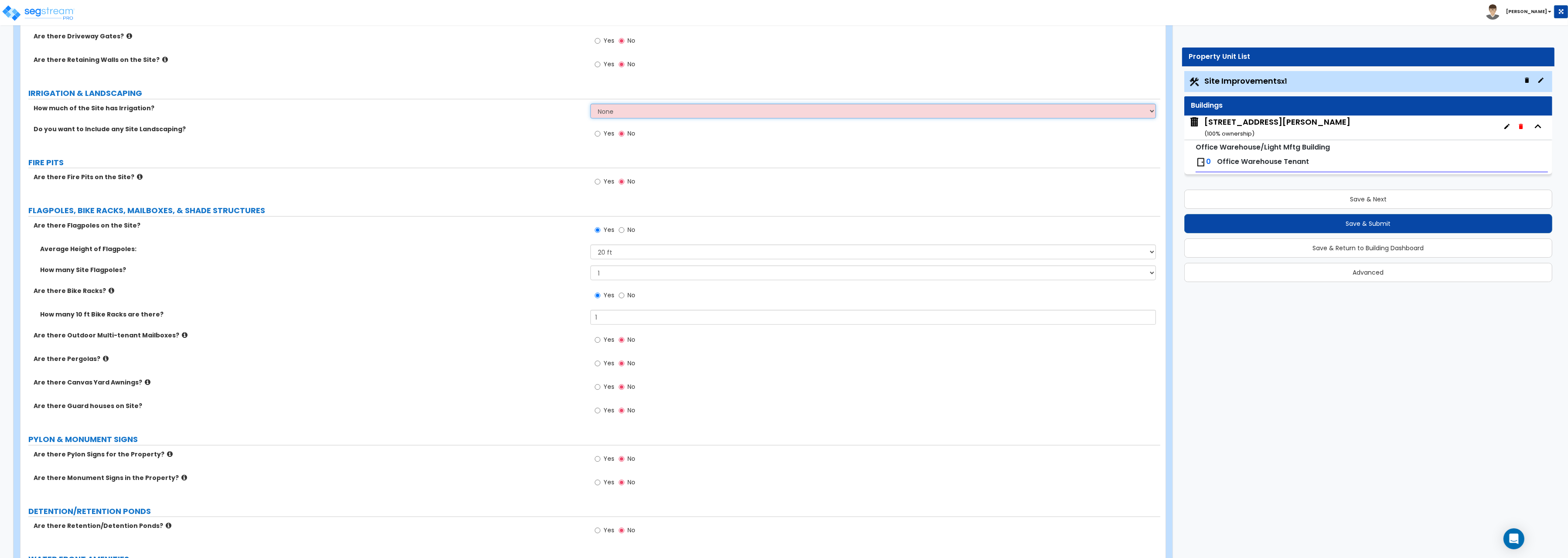
click at [590, 104] on select "None I want to Enter an Approximate Percentage I want to Enter the Square Foota…" at bounding box center [873, 111] width 565 height 15
select select "2"
click option "I want to Enter the Square Footage" at bounding box center [0, 0] width 0 height 0
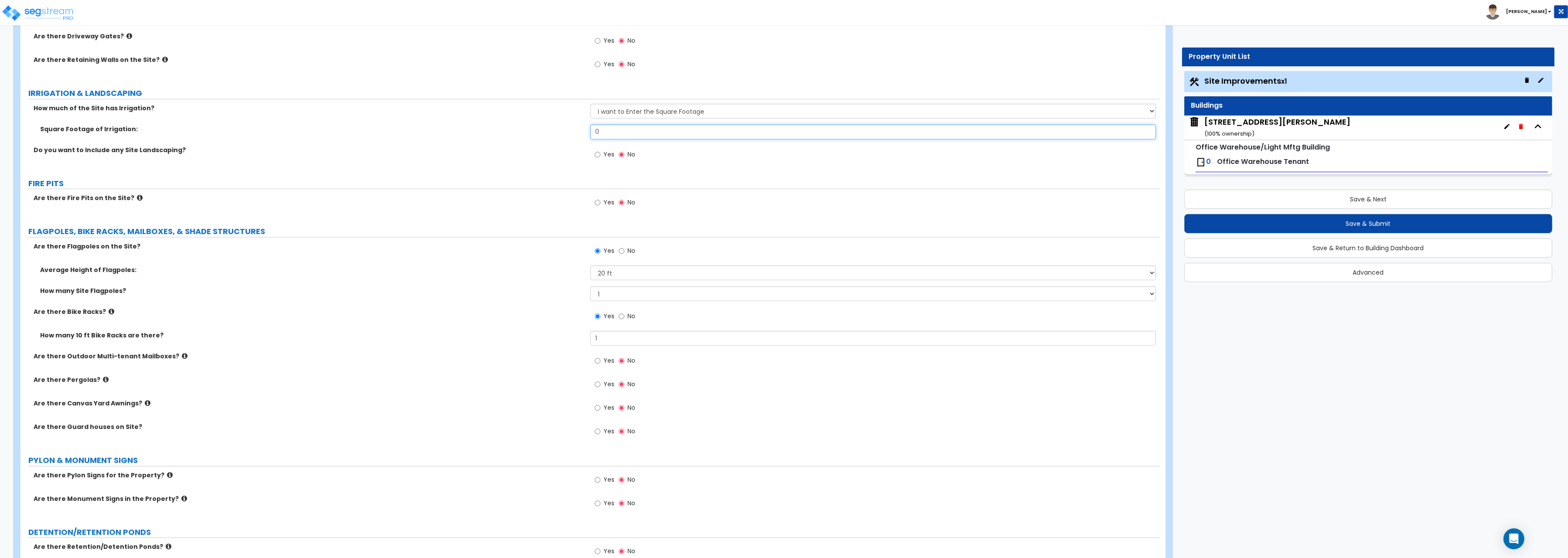
drag, startPoint x: 601, startPoint y: 136, endPoint x: 577, endPoint y: 131, distance: 24.5
click at [590, 131] on input "0" at bounding box center [873, 132] width 565 height 15
click at [528, 217] on div "Are there Fire Pits on the Site? Yes No" at bounding box center [590, 205] width 1140 height 24
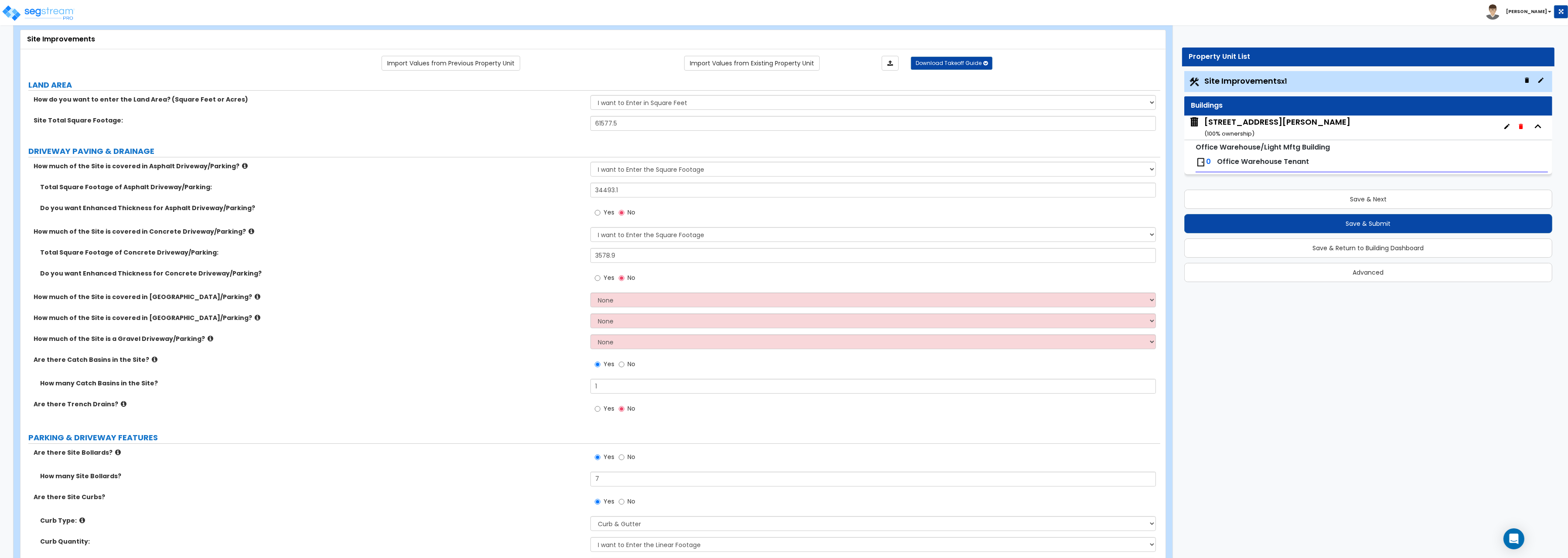
scroll to position [90, 0]
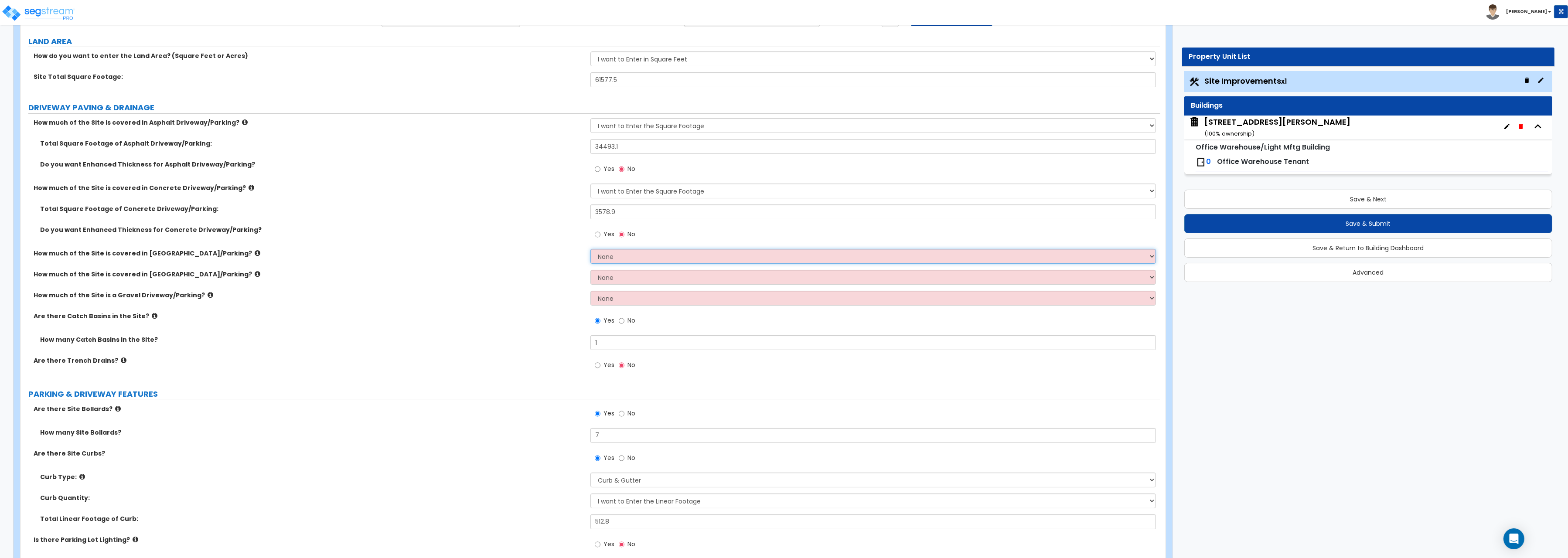
click at [590, 249] on select "None I want to Enter an Approximate Percentage I want to Enter the Square Foota…" at bounding box center [873, 256] width 565 height 15
select select "2"
click option "I want to Enter the Square Footage" at bounding box center [0, 0] width 0 height 0
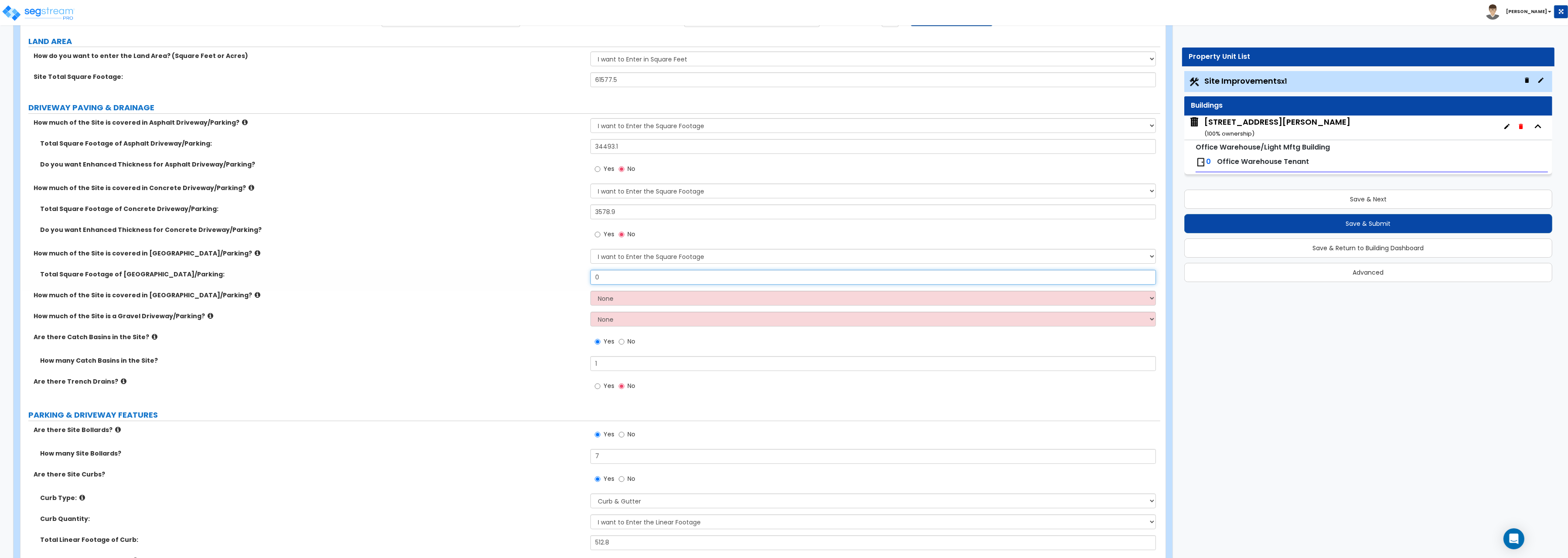
drag, startPoint x: 601, startPoint y: 279, endPoint x: 577, endPoint y: 273, distance: 24.7
click at [590, 273] on input "0" at bounding box center [873, 277] width 565 height 15
click at [590, 291] on select "None I want to Enter an Approximate Percentage I want to Enter the Square Foota…" at bounding box center [873, 298] width 565 height 15
select select "2"
click option "I want to Enter the Square Footage" at bounding box center [0, 0] width 0 height 0
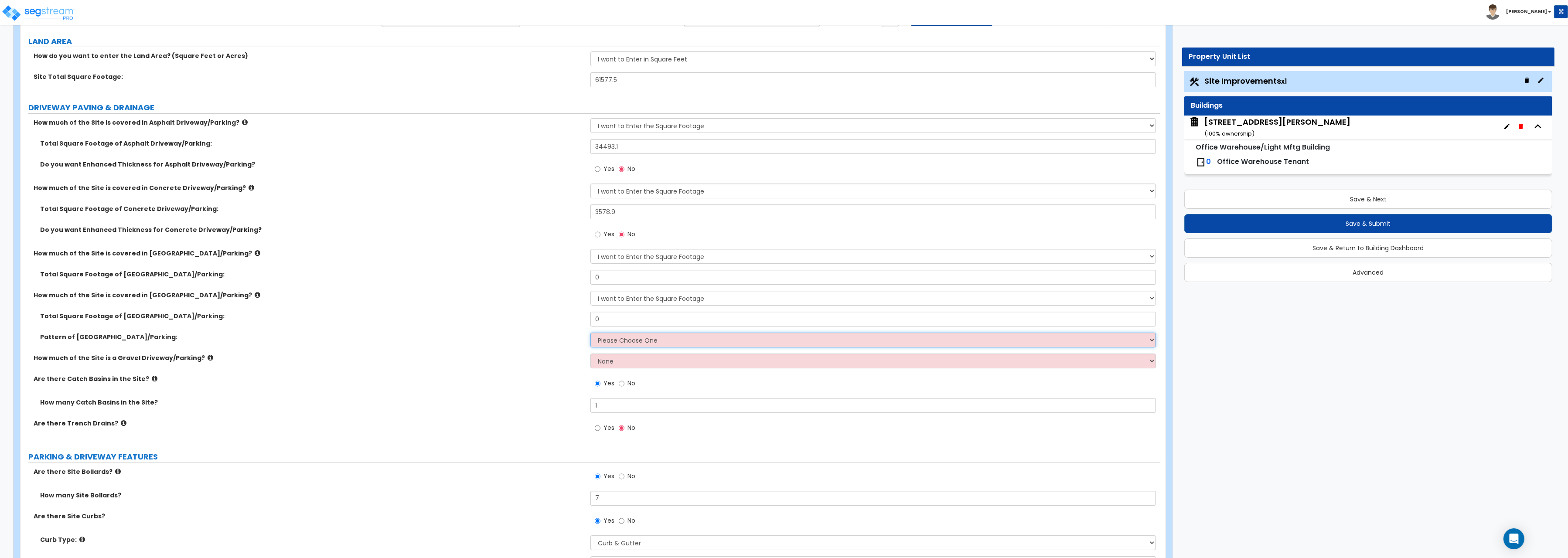
click at [590, 333] on select "Please Choose One Irregular Rectangular" at bounding box center [873, 340] width 565 height 15
select select "2"
click option "Rectangular" at bounding box center [0, 0] width 0 height 0
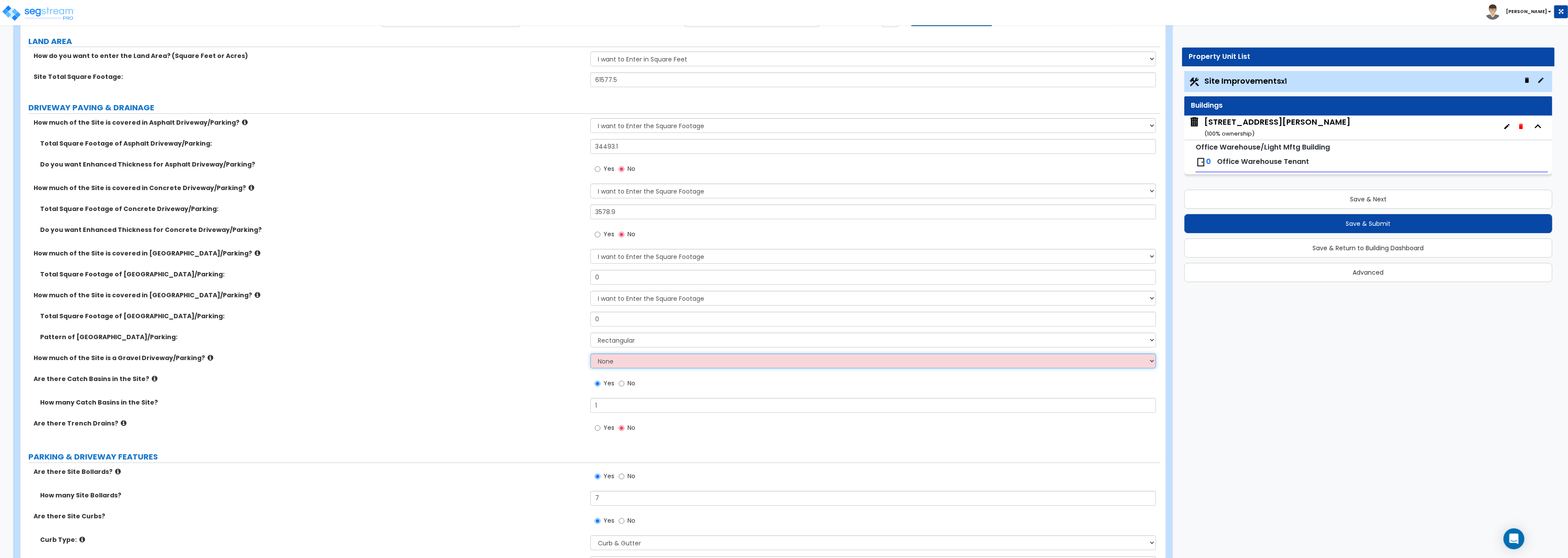
click at [590, 353] on select "None I want to Enter an Approximate Percentage I want to Enter the Square Foota…" at bounding box center [873, 360] width 565 height 15
select select "2"
click option "I want to Enter the Square Footage" at bounding box center [0, 0] width 0 height 0
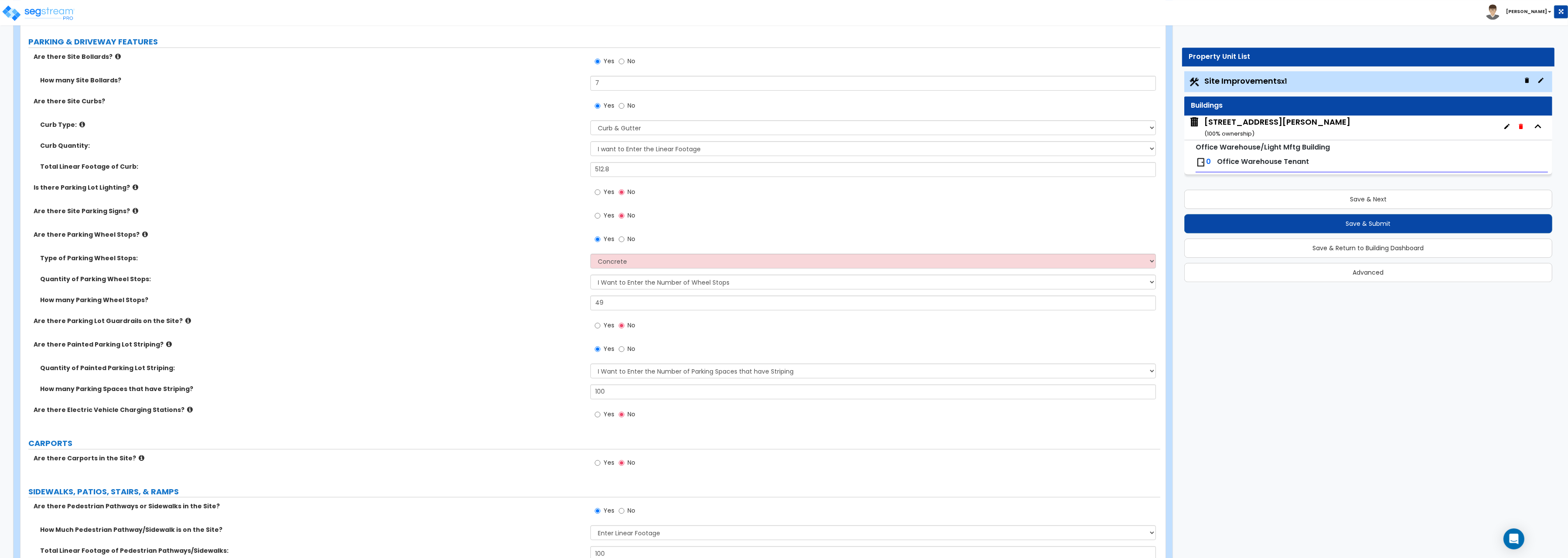
scroll to position [540, 0]
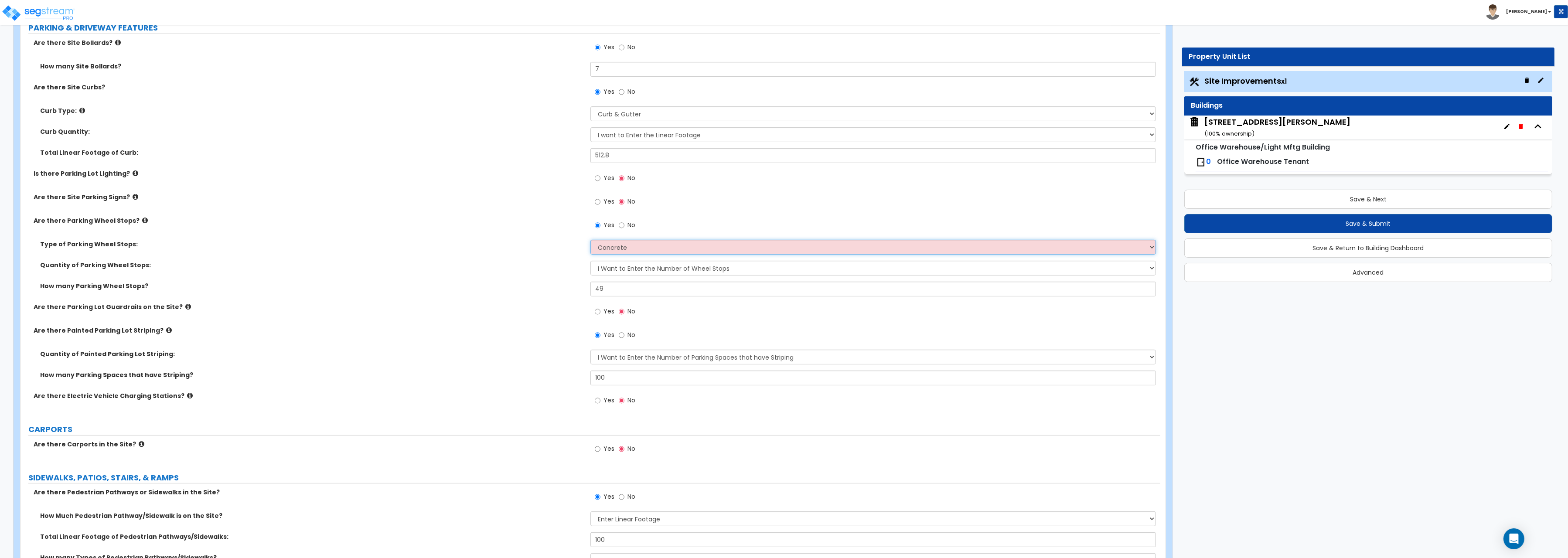
click at [590, 240] on select "Concrete Rubber/Plastic" at bounding box center [873, 247] width 565 height 15
click option "Concrete" at bounding box center [0, 0] width 0 height 0
click at [517, 263] on label "Quantity of Parking Wheel Stops:" at bounding box center [312, 265] width 544 height 9
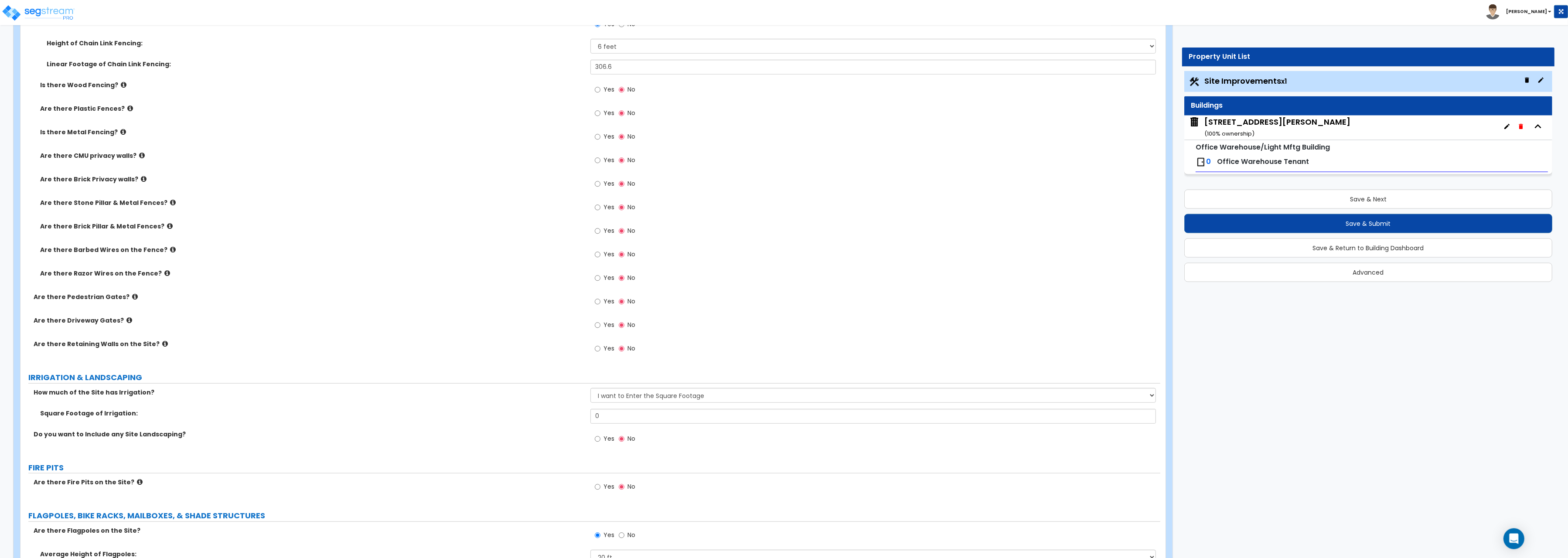
scroll to position [1968, 0]
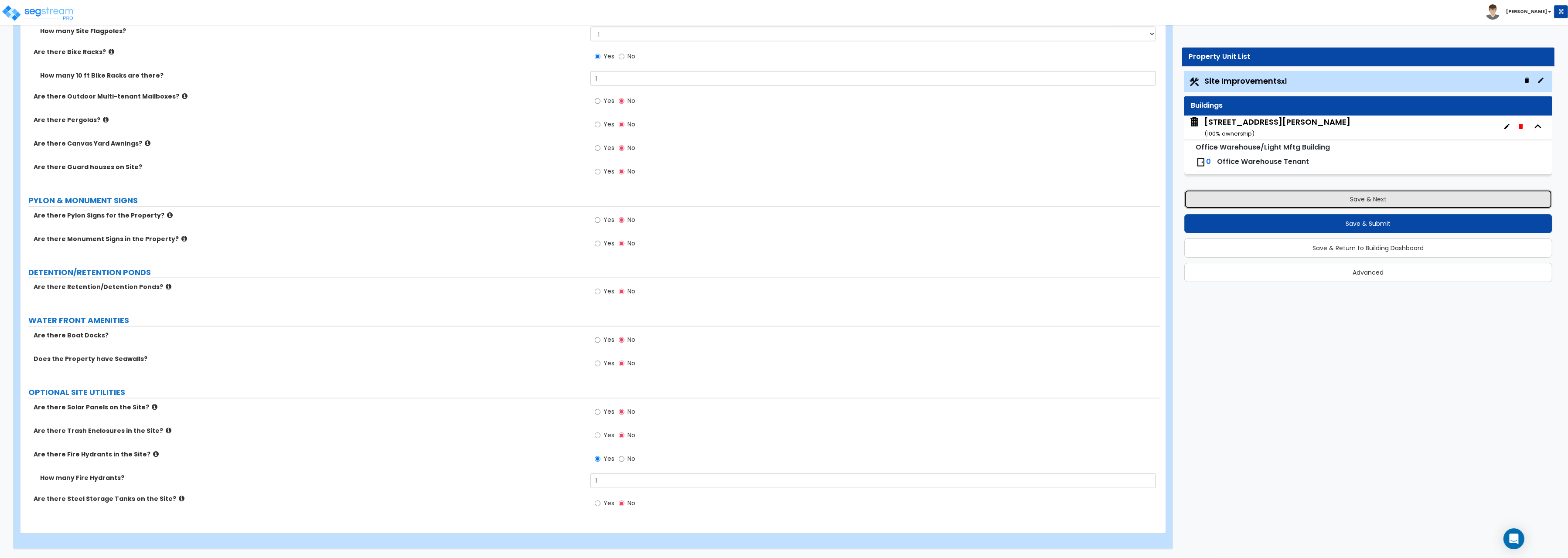
click at [1323, 203] on button "Save & Next" at bounding box center [1368, 199] width 368 height 19
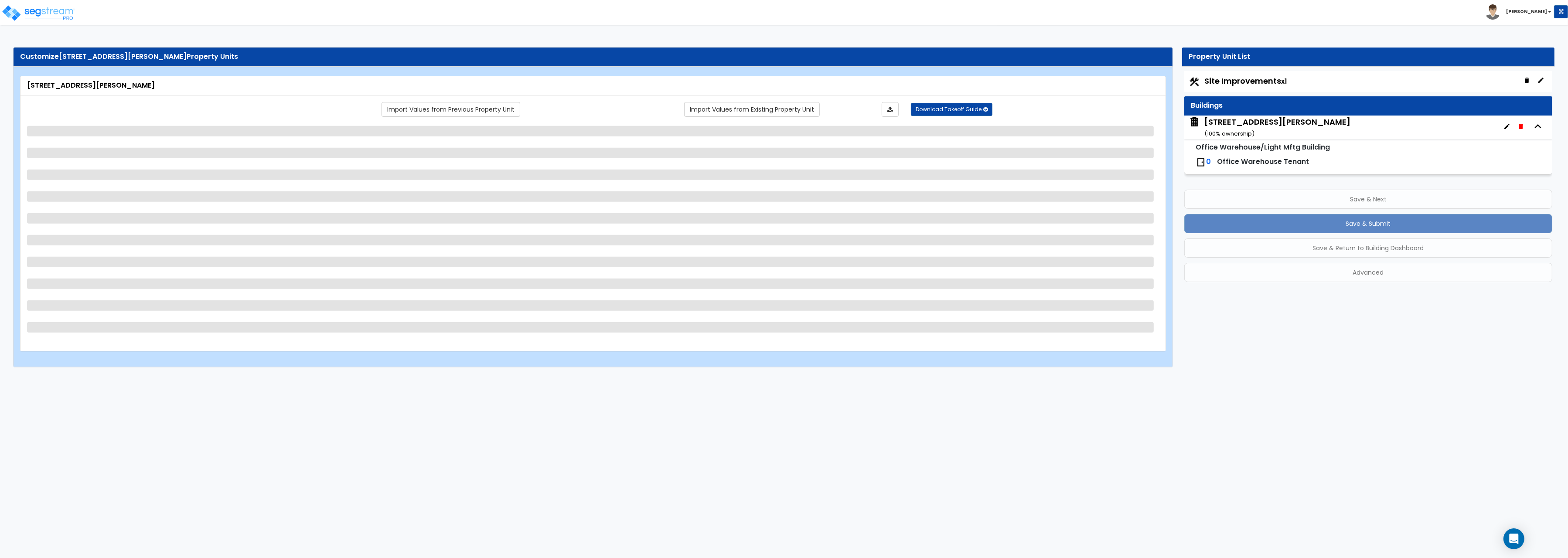
scroll to position [0, 0]
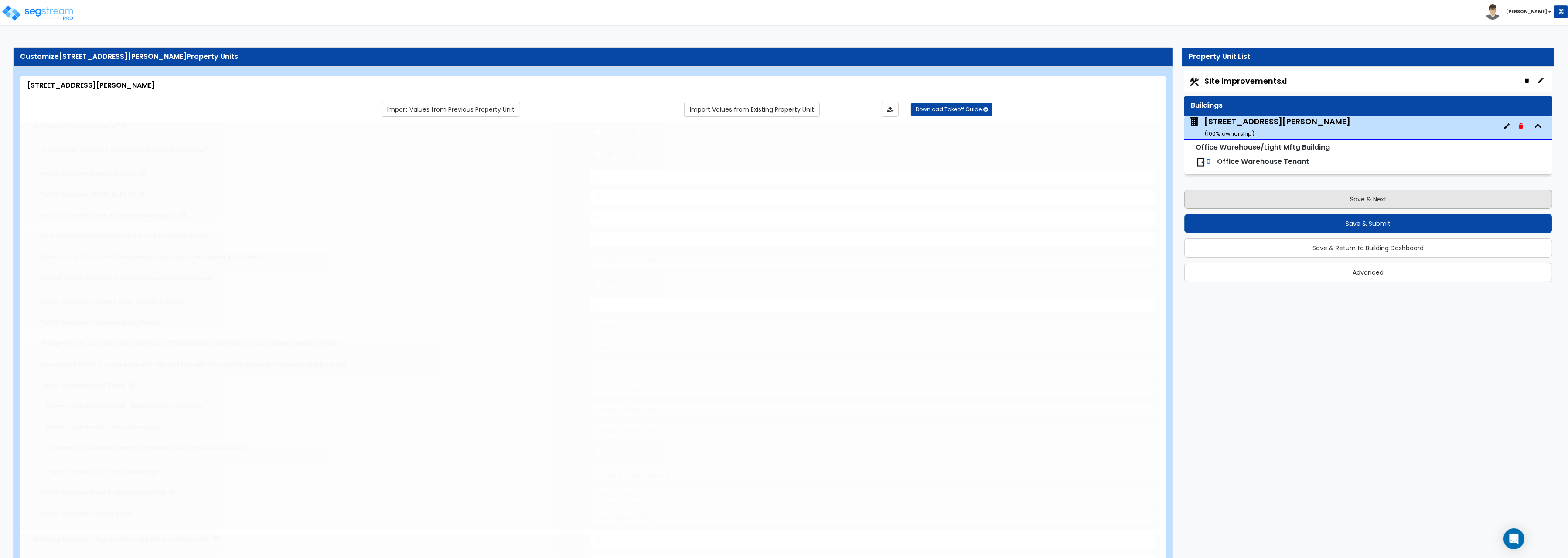
type input "17304.4"
type input "14"
type input "117.9"
radio input "true"
select select "1"
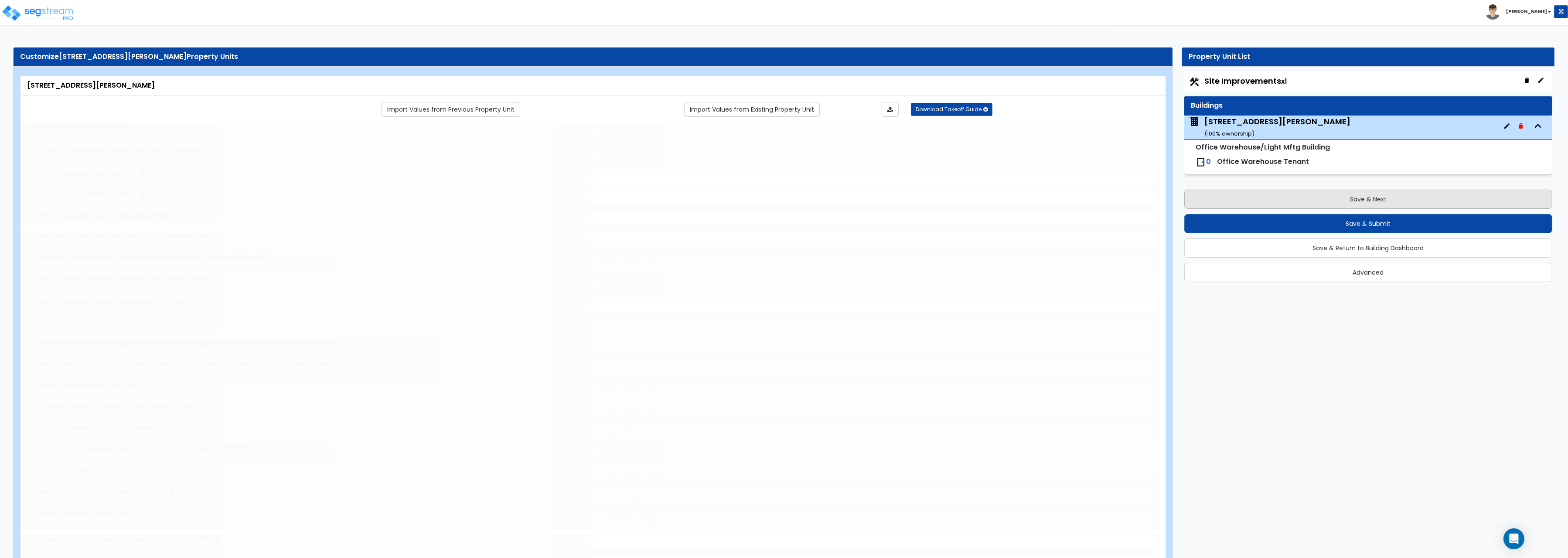
select select "1"
select select "4"
radio input "true"
select select "4"
type input "10"
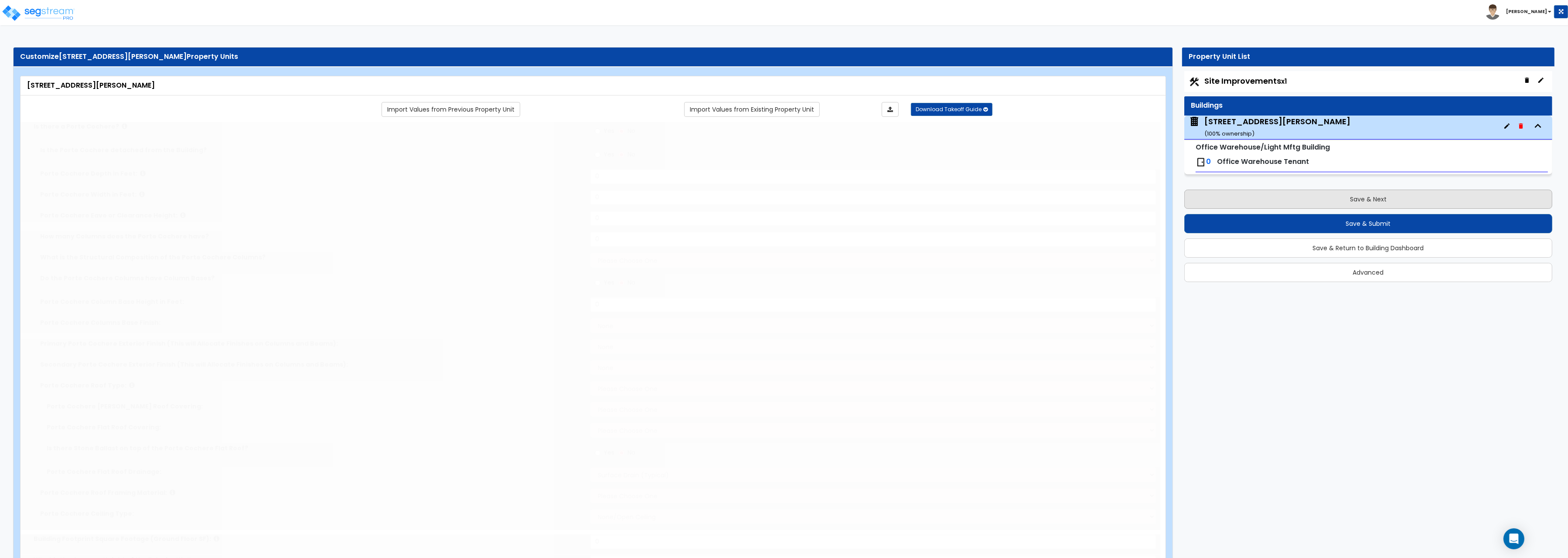
radio input "true"
type input "7"
type input "10"
radio input "true"
type input "1"
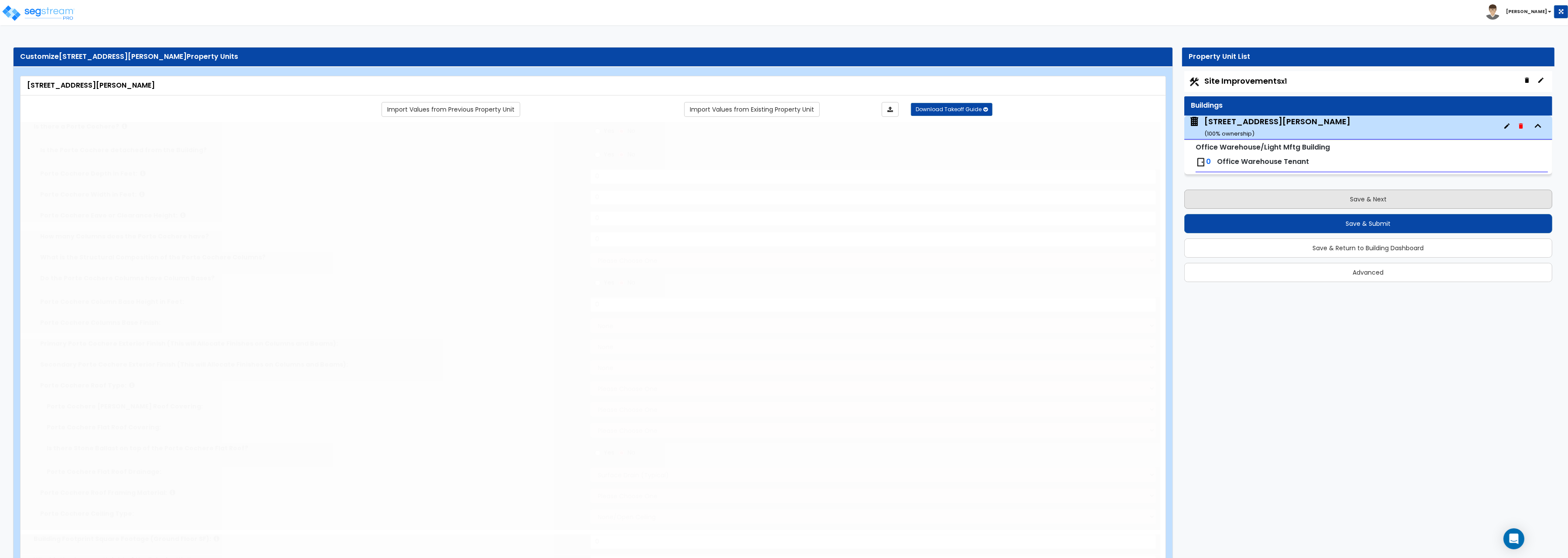
type input "2"
radio input "true"
type input "2"
radio input "true"
select select "1"
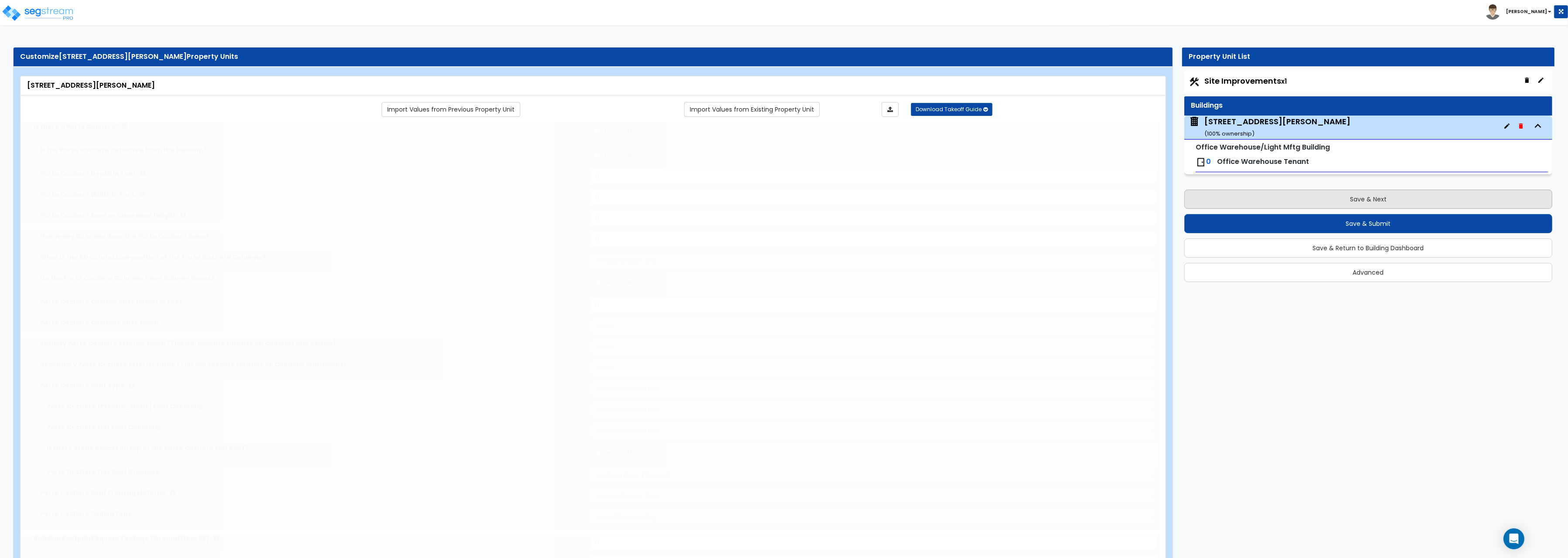
select select "3"
type input "1"
select select "1"
radio input "true"
type input "387"
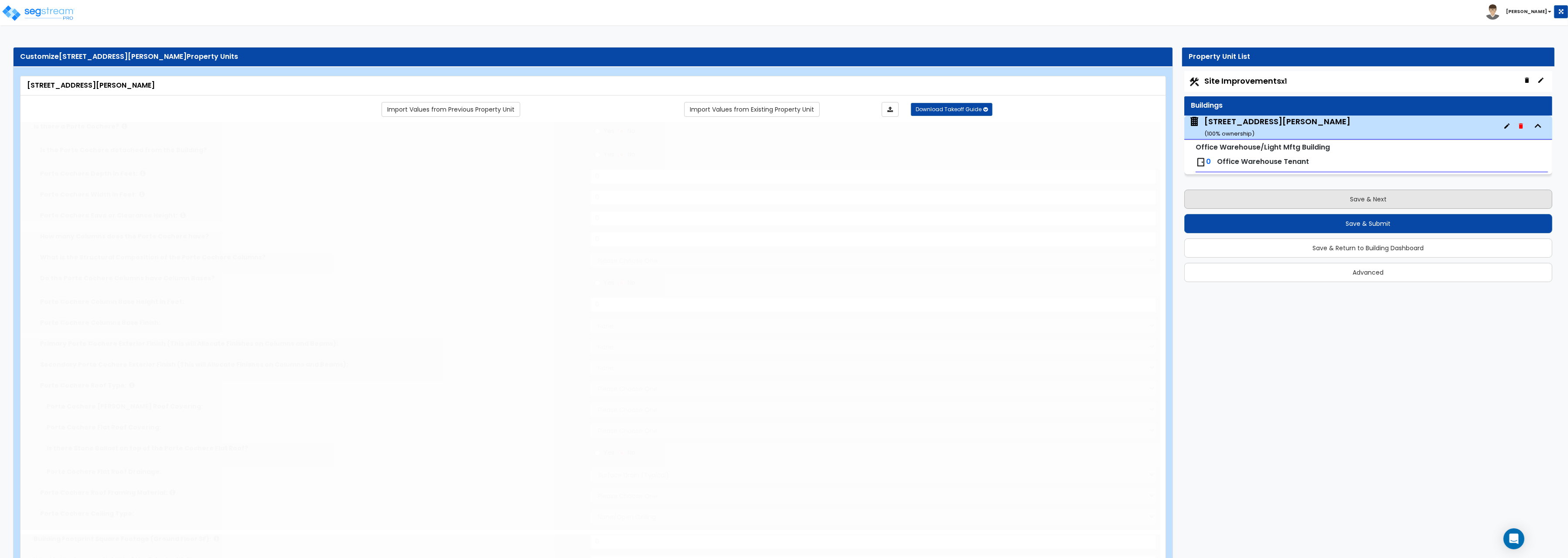
select select "1"
radio input "true"
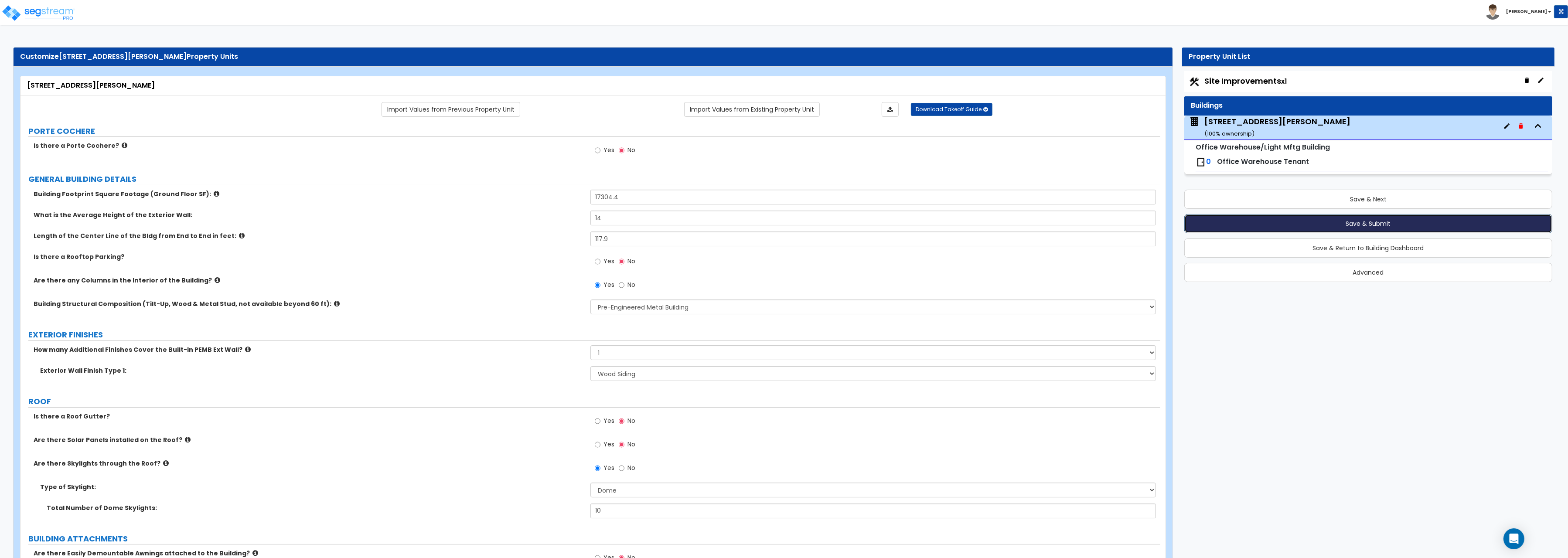
click at [1324, 224] on button "Save & Submit" at bounding box center [1368, 224] width 368 height 19
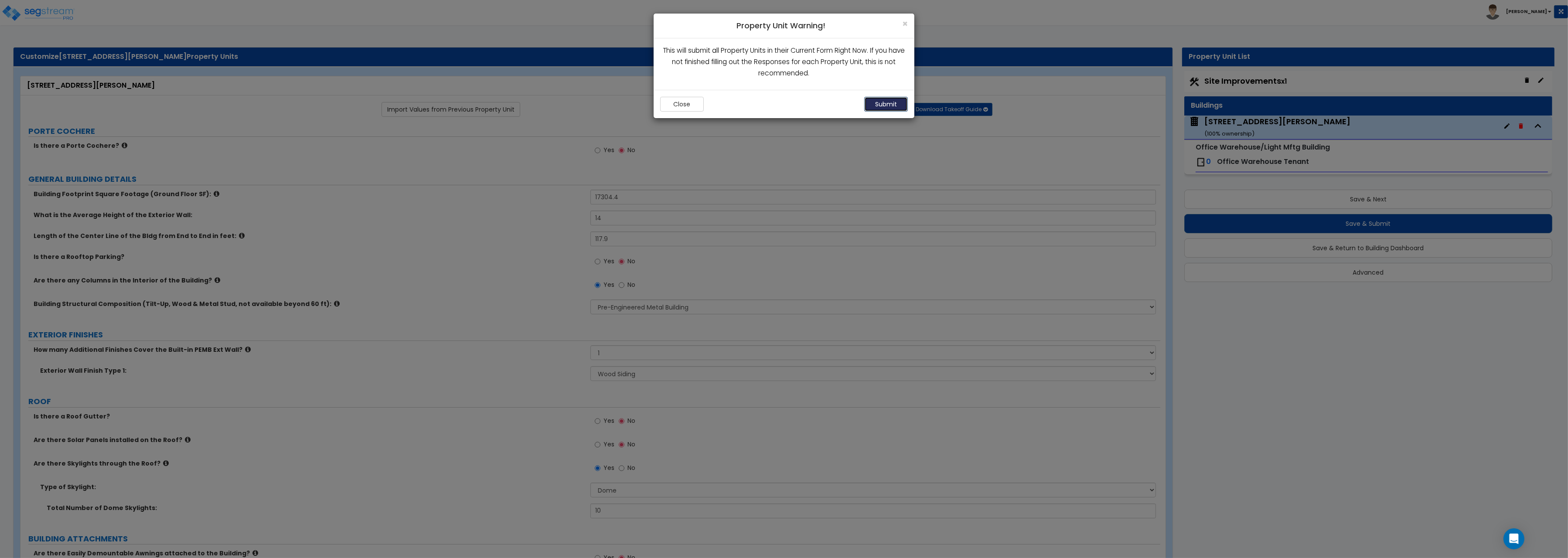
click at [886, 104] on button "Submit" at bounding box center [886, 104] width 43 height 15
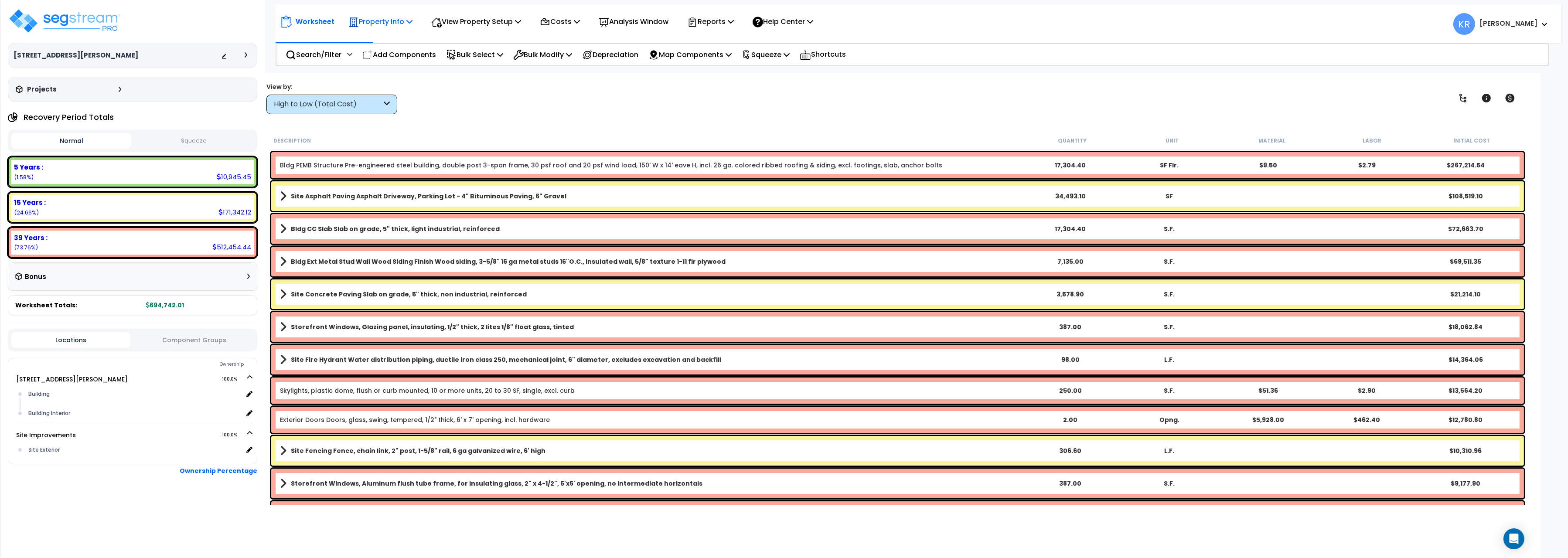
click at [391, 20] on p "Property Info" at bounding box center [380, 22] width 64 height 12
click at [456, 20] on p "View Property Setup" at bounding box center [476, 22] width 90 height 12
click at [465, 61] on link "View Questionnaire" at bounding box center [470, 59] width 86 height 17
click at [316, 106] on div "High to Low (Total Cost)" at bounding box center [327, 105] width 108 height 10
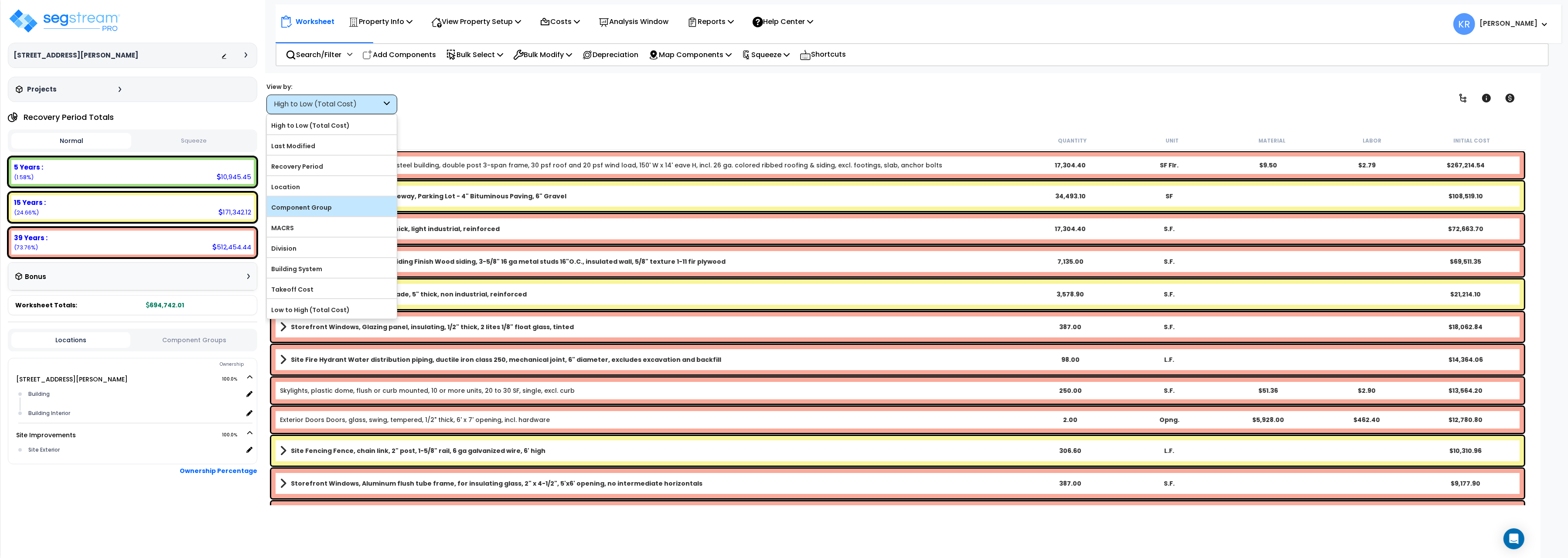
click at [312, 214] on label "Component Group" at bounding box center [332, 208] width 130 height 13
click at [0, 0] on input "Component Group" at bounding box center [0, 0] width 0 height 0
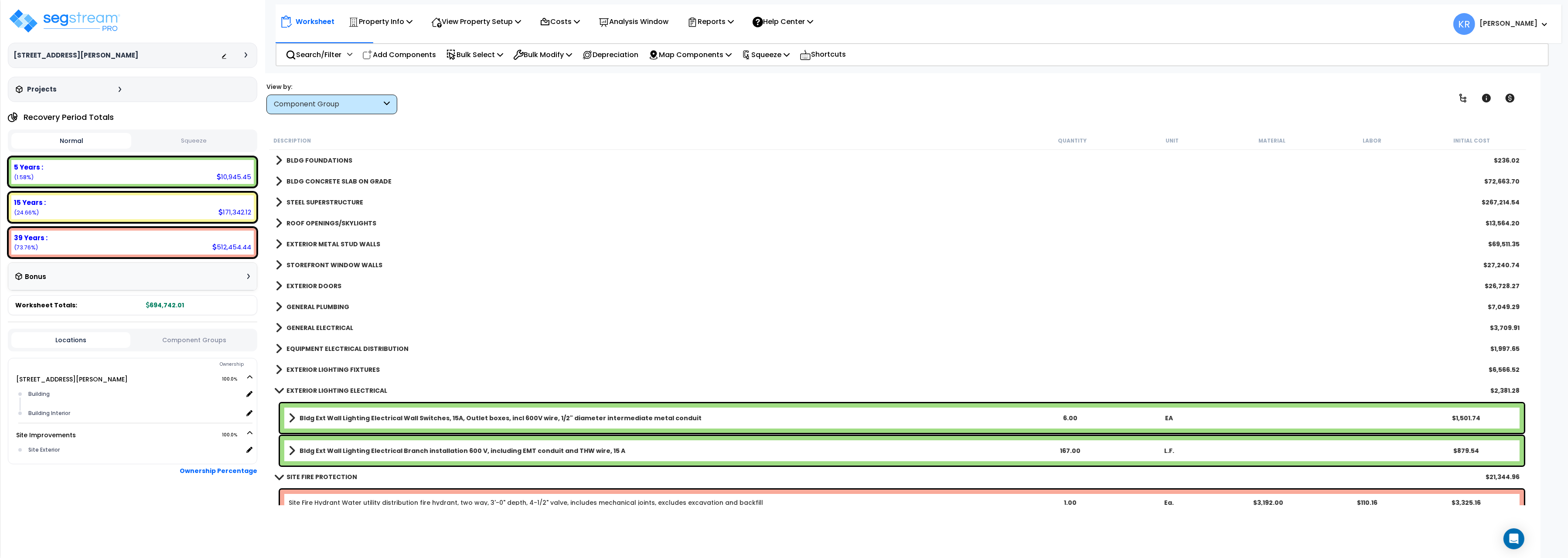
click at [326, 393] on b "EXTERIOR LIGHTING ELECTRICAL" at bounding box center [337, 391] width 101 height 9
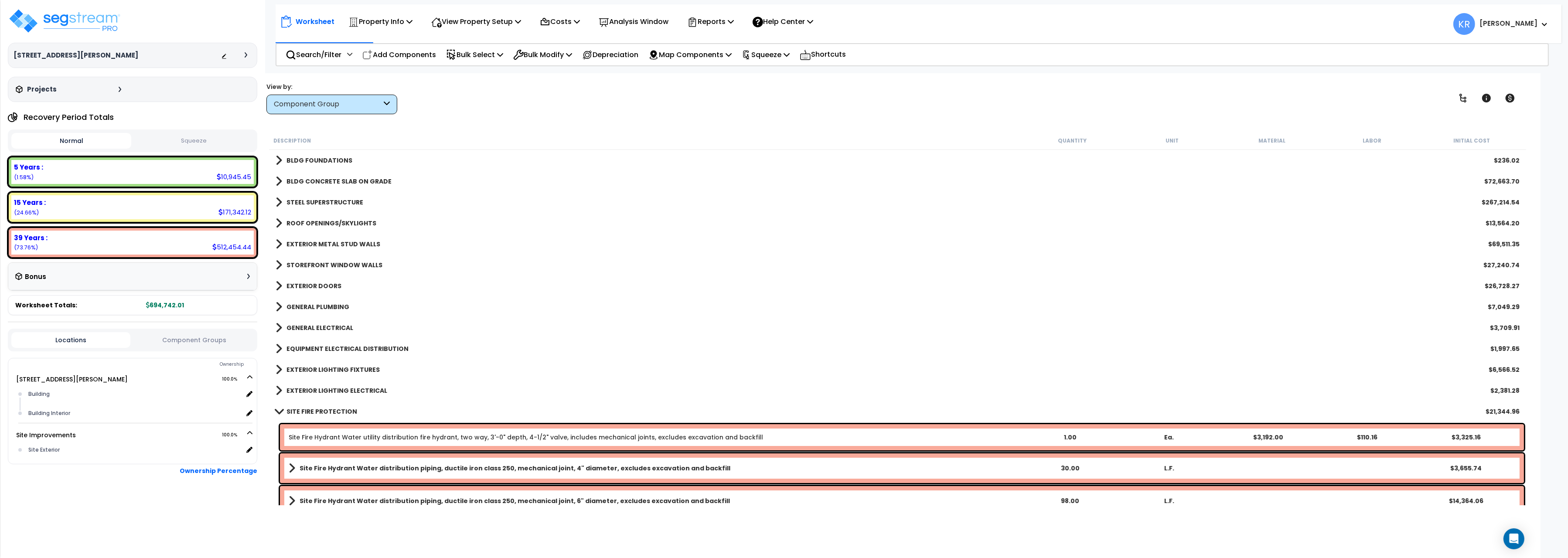
click at [311, 414] on b "SITE FIRE PROTECTION" at bounding box center [321, 412] width 71 height 9
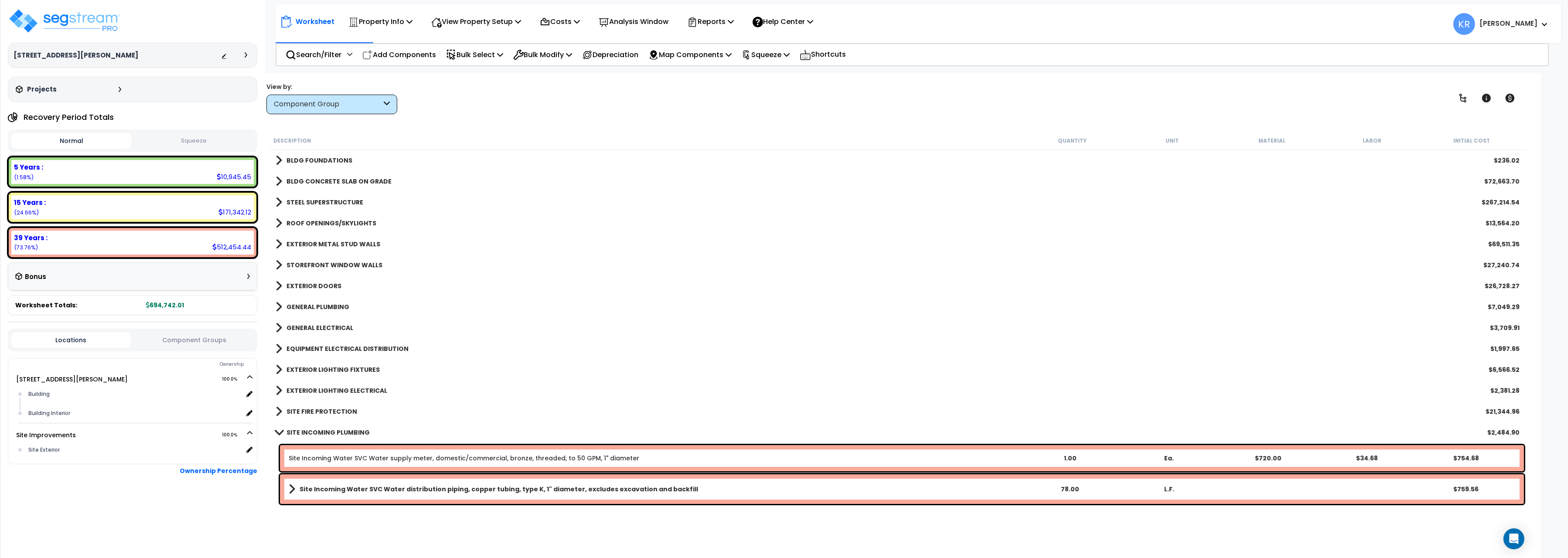
click at [311, 159] on b "BLDG FOUNDATIONS" at bounding box center [319, 160] width 66 height 9
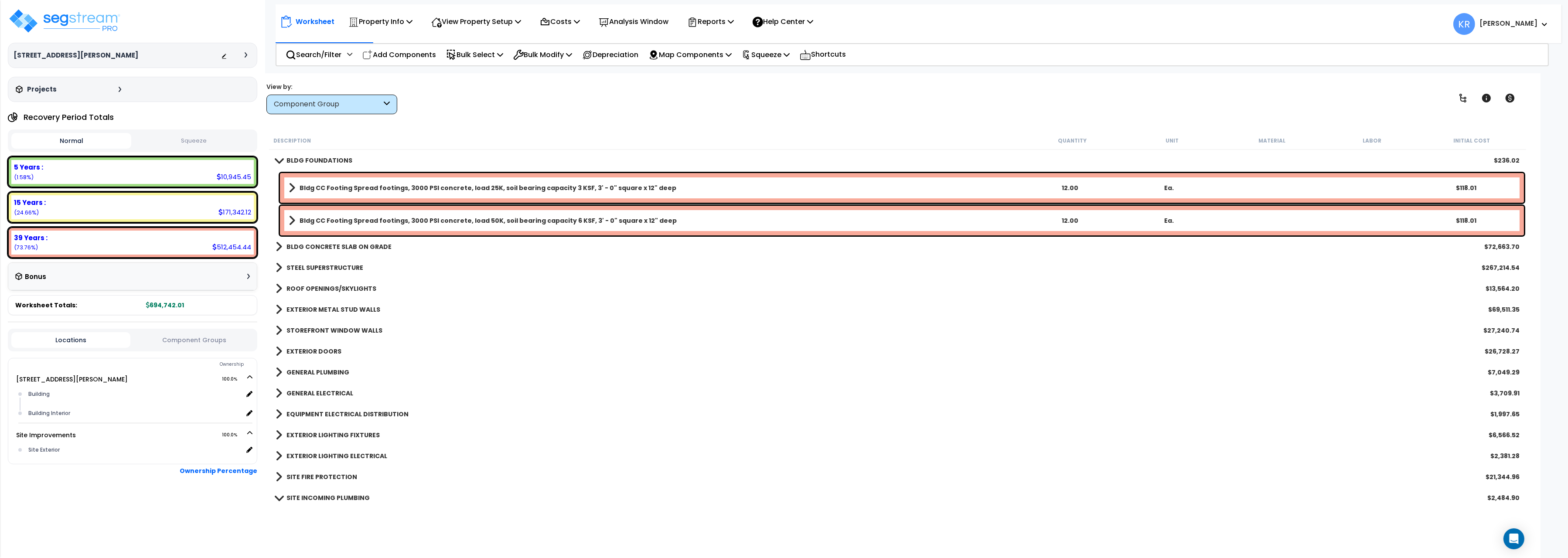
click at [302, 242] on link "BLDG CONCRETE SLAB ON GRADE" at bounding box center [333, 247] width 116 height 12
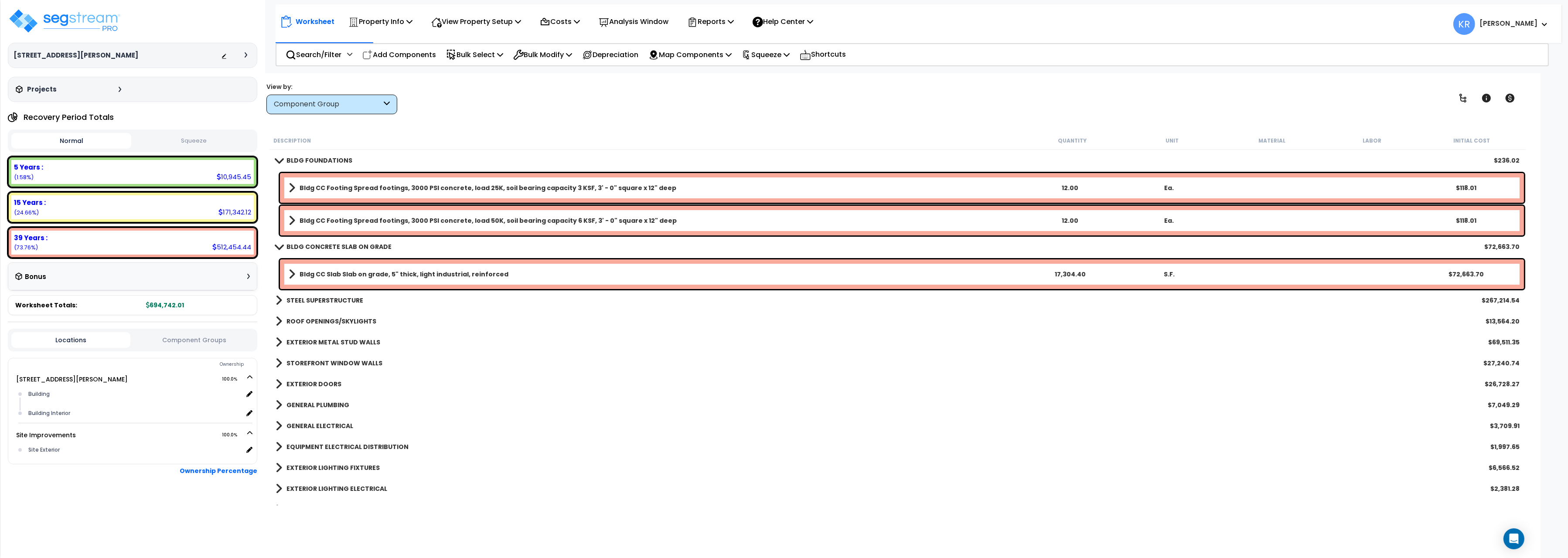
click at [318, 298] on b "STEEL SUPERSTRUCTURE" at bounding box center [325, 300] width 77 height 9
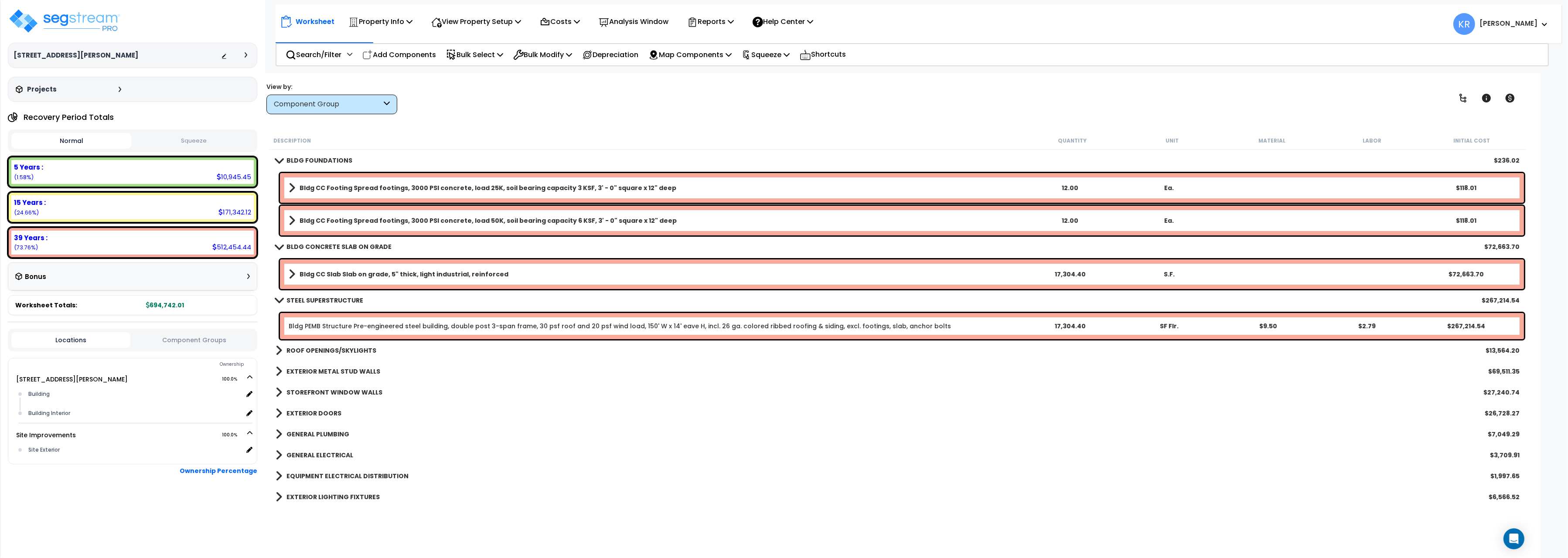
click at [318, 346] on link "ROOF OPENINGS/SKYLIGHTS" at bounding box center [326, 350] width 101 height 12
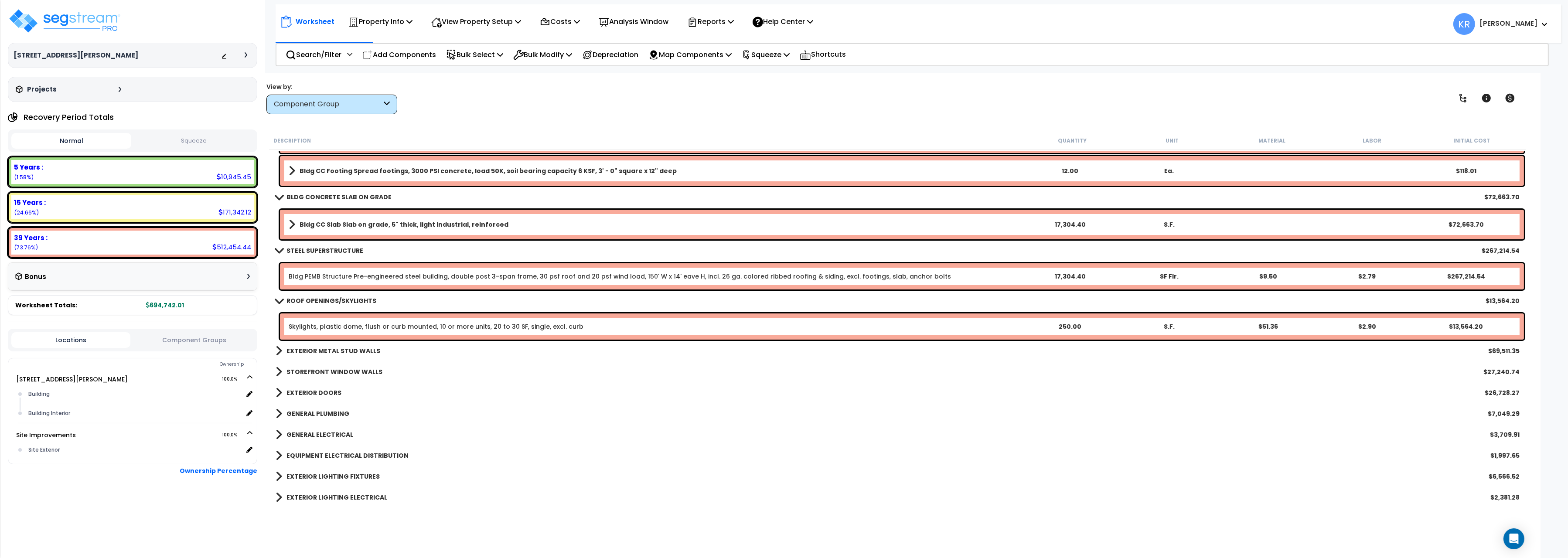
scroll to position [146, 0]
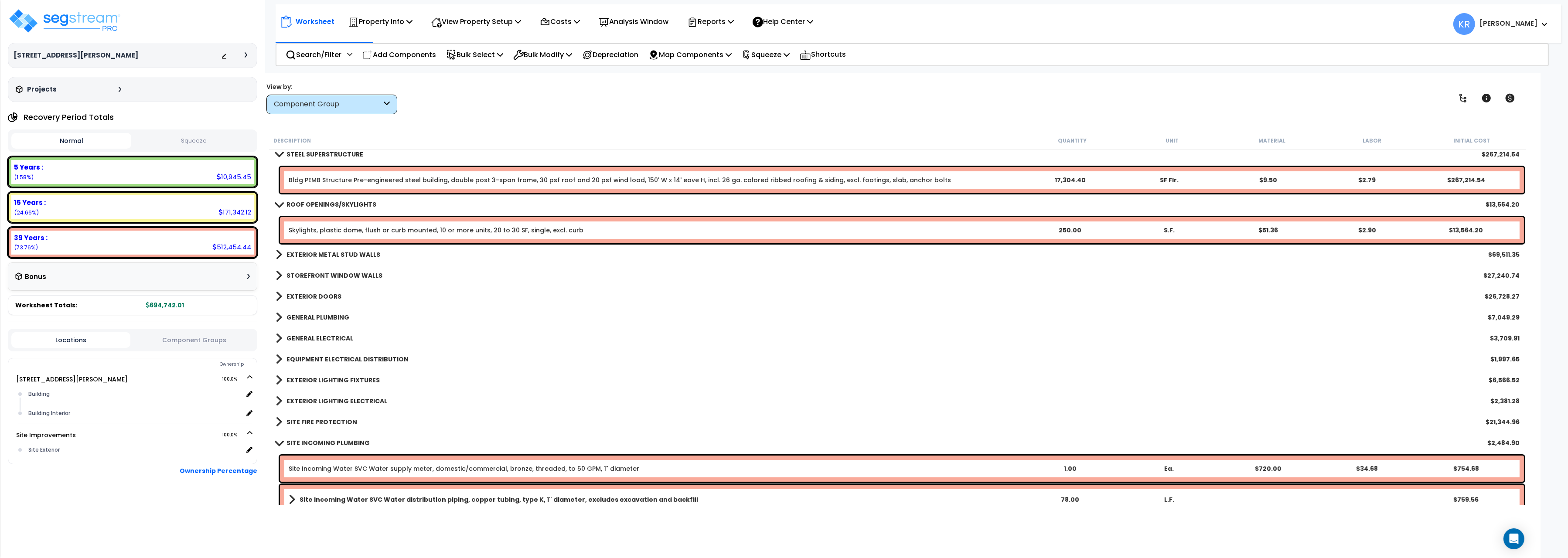
click at [309, 251] on b "EXTERIOR METAL STUD WALLS" at bounding box center [333, 255] width 94 height 9
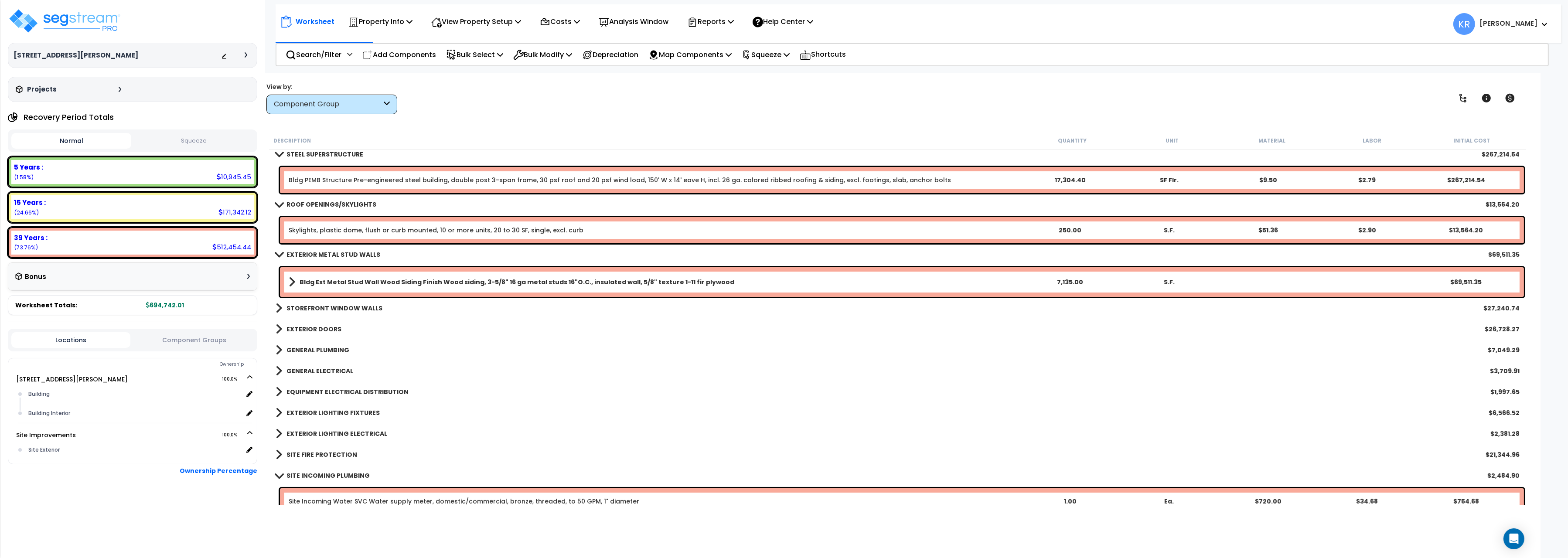
click at [309, 302] on div "STOREFRONT WINDOW WALLS $27,240.74" at bounding box center [897, 308] width 1252 height 21
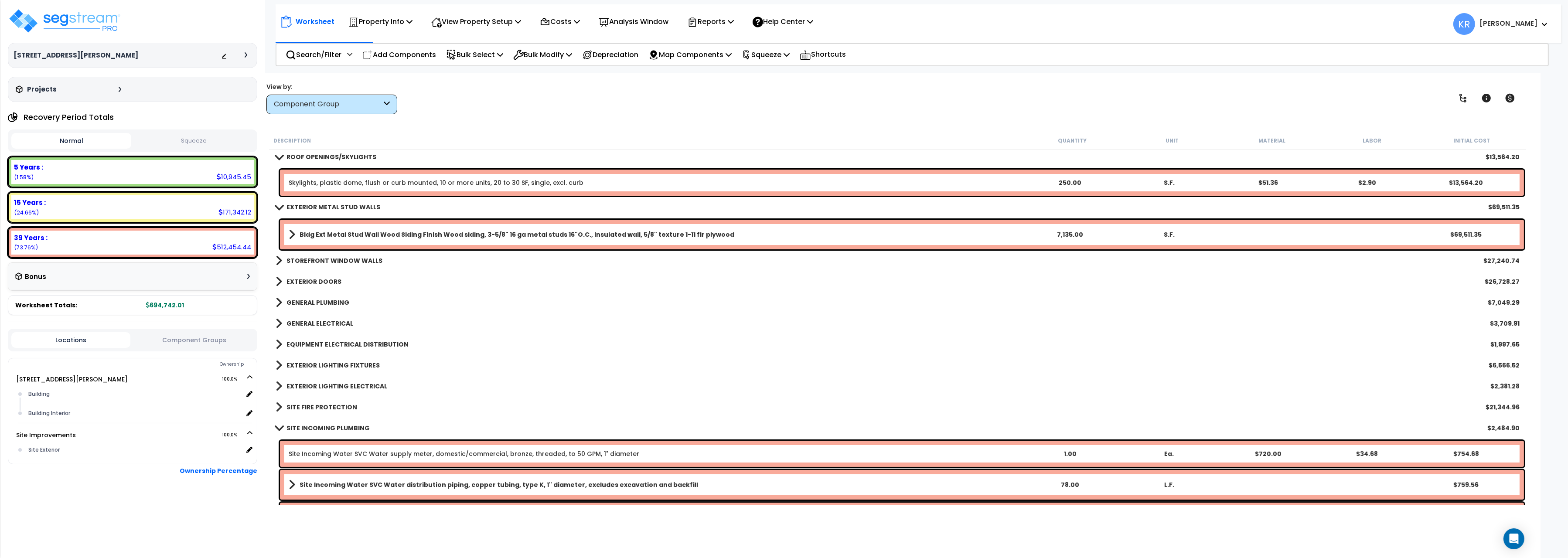
scroll to position [244, 0]
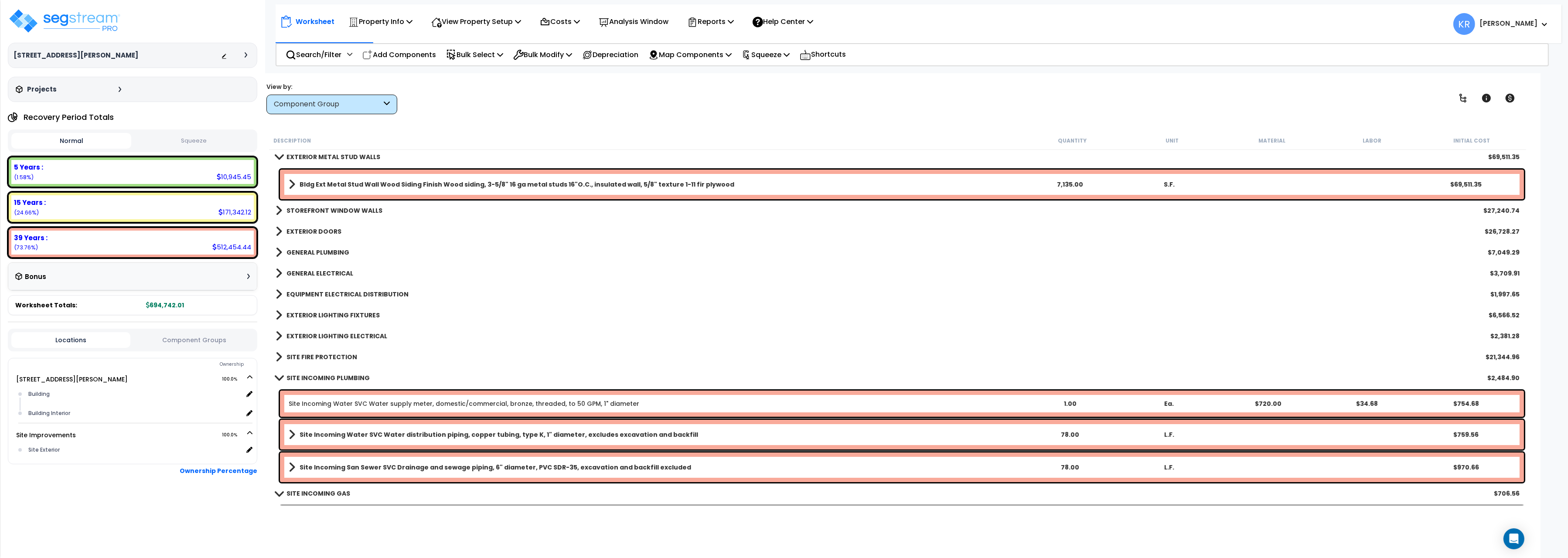
click at [309, 314] on b "EXTERIOR LIGHTING FIXTURES" at bounding box center [333, 315] width 93 height 9
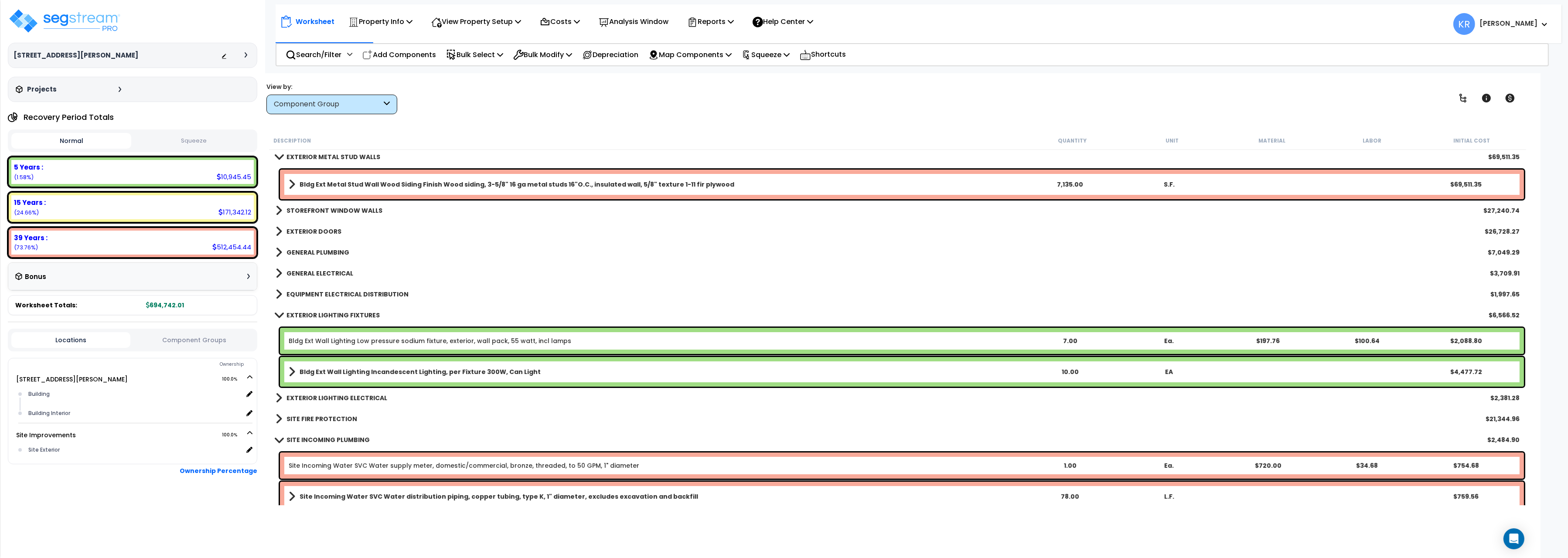
click at [308, 290] on link "EQUIPMENT ELECTRICAL DISTRIBUTION" at bounding box center [342, 294] width 133 height 12
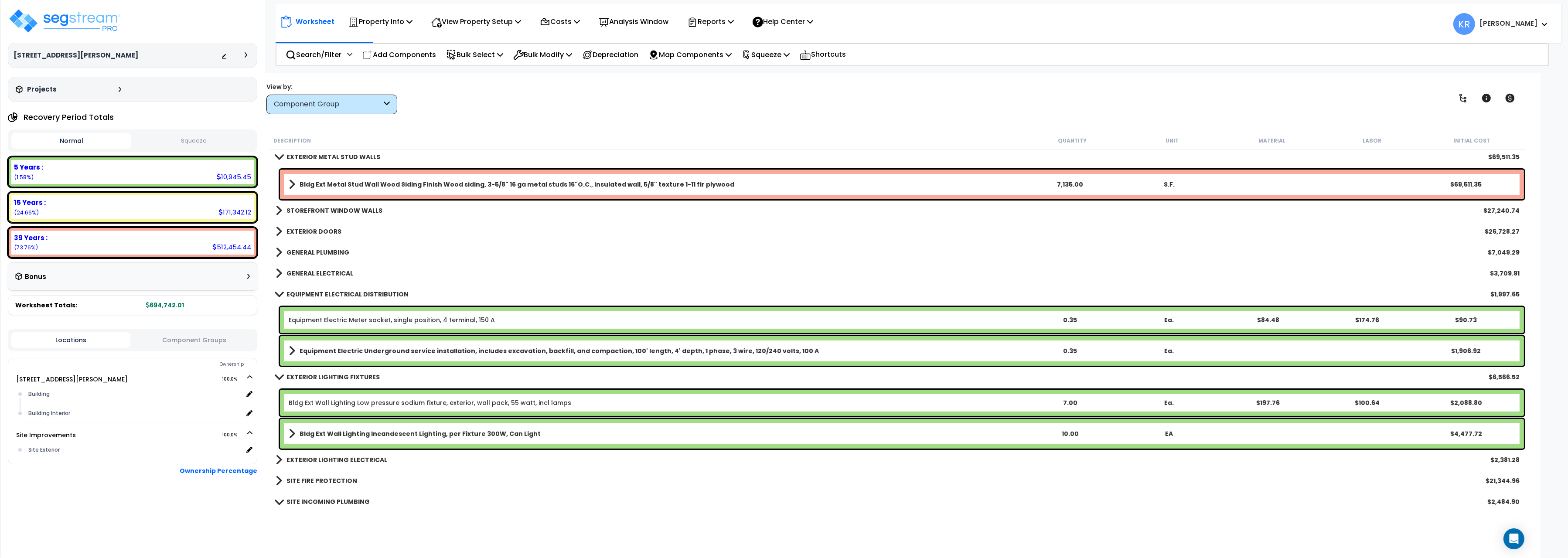
click at [309, 275] on b "GENERAL ELECTRICAL" at bounding box center [319, 274] width 66 height 9
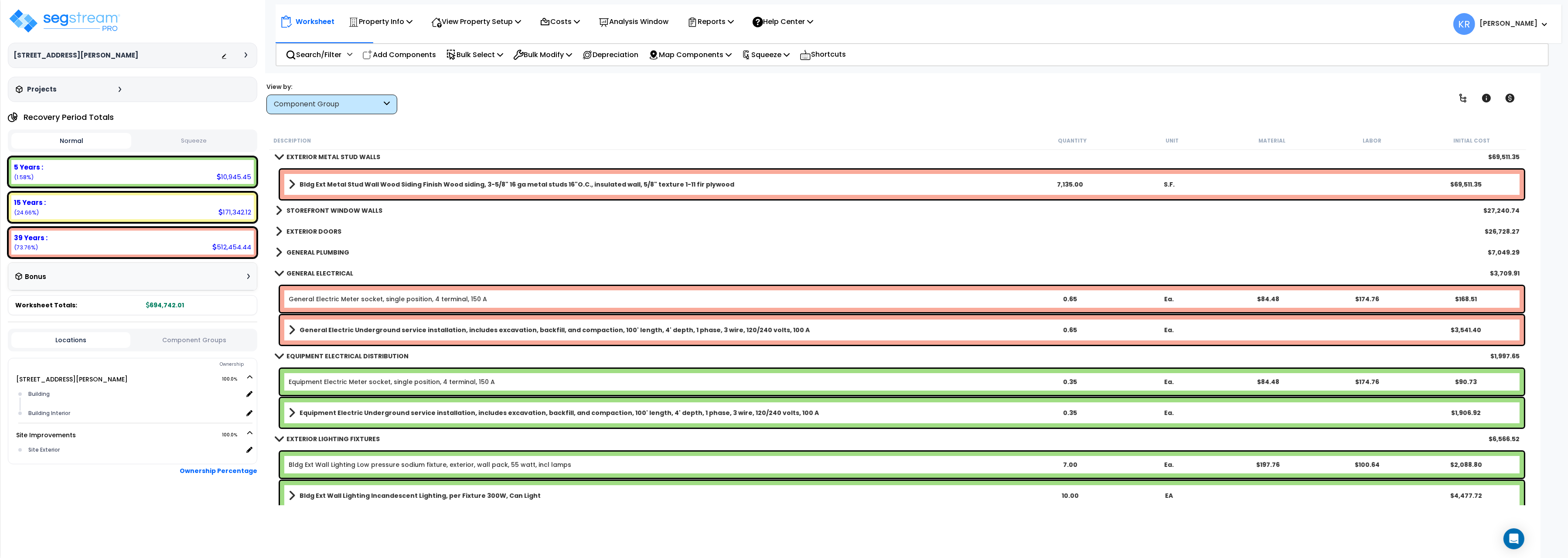
click at [307, 255] on b "GENERAL PLUMBING" at bounding box center [318, 252] width 63 height 9
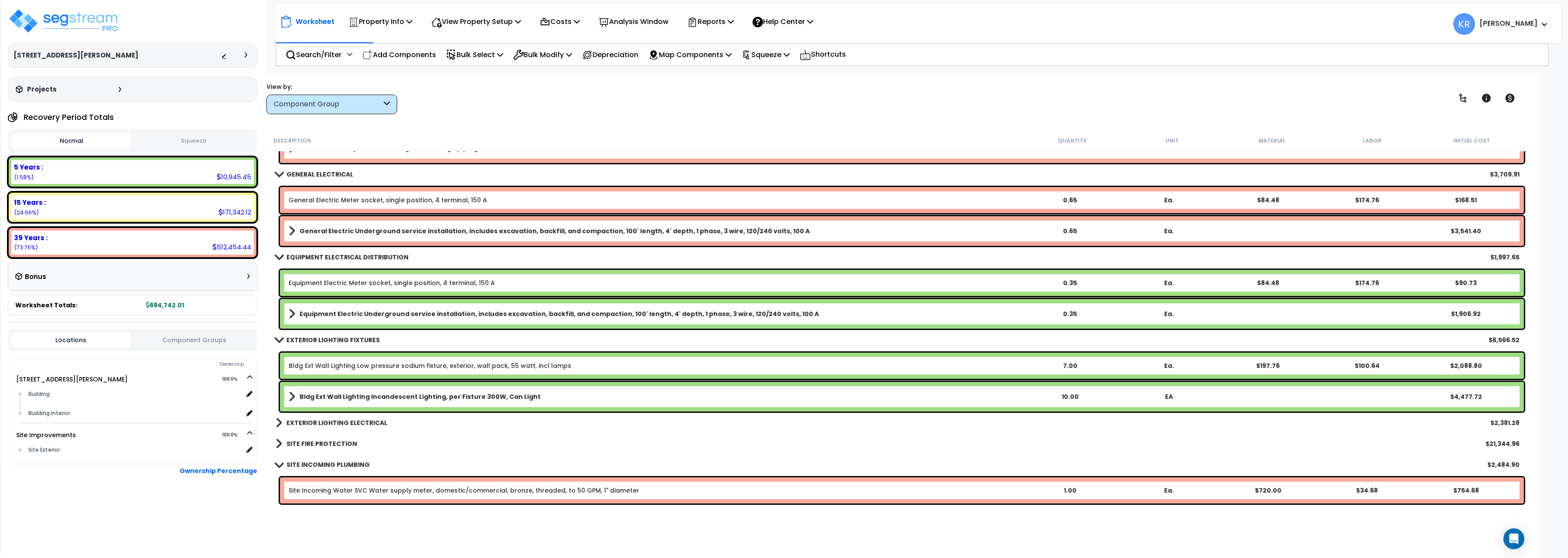
scroll to position [536, 0]
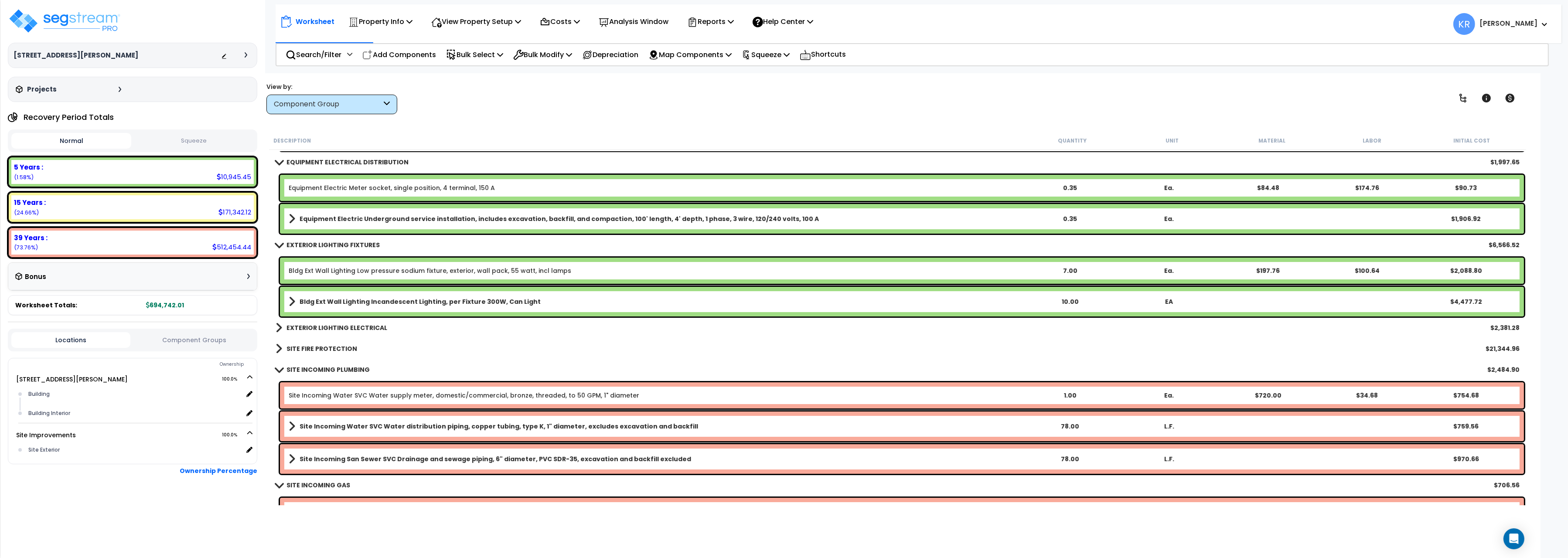
click at [336, 326] on b "EXTERIOR LIGHTING ELECTRICAL" at bounding box center [337, 328] width 101 height 9
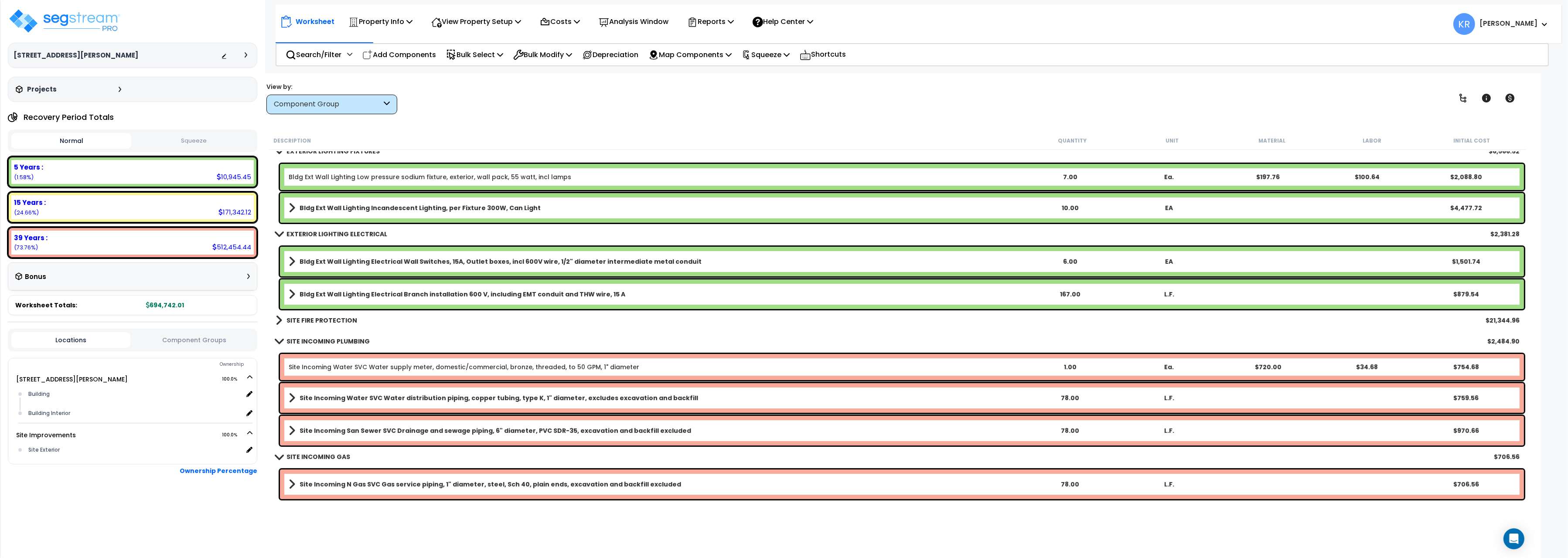
scroll to position [683, 0]
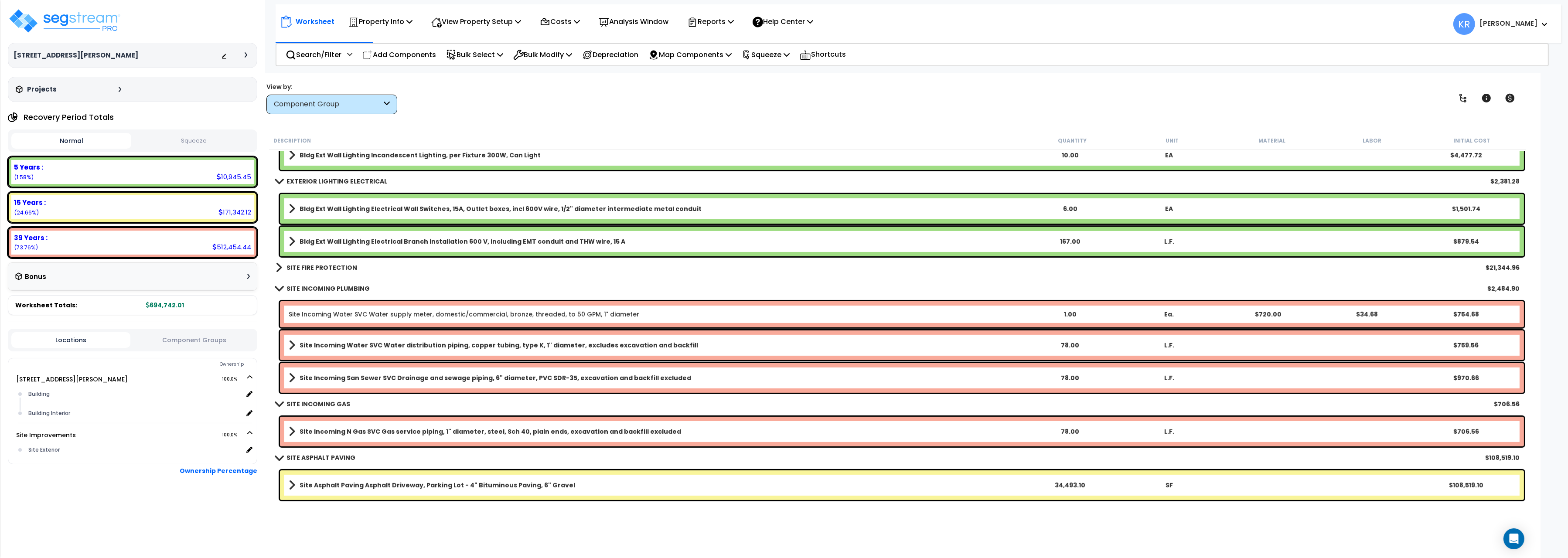
click at [310, 266] on b "SITE FIRE PROTECTION" at bounding box center [321, 268] width 71 height 9
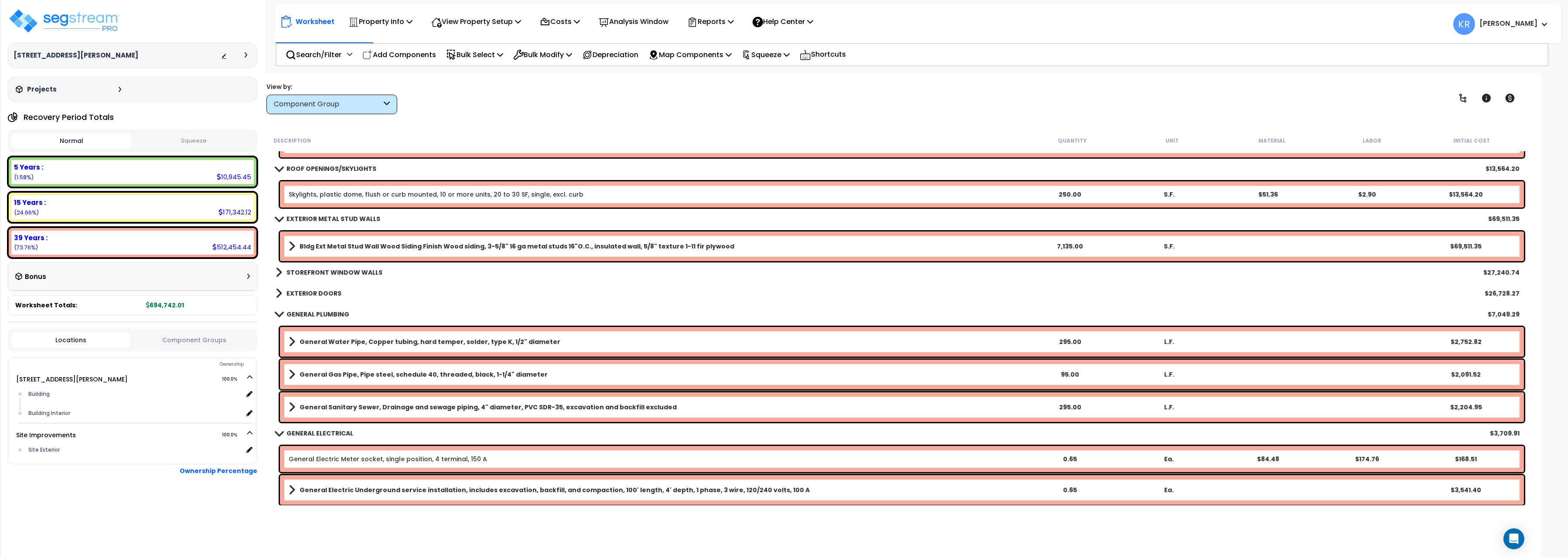
scroll to position [146, 0]
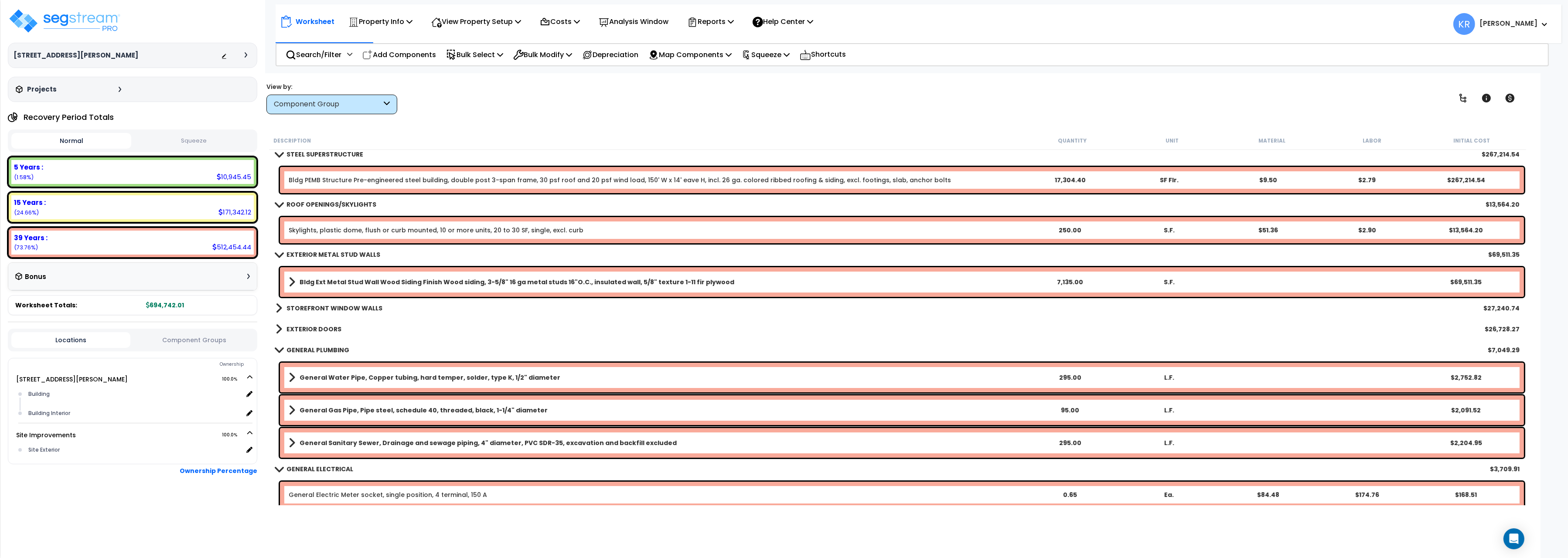
click at [306, 348] on b "GENERAL PLUMBING" at bounding box center [318, 350] width 63 height 9
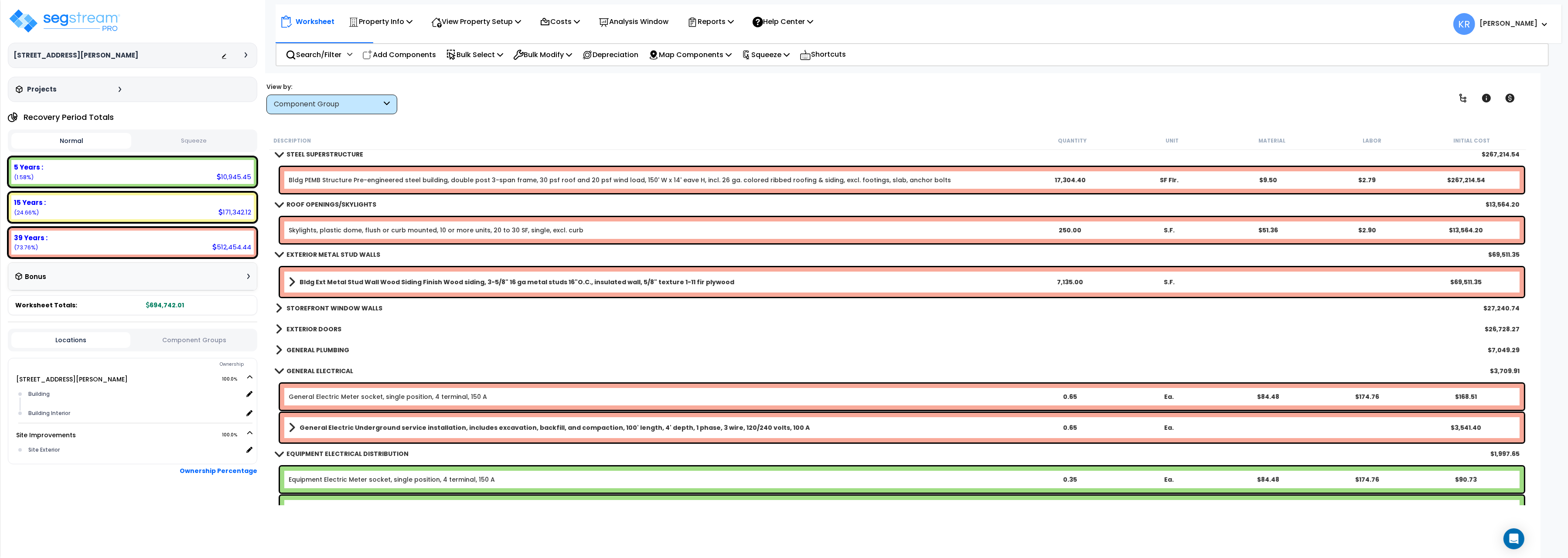
click at [305, 369] on b "GENERAL ELECTRICAL" at bounding box center [319, 371] width 66 height 9
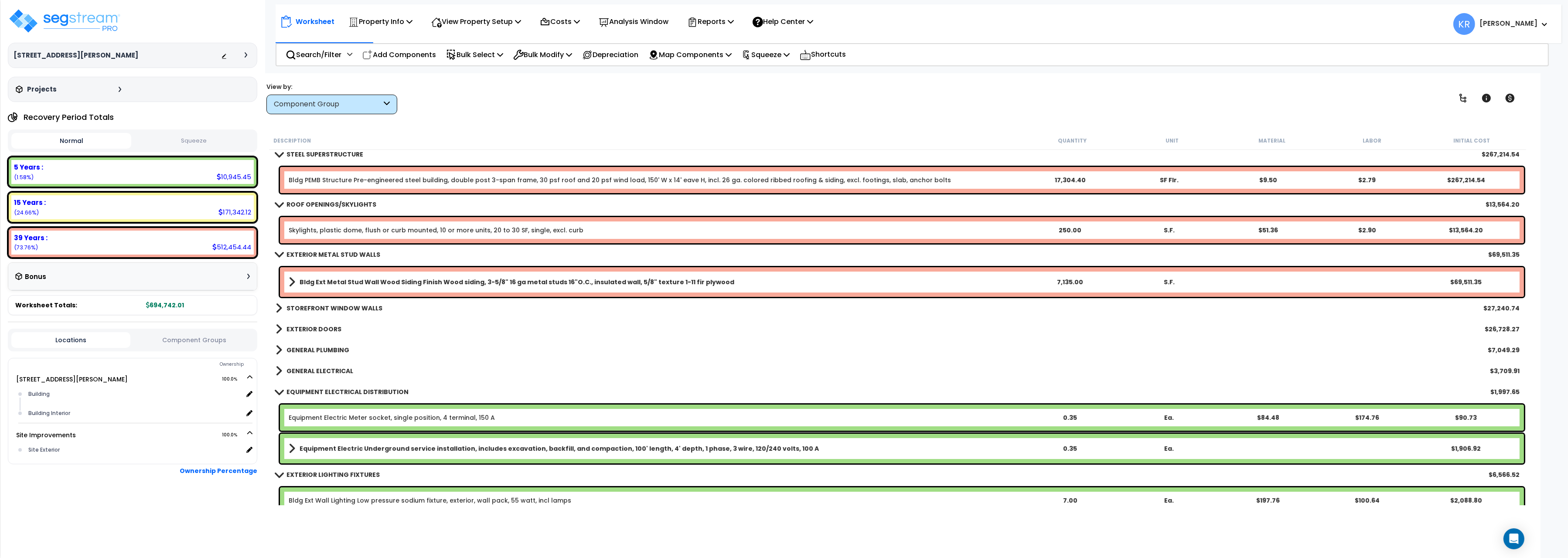
click at [305, 390] on b "EQUIPMENT ELECTRICAL DISTRIBUTION" at bounding box center [347, 392] width 122 height 9
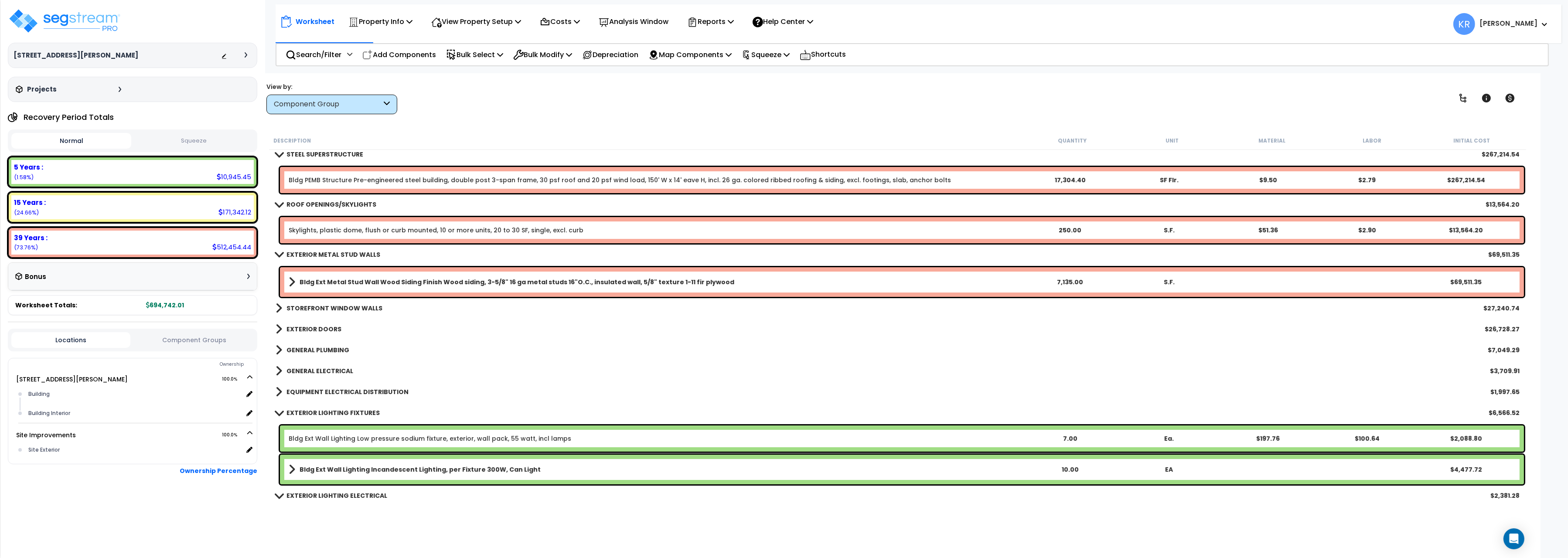
click at [300, 410] on b "EXTERIOR LIGHTING FIXTURES" at bounding box center [333, 413] width 93 height 9
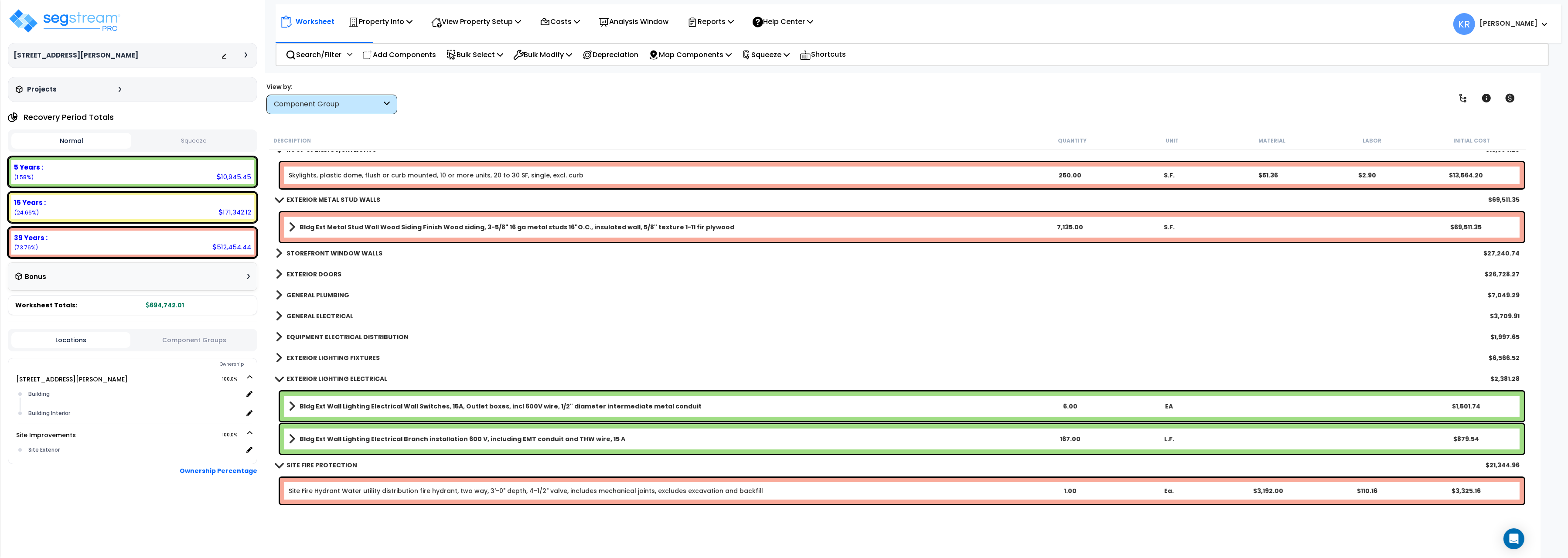
scroll to position [244, 0]
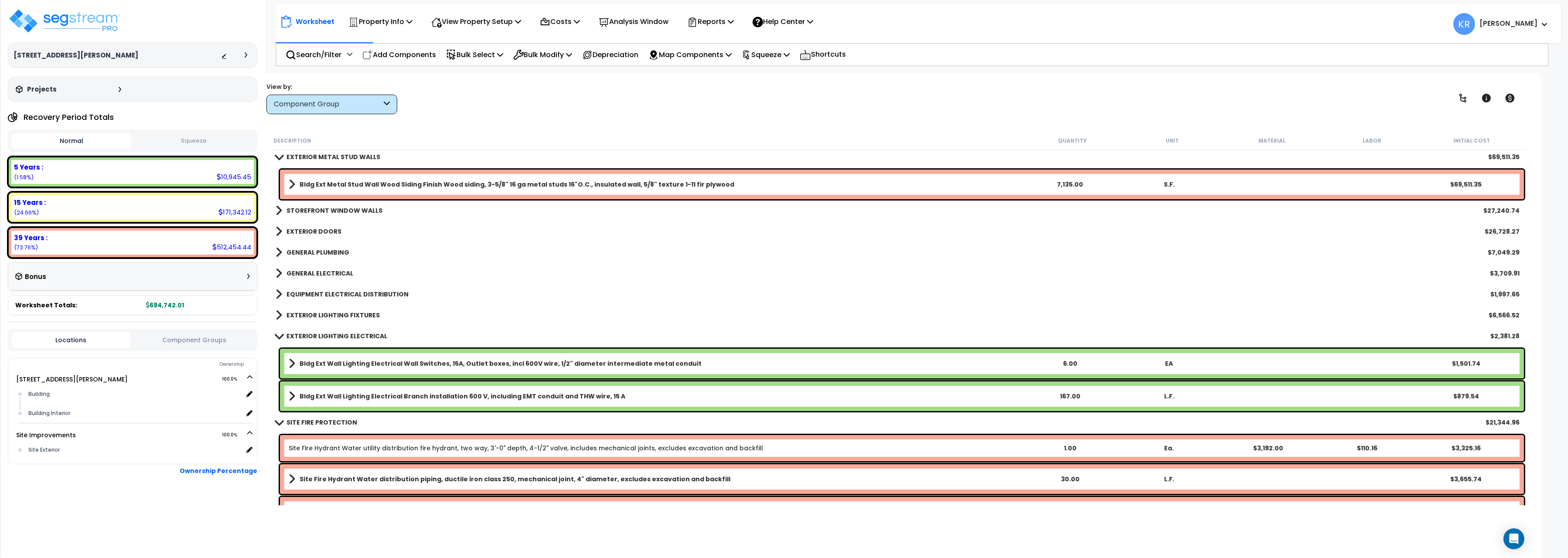
click at [298, 332] on link "EXTERIOR LIGHTING ELECTRICAL" at bounding box center [331, 336] width 112 height 12
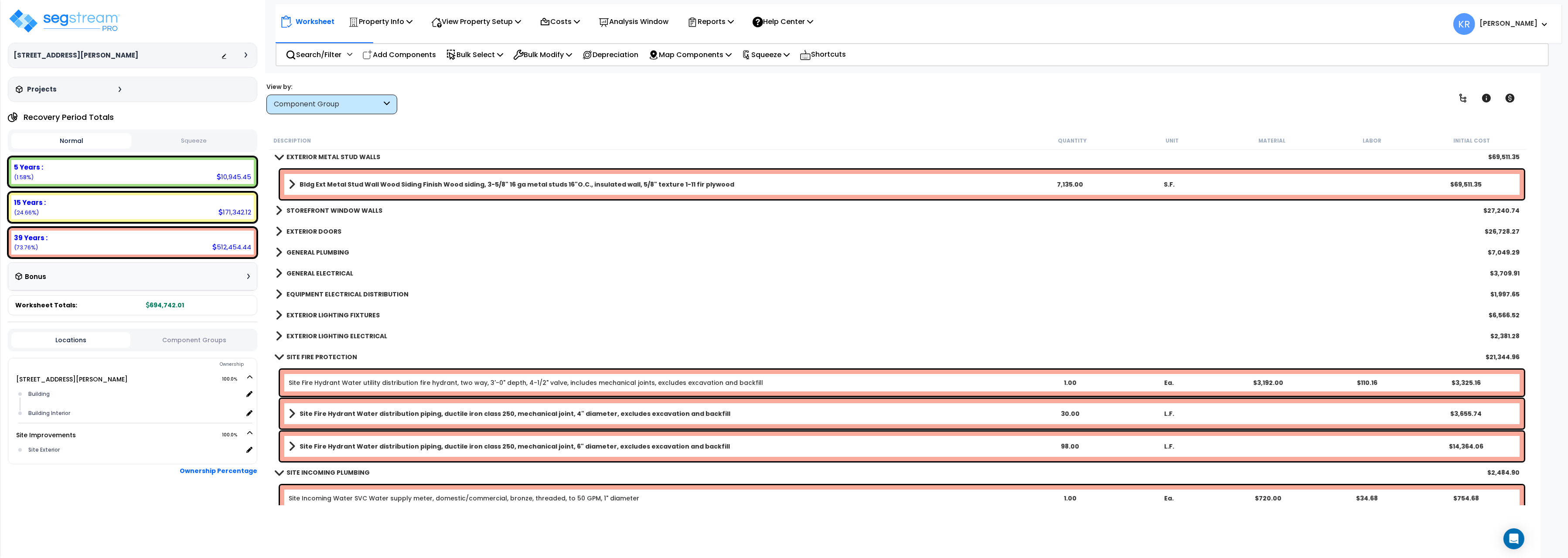
click at [305, 356] on b "SITE FIRE PROTECTION" at bounding box center [321, 357] width 71 height 9
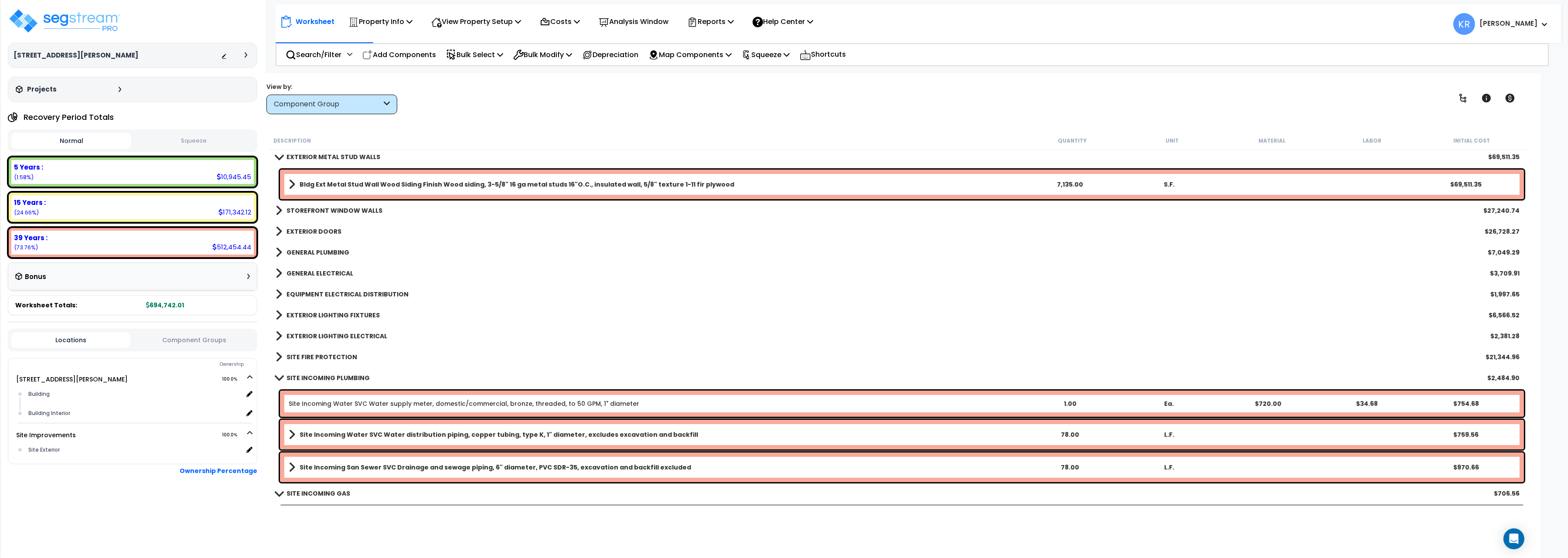
click at [309, 382] on link "SITE INCOMING PLUMBING" at bounding box center [322, 378] width 94 height 12
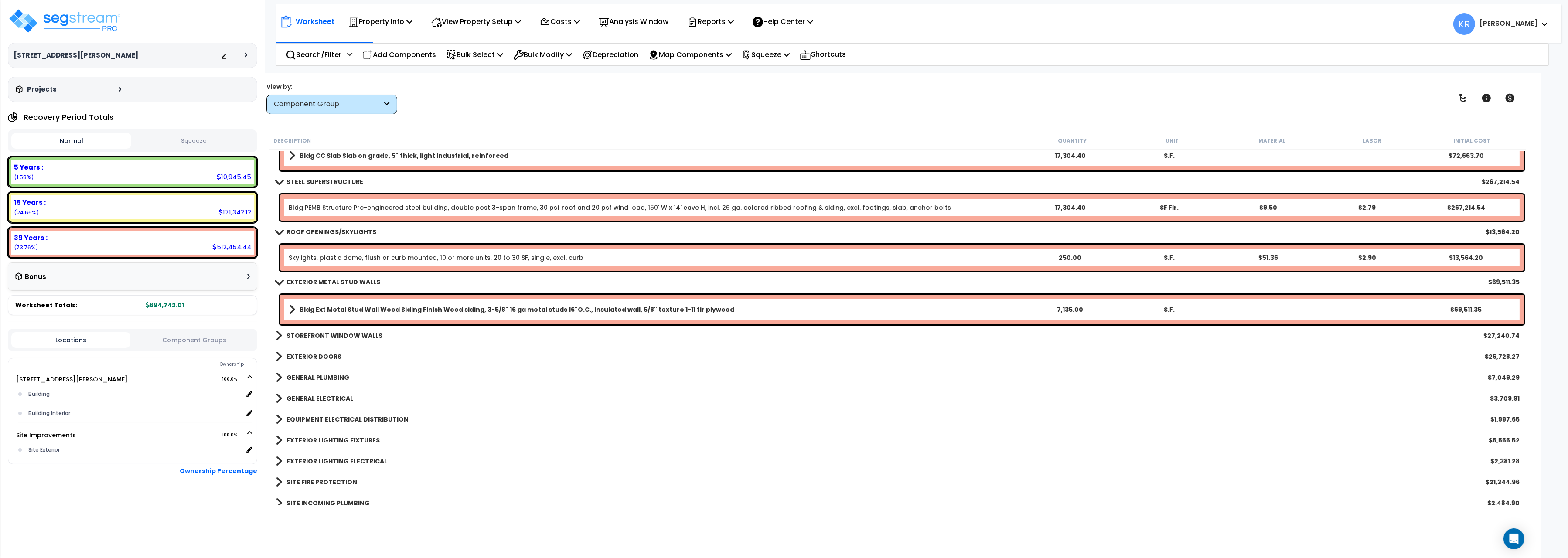
scroll to position [97, 0]
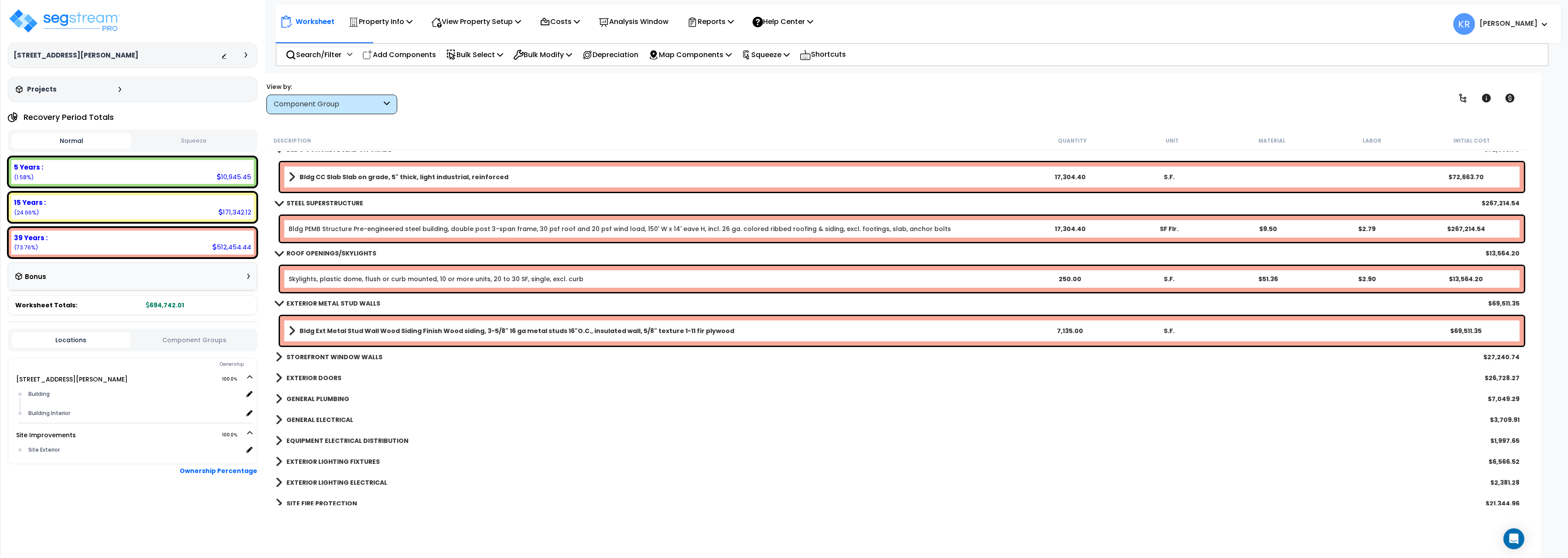
click at [311, 300] on b "EXTERIOR METAL STUD WALLS" at bounding box center [333, 304] width 94 height 9
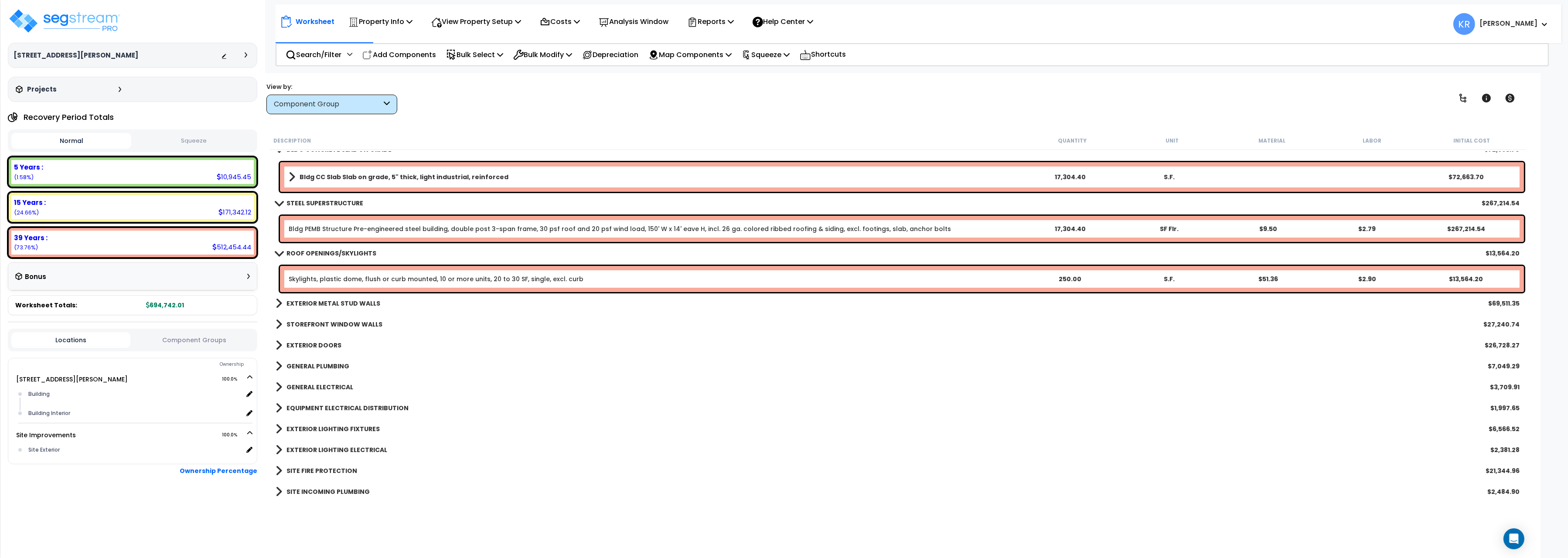
click at [314, 248] on link "ROOF OPENINGS/SKYLIGHTS" at bounding box center [326, 253] width 101 height 12
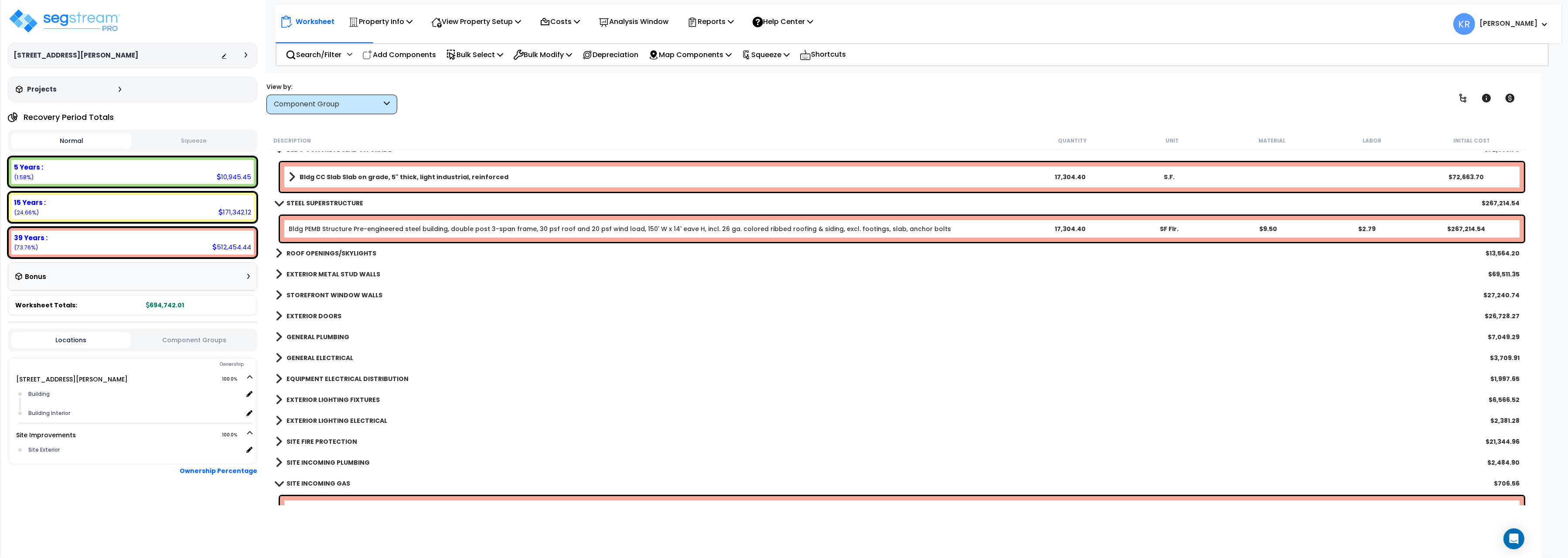
click at [311, 200] on b "STEEL SUPERSTRUCTURE" at bounding box center [325, 203] width 77 height 9
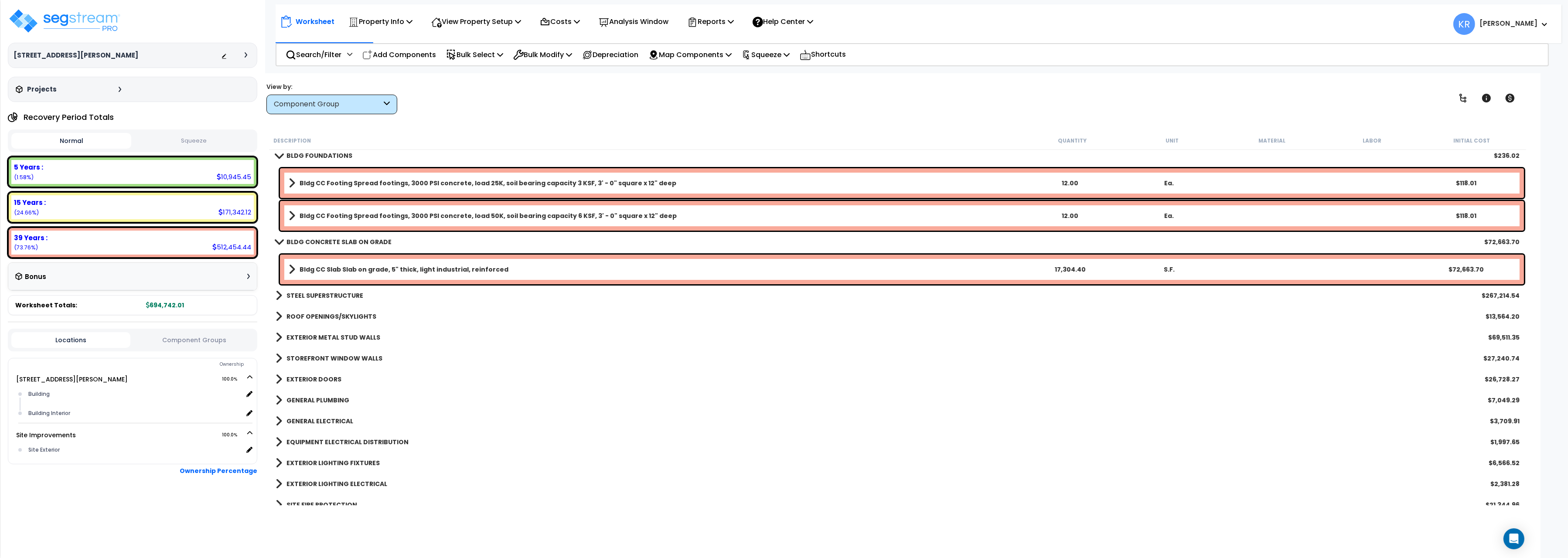
scroll to position [3, 0]
click at [311, 50] on p "Search/Filter" at bounding box center [313, 54] width 56 height 12
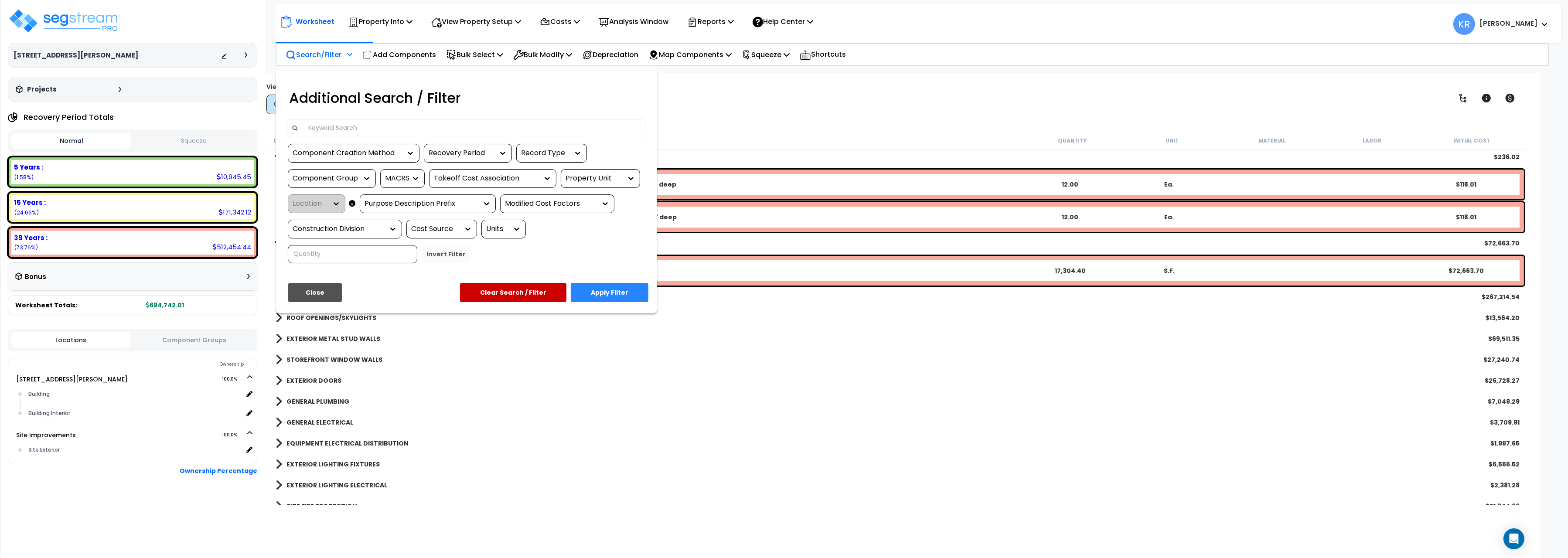
click at [362, 127] on input at bounding box center [472, 128] width 339 height 13
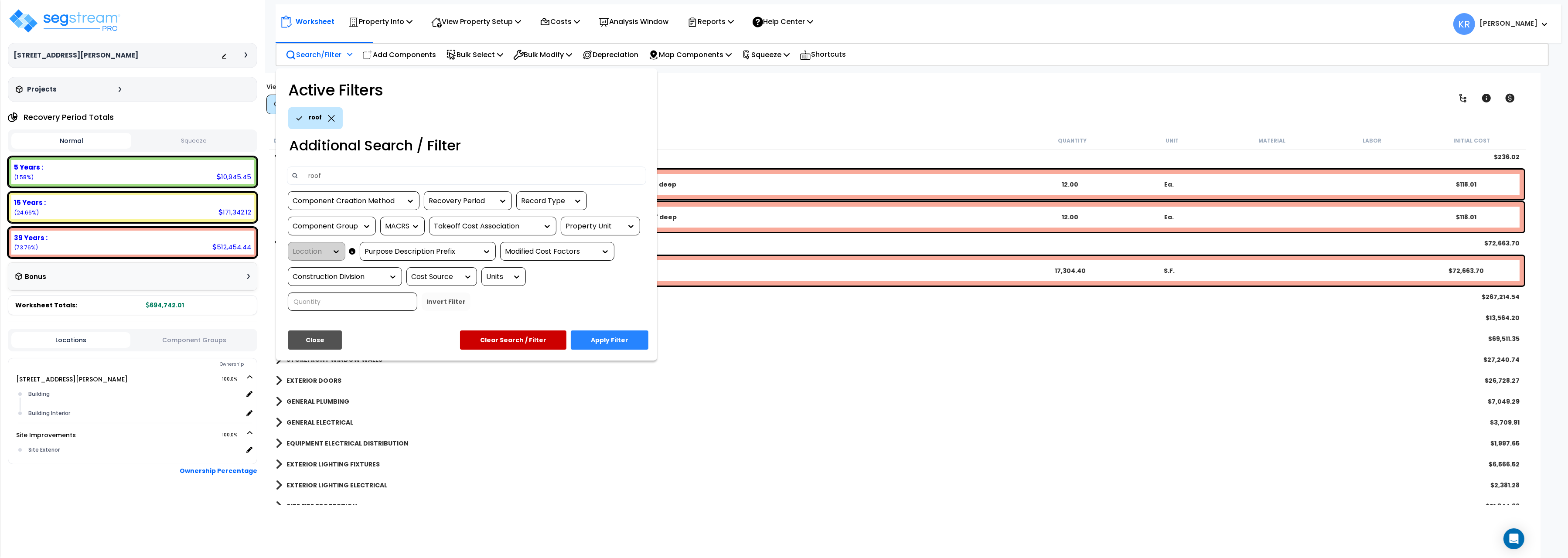
type input "roof"
click at [622, 343] on button "Apply Filter" at bounding box center [609, 340] width 77 height 19
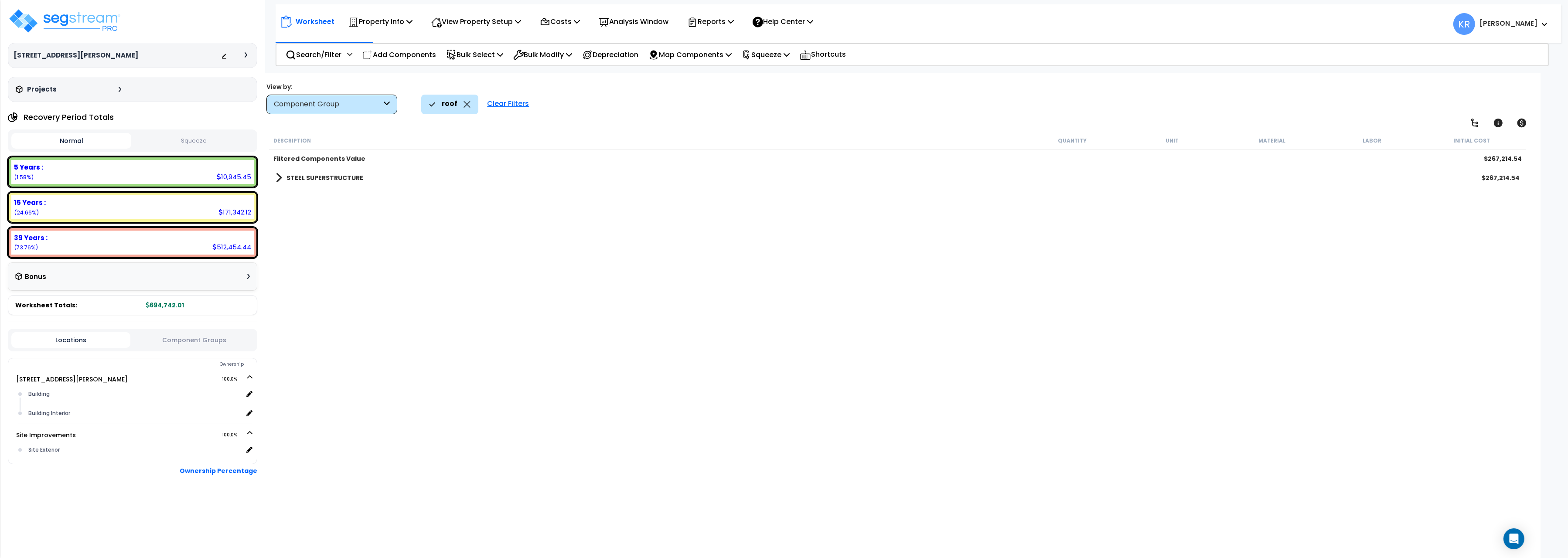
click at [496, 101] on div "Clear Filters" at bounding box center [507, 104] width 50 height 19
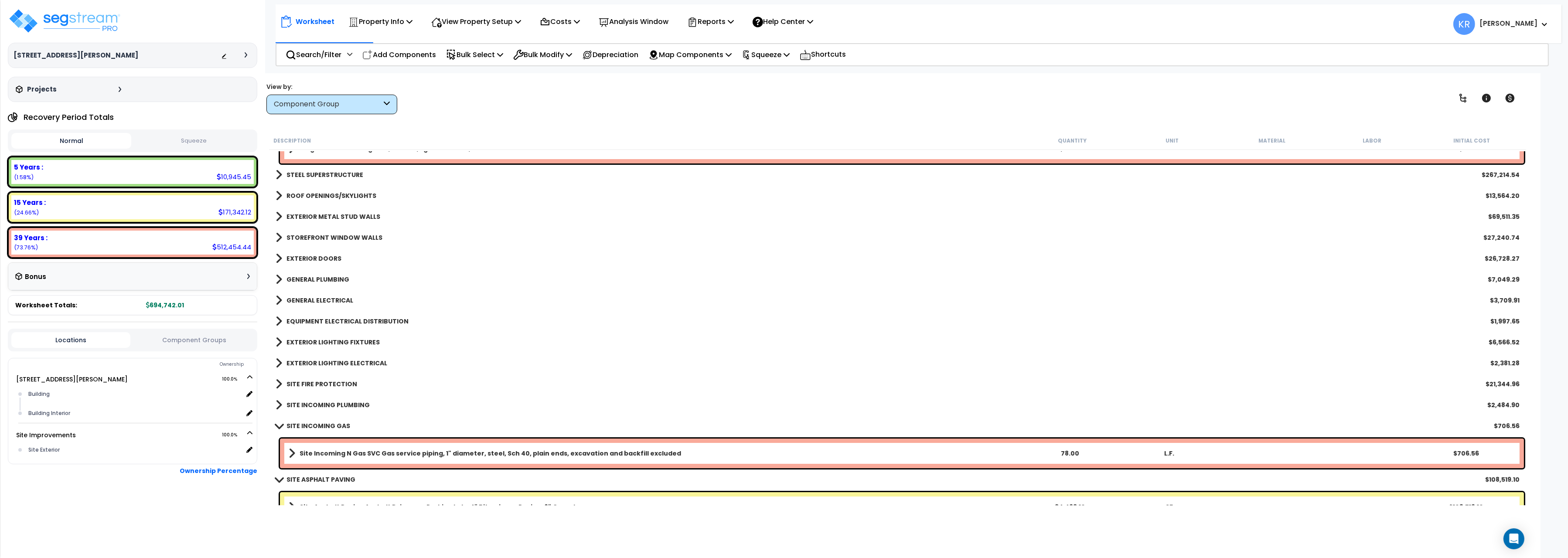
scroll to position [146, 0]
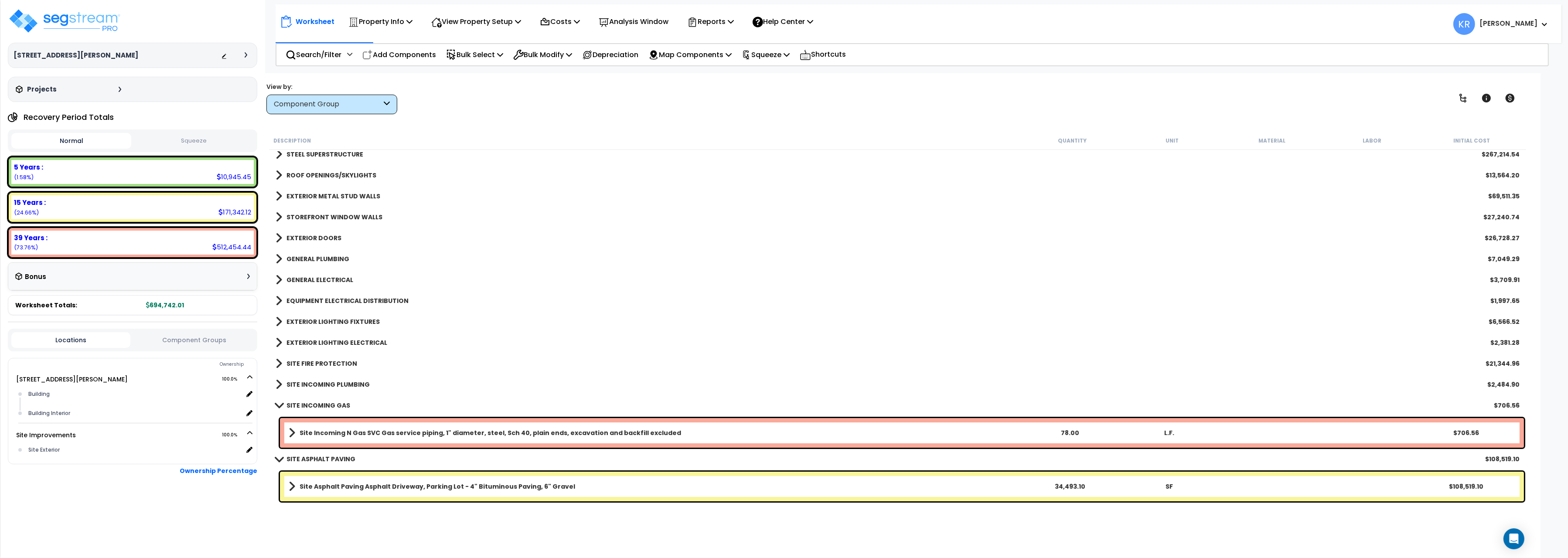
click at [306, 401] on b "SITE INCOMING GAS" at bounding box center [318, 406] width 64 height 9
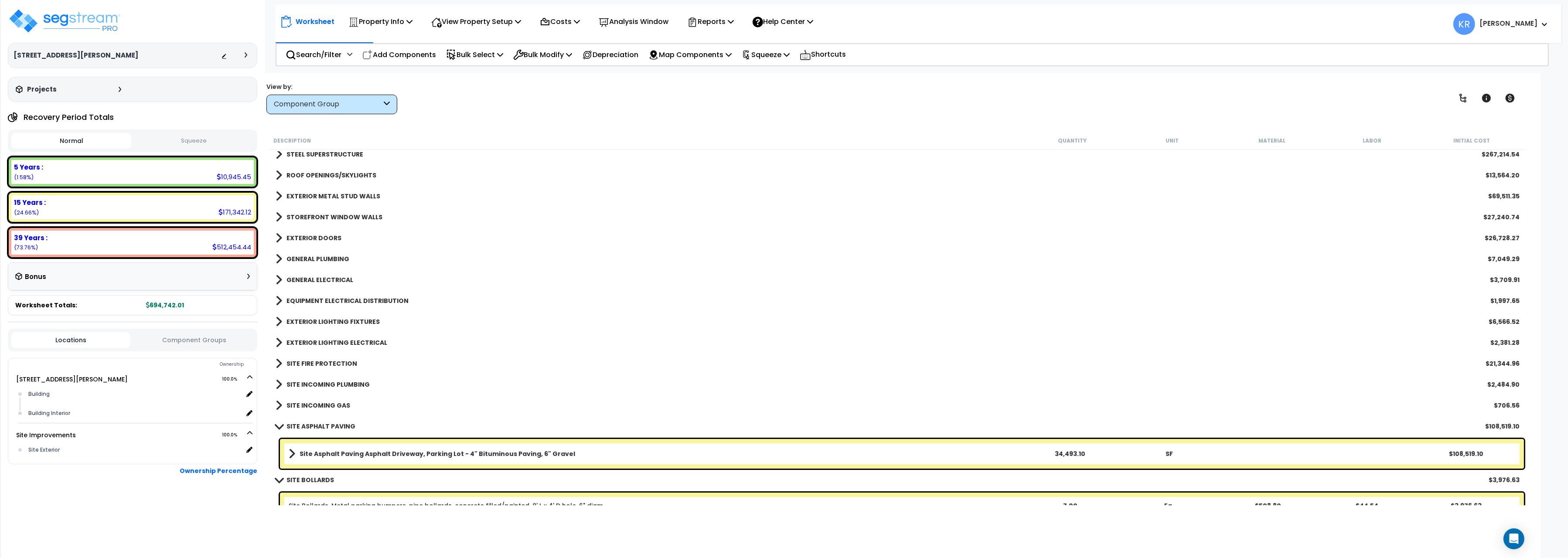
click at [297, 426] on b "SITE ASPHALT PAVING" at bounding box center [321, 426] width 69 height 9
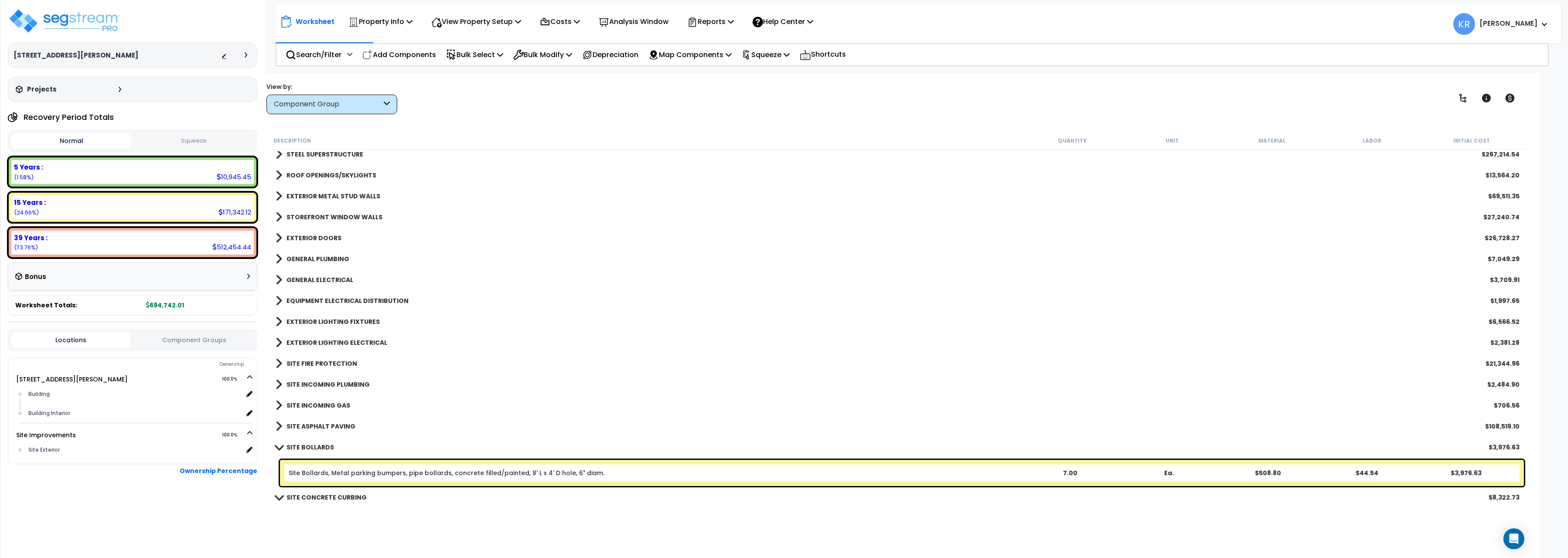
click at [297, 438] on div "SITE BOLLARDS $3,976.63" at bounding box center [897, 447] width 1252 height 21
click at [297, 447] on b "SITE BOLLARDS" at bounding box center [310, 447] width 47 height 9
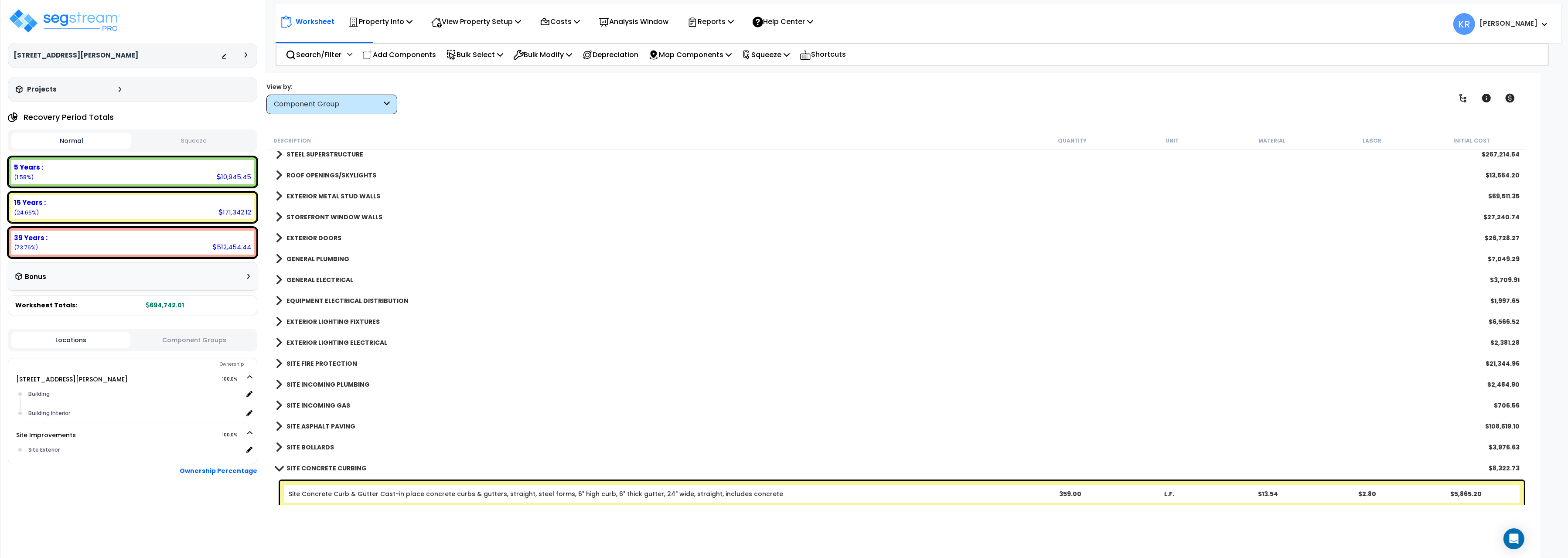
click at [304, 466] on b "SITE CONCRETE CURBING" at bounding box center [327, 469] width 81 height 9
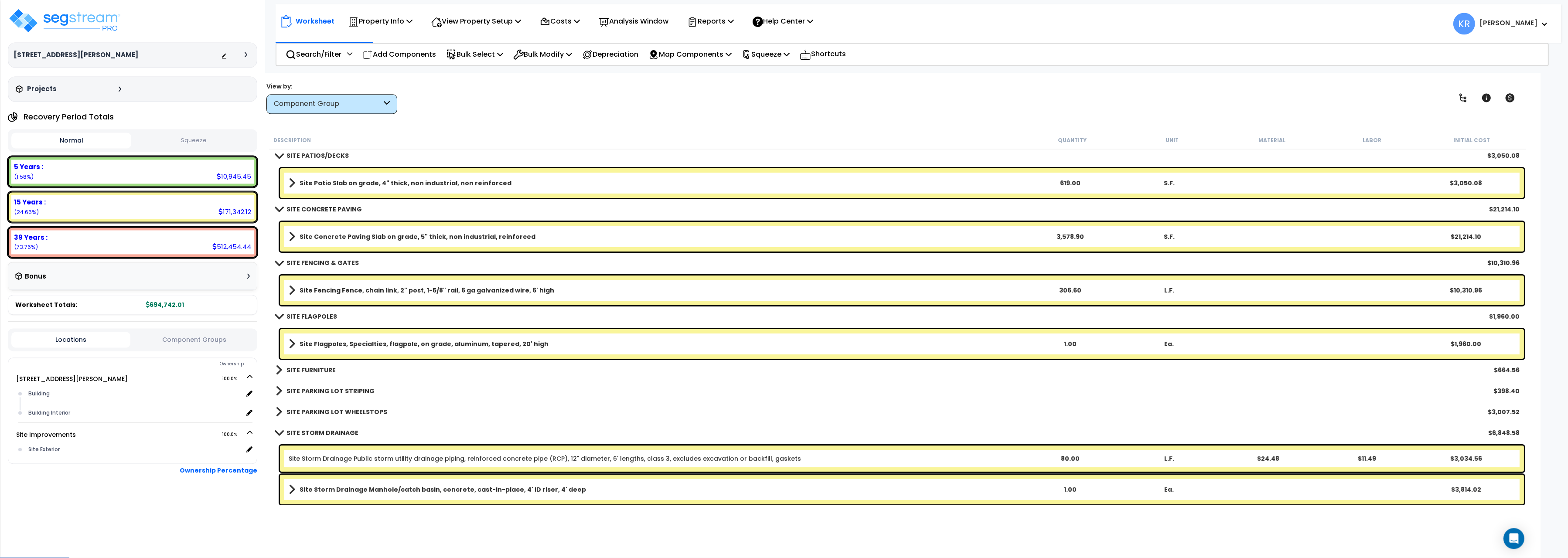
scroll to position [38, 0]
click at [307, 370] on b "SITE FURNITURE" at bounding box center [311, 371] width 49 height 9
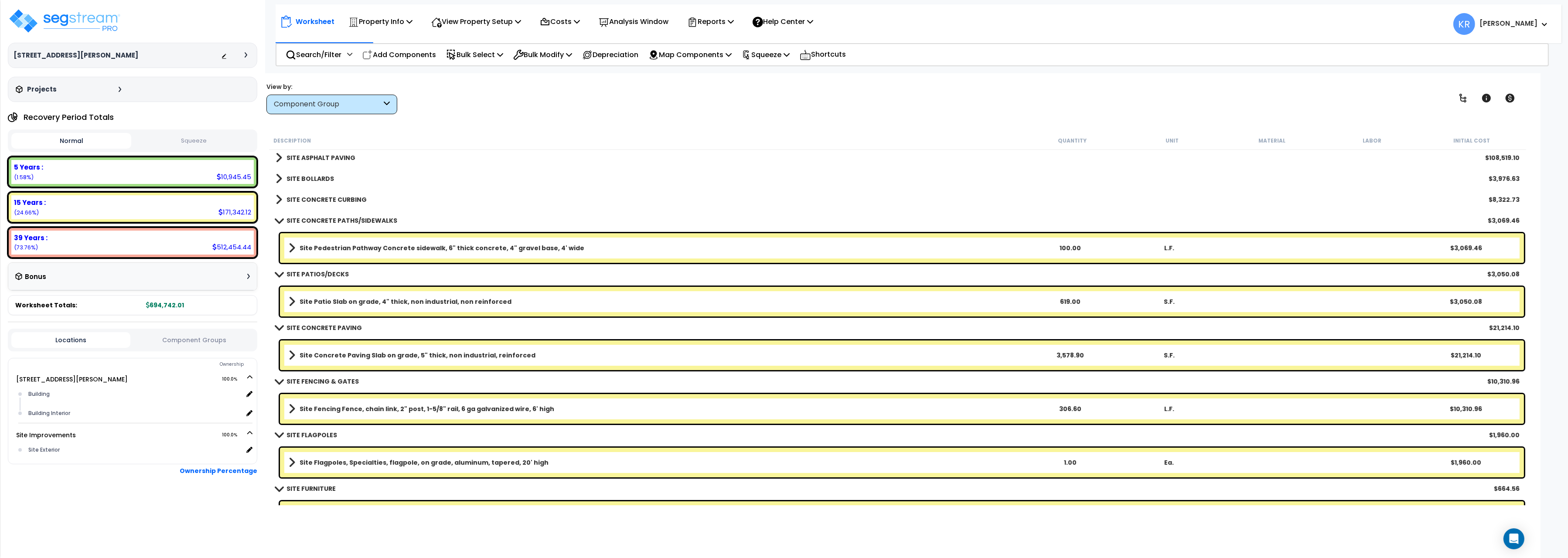
scroll to position [438, 0]
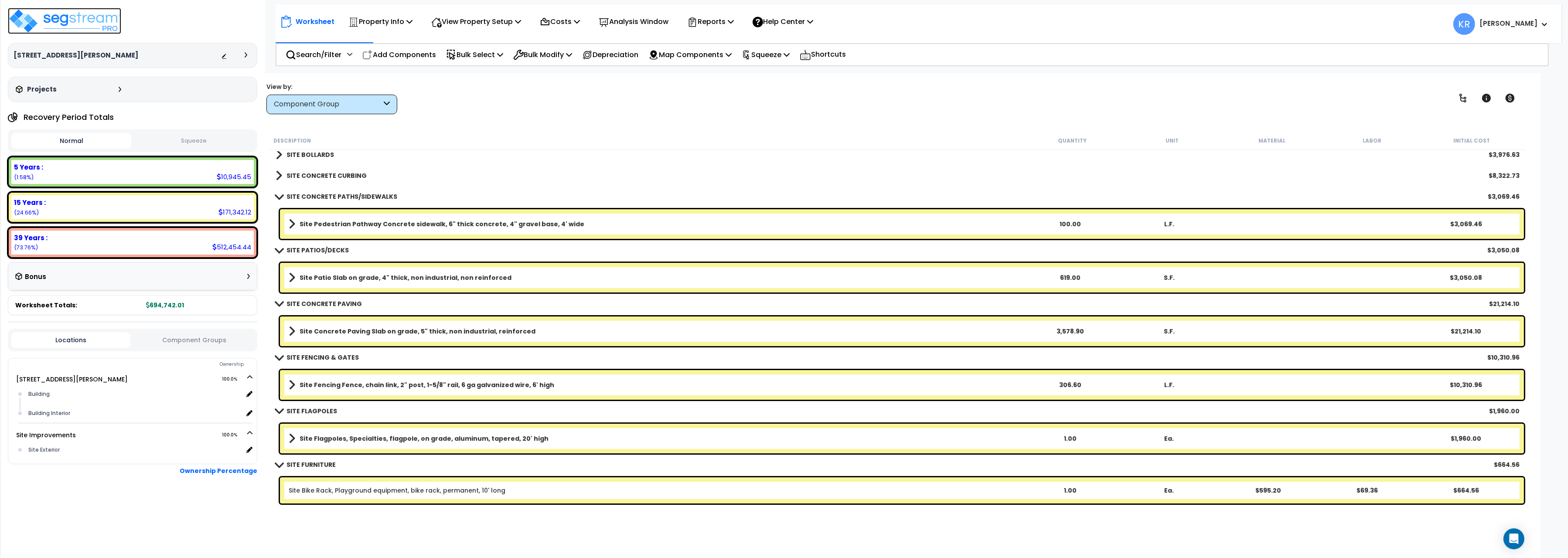
click at [71, 19] on img at bounding box center [64, 20] width 113 height 26
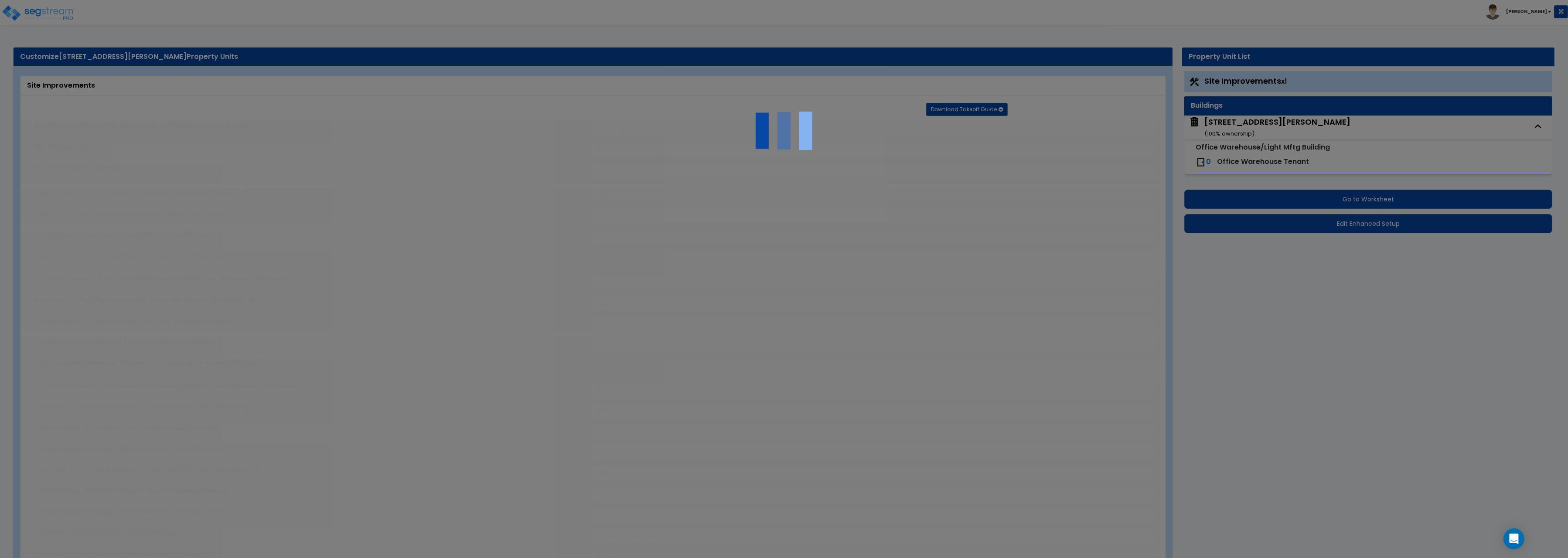
select select "2"
type input "61577.5"
select select "2"
type input "34493.1"
select select "2"
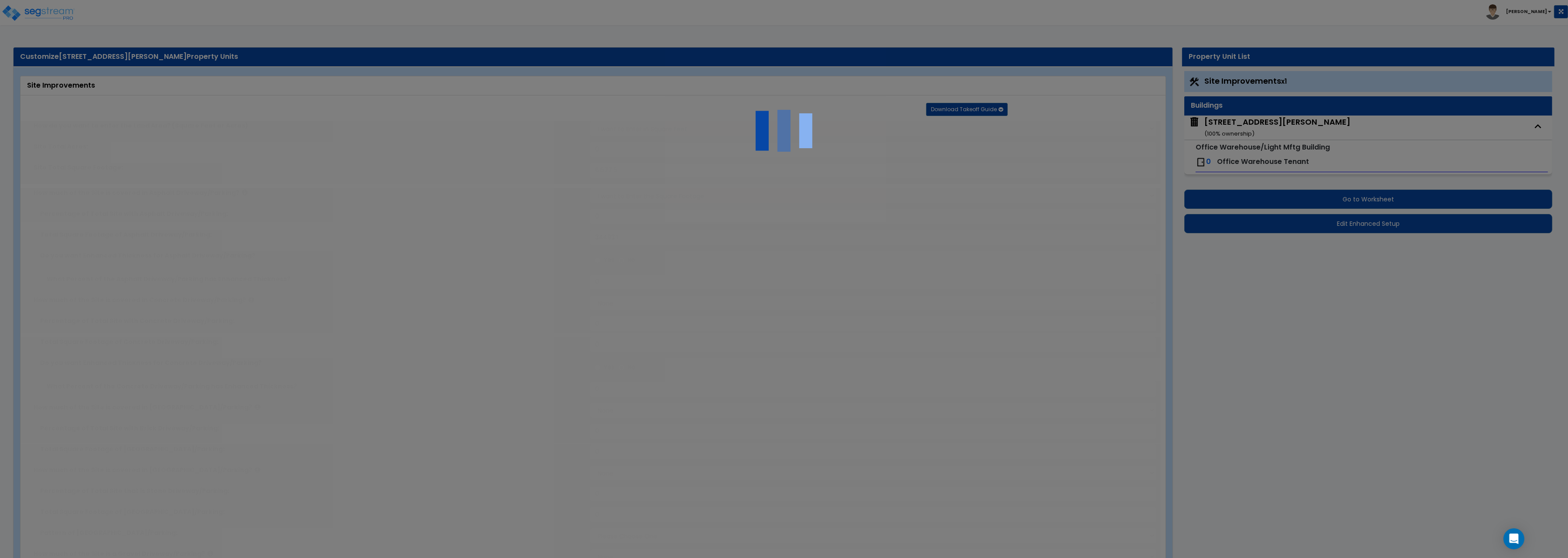
type input "3578.9"
select select "2"
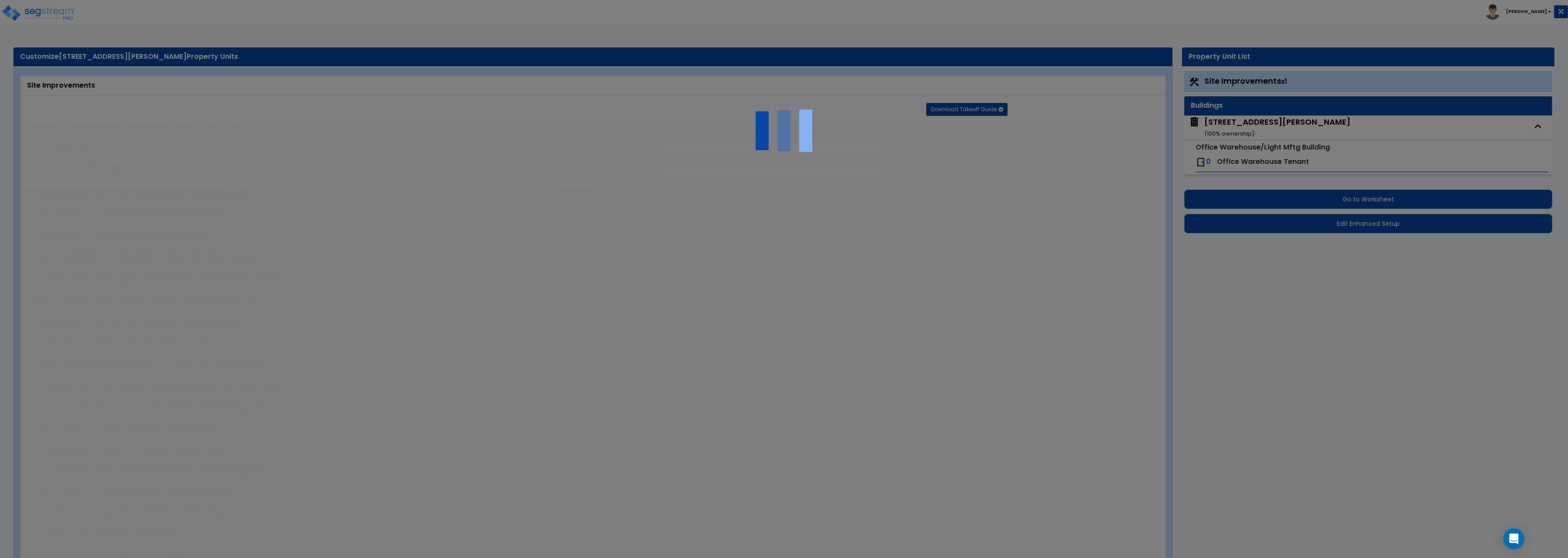
radio input "true"
type input "1"
radio input "true"
type input "7"
radio input "true"
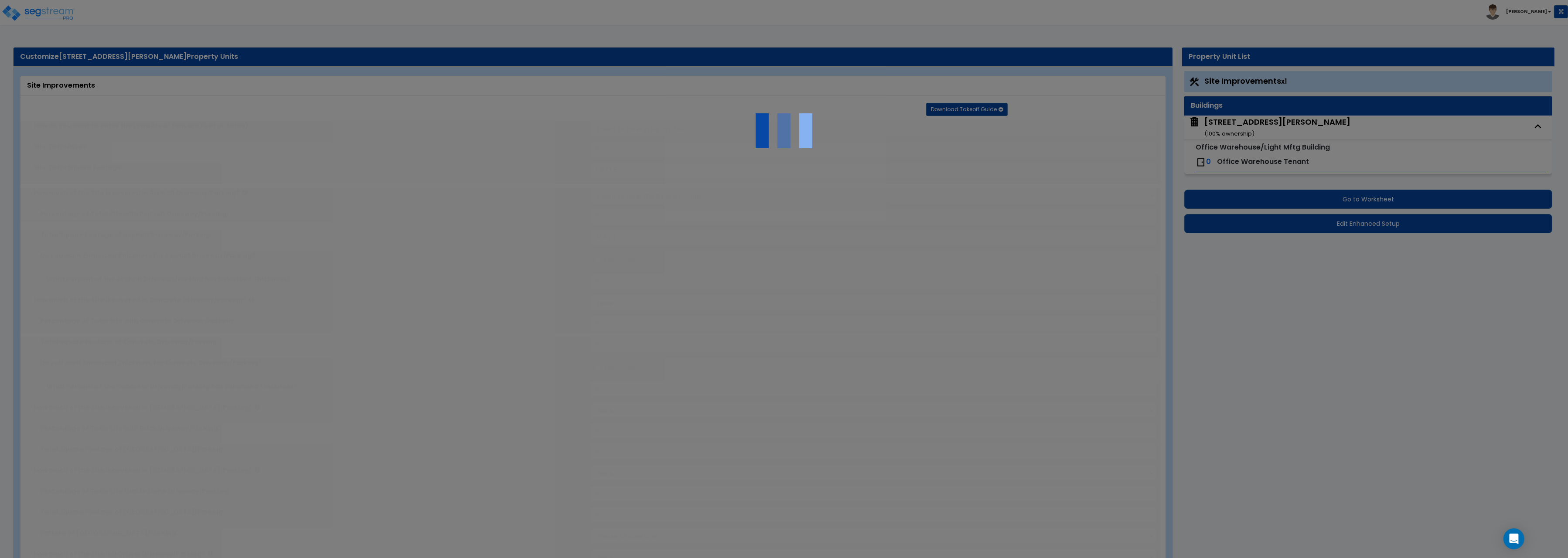
select select "2"
select select "1"
type input "512.8"
radio input "true"
select select "1"
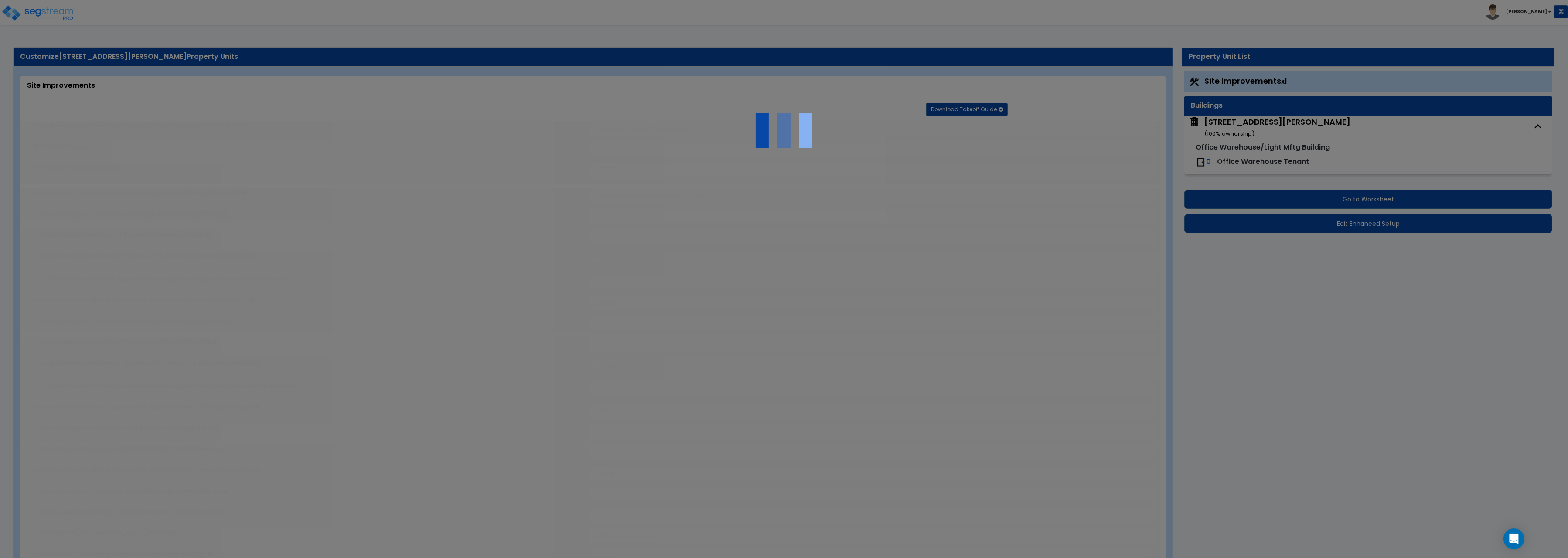
type input "49"
radio input "true"
select select "1"
type input "100"
radio input "true"
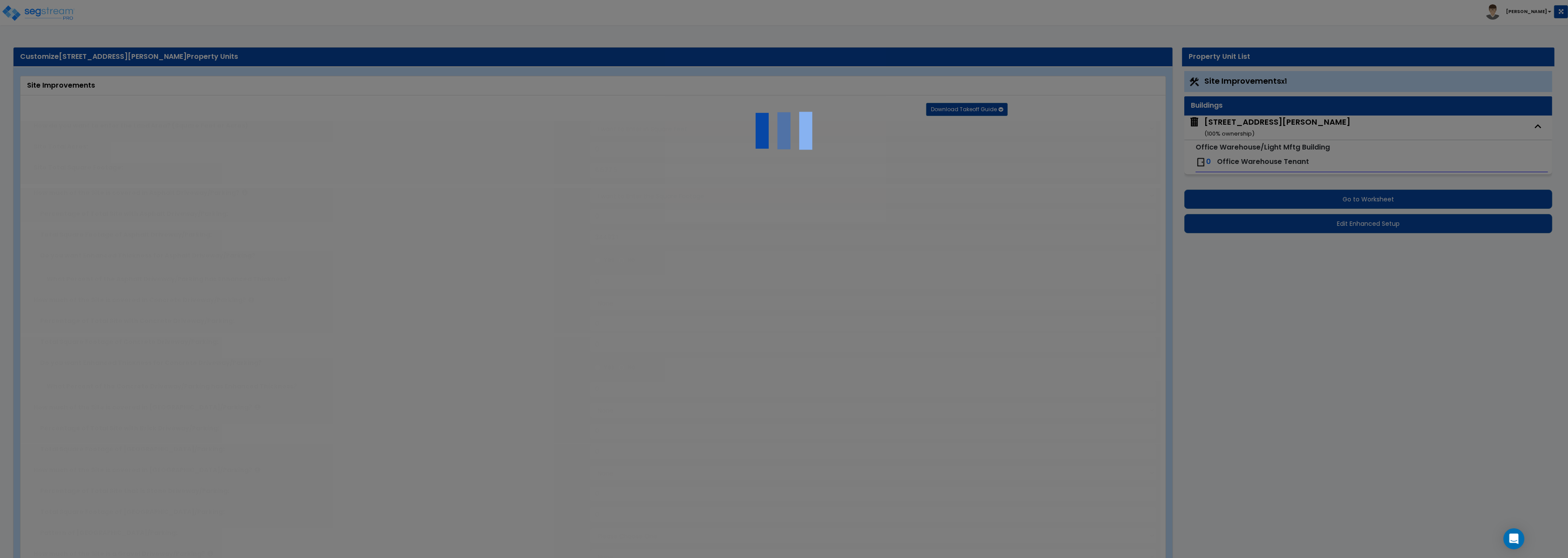
select select "2"
type input "100"
select select "1"
radio input "true"
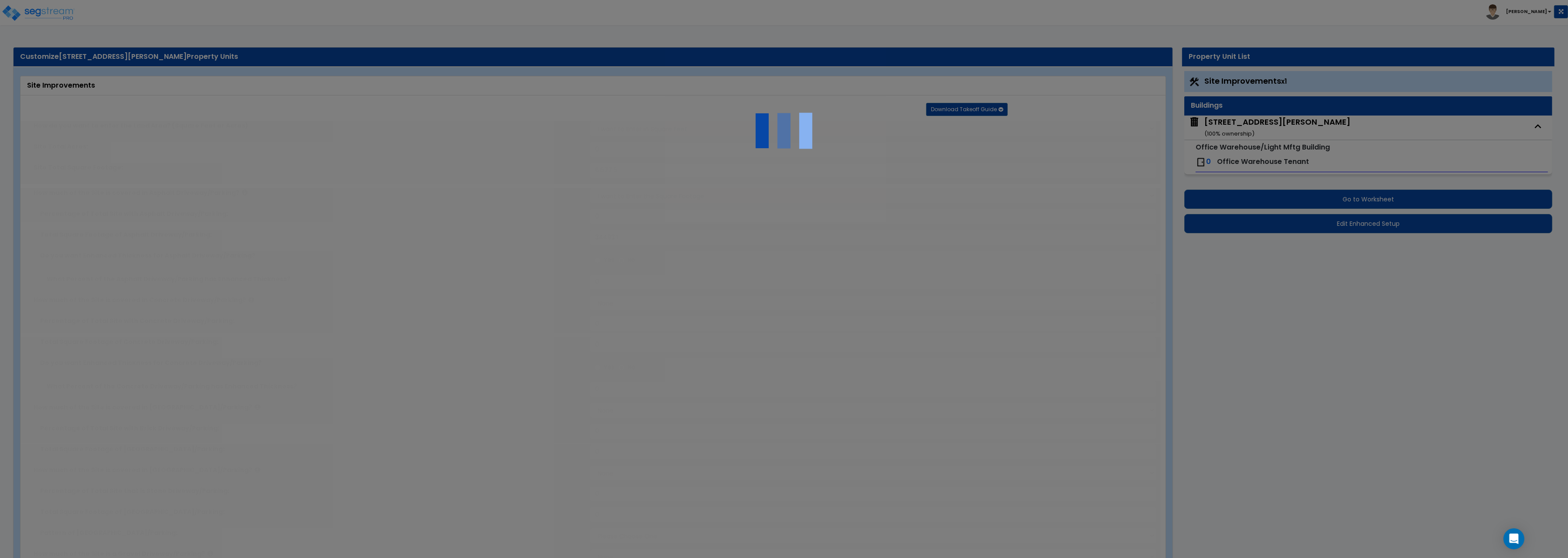
select select "1"
type input "619.8"
radio input "true"
select select "4"
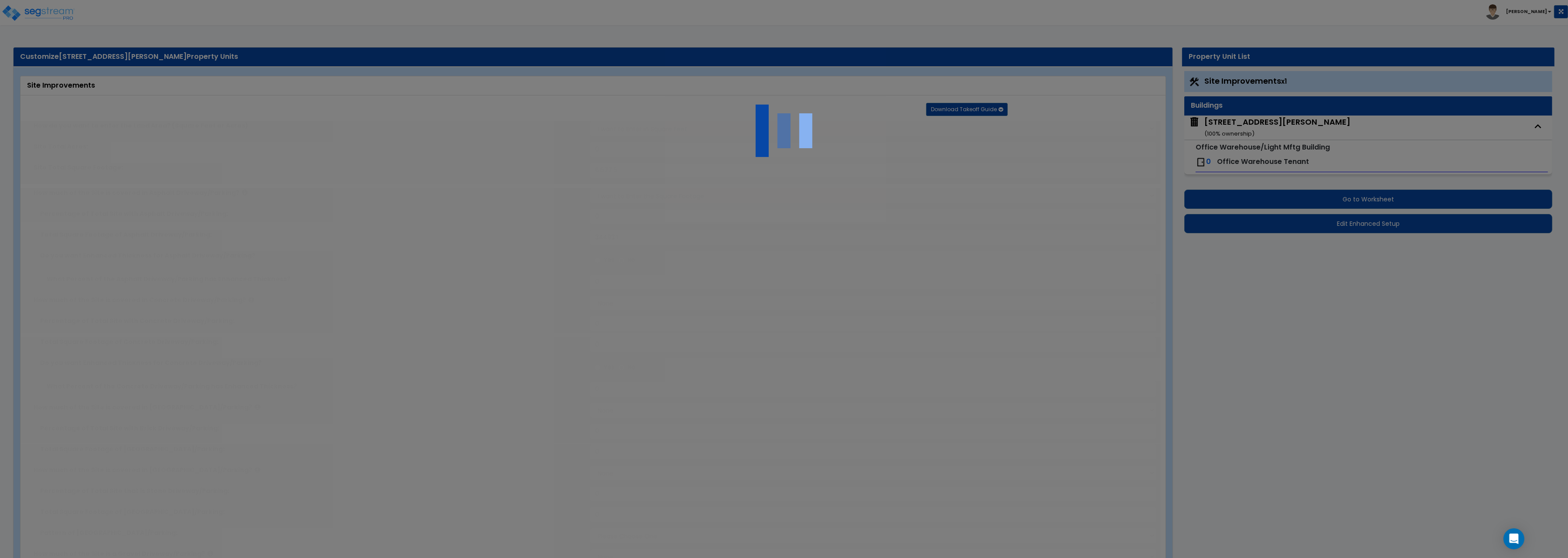
type input "306.6"
select select "2"
radio input "true"
select select "1"
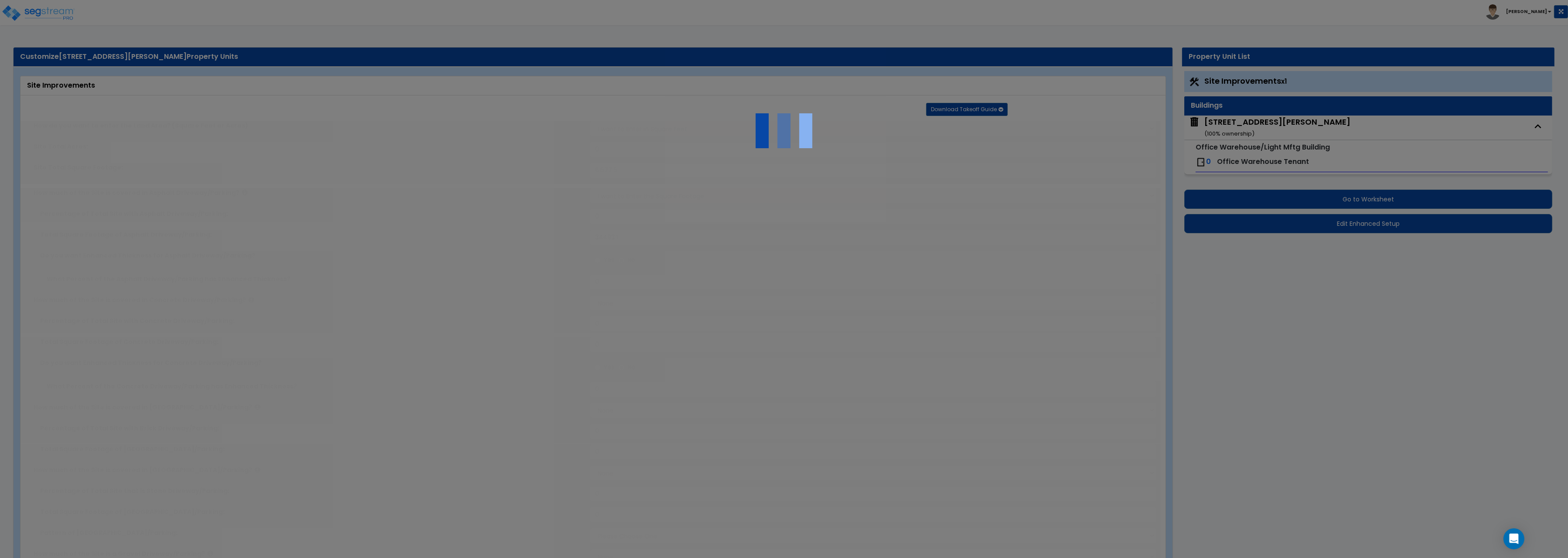
radio input "true"
type input "1"
radio input "true"
type input "1"
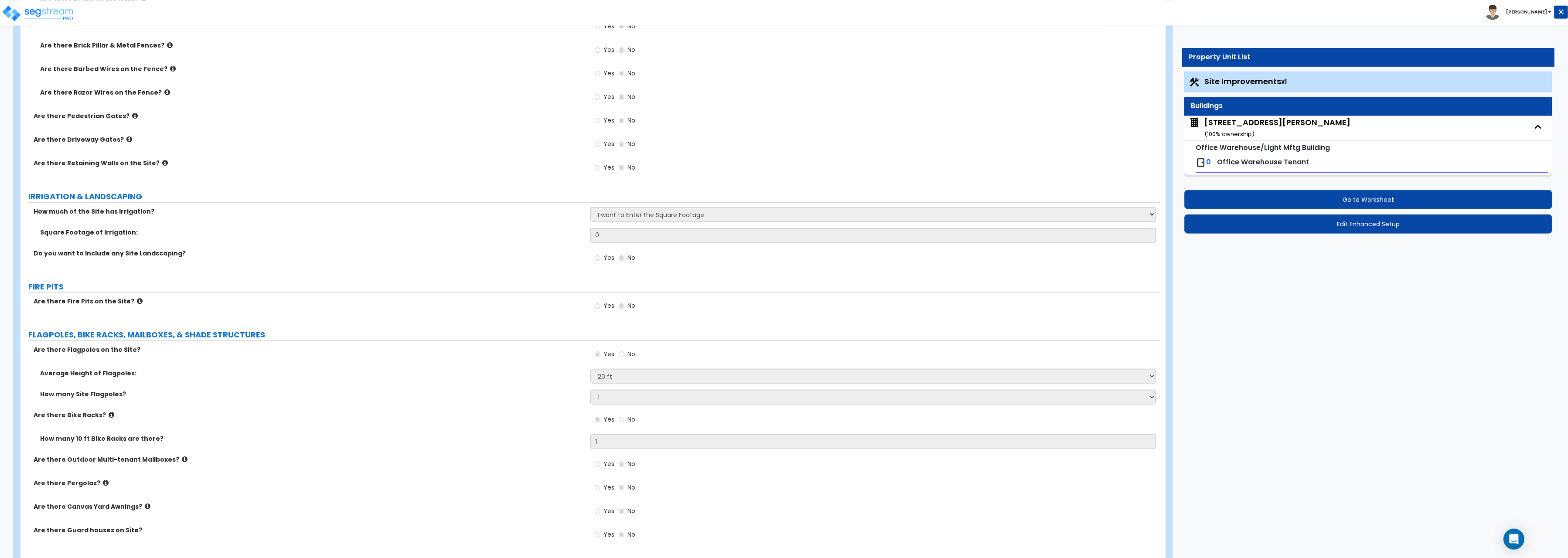
scroll to position [1967, 0]
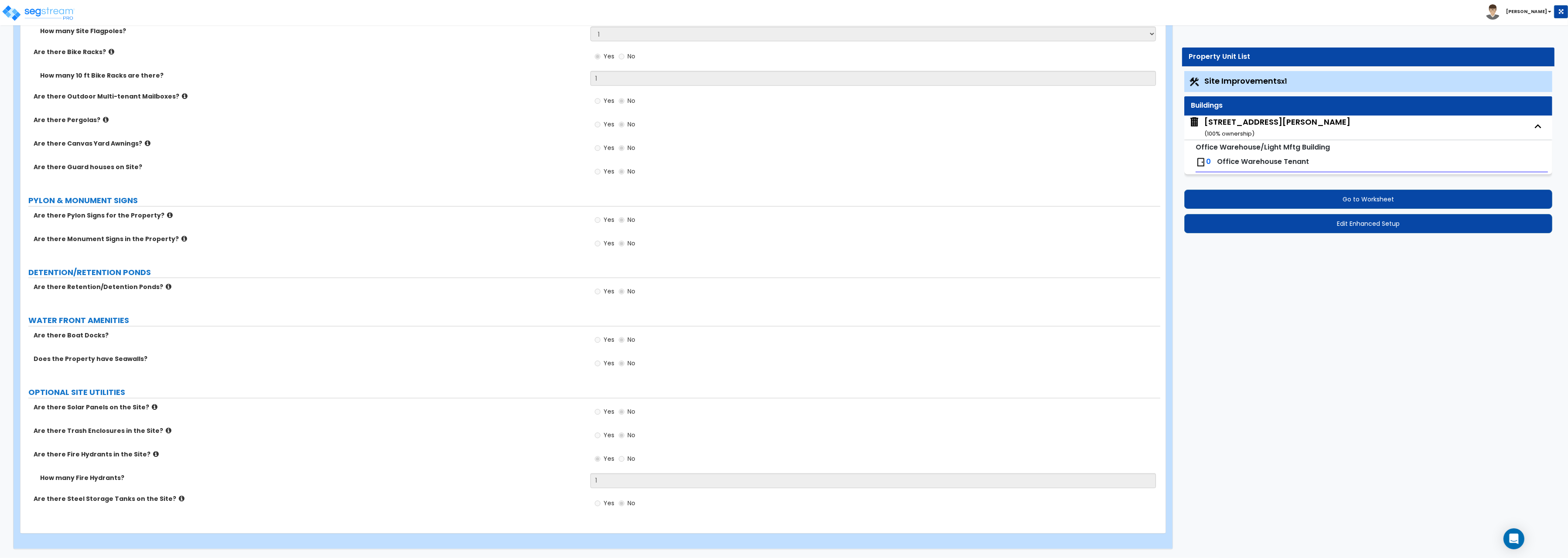
click at [1219, 125] on div "2205 Davis Blvd ( 100 % ownership)" at bounding box center [1277, 127] width 146 height 22
select select "1"
select select "4"
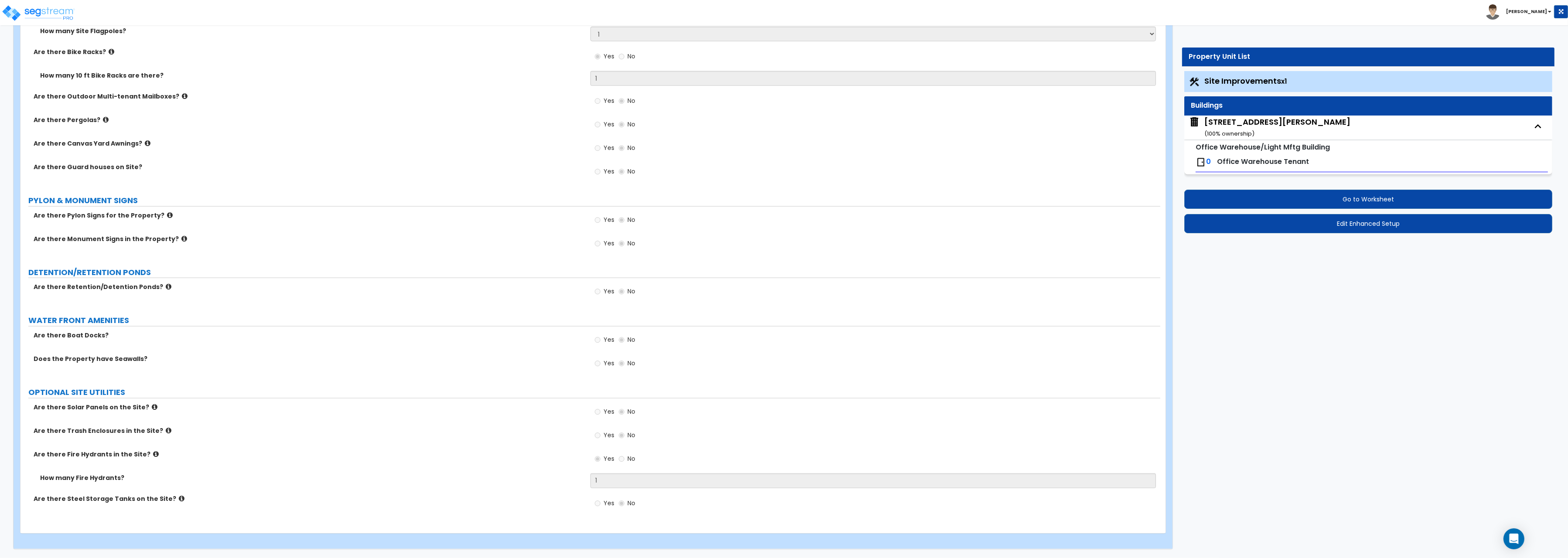
select select "1"
select select "3"
select select "1"
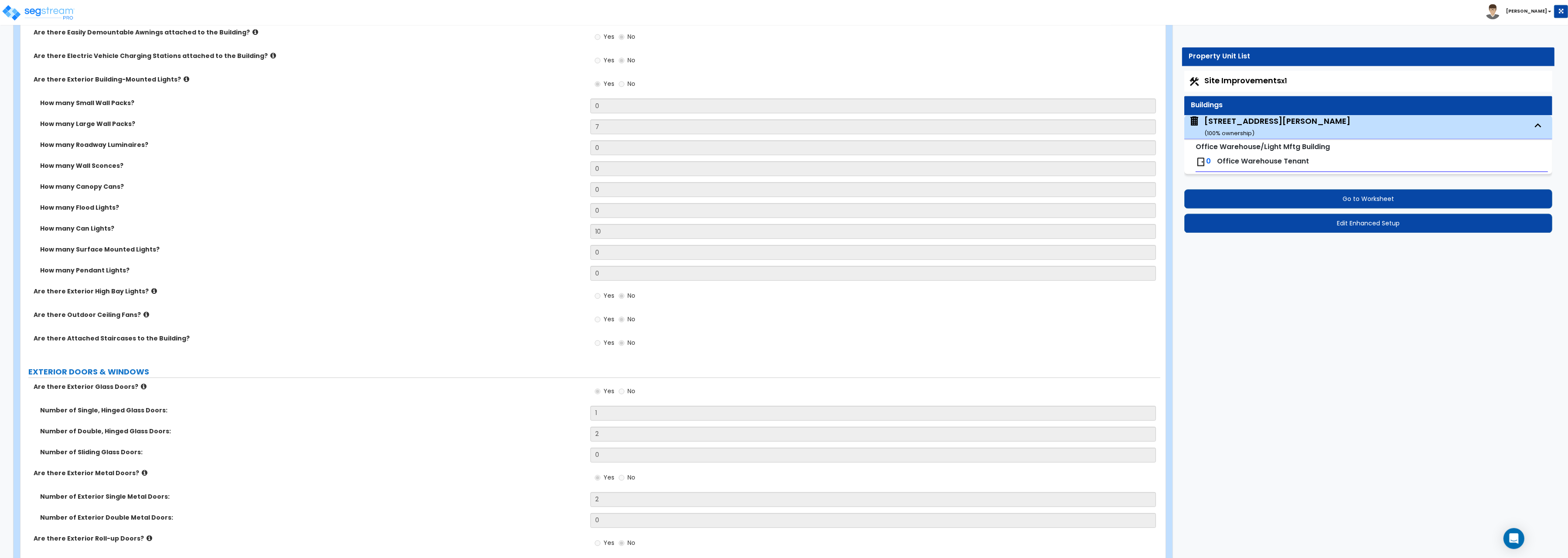
scroll to position [926, 0]
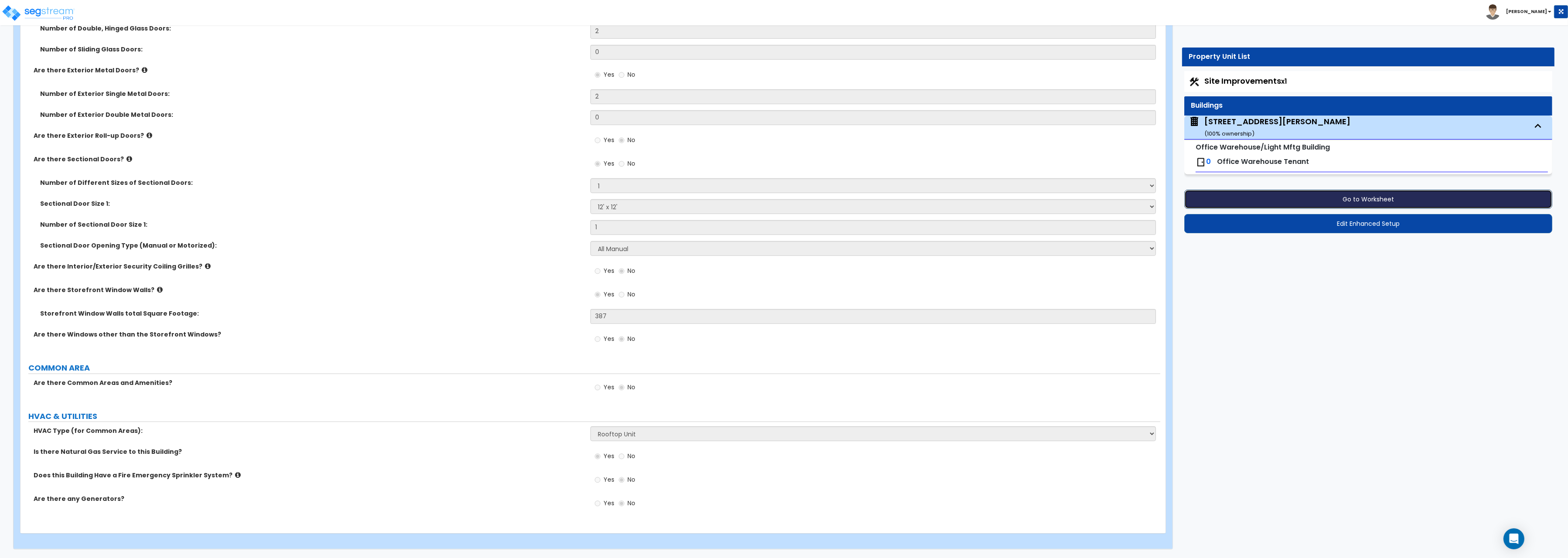
click at [1376, 199] on button "Go to Worksheet" at bounding box center [1368, 199] width 368 height 19
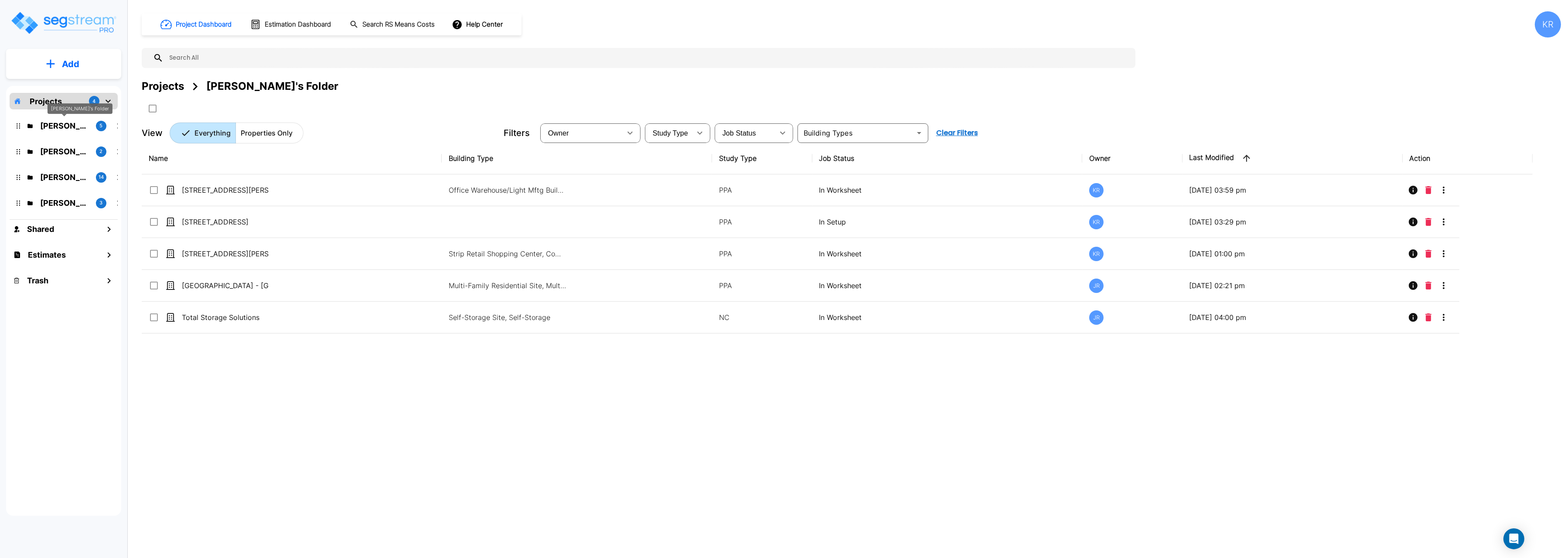
click at [56, 123] on p "[PERSON_NAME]'s Folder" at bounding box center [65, 126] width 49 height 12
